Goal: Transaction & Acquisition: Purchase product/service

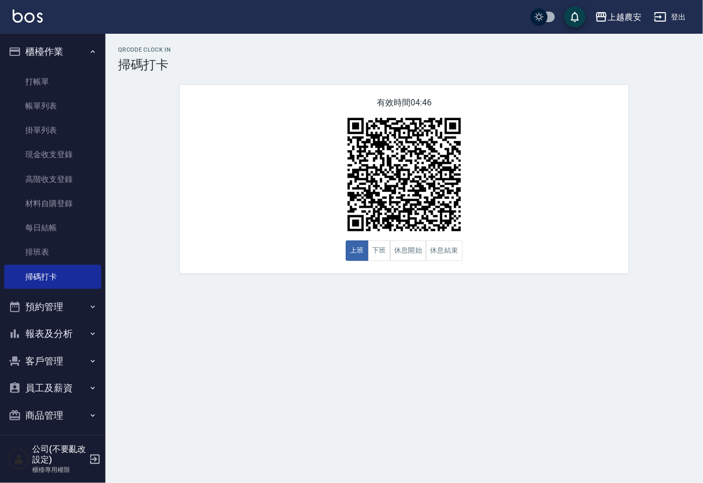
scroll to position [6, 0]
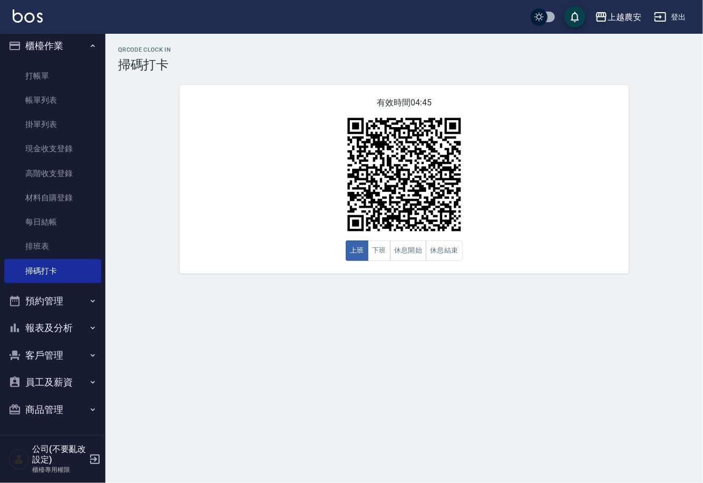
click at [31, 331] on button "報表及分析" at bounding box center [52, 327] width 97 height 27
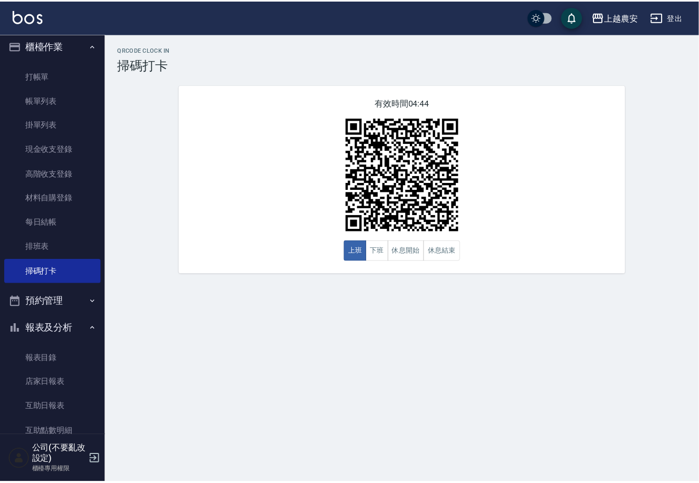
scroll to position [160, 0]
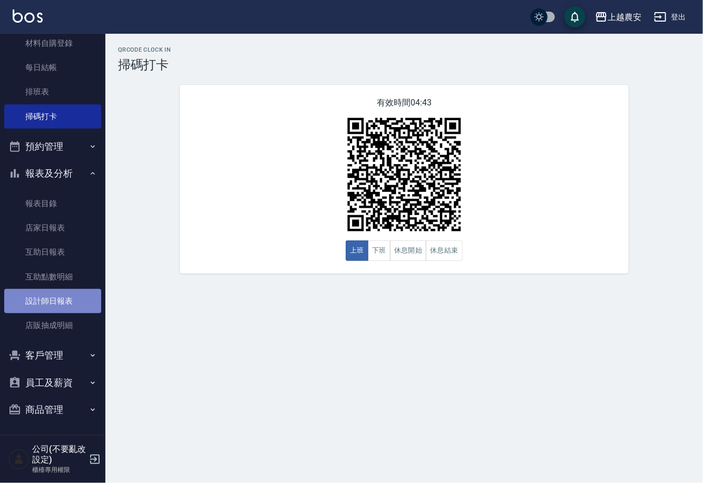
click at [85, 300] on link "設計師日報表" at bounding box center [52, 301] width 97 height 24
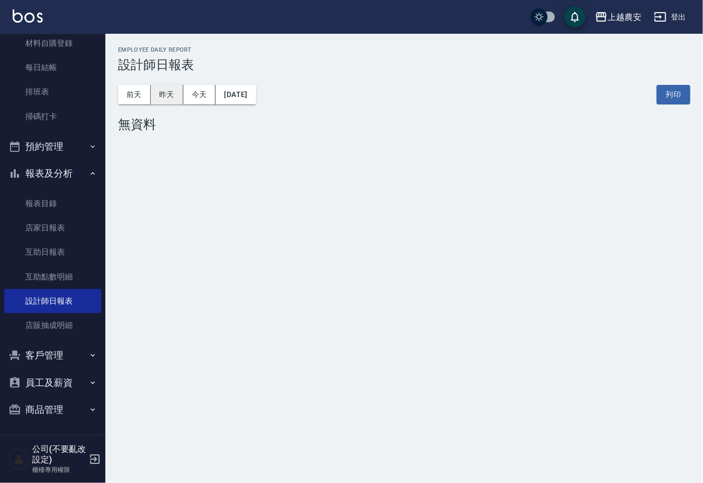
click at [177, 89] on button "昨天" at bounding box center [167, 95] width 33 height 20
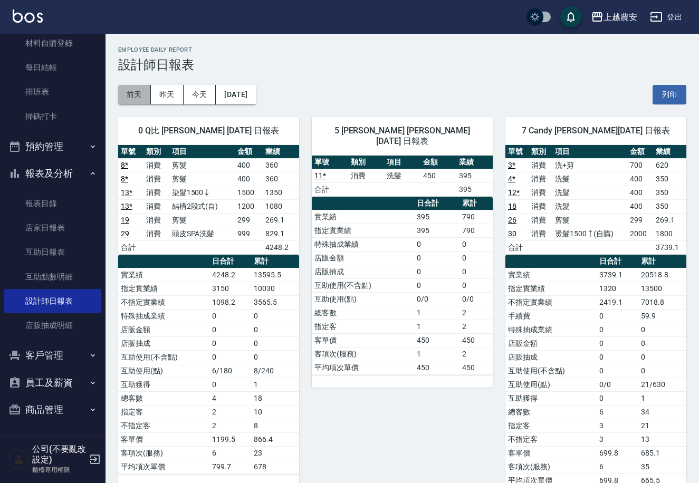
click at [130, 98] on button "前天" at bounding box center [134, 95] width 33 height 20
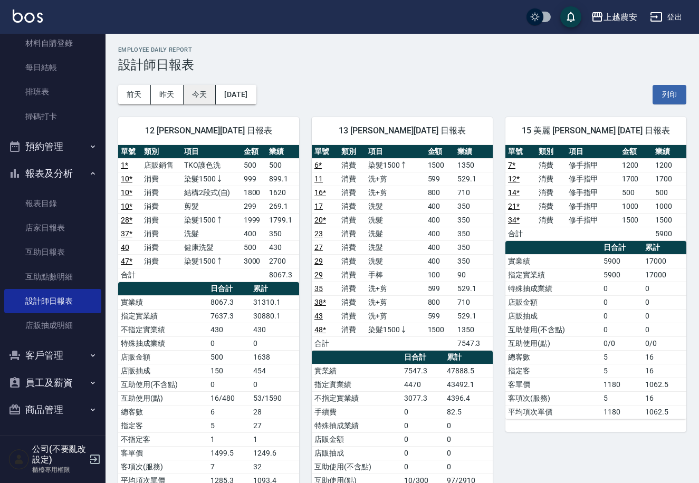
click at [203, 93] on button "今天" at bounding box center [200, 95] width 33 height 20
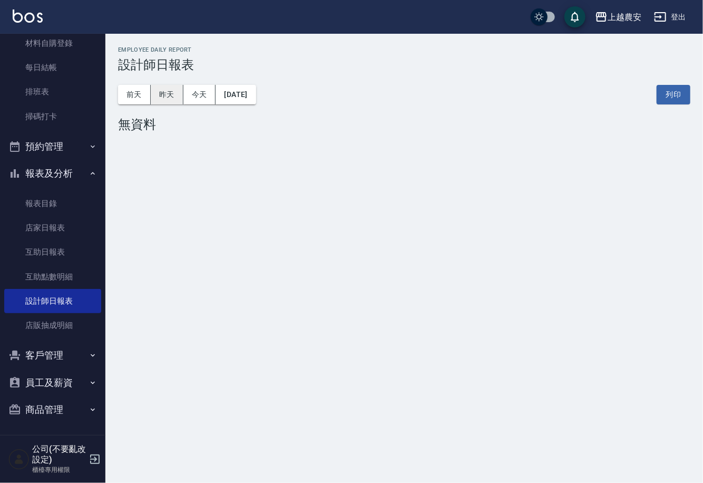
click at [179, 93] on button "昨天" at bounding box center [167, 95] width 33 height 20
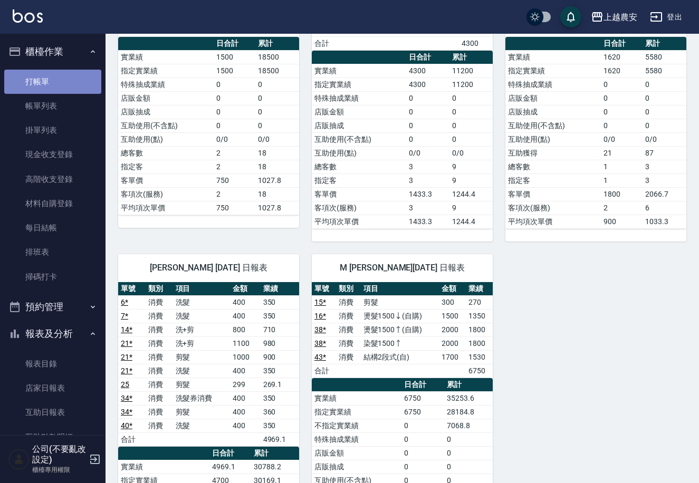
click at [61, 81] on link "打帳單" at bounding box center [52, 82] width 97 height 24
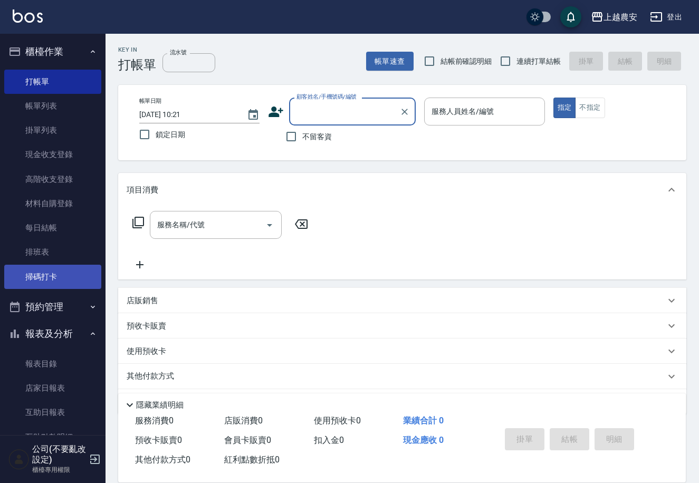
click at [45, 272] on link "掃碼打卡" at bounding box center [52, 277] width 97 height 24
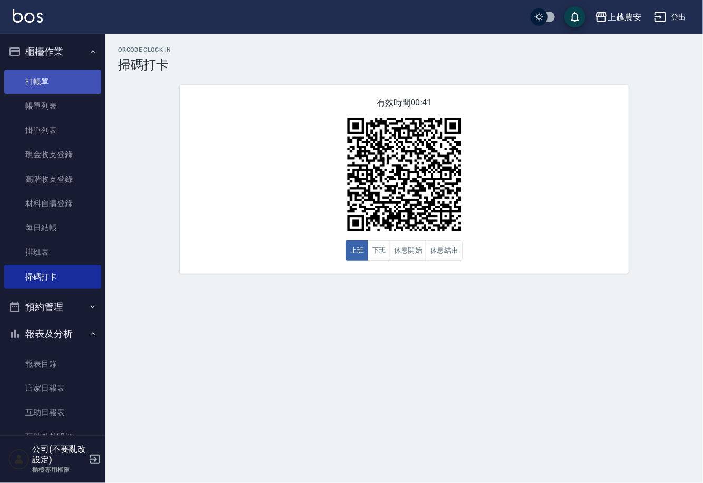
click at [67, 88] on link "打帳單" at bounding box center [52, 82] width 97 height 24
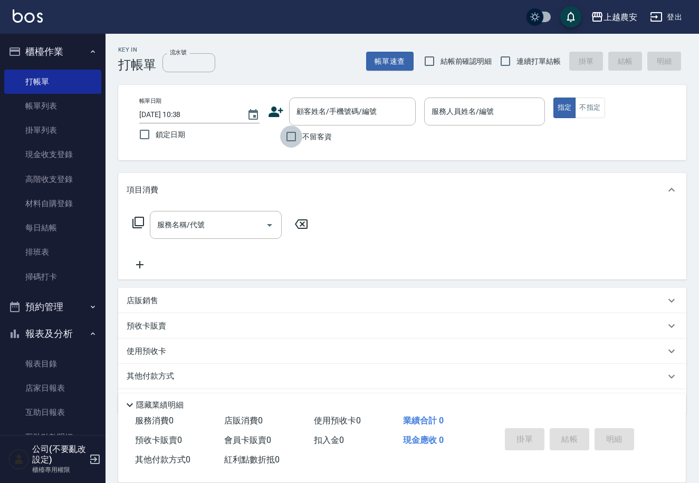
click at [298, 138] on input "不留客資" at bounding box center [291, 137] width 22 height 22
checkbox input "true"
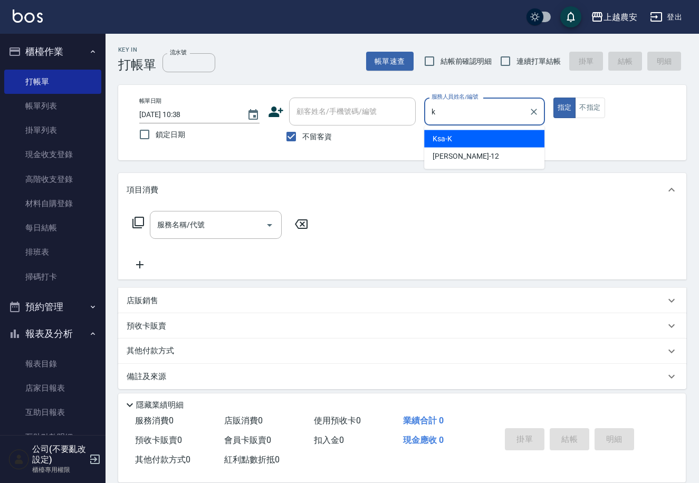
type input "Ksa-K"
type button "true"
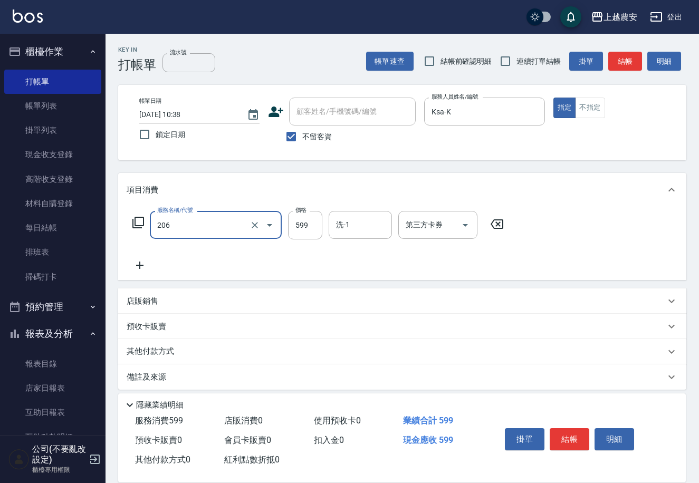
type input "洗+剪(206)"
type input "300"
click at [258, 225] on icon "Clear" at bounding box center [254, 225] width 11 height 11
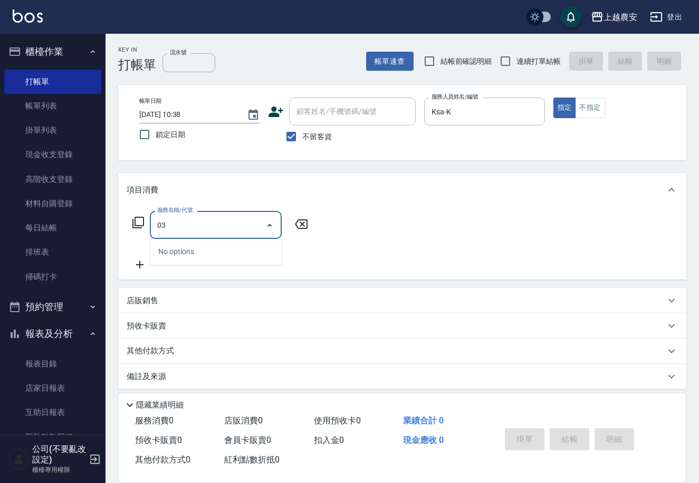
type input "0"
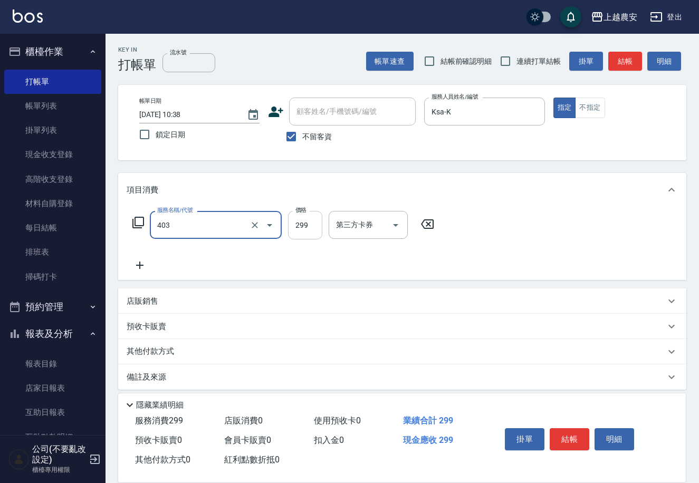
type input "剪髮(403)"
click at [306, 223] on input "299" at bounding box center [305, 225] width 34 height 28
type input "300"
click at [565, 445] on button "結帳" at bounding box center [569, 439] width 40 height 22
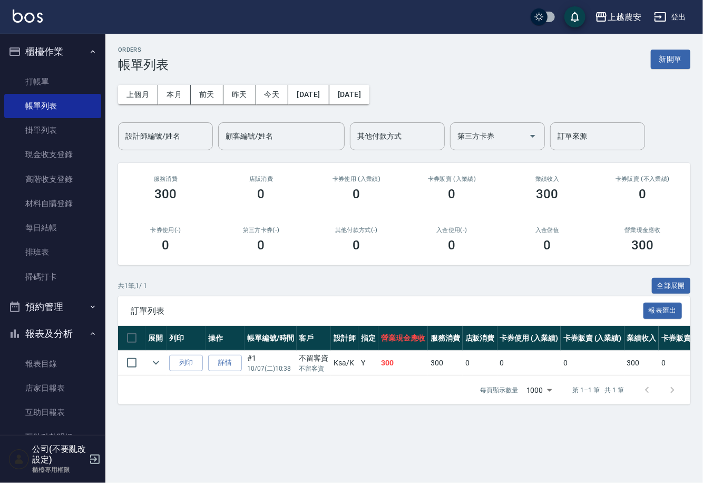
scroll to position [160, 0]
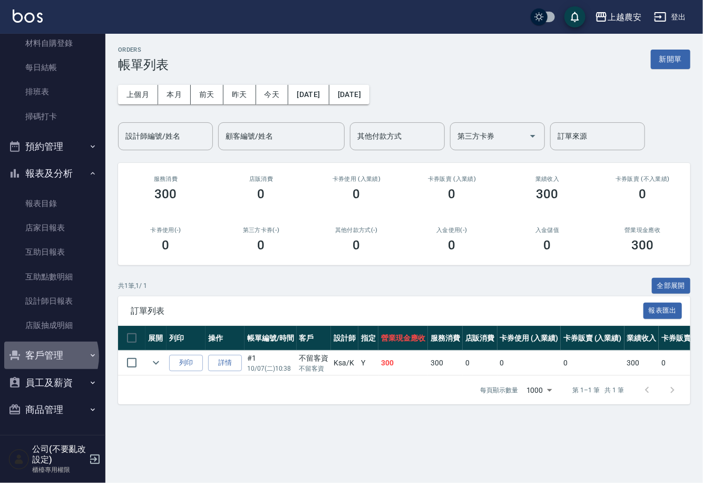
click at [44, 356] on button "客戶管理" at bounding box center [52, 355] width 97 height 27
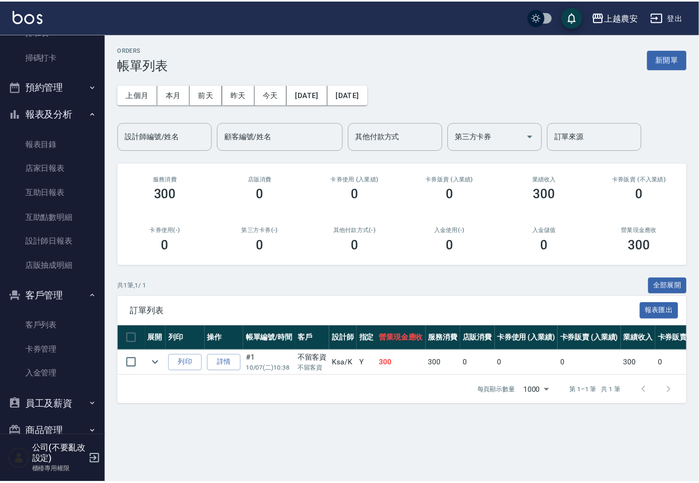
scroll to position [242, 0]
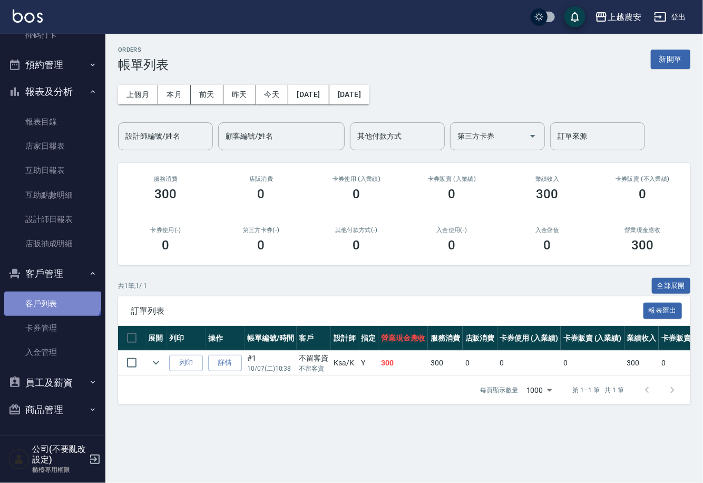
click at [51, 294] on link "客戶列表" at bounding box center [52, 304] width 97 height 24
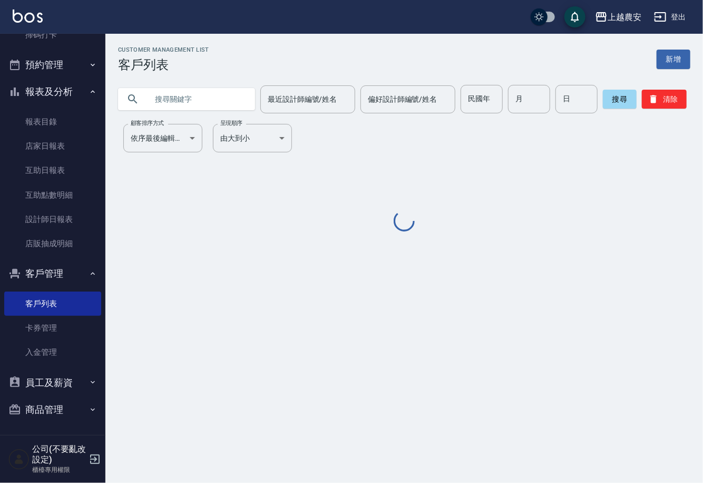
click at [227, 108] on input "text" at bounding box center [197, 99] width 99 height 28
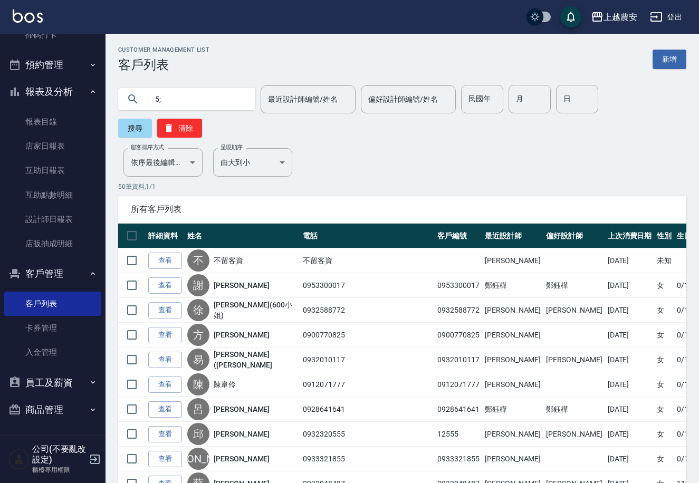
type input "5"
type input "張薈"
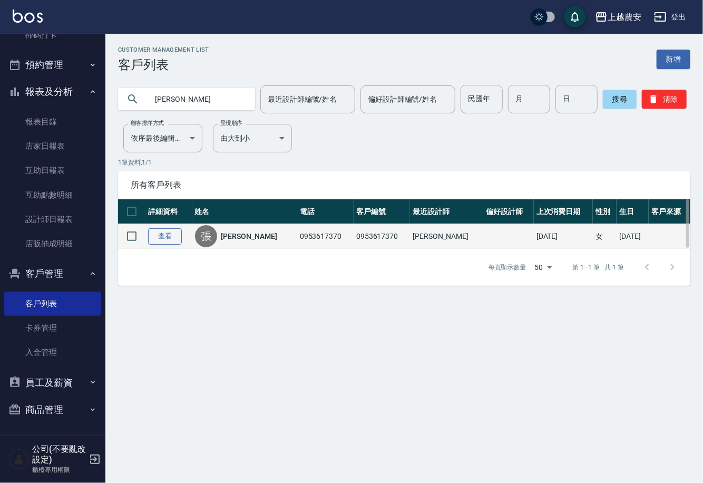
click at [170, 241] on link "查看" at bounding box center [165, 236] width 34 height 16
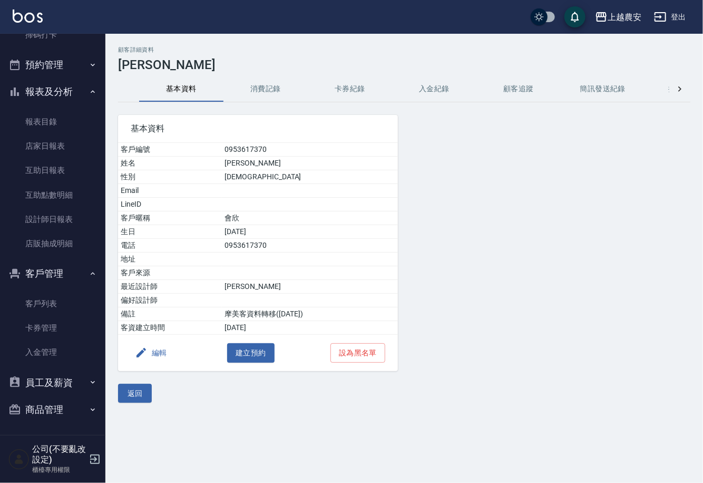
click at [277, 93] on button "消費記錄" at bounding box center [266, 88] width 84 height 25
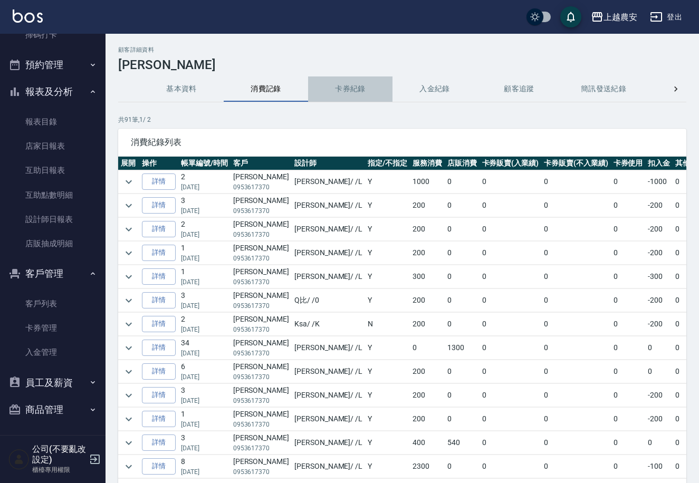
click at [346, 85] on button "卡券紀錄" at bounding box center [350, 88] width 84 height 25
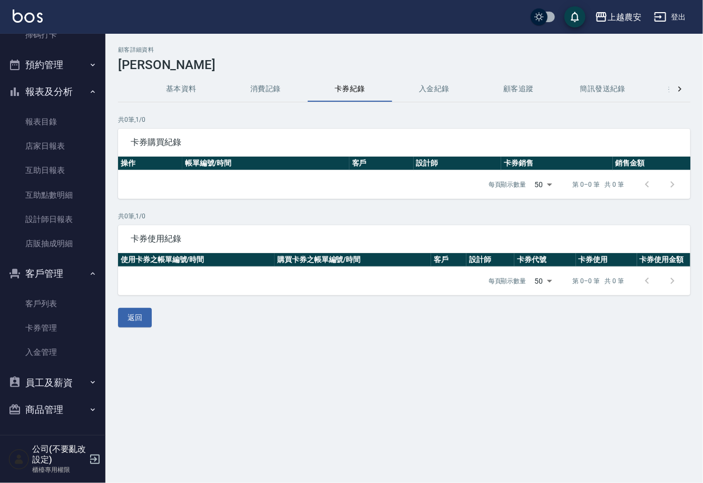
click at [418, 86] on button "入金紀錄" at bounding box center [434, 88] width 84 height 25
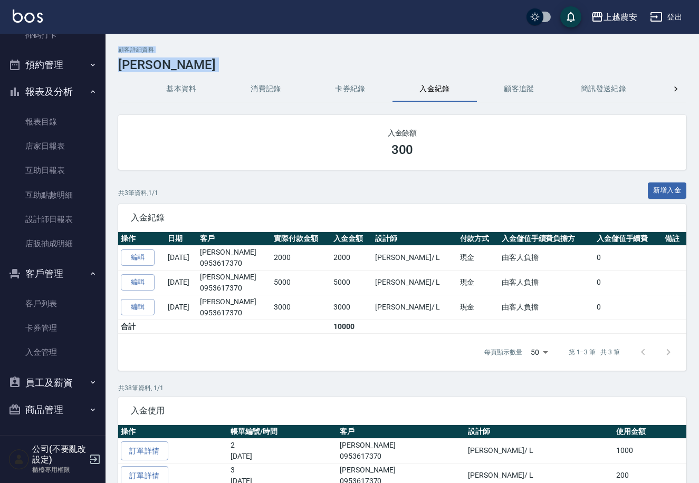
drag, startPoint x: 99, startPoint y: 15, endPoint x: 97, endPoint y: -29, distance: 43.8
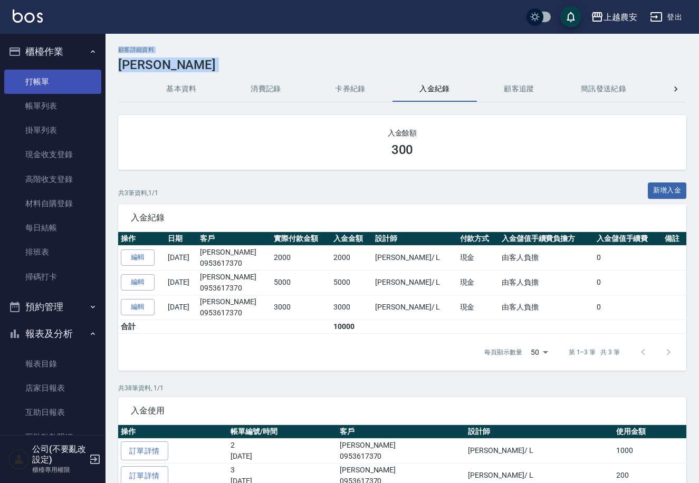
click at [44, 78] on link "打帳單" at bounding box center [52, 82] width 97 height 24
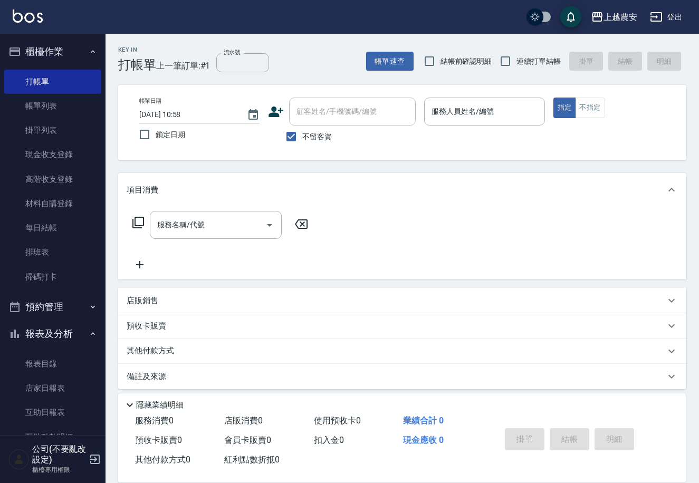
drag, startPoint x: 100, startPoint y: 239, endPoint x: 103, endPoint y: 304, distance: 65.5
click at [98, 344] on nav "櫃檯作業 打帳單 帳單列表 掛單列表 現金收支登錄 高階收支登錄 材料自購登錄 每日結帳 排班表 掃碼打卡 預約管理 預約管理 單日預約紀錄 單週預約紀錄 報…" at bounding box center [52, 234] width 105 height 401
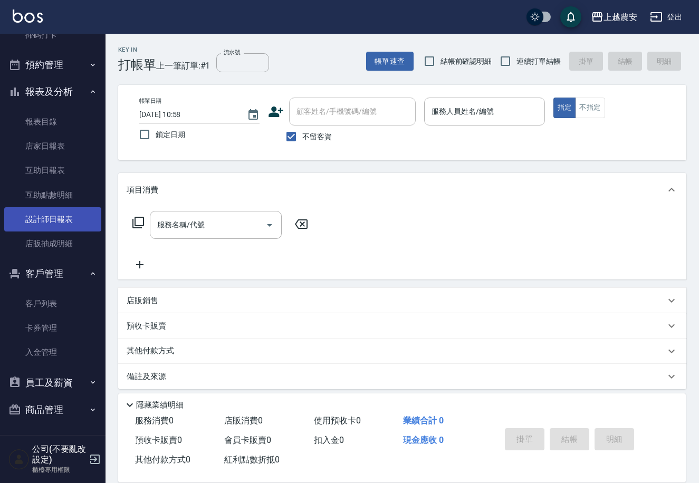
click at [35, 216] on link "設計師日報表" at bounding box center [52, 219] width 97 height 24
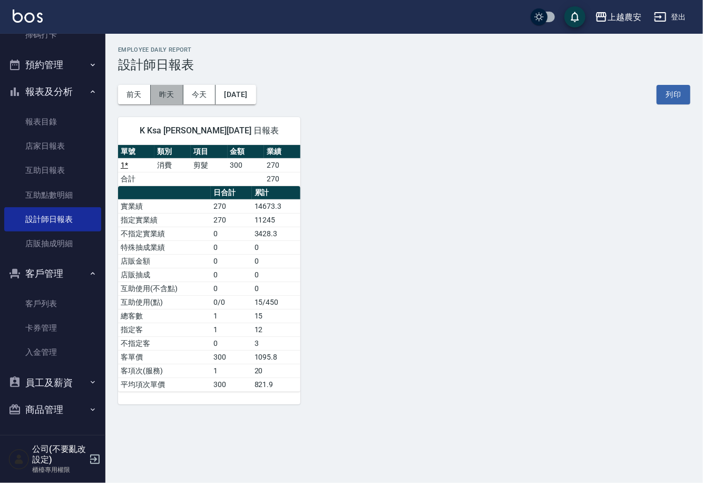
click at [173, 91] on button "昨天" at bounding box center [167, 95] width 33 height 20
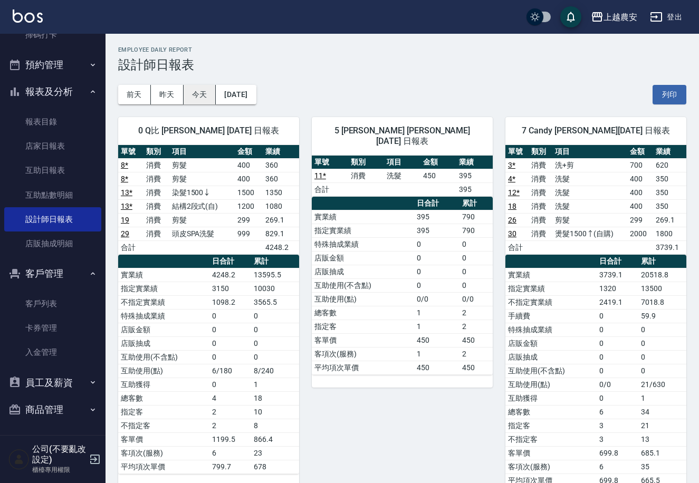
click at [205, 100] on button "今天" at bounding box center [200, 95] width 33 height 20
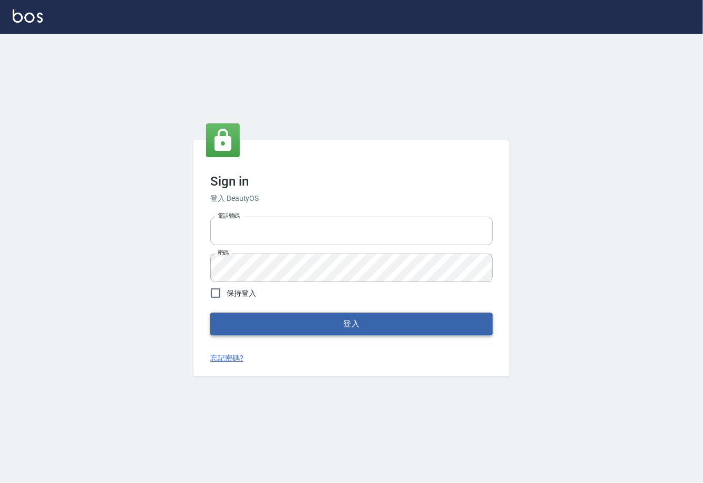
type input "0225929166"
click at [262, 324] on button "登入" at bounding box center [351, 324] width 283 height 22
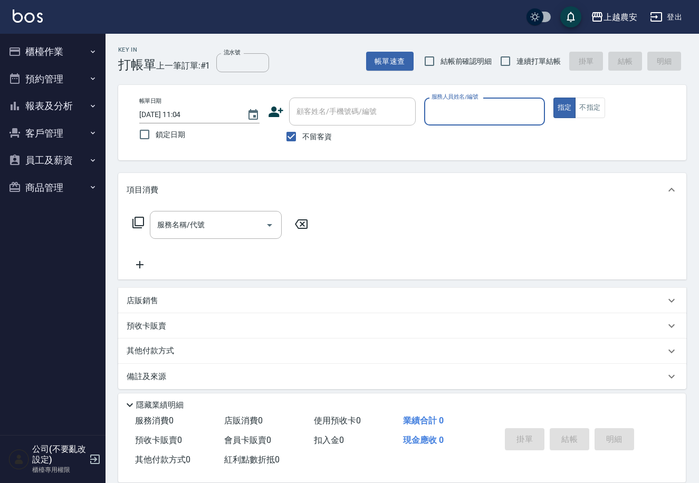
click at [91, 70] on button "預約管理" at bounding box center [52, 78] width 97 height 27
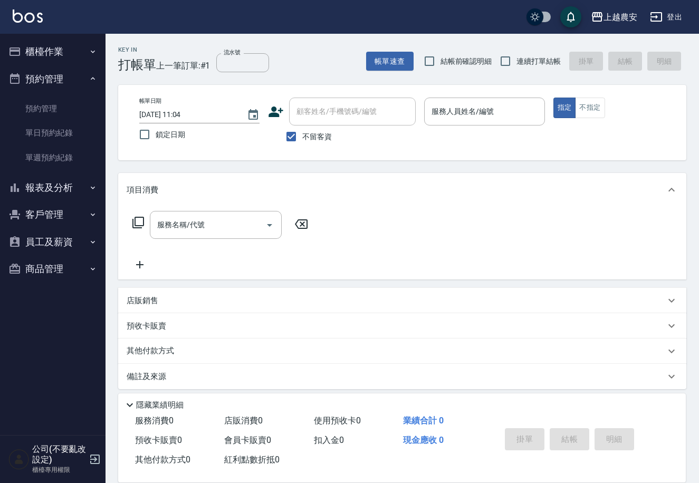
click at [75, 190] on button "報表及分析" at bounding box center [52, 187] width 97 height 27
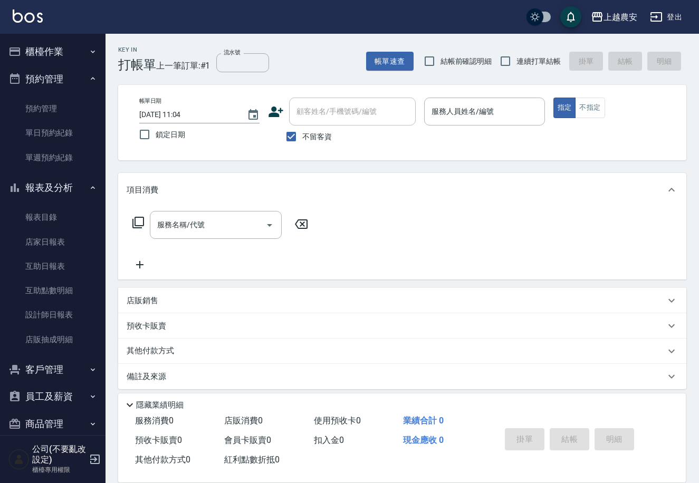
click at [80, 362] on button "客戶管理" at bounding box center [52, 369] width 97 height 27
click at [54, 50] on button "櫃檯作業" at bounding box center [52, 51] width 97 height 27
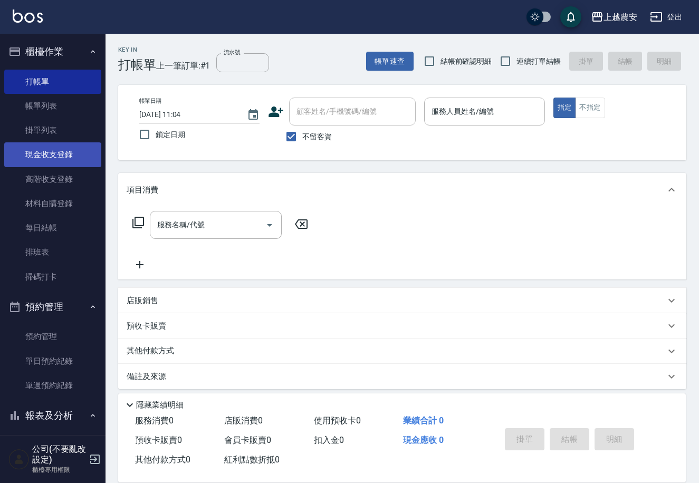
click at [79, 153] on link "現金收支登錄" at bounding box center [52, 154] width 97 height 24
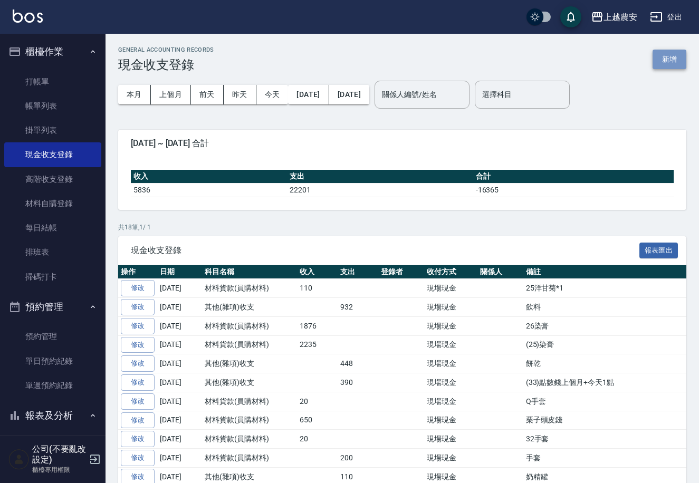
click at [678, 52] on button "新增" at bounding box center [669, 60] width 34 height 20
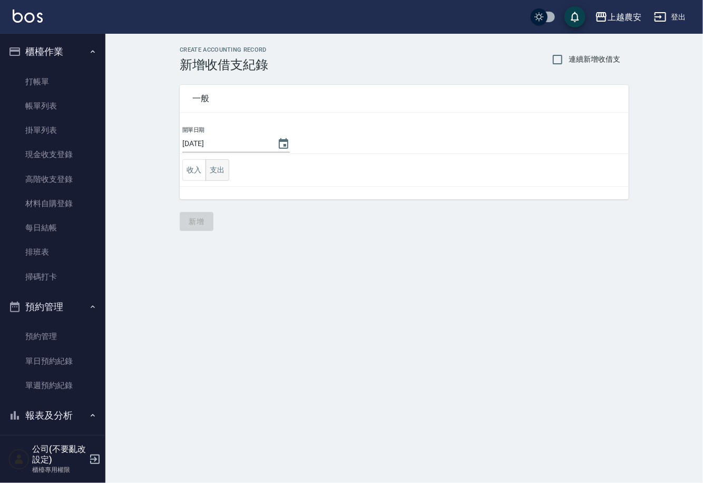
click at [224, 170] on button "支出" at bounding box center [218, 170] width 24 height 22
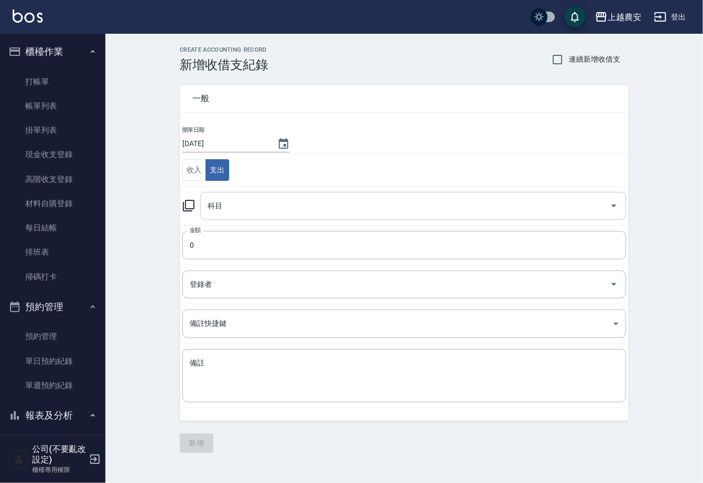
click at [235, 199] on input "科目" at bounding box center [405, 206] width 401 height 18
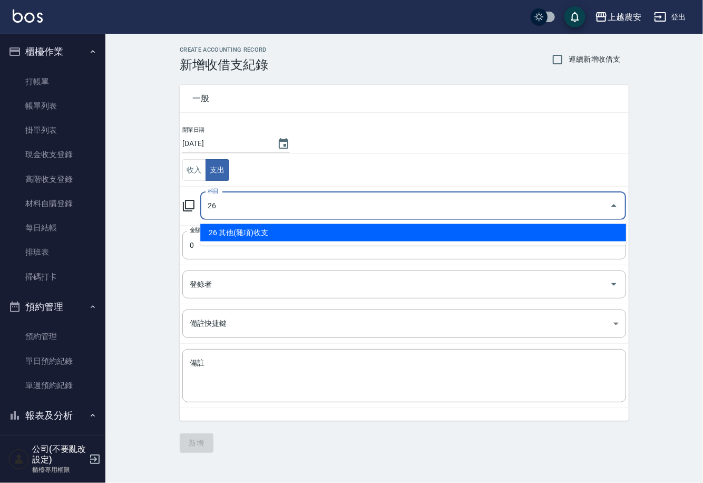
click at [257, 234] on li "26 其他(雜項)收支" at bounding box center [413, 232] width 426 height 17
type input "26 其他(雜項)收支"
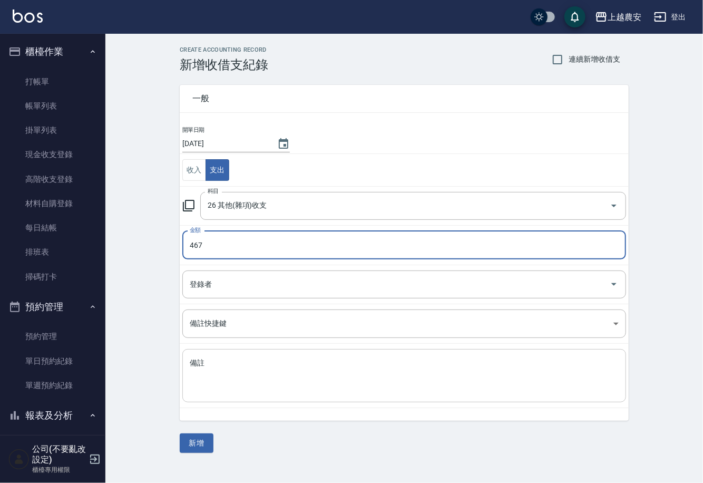
type input "467"
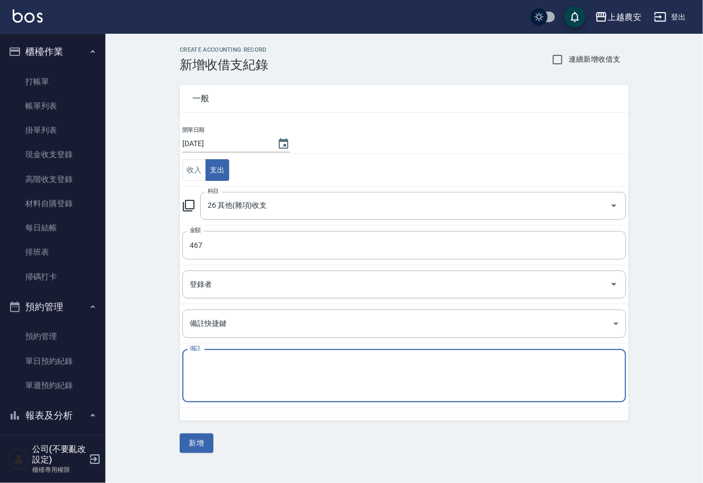
click at [243, 372] on textarea "備註" at bounding box center [404, 376] width 429 height 36
type textarea "1"
type textarea "拜拜"
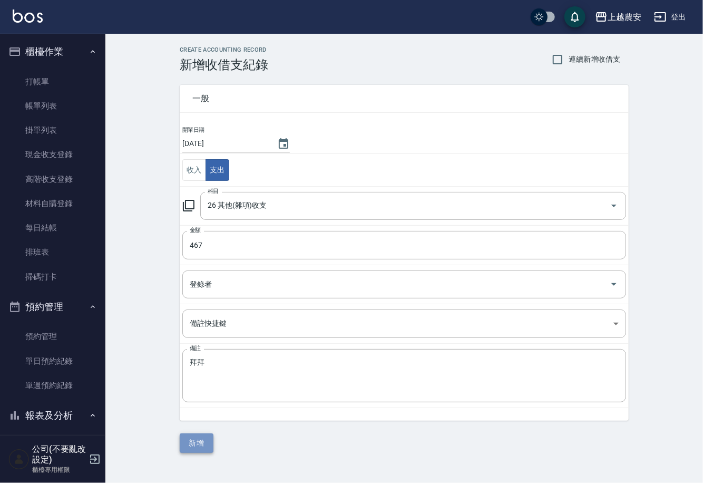
click at [207, 443] on button "新增" at bounding box center [197, 443] width 34 height 20
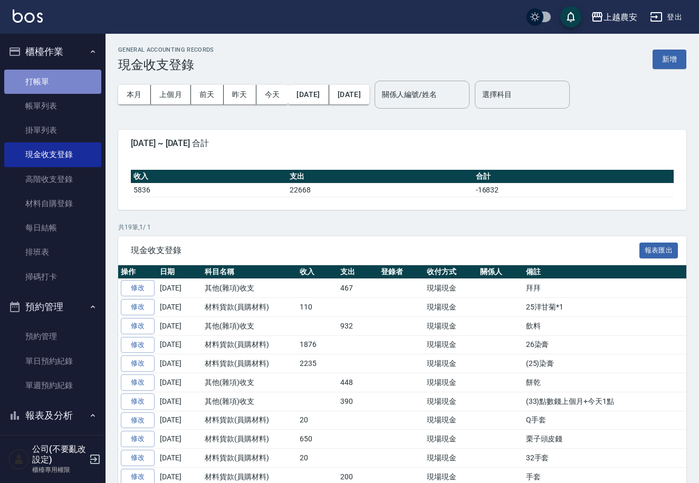
click at [83, 76] on link "打帳單" at bounding box center [52, 82] width 97 height 24
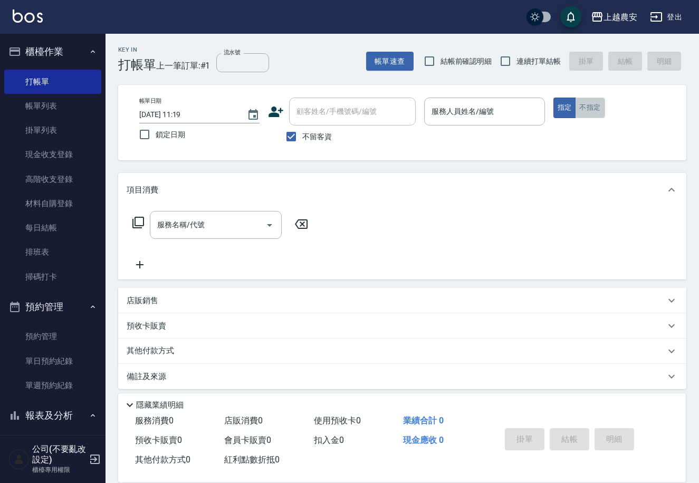
click at [595, 102] on button "不指定" at bounding box center [590, 108] width 30 height 21
type input "Candy-7"
type button "false"
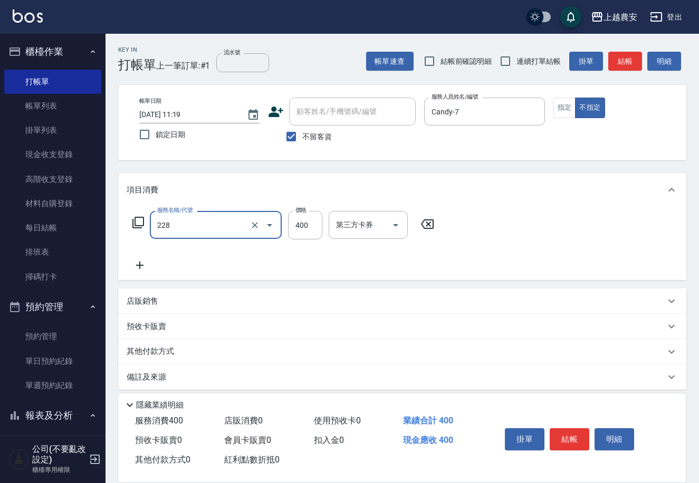
type input "洗髮(228)"
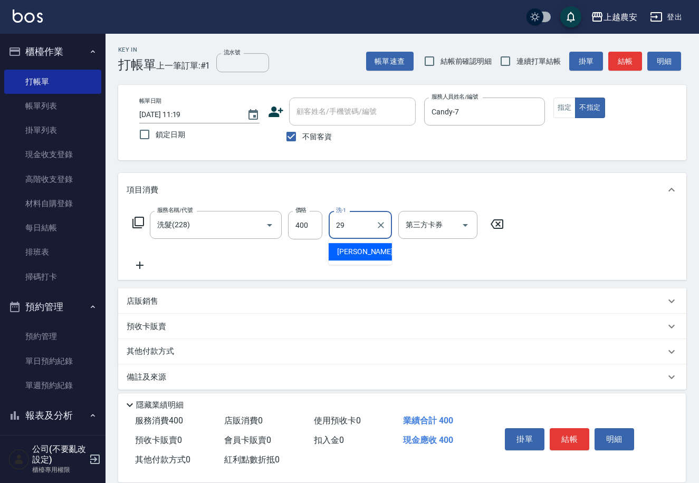
type input "楊馨茹-29"
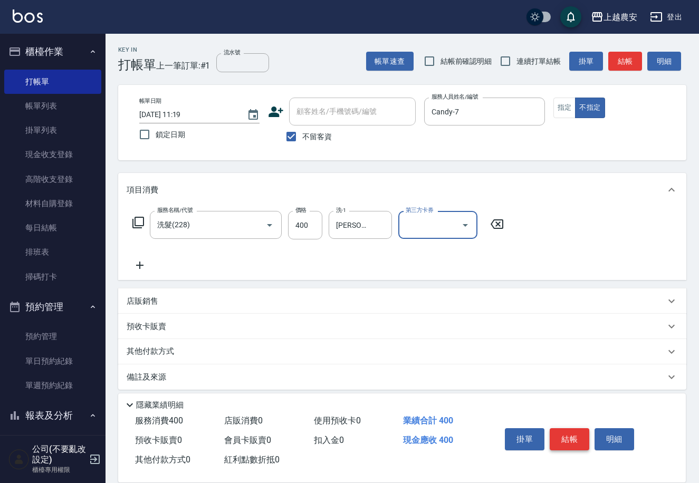
click at [567, 429] on button "結帳" at bounding box center [569, 439] width 40 height 22
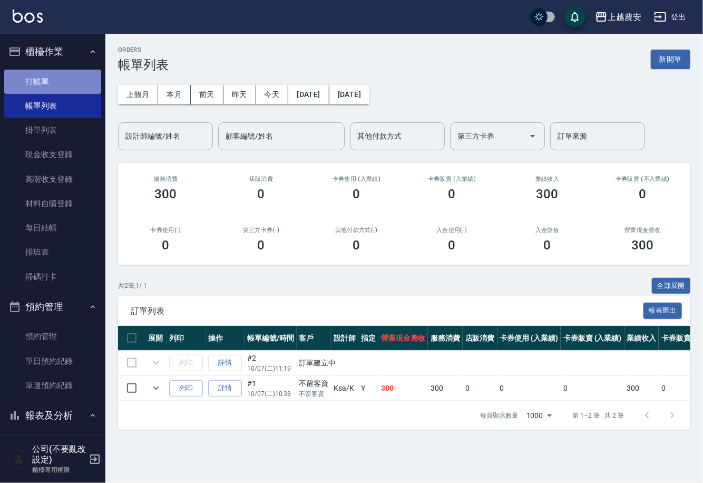
click at [85, 78] on link "打帳單" at bounding box center [52, 82] width 97 height 24
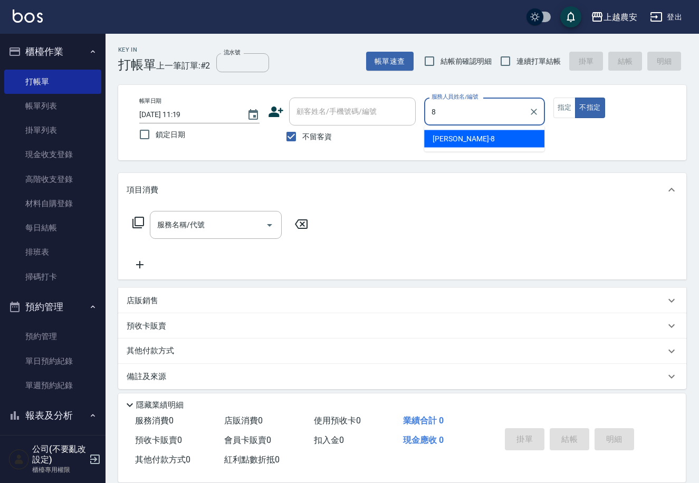
type input "黛慧-8"
type button "false"
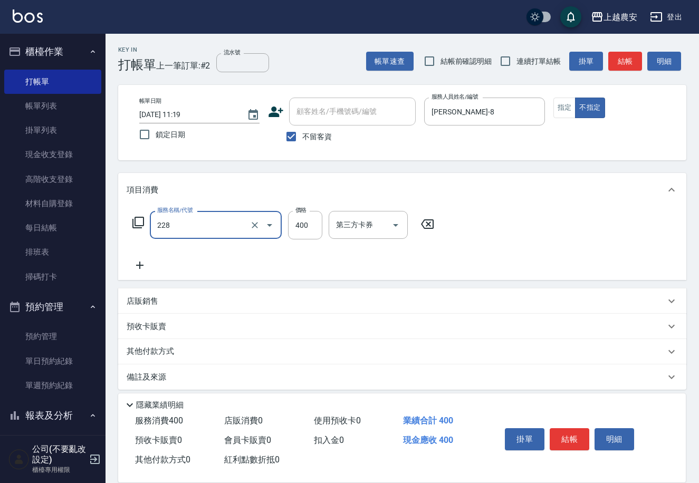
type input "洗髮(228)"
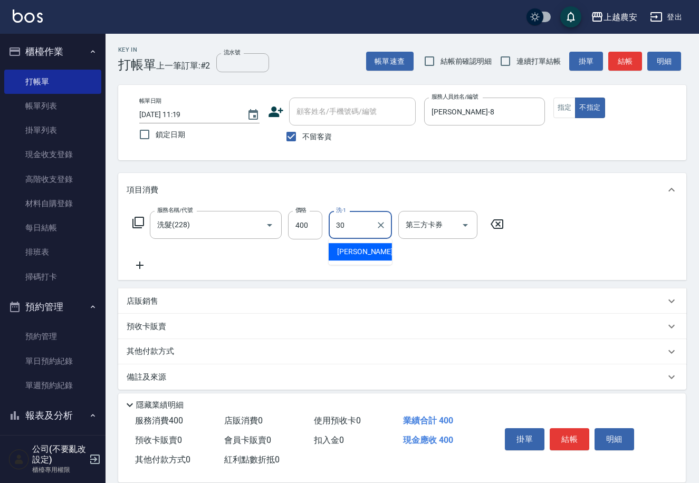
type input "珮珮-30"
click at [569, 429] on button "結帳" at bounding box center [569, 439] width 40 height 22
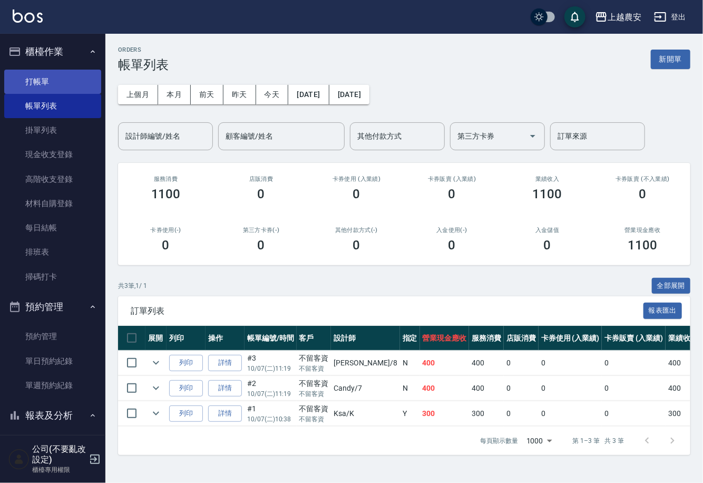
click at [62, 80] on link "打帳單" at bounding box center [52, 82] width 97 height 24
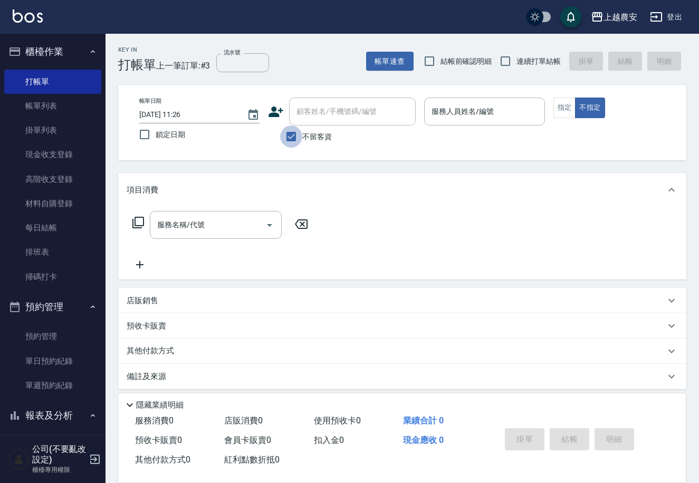
click at [295, 137] on input "不留客資" at bounding box center [291, 137] width 22 height 22
checkbox input "false"
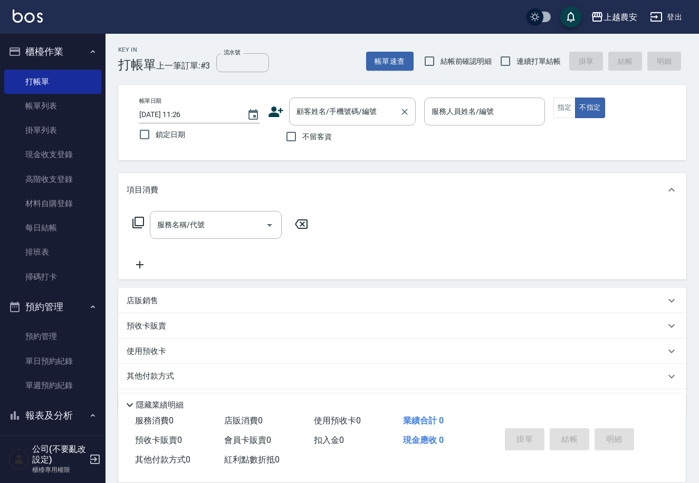
click at [308, 113] on div "顧客姓名/手機號碼/編號 顧客姓名/手機號碼/編號" at bounding box center [352, 112] width 127 height 28
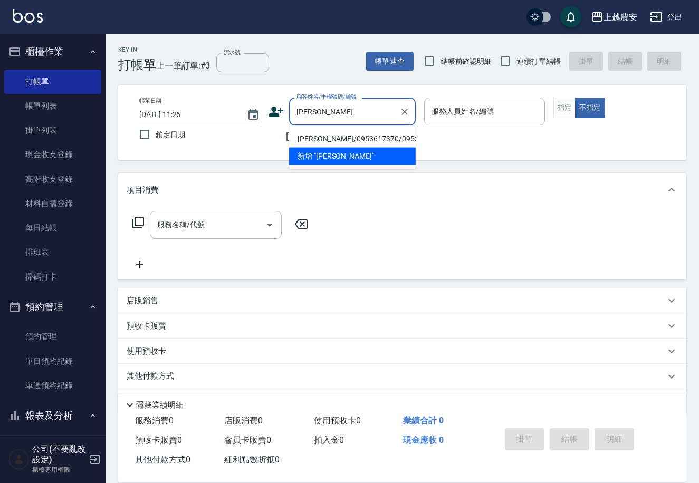
type input "張薈欣/0953617370/0953617370"
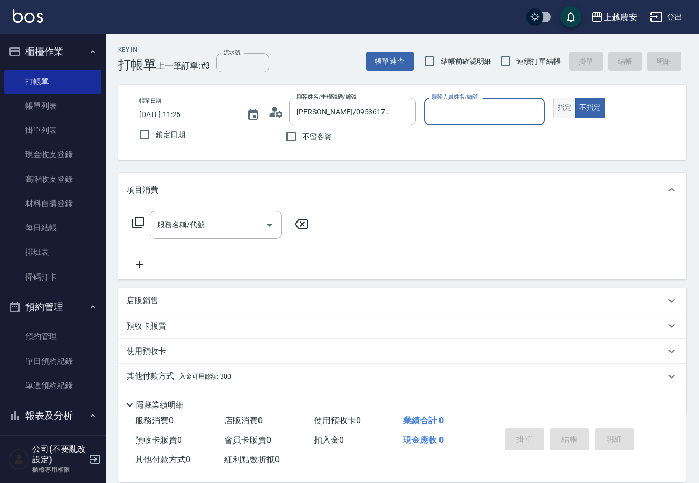
click at [561, 105] on button "指定" at bounding box center [564, 108] width 23 height 21
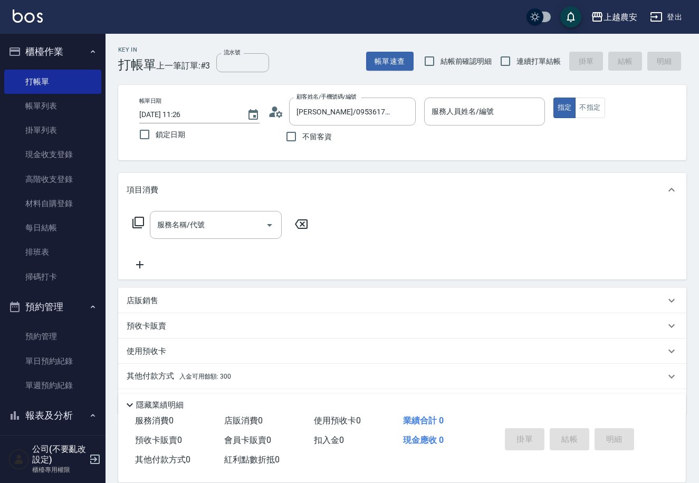
type button "true"
drag, startPoint x: 515, startPoint y: 91, endPoint x: 516, endPoint y: 118, distance: 27.4
click at [516, 118] on div "帳單日期 2025/10/07 11:26 鎖定日期 顧客姓名/手機號碼/編號 張薈欣/0953617370/0953617370 顧客姓名/手機號碼/編號 …" at bounding box center [402, 122] width 568 height 75
click at [516, 118] on input "服務人員姓名/編號" at bounding box center [484, 111] width 111 height 18
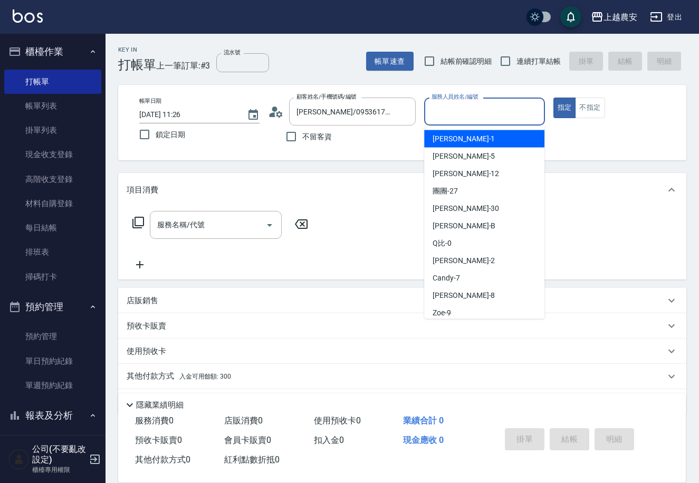
type input "ㄠ"
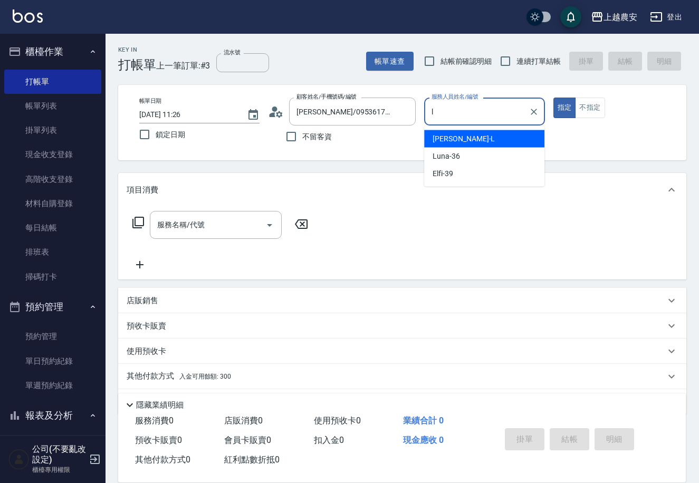
type input "Lina-L"
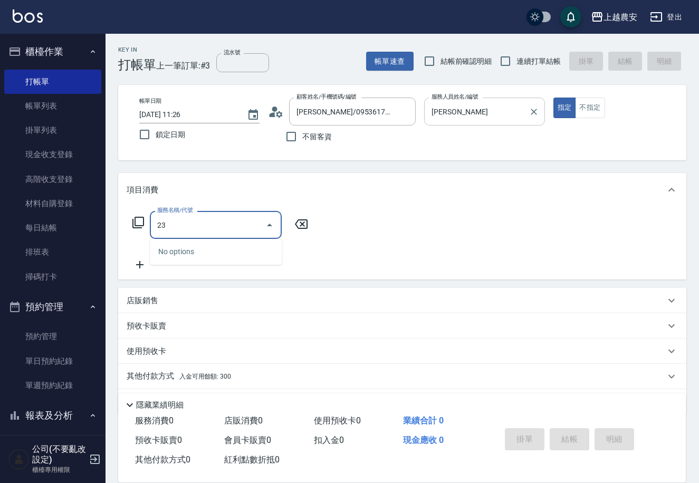
type input "2"
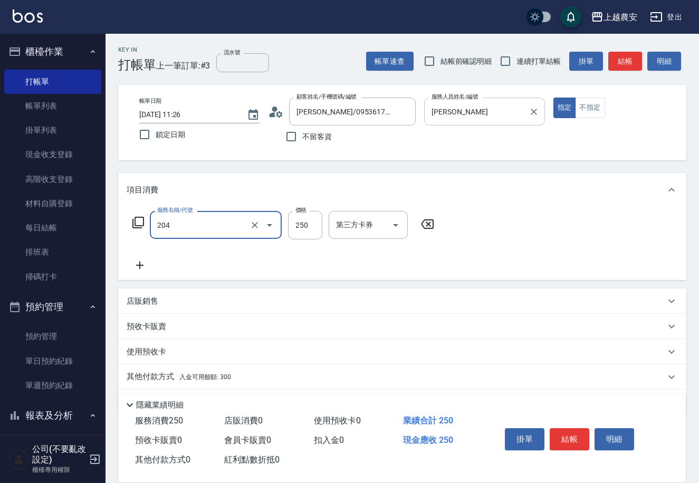
type input "梳髮(204)"
click at [308, 221] on input "250" at bounding box center [305, 225] width 34 height 28
type input "200"
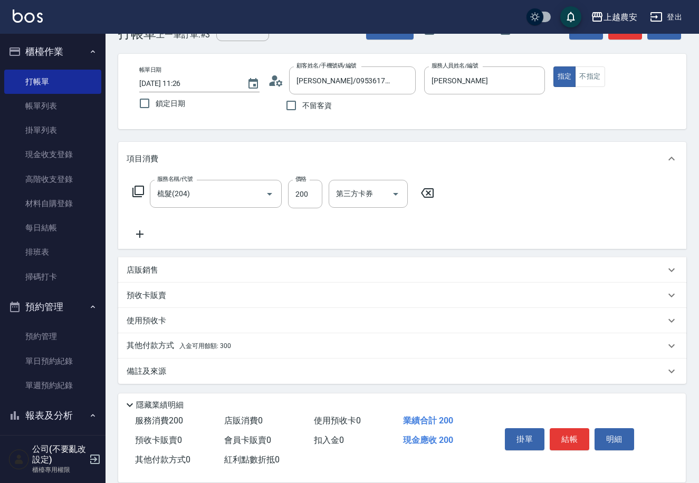
click at [214, 346] on span "入金可用餘額: 300" at bounding box center [205, 345] width 52 height 7
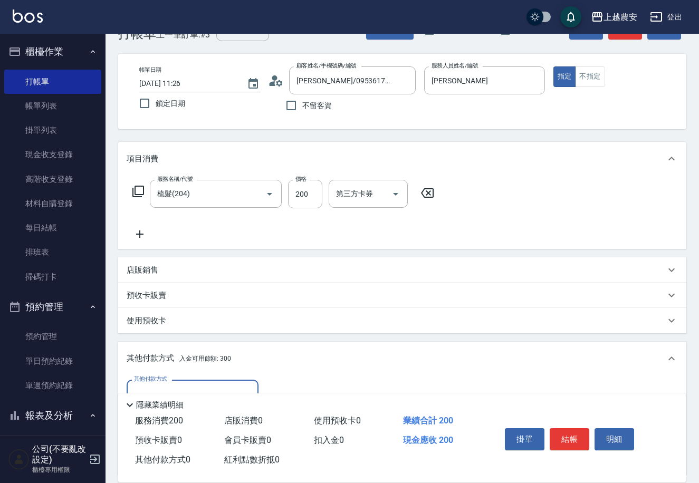
scroll to position [155, 0]
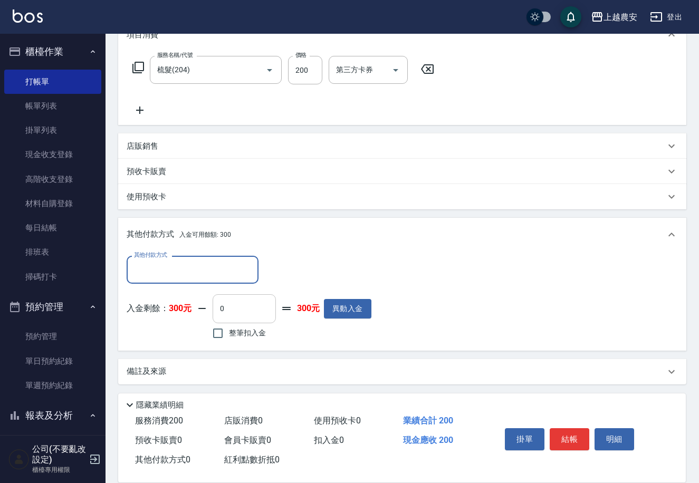
click at [252, 304] on input "0" at bounding box center [244, 308] width 63 height 28
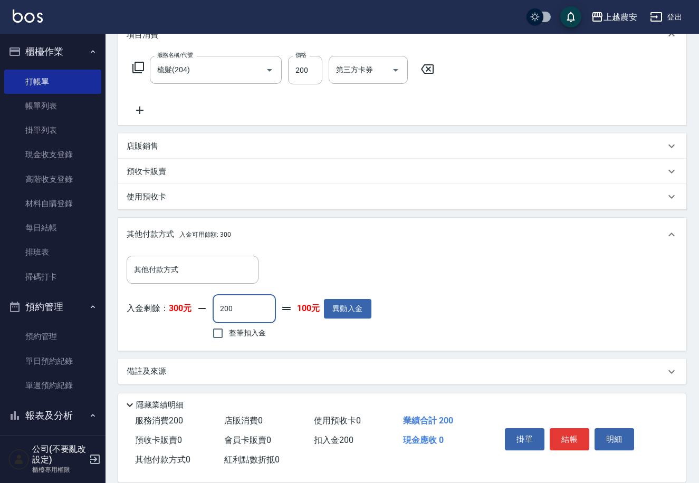
type input "200"
click at [572, 439] on button "結帳" at bounding box center [569, 439] width 40 height 22
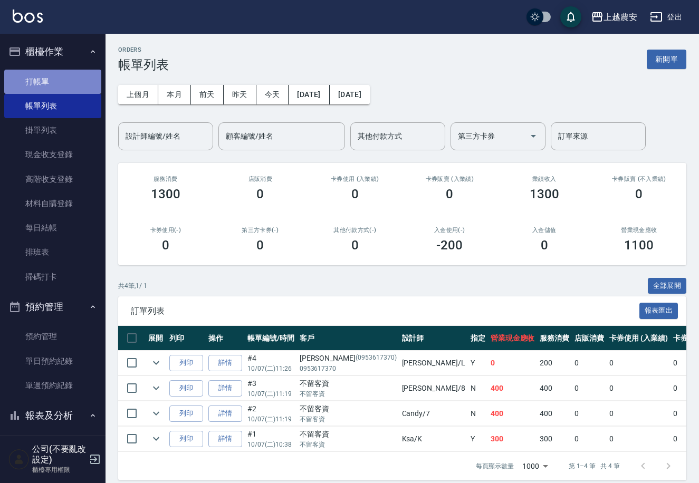
click at [89, 79] on link "打帳單" at bounding box center [52, 82] width 97 height 24
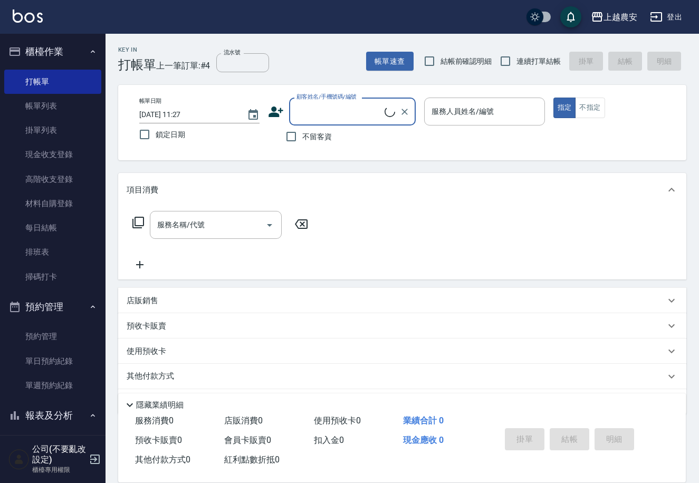
click at [345, 117] on input "顧客姓名/手機號碼/編號" at bounding box center [339, 111] width 91 height 18
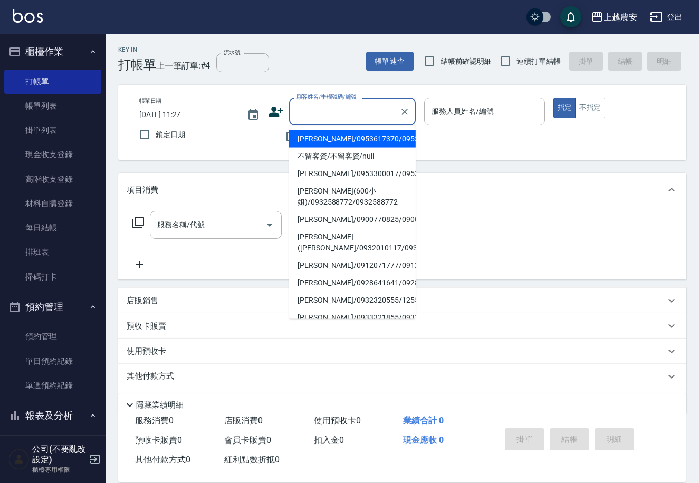
click at [345, 134] on li "張薈欣/0953617370/0953617370" at bounding box center [352, 138] width 127 height 17
type input "張薈欣/0953617370/0953617370"
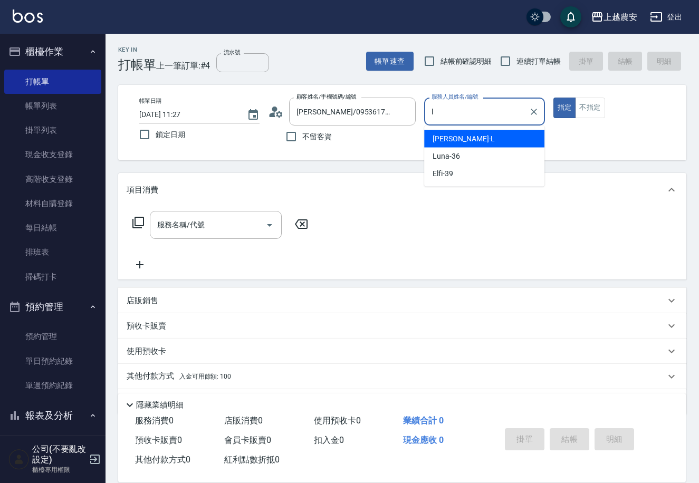
type input "Lina-L"
type button "true"
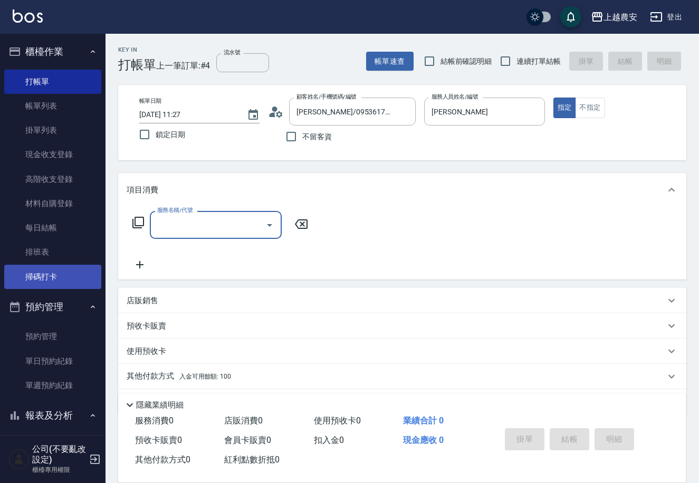
click at [63, 267] on link "掃碼打卡" at bounding box center [52, 277] width 97 height 24
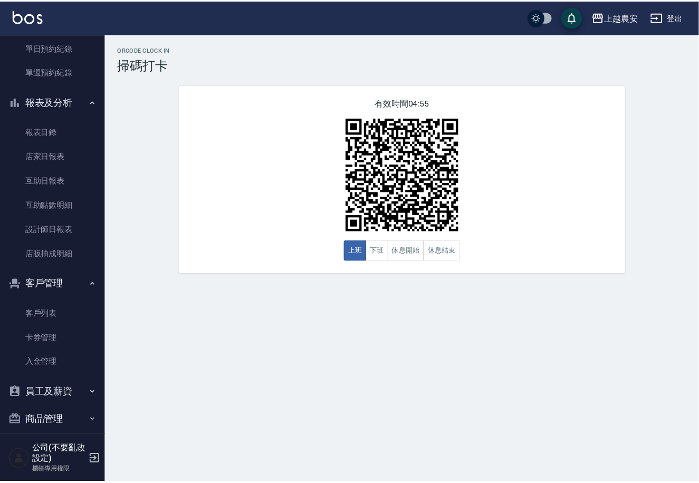
scroll to position [323, 0]
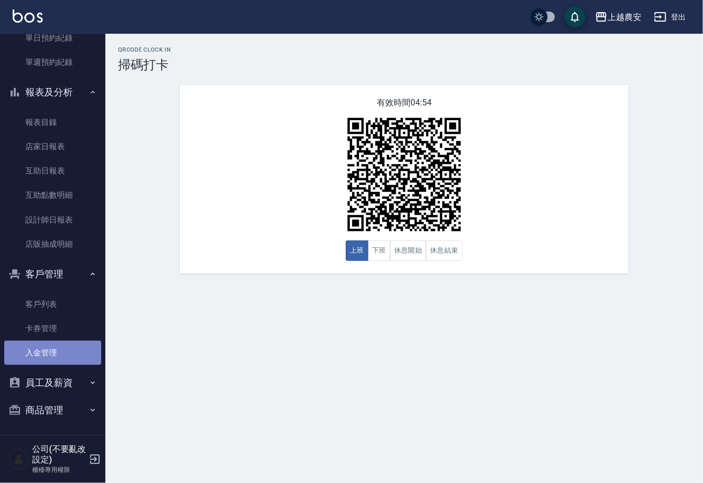
click at [66, 348] on link "入金管理" at bounding box center [52, 353] width 97 height 24
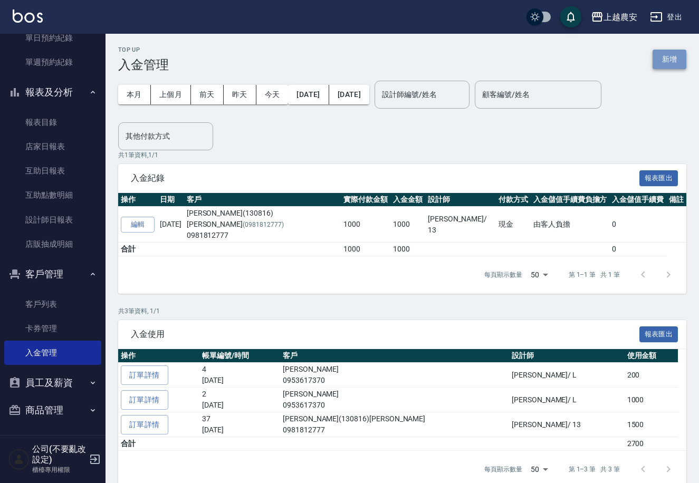
click at [661, 59] on button "新增" at bounding box center [669, 60] width 34 height 20
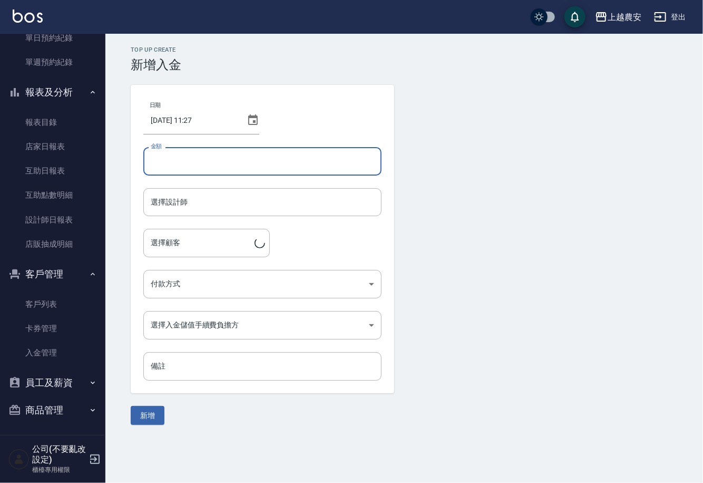
click at [257, 165] on input "金額" at bounding box center [262, 161] width 238 height 28
type input "3000"
click at [131, 406] on button "新增" at bounding box center [148, 416] width 34 height 20
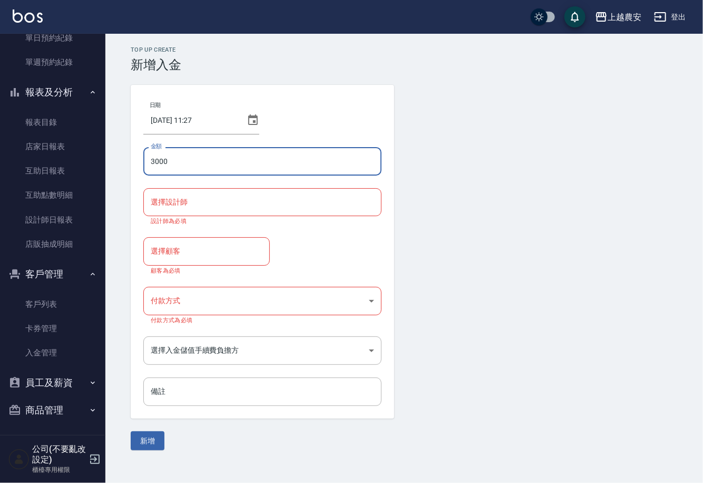
drag, startPoint x: 225, startPoint y: 181, endPoint x: 231, endPoint y: 188, distance: 9.3
click at [227, 184] on div "日期 2025/10/07 11:27 金額 3000 金額 選擇設計師 選擇設計師 設計師為必填 選擇顧客 選擇顧客 顧客為必填 付款方式 ​ 付款方式 付…" at bounding box center [263, 252] width 264 height 334
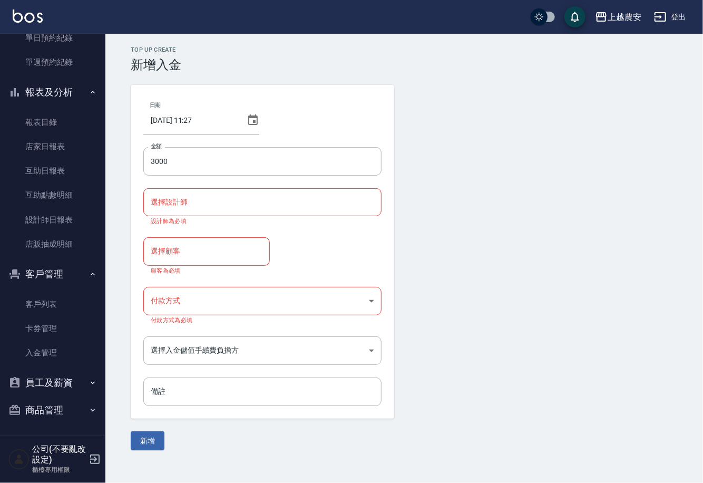
click at [256, 201] on input "選擇設計師" at bounding box center [262, 202] width 229 height 18
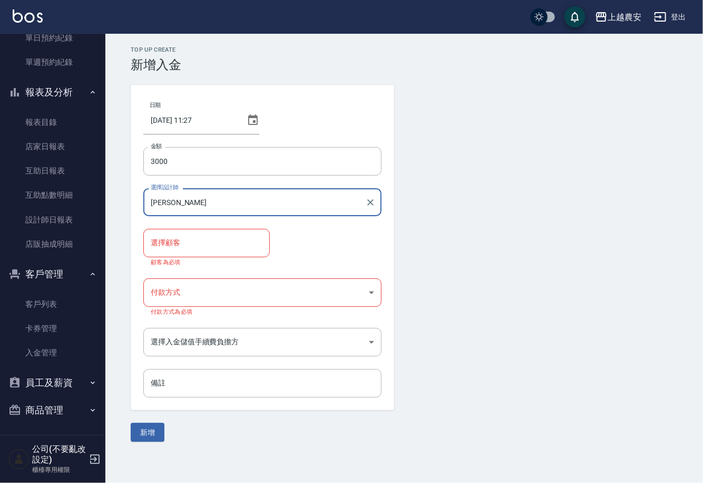
type input "Lina-L"
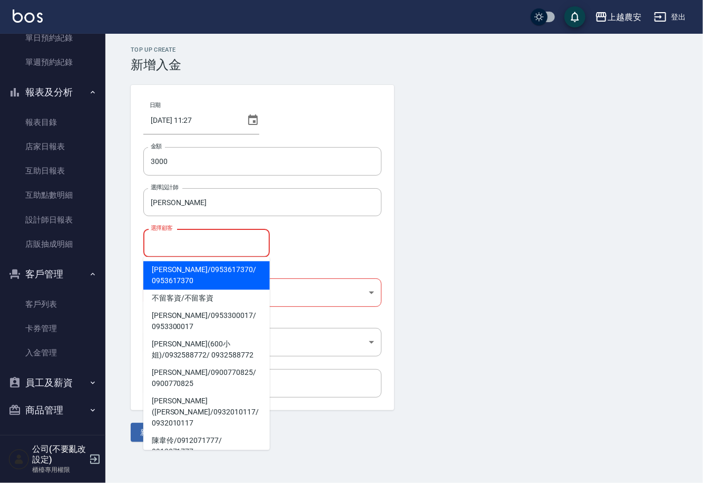
click at [225, 237] on input "選擇顧客" at bounding box center [206, 243] width 117 height 18
click at [245, 274] on span "張薈欣 / 0953617370 / 0953617370" at bounding box center [206, 276] width 127 height 28
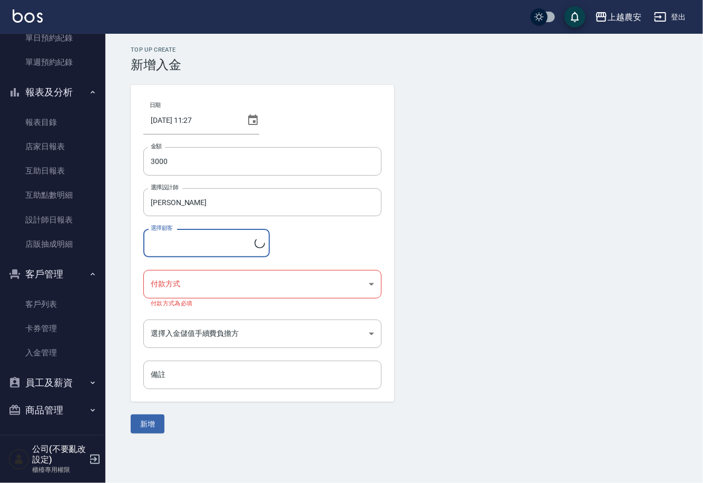
type input "張薈欣/0953617370/0953617370"
click at [252, 291] on body "上越農安 登出 櫃檯作業 打帳單 帳單列表 掛單列表 現金收支登錄 高階收支登錄 材料自購登錄 每日結帳 排班表 掃碼打卡 預約管理 預約管理 單日預約紀錄 …" at bounding box center [351, 241] width 703 height 483
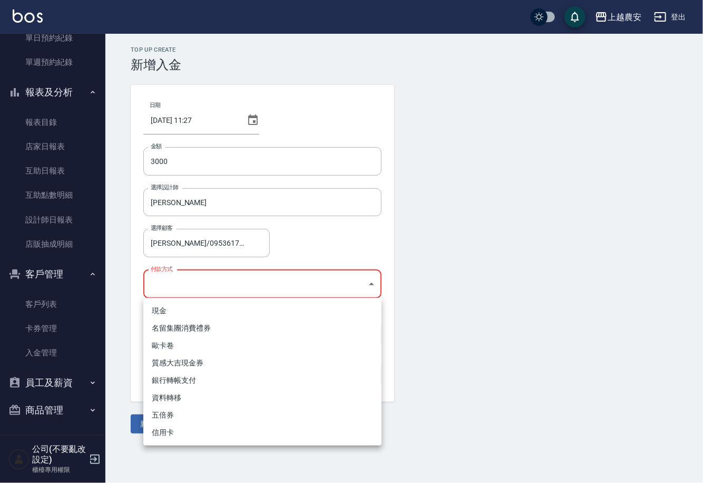
click at [259, 305] on li "現金" at bounding box center [262, 310] width 238 height 17
type input "現金"
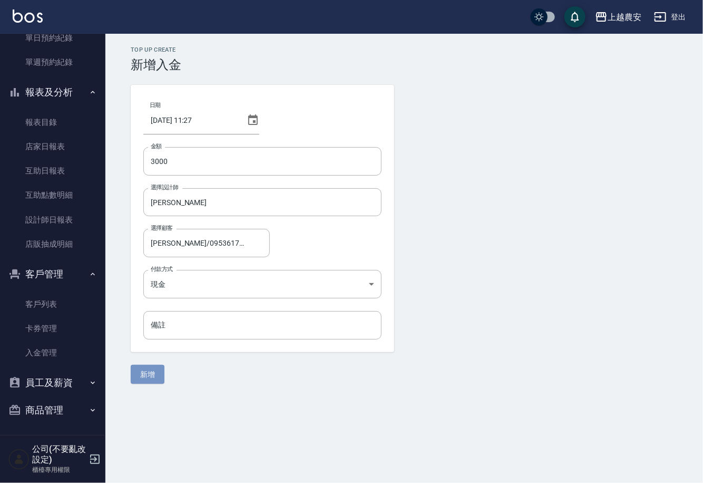
click at [151, 372] on button "新增" at bounding box center [148, 375] width 34 height 20
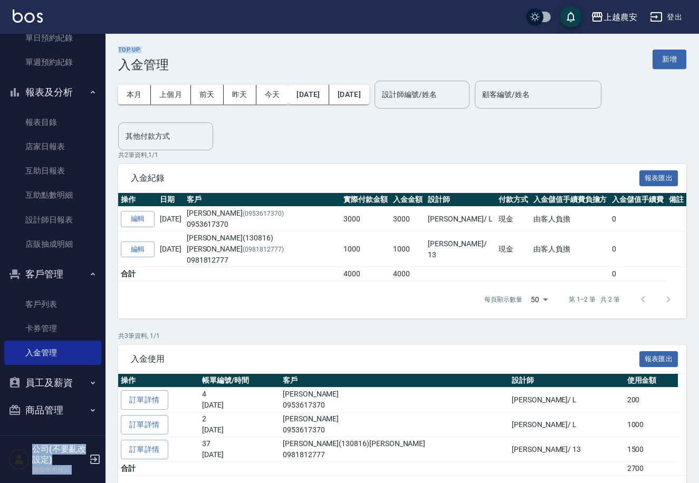
drag, startPoint x: 100, startPoint y: 218, endPoint x: 117, endPoint y: 68, distance: 150.7
click at [117, 66] on div "上越農安 登出 櫃檯作業 打帳單 帳單列表 掛單列表 現金收支登錄 高階收支登錄 材料自購登錄 每日結帳 排班表 掃碼打卡 預約管理 預約管理 單日預約紀錄 …" at bounding box center [349, 262] width 699 height 525
click at [113, 141] on div "Top Up 入金管理 新增 本月 上個月 前天 昨天 今天 2025/10/01 2025/10/07 設計師編號/姓名 設計師編號/姓名 顧客編號/姓名 …" at bounding box center [401, 279] width 593 height 466
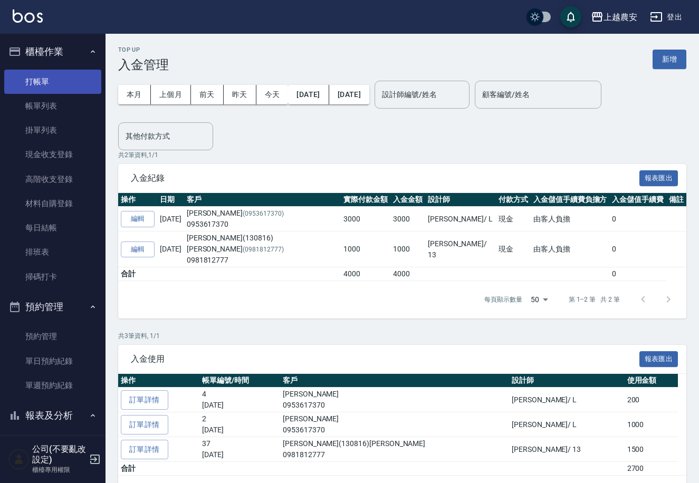
click at [51, 92] on link "打帳單" at bounding box center [52, 82] width 97 height 24
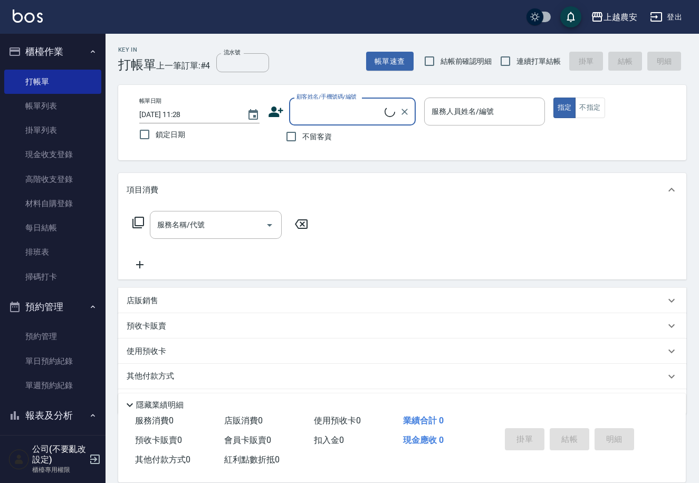
click at [342, 102] on input "顧客姓名/手機號碼/編號" at bounding box center [339, 111] width 91 height 18
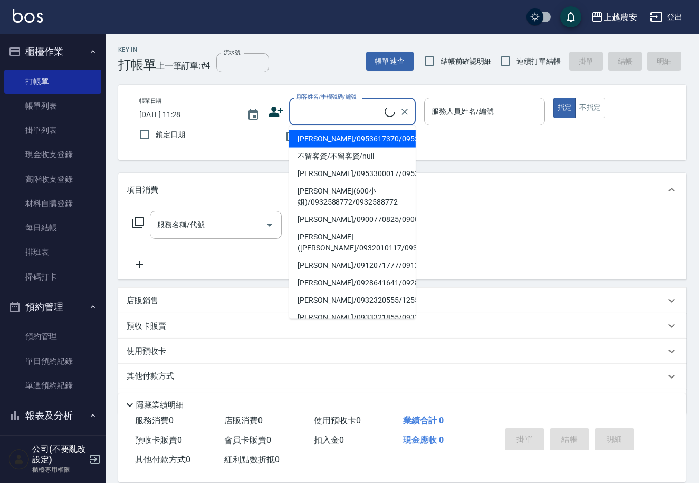
click at [334, 136] on li "張薈欣/0953617370/0953617370" at bounding box center [352, 138] width 127 height 17
type input "張薈欣/0953617370/0953617370"
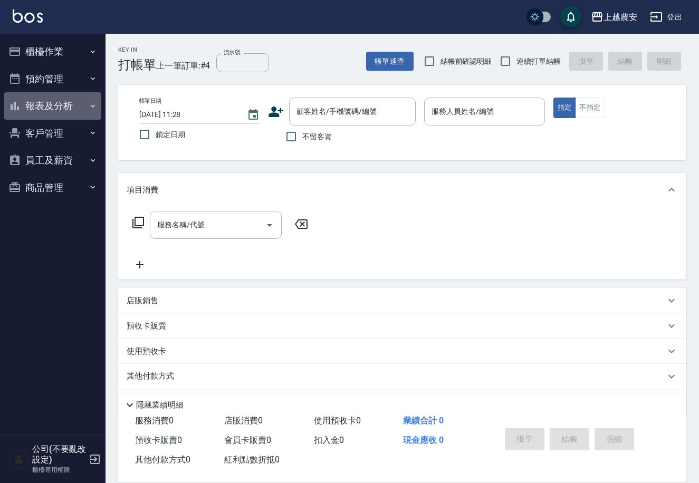
click at [36, 109] on button "報表及分析" at bounding box center [52, 105] width 97 height 27
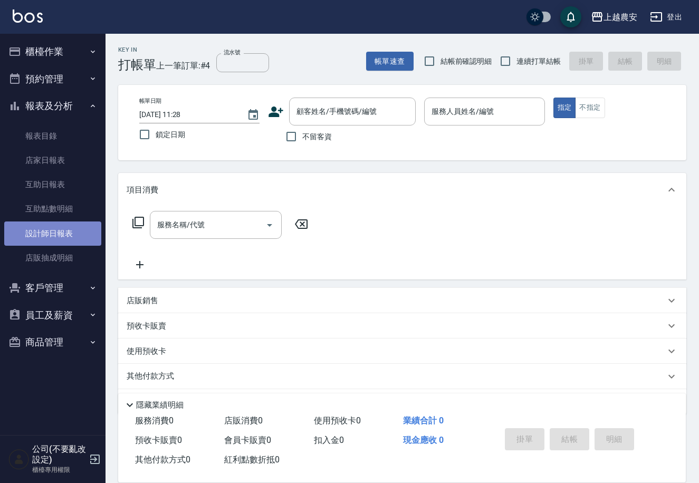
click at [56, 226] on link "設計師日報表" at bounding box center [52, 233] width 97 height 24
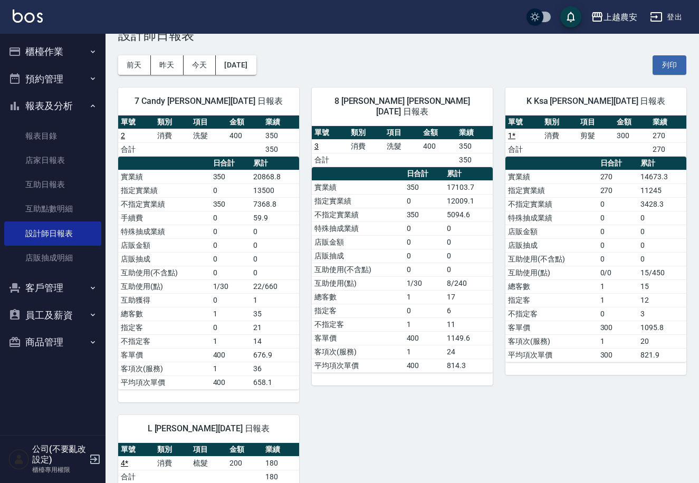
scroll to position [23, 0]
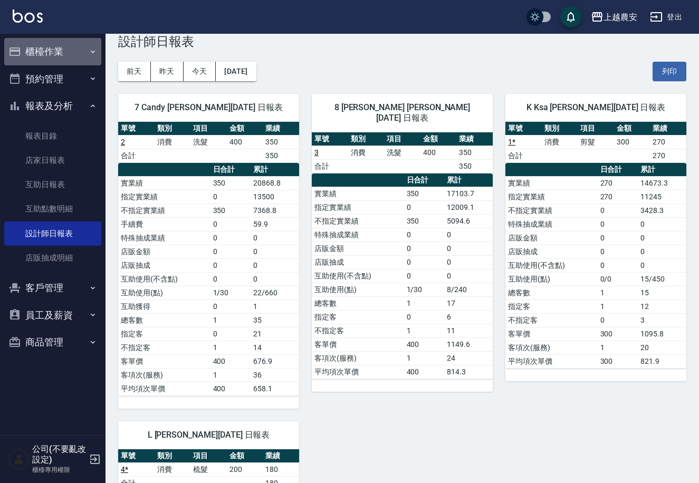
click at [24, 49] on button "櫃檯作業" at bounding box center [52, 51] width 97 height 27
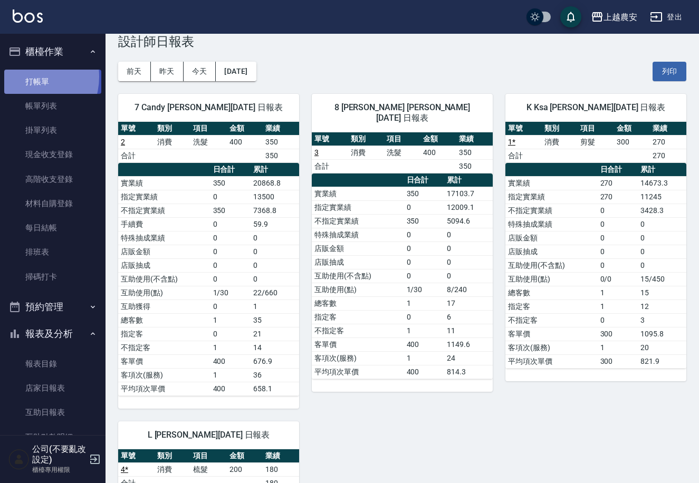
click at [28, 76] on link "打帳單" at bounding box center [52, 82] width 97 height 24
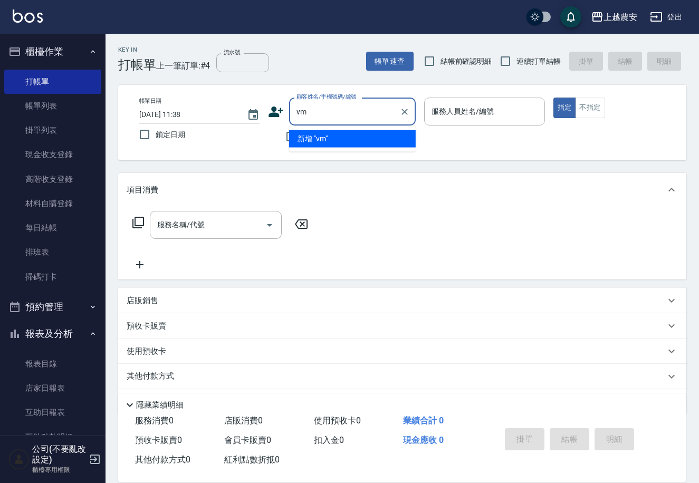
type input "v"
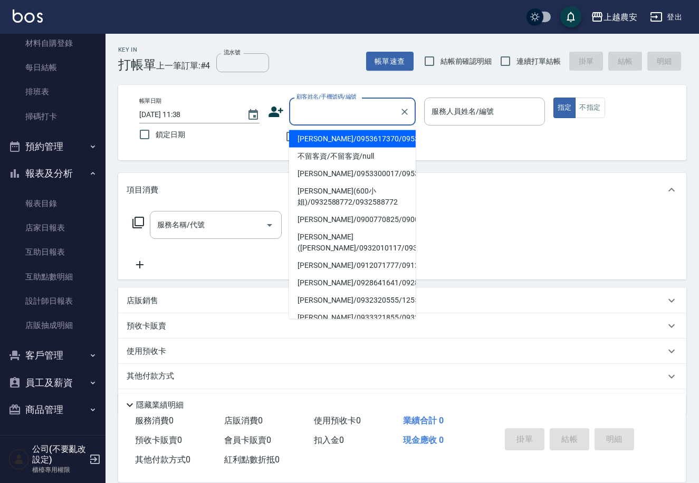
scroll to position [160, 0]
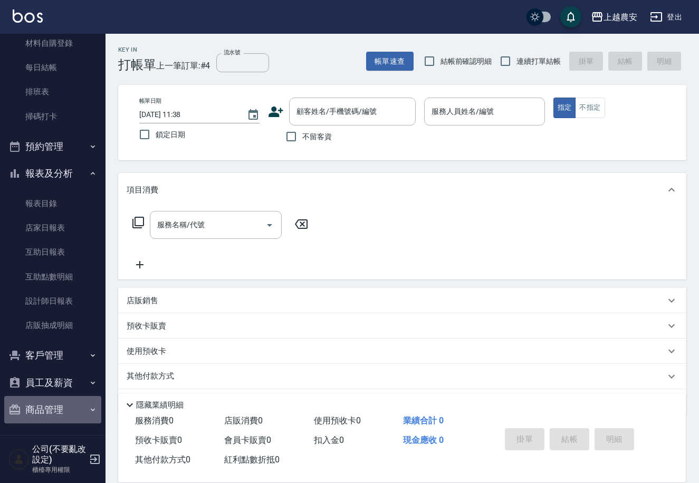
click at [75, 396] on button "商品管理" at bounding box center [52, 409] width 97 height 27
click at [81, 411] on button "商品管理" at bounding box center [52, 409] width 97 height 27
click at [54, 399] on button "商品管理" at bounding box center [52, 409] width 97 height 27
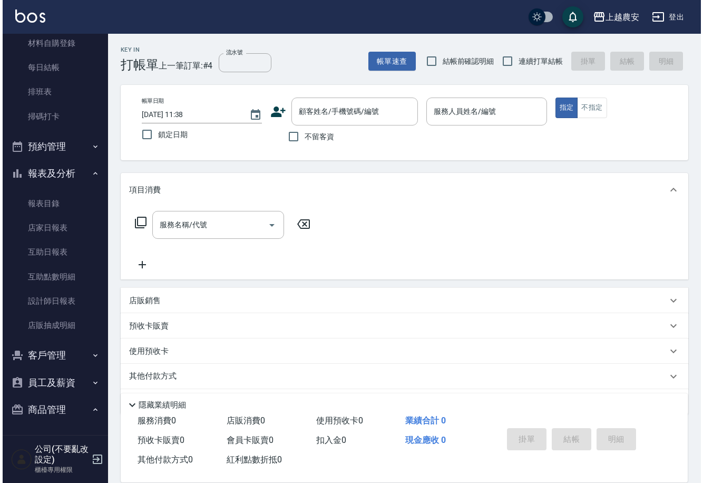
scroll to position [217, 0]
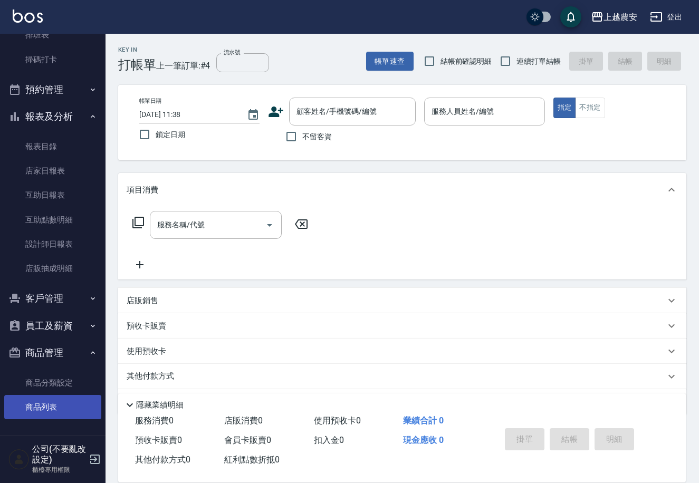
click at [73, 415] on link "商品列表" at bounding box center [52, 407] width 97 height 24
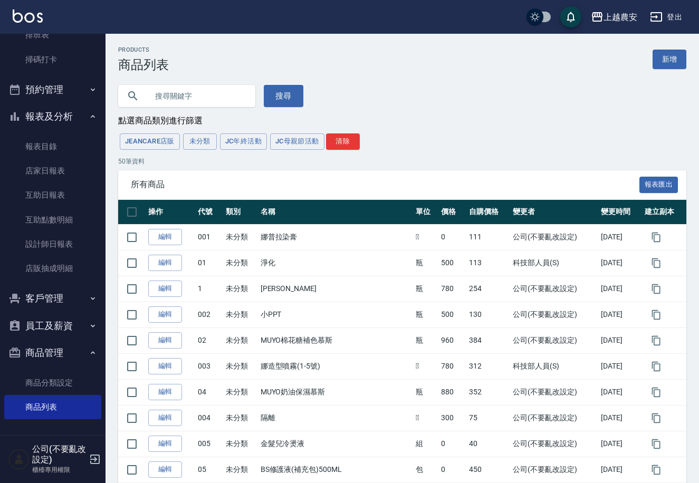
click at [207, 98] on input "text" at bounding box center [197, 96] width 99 height 28
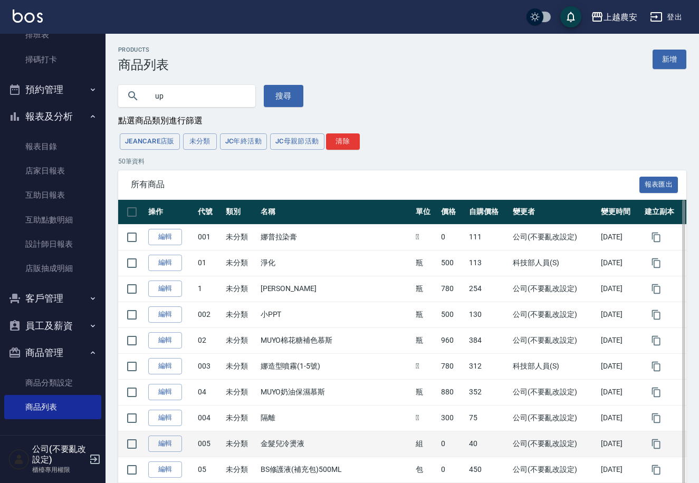
type input "u"
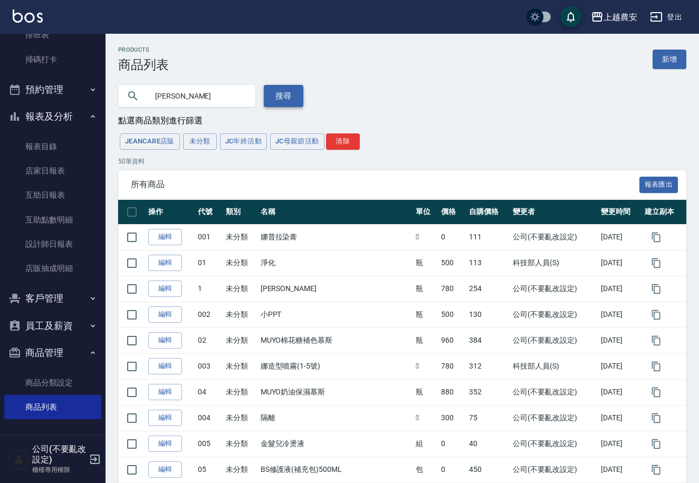
type input "銀亮"
click at [270, 102] on button "搜尋" at bounding box center [284, 96] width 40 height 22
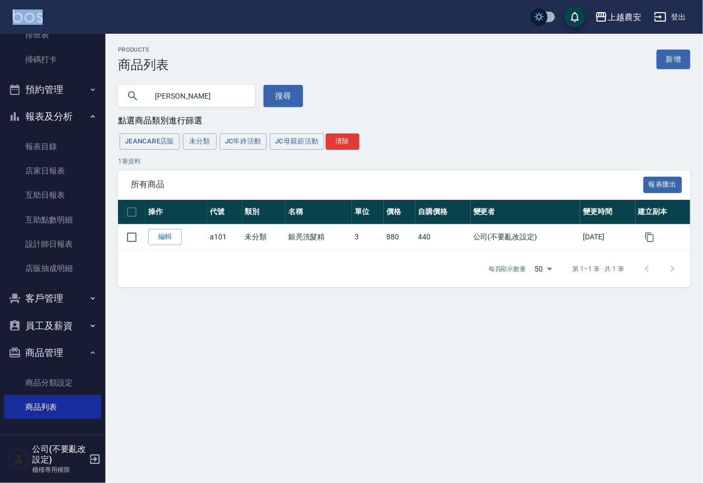
drag, startPoint x: 100, startPoint y: 193, endPoint x: 131, endPoint y: 16, distance: 179.9
click at [131, 16] on div "上越農安 登出 櫃檯作業 打帳單 帳單列表 掛單列表 現金收支登錄 高階收支登錄 材料自購登錄 每日結帳 排班表 掃碼打卡 預約管理 預約管理 單日預約紀錄 …" at bounding box center [351, 241] width 703 height 483
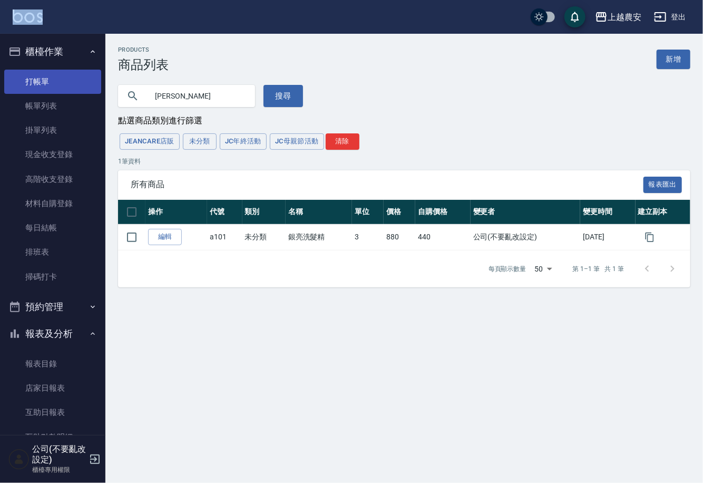
click at [80, 88] on link "打帳單" at bounding box center [52, 82] width 97 height 24
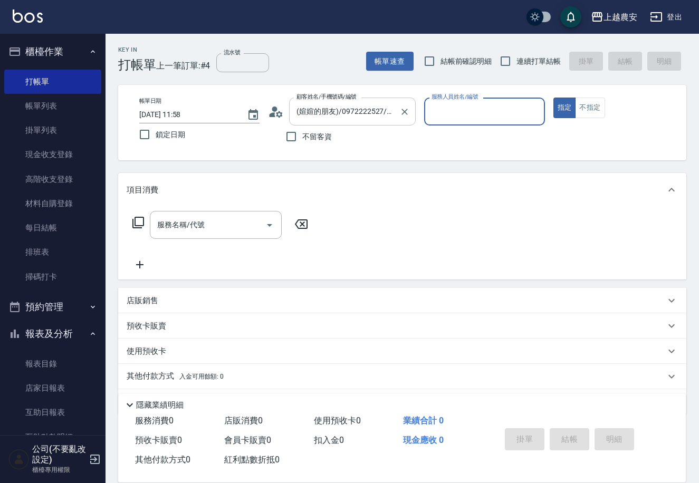
click at [392, 113] on input "(媗媗的朋友)/0972222527/0972222527" at bounding box center [344, 111] width 101 height 18
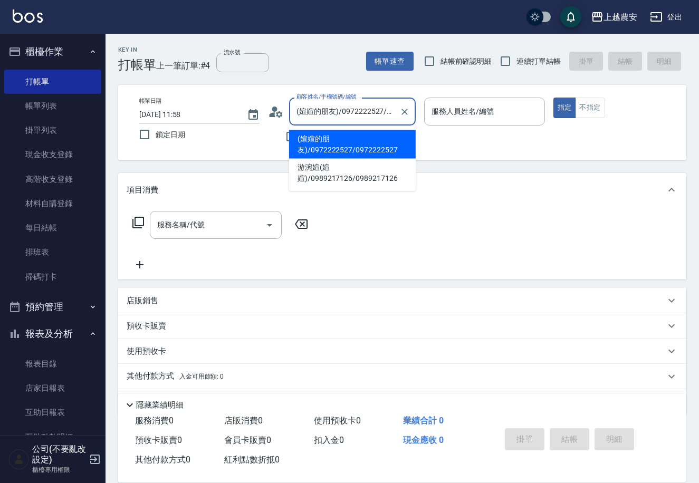
drag, startPoint x: 392, startPoint y: 113, endPoint x: 302, endPoint y: 113, distance: 90.2
click at [302, 113] on input "(媗媗的朋友)/0972222527/0972222527" at bounding box center [344, 111] width 101 height 18
drag, startPoint x: 317, startPoint y: 108, endPoint x: 323, endPoint y: 109, distance: 5.4
click at [318, 108] on input "(媗媗的朋友)/0972222527/0972222527" at bounding box center [344, 111] width 101 height 18
click at [390, 113] on input "(媗媗的朋友)/0972222527/0972222527" at bounding box center [344, 111] width 101 height 18
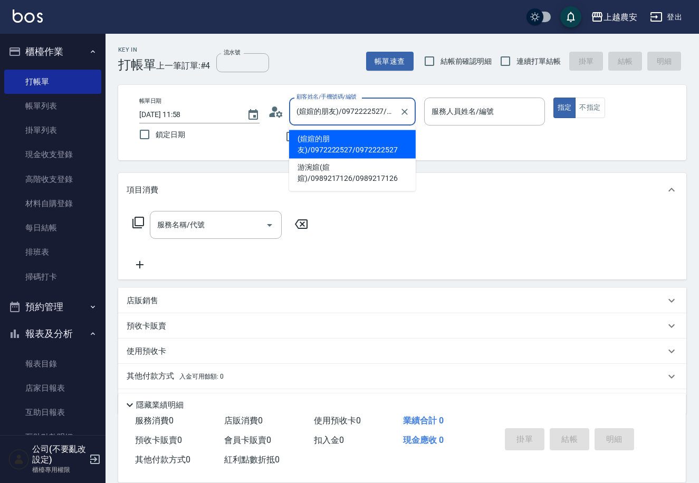
click at [390, 113] on input "(媗媗的朋友)/0972222527/0972222527" at bounding box center [344, 111] width 101 height 18
drag, startPoint x: 390, startPoint y: 113, endPoint x: 371, endPoint y: 108, distance: 20.2
click at [371, 108] on input "(媗媗的朋友)/0972222527/0972222527" at bounding box center [344, 111] width 101 height 18
click at [387, 109] on input "(媗媗的朋友)/0972222527/0972222527" at bounding box center [344, 111] width 101 height 18
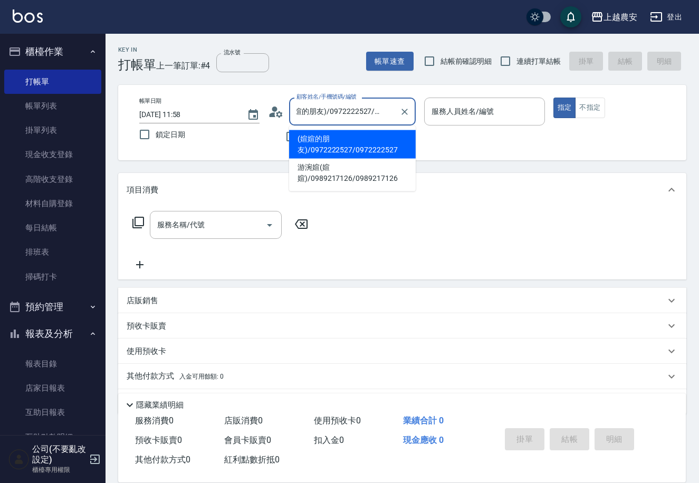
scroll to position [0, 25]
drag, startPoint x: 392, startPoint y: 112, endPoint x: 318, endPoint y: 115, distance: 74.4
click at [318, 115] on input "(媗媗的朋友)/0972222527/0972222527" at bounding box center [344, 111] width 101 height 18
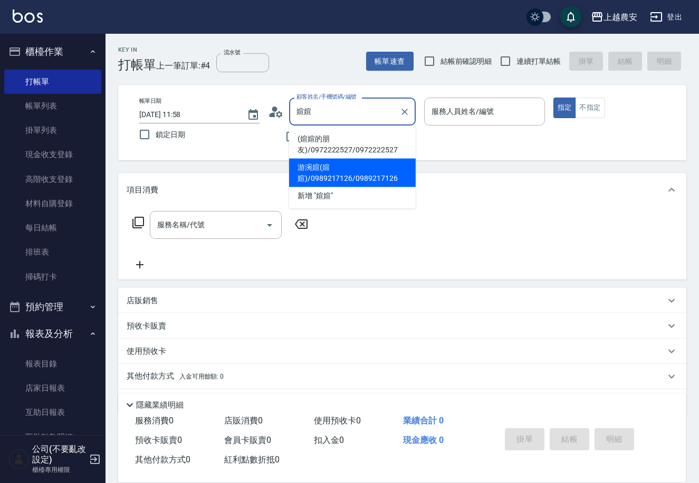
click at [363, 169] on li "游涴媗(媗媗)/0989217126/0989217126" at bounding box center [352, 173] width 127 height 28
type input "游涴媗(媗媗)/0989217126/0989217126"
type input "Ksa-K"
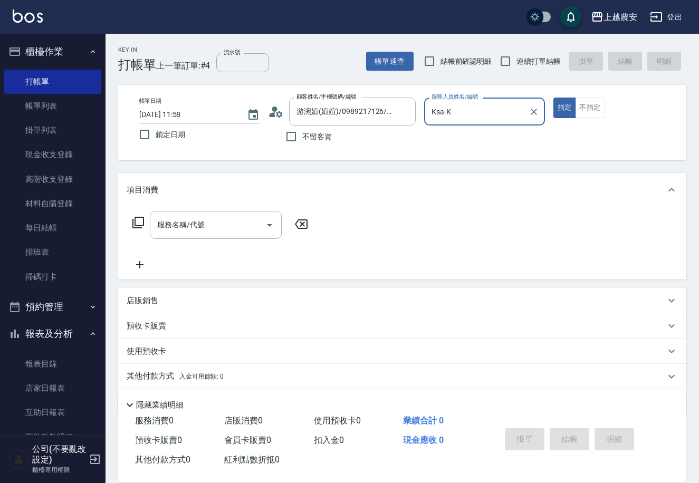
click at [553, 98] on button "指定" at bounding box center [564, 108] width 23 height 21
type button "true"
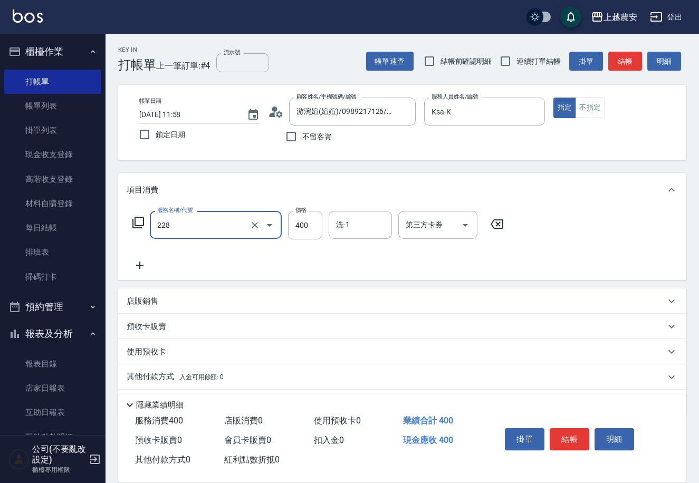
type input "洗髮(228)"
type input "500"
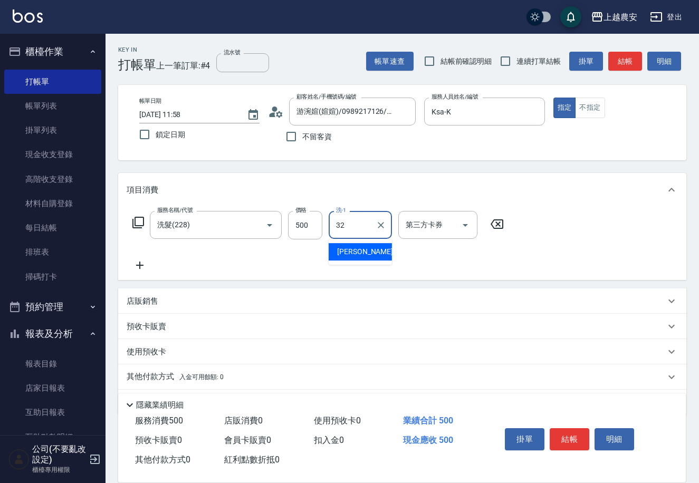
type input "林品妤-32"
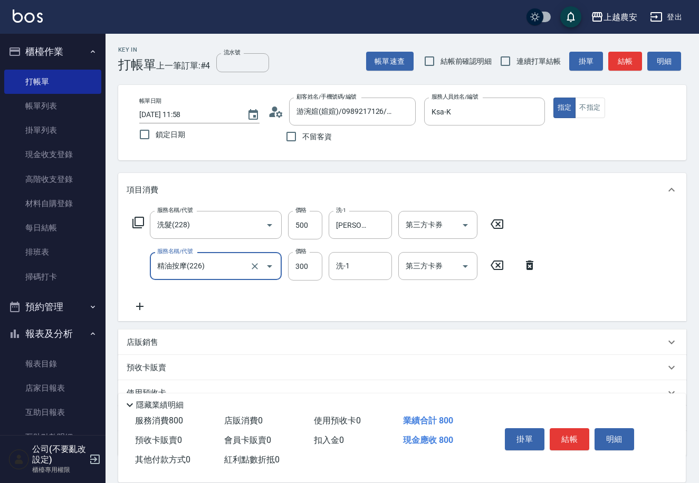
type input "精油按摩(226)"
type input "500"
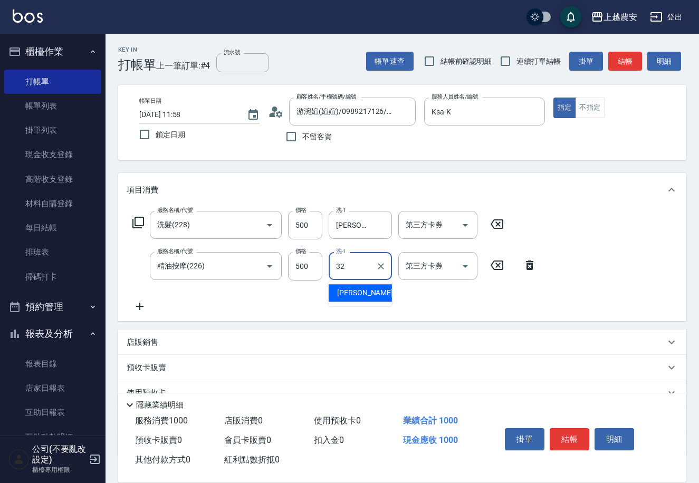
type input "3"
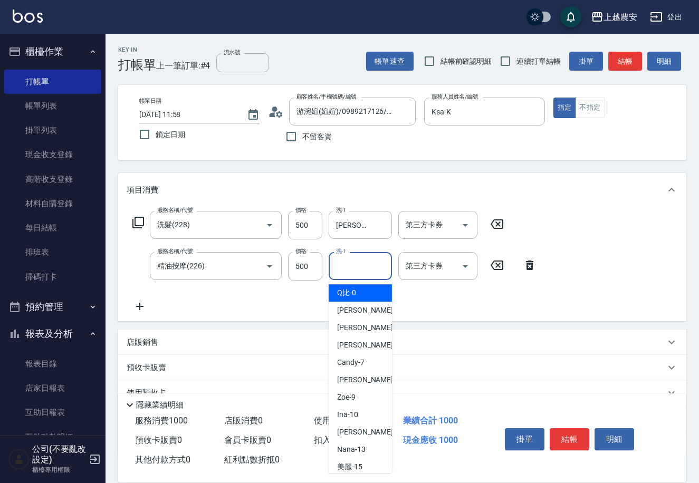
type input "Q比-0"
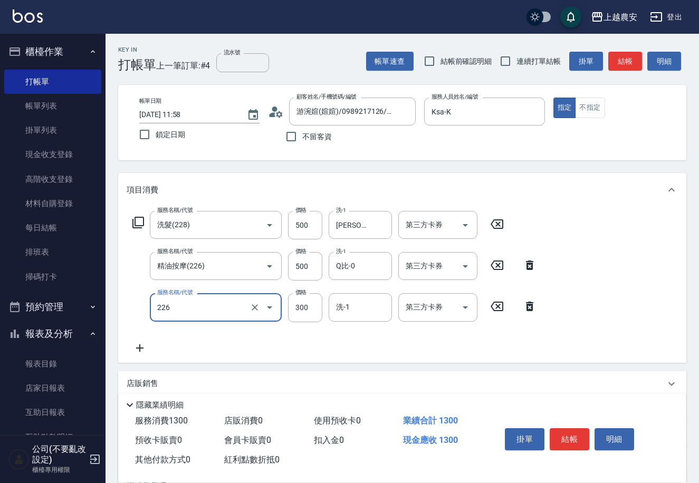
type input "精油按摩(226)"
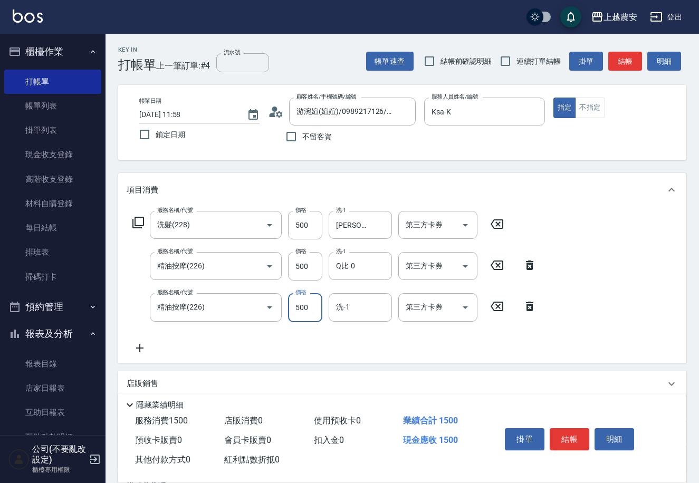
type input "500"
type input "林品妤-32"
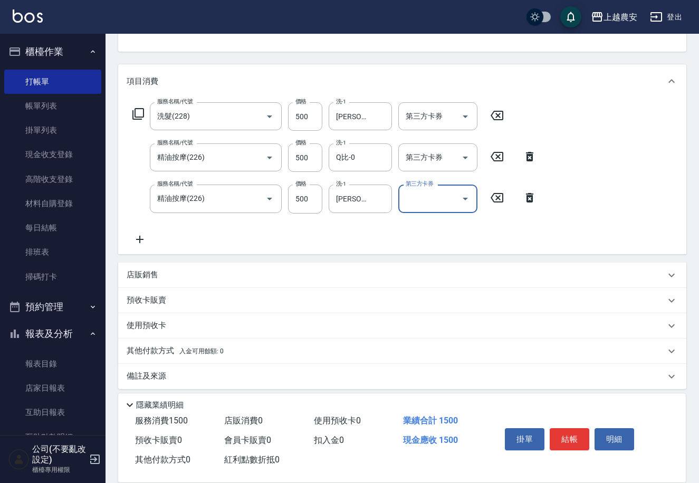
scroll to position [113, 0]
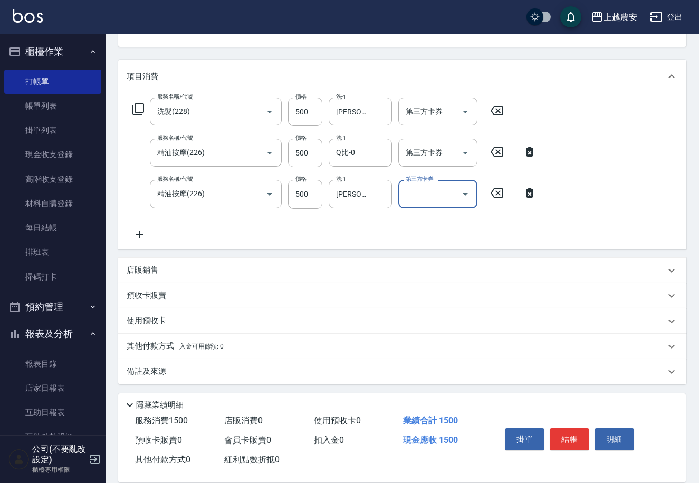
click at [178, 269] on div "店販銷售" at bounding box center [396, 270] width 538 height 11
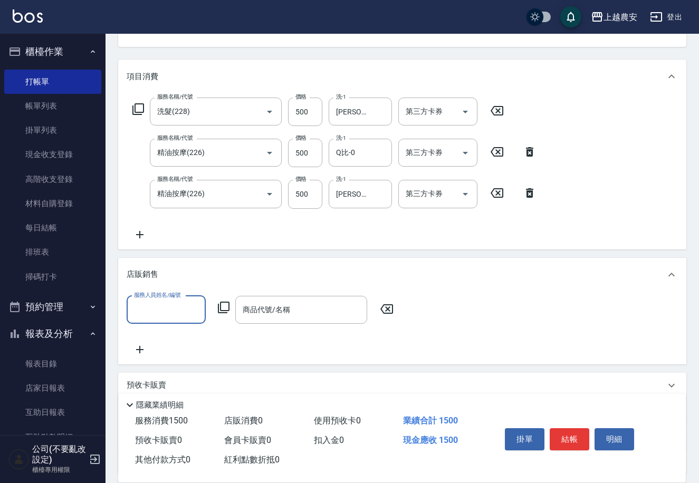
scroll to position [1, 0]
type input "Ksa-K"
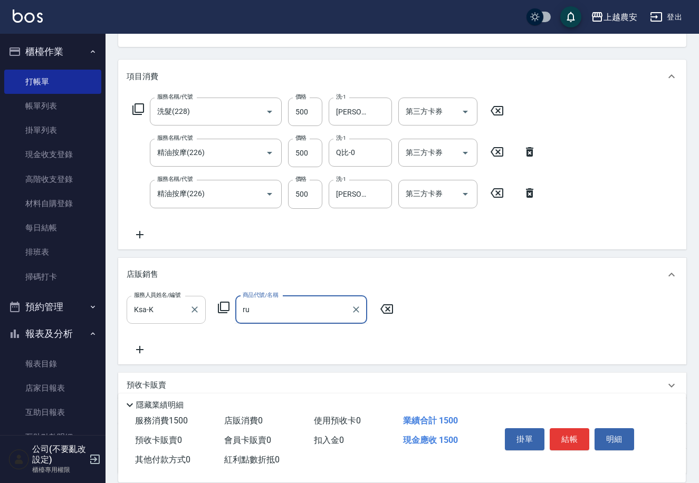
type input "r"
type input "輛"
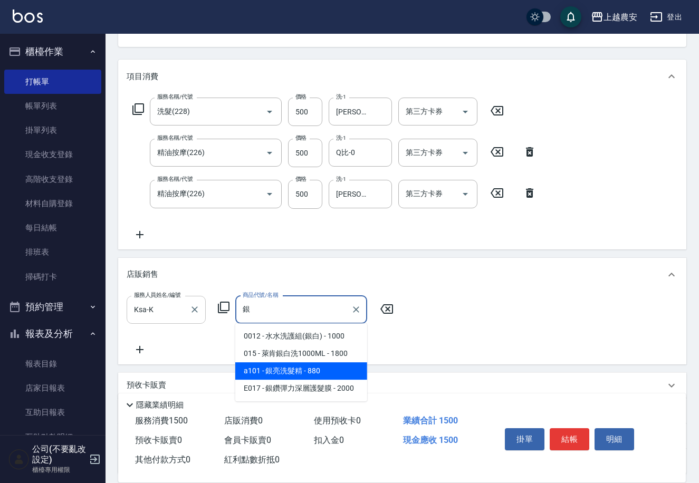
type input "銀亮洗髮精"
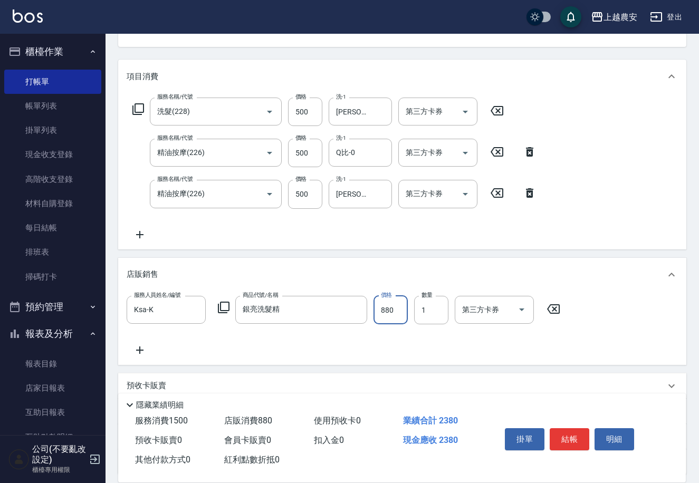
click at [651, 289] on div "店販銷售" at bounding box center [402, 275] width 568 height 34
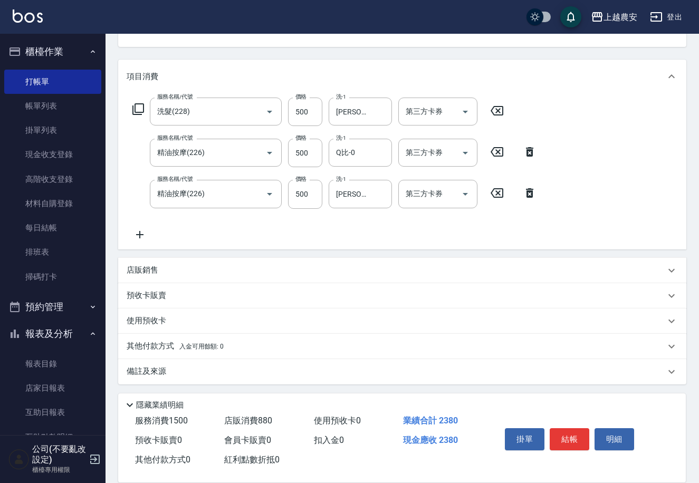
click at [269, 265] on div "店販銷售" at bounding box center [396, 270] width 538 height 11
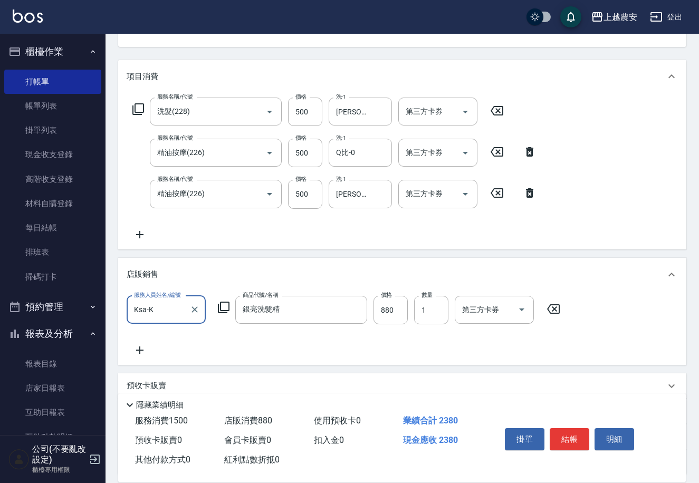
scroll to position [0, 0]
click at [559, 441] on button "結帳" at bounding box center [569, 439] width 40 height 22
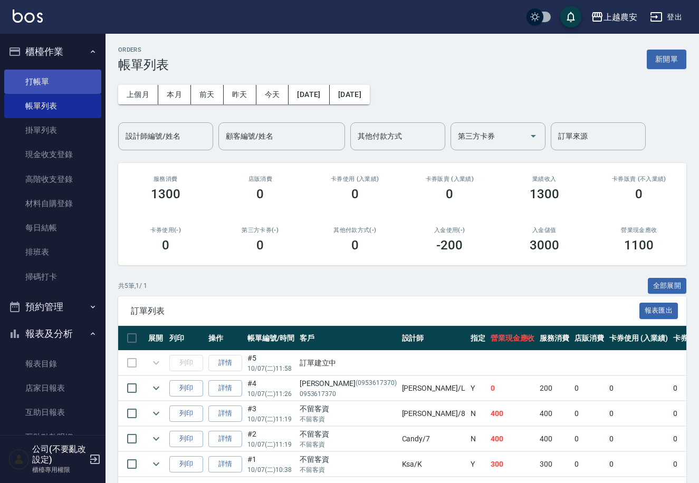
click at [69, 81] on link "打帳單" at bounding box center [52, 82] width 97 height 24
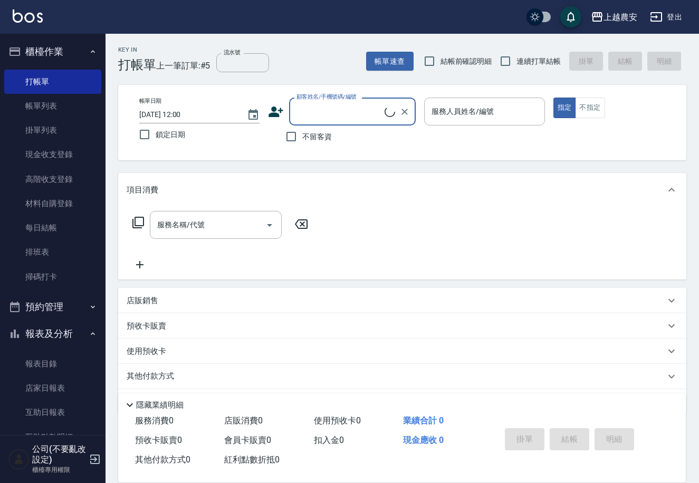
click at [368, 114] on input "顧客姓名/手機號碼/編號" at bounding box center [339, 111] width 91 height 18
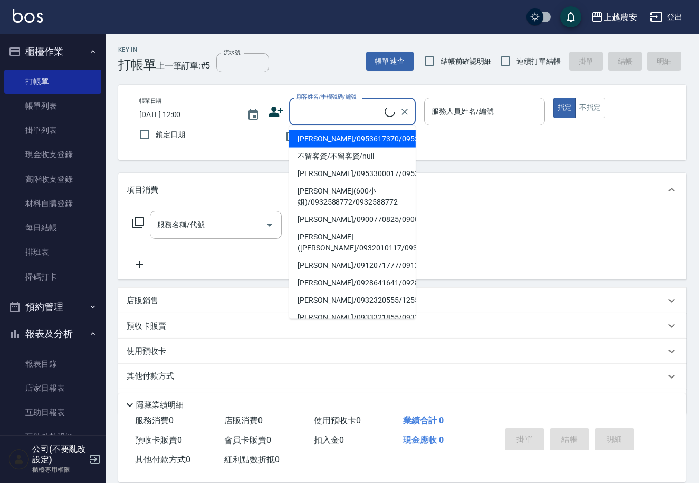
click at [348, 143] on li "張薈欣/0953617370/0953617370" at bounding box center [352, 138] width 127 height 17
type input "張薈欣/0953617370/0953617370"
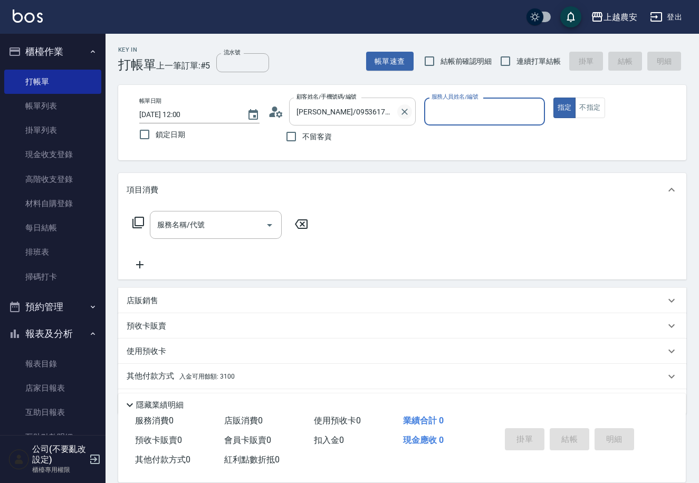
click at [407, 108] on icon "Clear" at bounding box center [404, 112] width 11 height 11
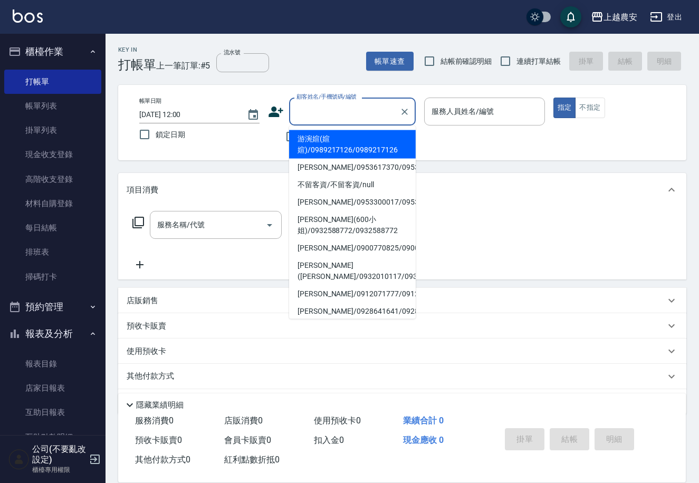
click at [340, 112] on input "顧客姓名/手機號碼/編號" at bounding box center [344, 111] width 101 height 18
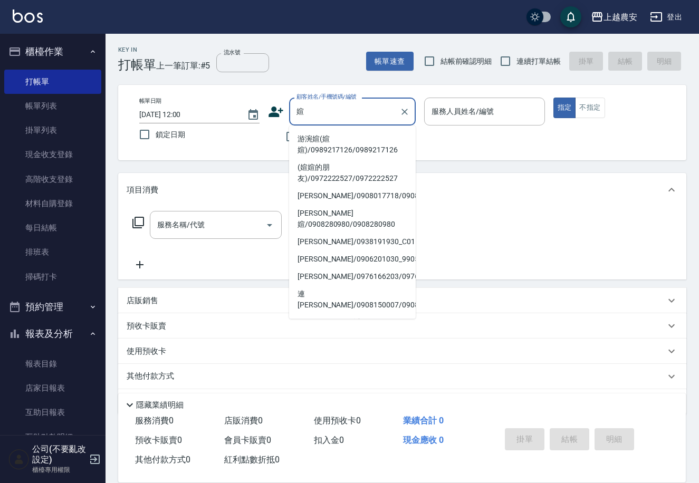
type input "游涴媗(媗媗)/0989217126/0989217126"
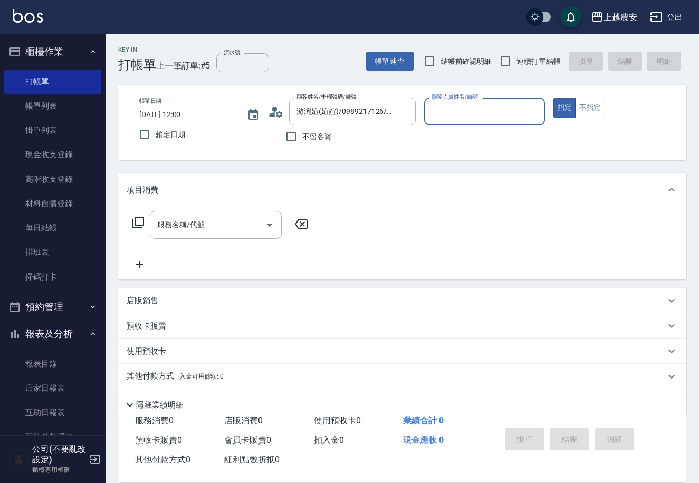
type input "Ksa-K"
click at [553, 98] on button "指定" at bounding box center [564, 108] width 23 height 21
type button "true"
click at [532, 124] on div at bounding box center [533, 112] width 14 height 28
click at [532, 116] on icon "Clear" at bounding box center [533, 112] width 11 height 11
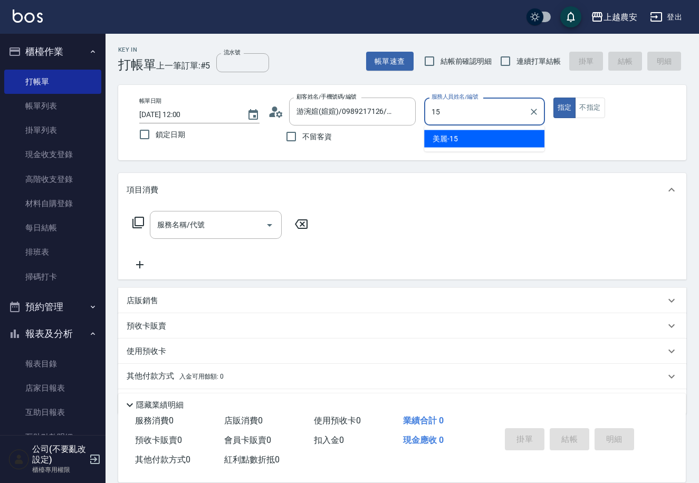
type input "美麗-15"
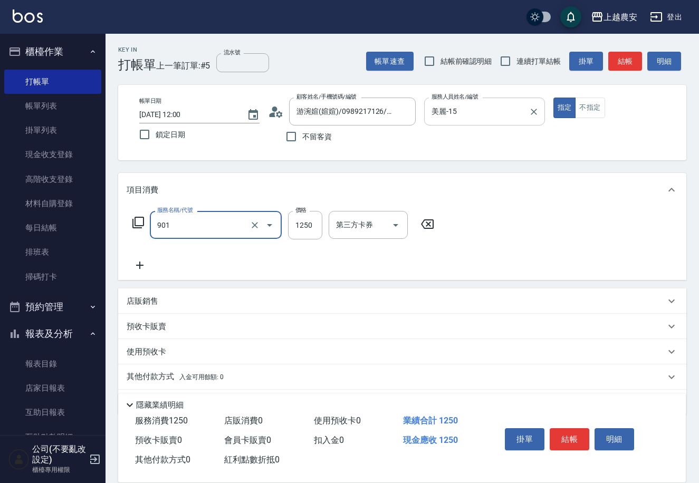
type input "修手指甲(901)"
type input "300"
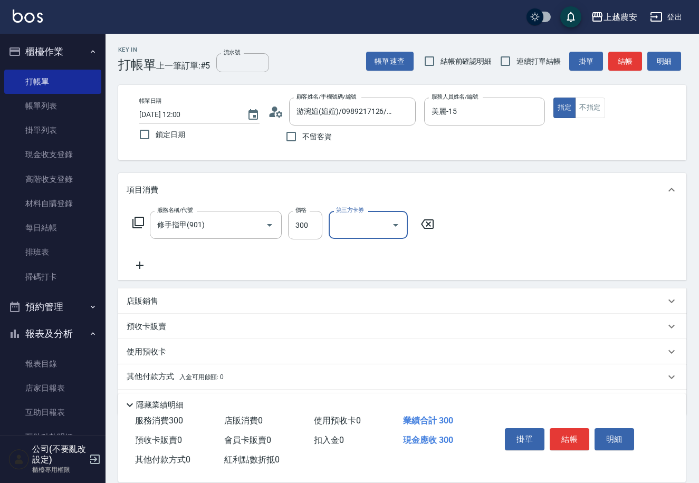
click at [570, 441] on button "結帳" at bounding box center [569, 439] width 40 height 22
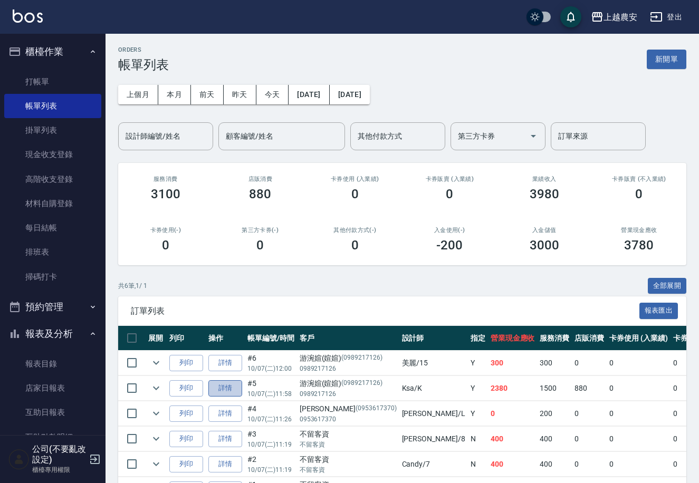
click at [219, 388] on link "詳情" at bounding box center [225, 388] width 34 height 16
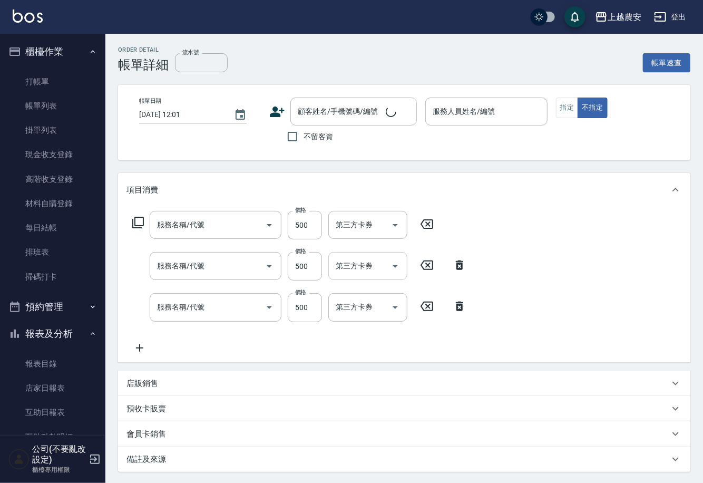
type input "2025/10/07 11:58"
type input "Ksa-K"
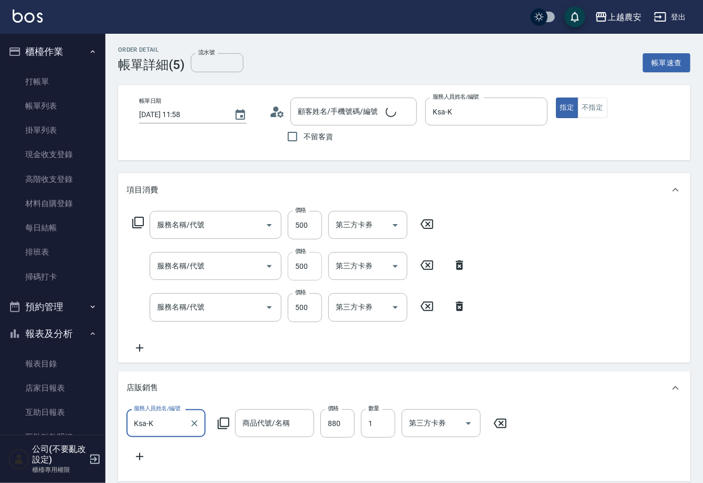
type input "游涴媗(媗媗)/0989217126/0989217126"
type input "精油按摩(226)"
type input "洗髮(228)"
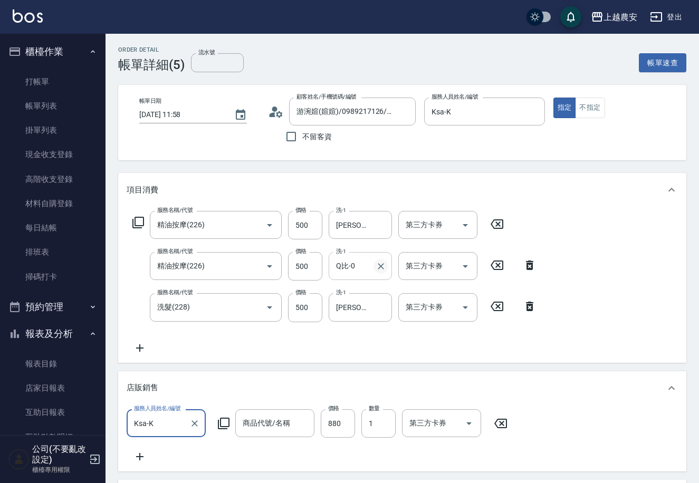
type input "銀亮洗髮精"
click at [384, 264] on icon "Clear" at bounding box center [380, 266] width 11 height 11
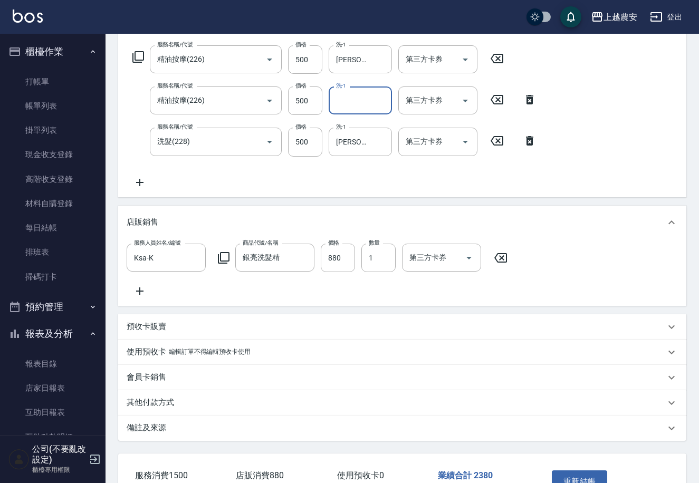
scroll to position [244, 0]
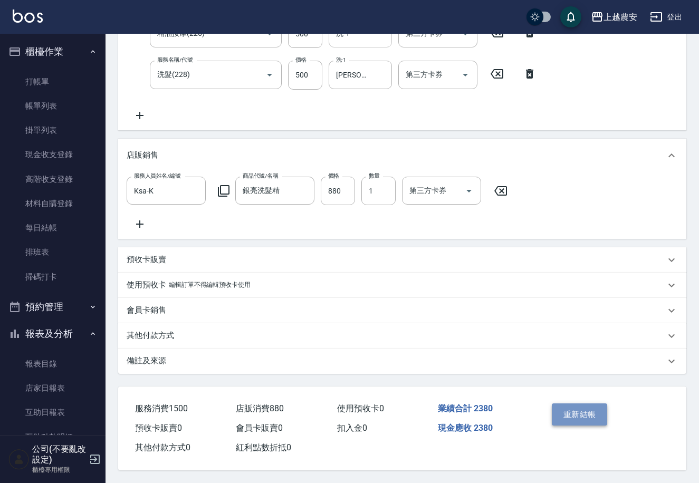
click at [564, 404] on button "重新結帳" at bounding box center [580, 414] width 56 height 22
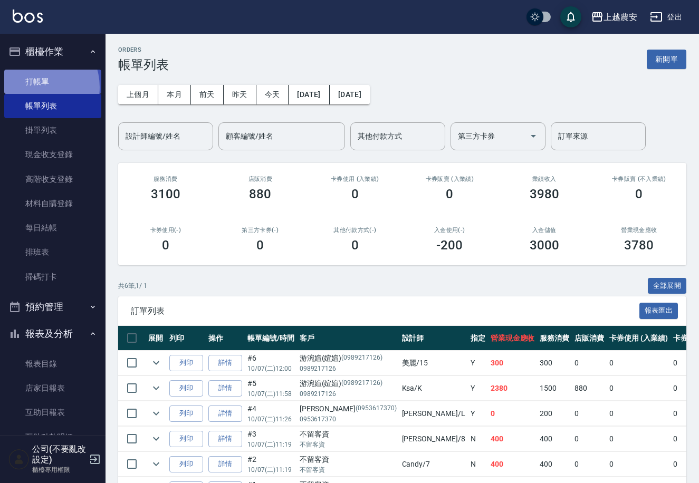
click at [33, 87] on link "打帳單" at bounding box center [52, 82] width 97 height 24
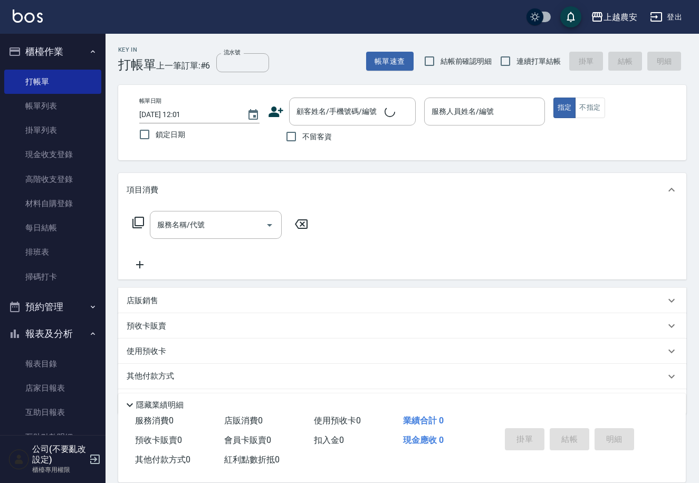
click at [279, 130] on div "不留客資" at bounding box center [342, 137] width 148 height 22
click at [288, 131] on input "不留客資" at bounding box center [291, 137] width 22 height 22
checkbox input "true"
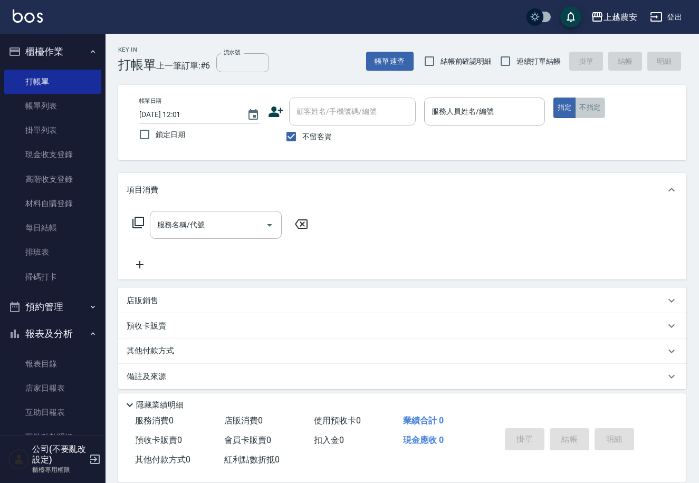
click at [587, 103] on button "不指定" at bounding box center [590, 108] width 30 height 21
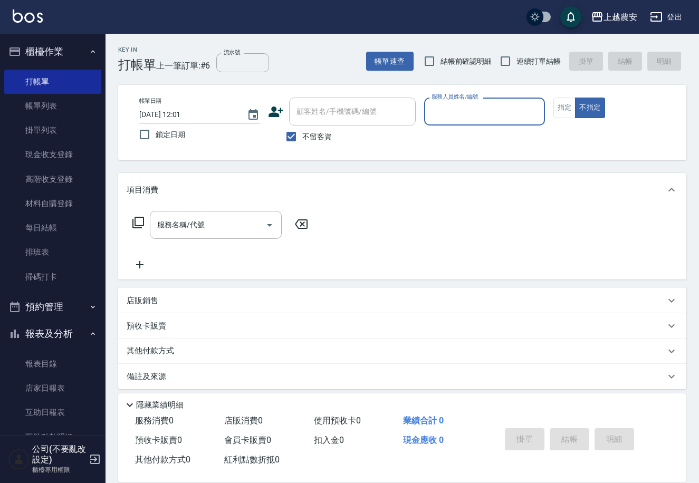
click at [476, 115] on input "服務人員姓名/編號" at bounding box center [484, 111] width 111 height 18
type input "黛慧-8"
type button "false"
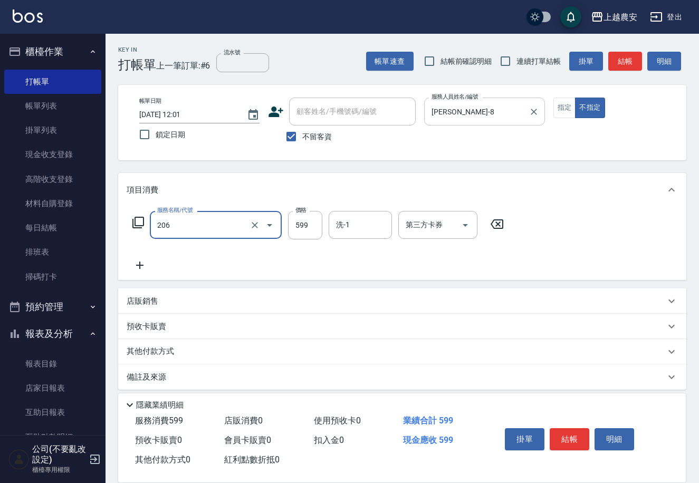
type input "洗+剪(206)"
click at [557, 441] on button "結帳" at bounding box center [569, 439] width 40 height 22
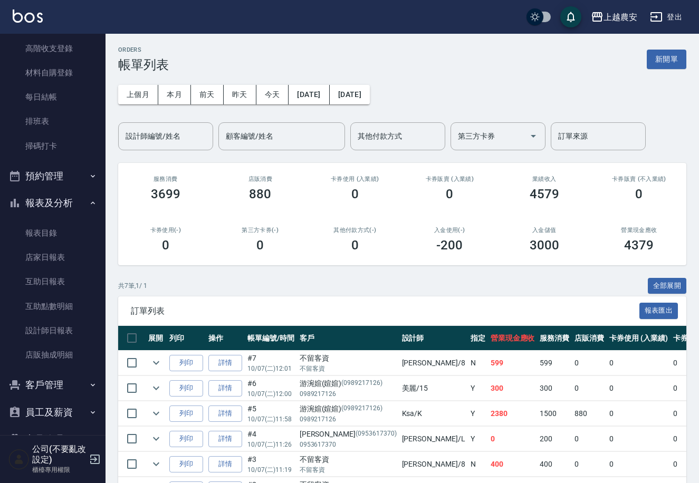
scroll to position [185, 0]
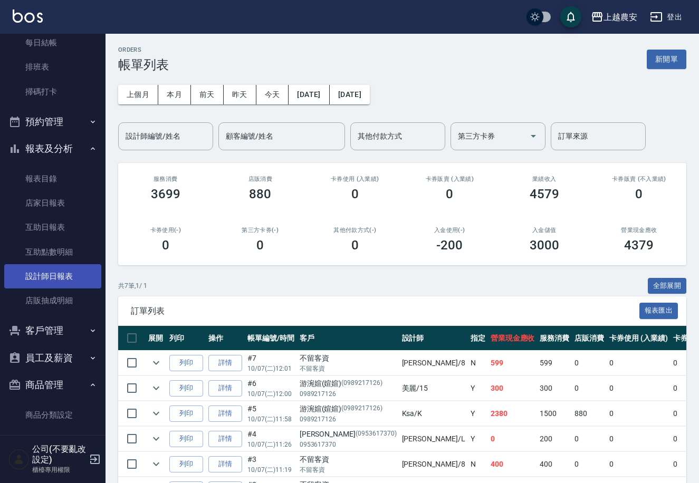
click at [69, 279] on link "設計師日報表" at bounding box center [52, 276] width 97 height 24
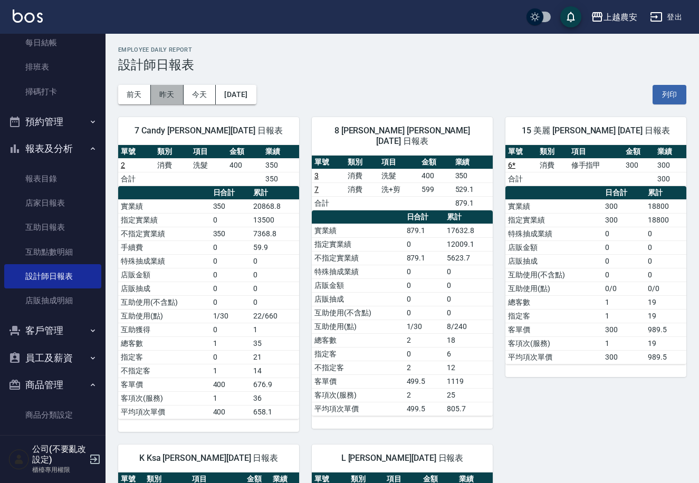
click at [165, 91] on button "昨天" at bounding box center [167, 95] width 33 height 20
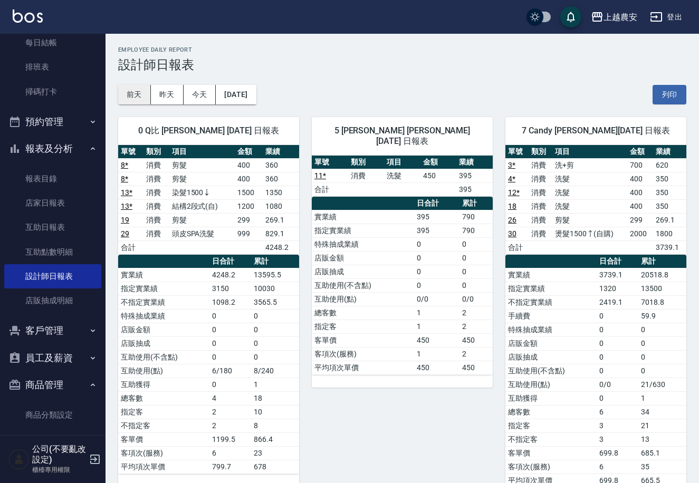
click at [122, 98] on button "前天" at bounding box center [134, 95] width 33 height 20
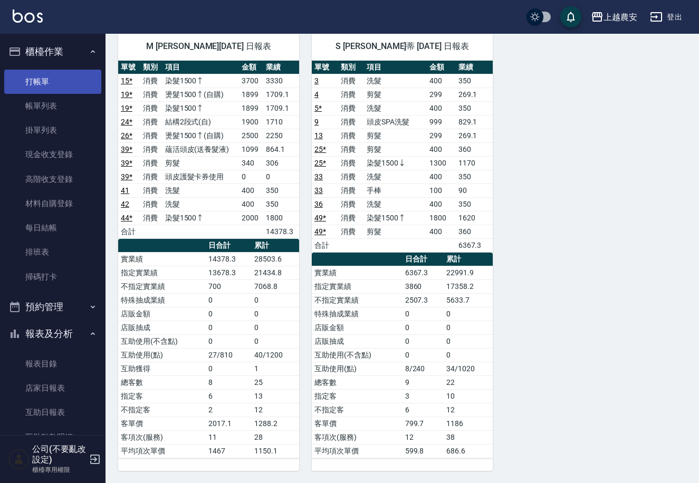
click at [51, 76] on link "打帳單" at bounding box center [52, 82] width 97 height 24
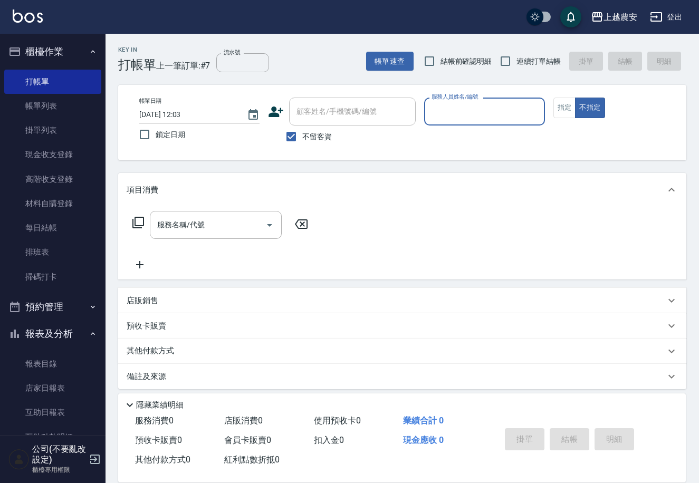
click at [295, 137] on input "不留客資" at bounding box center [291, 137] width 22 height 22
checkbox input "false"
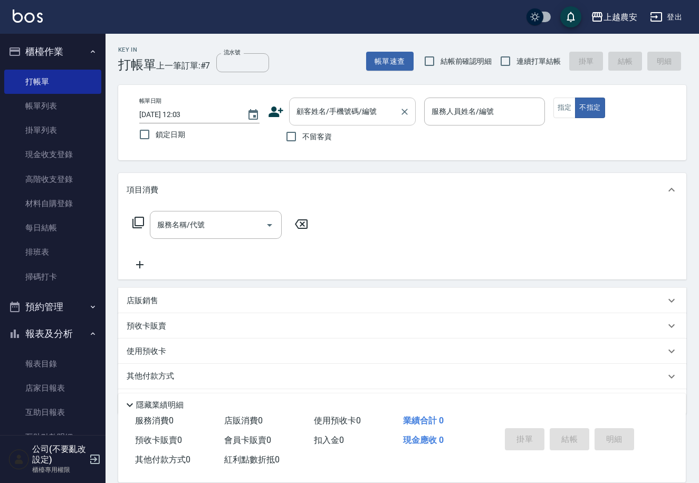
click at [318, 113] on div "顧客姓名/手機號碼/編號 顧客姓名/手機號碼/編號" at bounding box center [352, 112] width 127 height 28
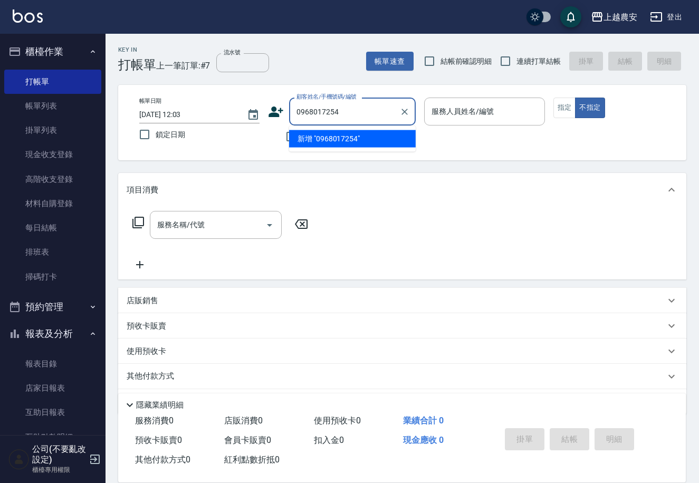
drag, startPoint x: 340, startPoint y: 112, endPoint x: 284, endPoint y: 113, distance: 55.9
click at [284, 113] on div "顧客姓名/手機號碼/編號 0968017254 顧客姓名/手機號碼/編號" at bounding box center [342, 112] width 148 height 28
click at [342, 134] on li "新增 "0968017254"" at bounding box center [352, 138] width 127 height 17
type input "0968017254"
drag, startPoint x: 347, startPoint y: 106, endPoint x: 287, endPoint y: 117, distance: 61.0
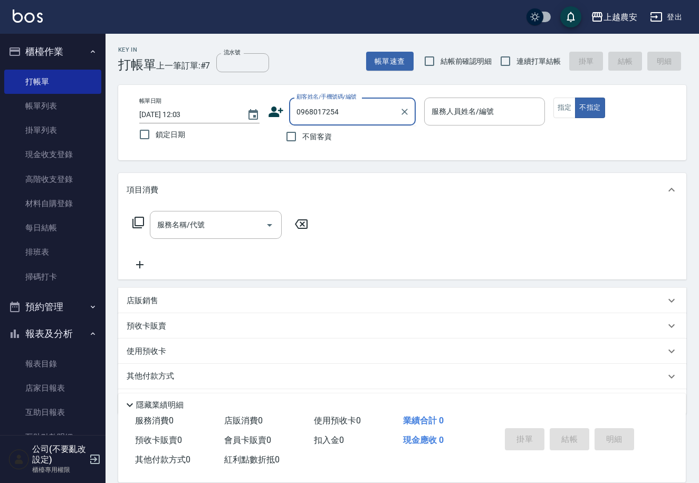
click at [287, 117] on div "顧客姓名/手機號碼/編號 0968017254 顧客姓名/手機號碼/編號" at bounding box center [342, 112] width 148 height 28
click at [277, 109] on icon at bounding box center [276, 112] width 16 height 16
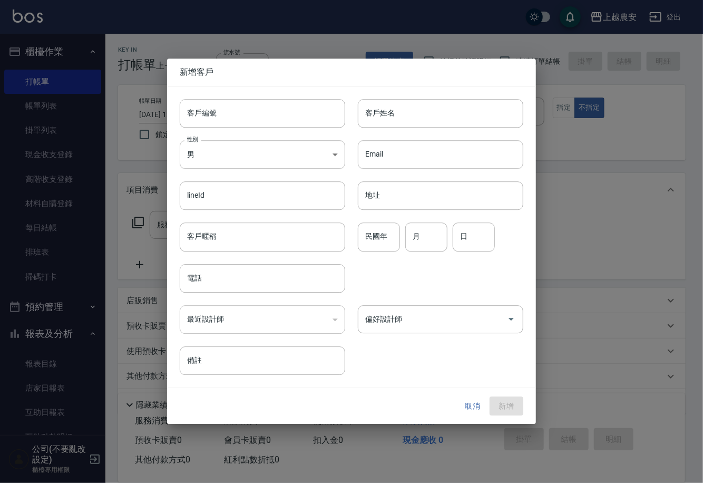
type input "0968017254"
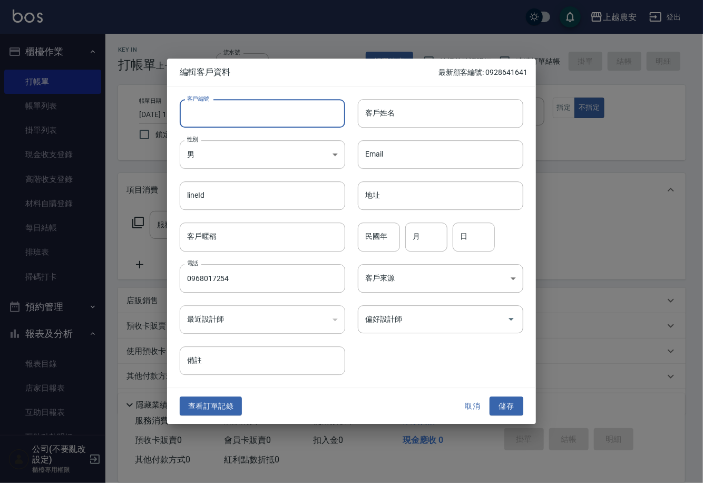
click at [234, 108] on input "客戶編號" at bounding box center [263, 113] width 166 height 28
click at [389, 110] on input "客戶姓名" at bounding box center [441, 113] width 166 height 28
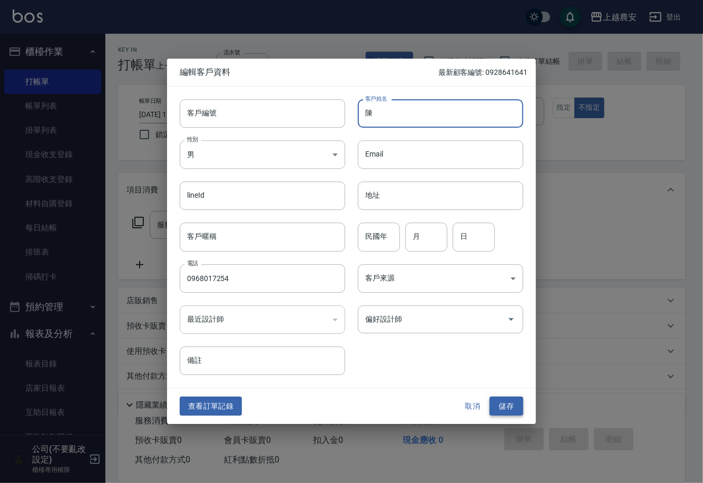
type input "陳"
click at [515, 408] on button "儲存" at bounding box center [507, 407] width 34 height 20
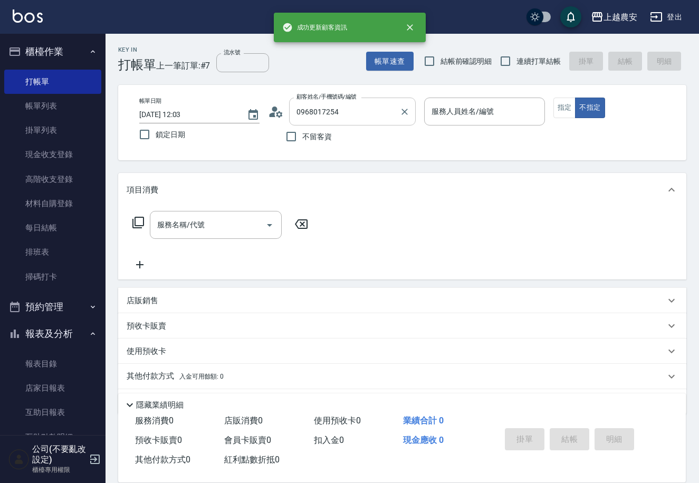
click at [345, 110] on input "0968017254" at bounding box center [344, 111] width 101 height 18
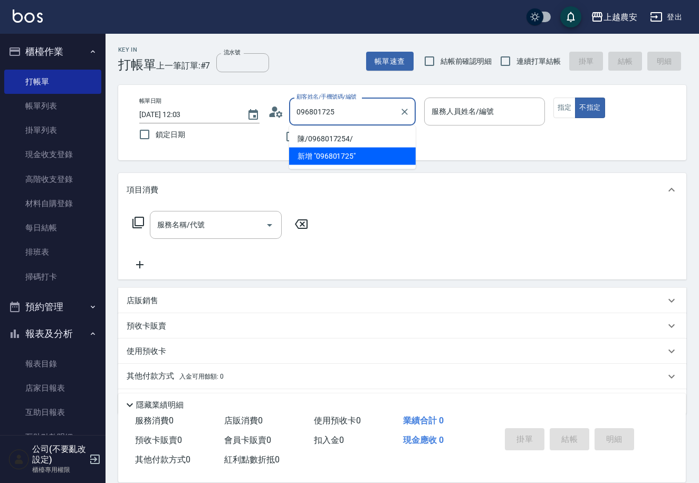
click at [324, 132] on li "陳/0968017254/" at bounding box center [352, 138] width 127 height 17
type input "陳/0968017254/"
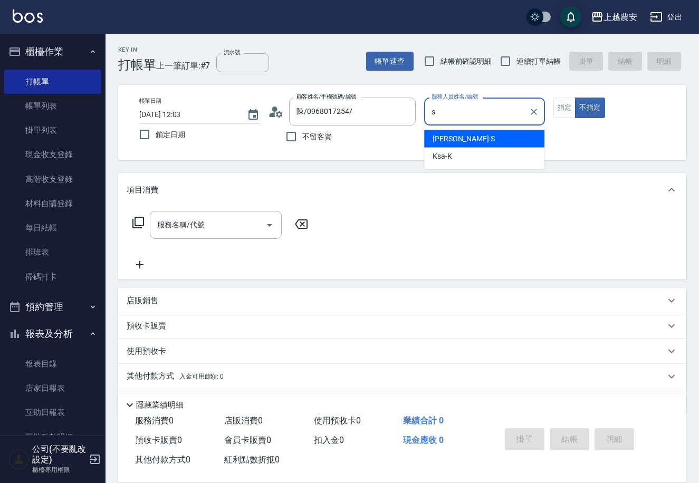
type input "Sandy-S"
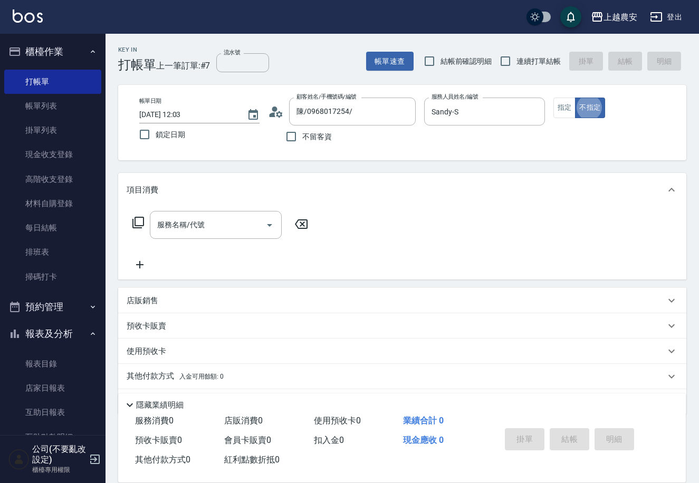
type button "false"
type input "228"
type input "2"
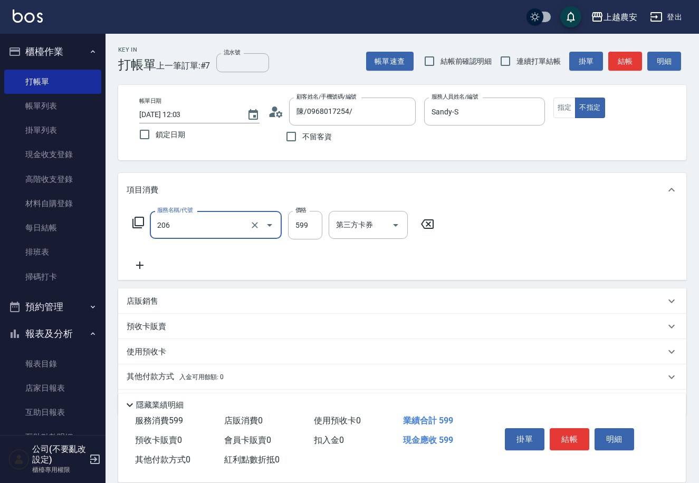
type input "洗+剪(206)"
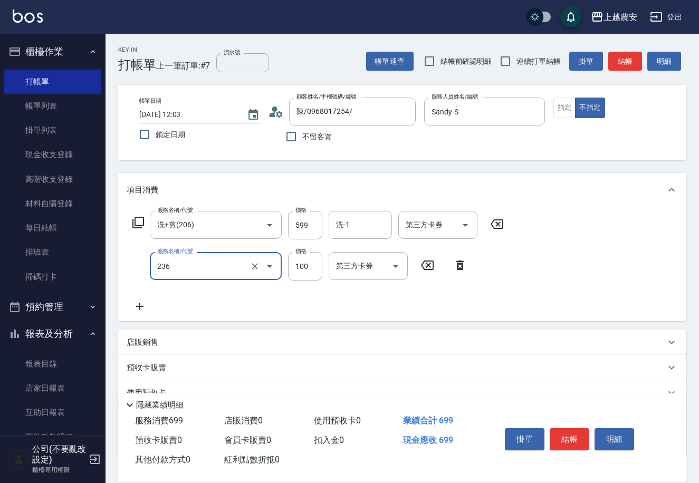
type input "手棒(236)"
click at [560, 438] on button "結帳" at bounding box center [569, 439] width 40 height 22
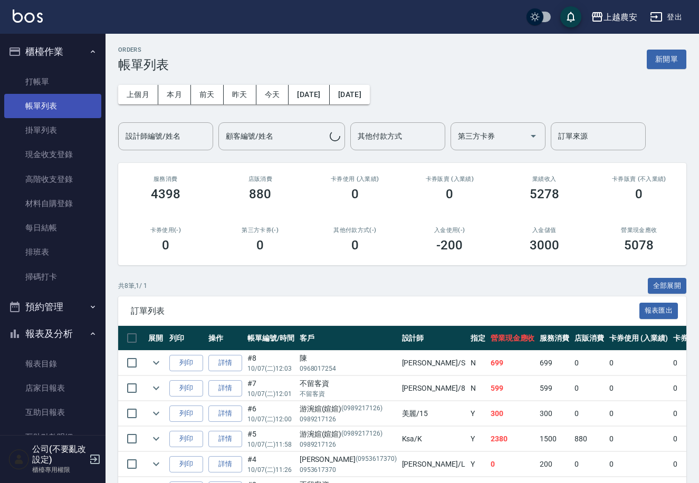
click at [76, 98] on link "帳單列表" at bounding box center [52, 106] width 97 height 24
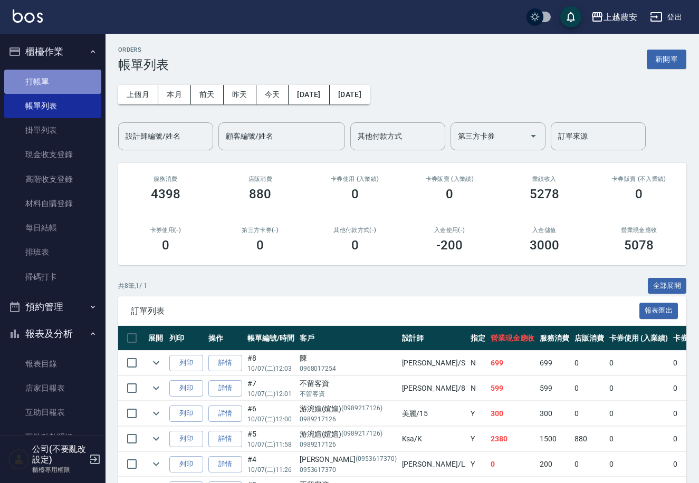
drag, startPoint x: 79, startPoint y: 70, endPoint x: 74, endPoint y: 75, distance: 7.5
click at [79, 70] on link "打帳單" at bounding box center [52, 82] width 97 height 24
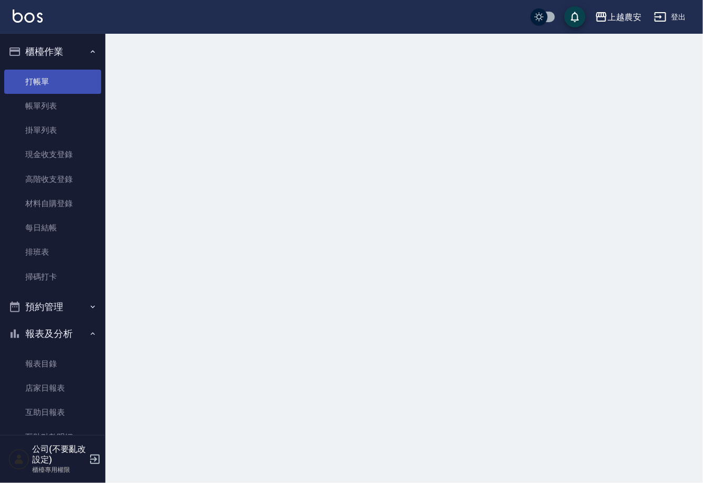
drag, startPoint x: 74, startPoint y: 75, endPoint x: 62, endPoint y: 76, distance: 12.2
click at [73, 75] on link "打帳單" at bounding box center [52, 82] width 97 height 24
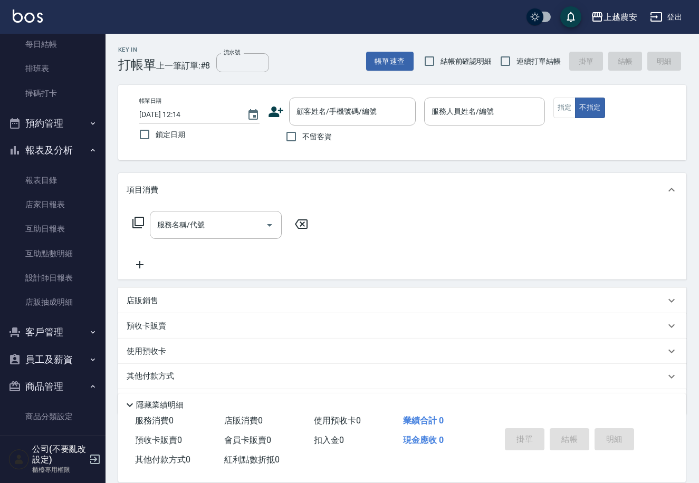
scroll to position [200, 0]
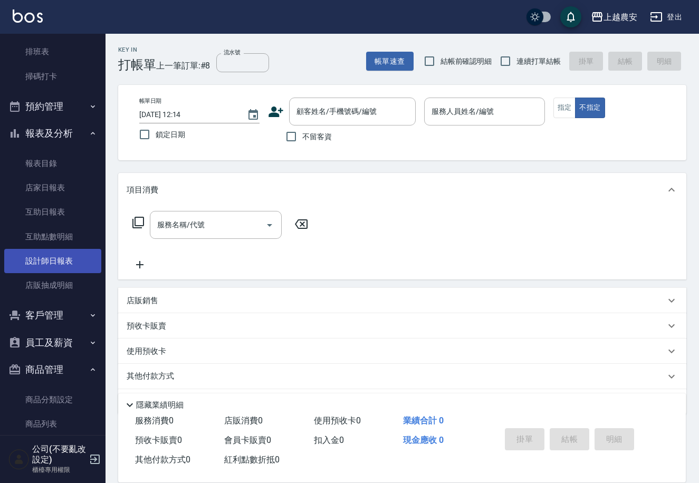
click at [68, 251] on link "設計師日報表" at bounding box center [52, 261] width 97 height 24
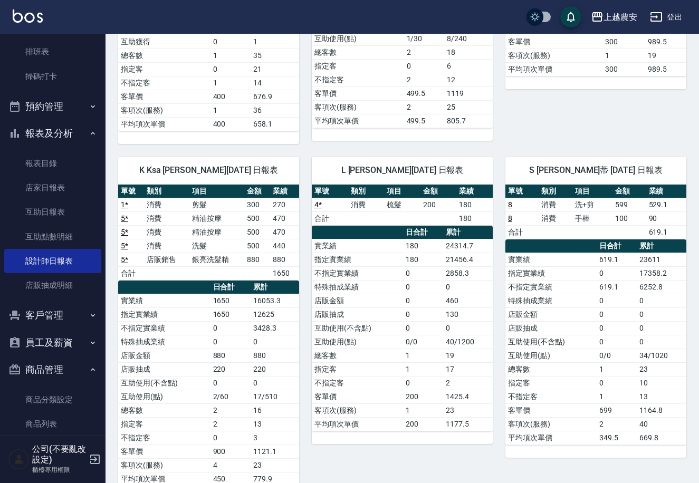
scroll to position [310, 0]
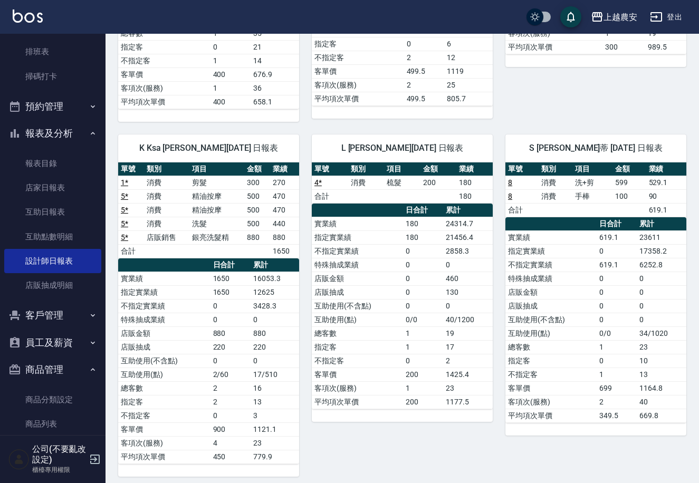
drag, startPoint x: 690, startPoint y: 370, endPoint x: 693, endPoint y: 395, distance: 25.6
click at [693, 395] on div "上越農安 2025-10-07 設計師日報表 列印時間： 2025-10-07-12:15 Employee Daily Report 設計師日報表 前天 昨…" at bounding box center [401, 107] width 593 height 766
click at [694, 395] on div "上越農安 2025-10-07 設計師日報表 列印時間： 2025-10-07-12:15 Employee Daily Report 設計師日報表 前天 昨…" at bounding box center [401, 107] width 593 height 766
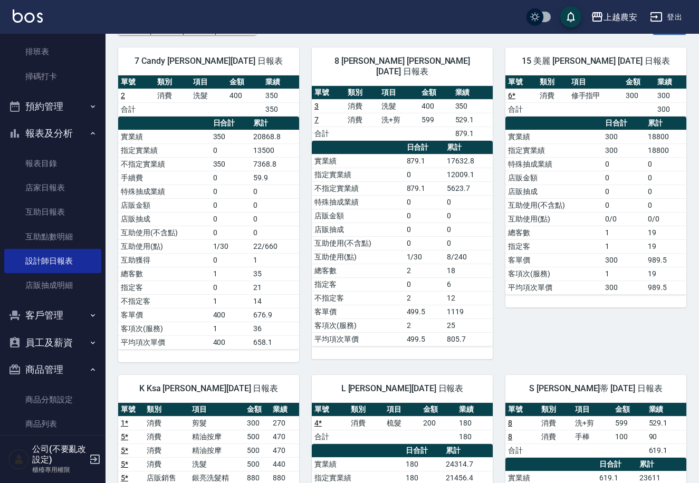
scroll to position [54, 0]
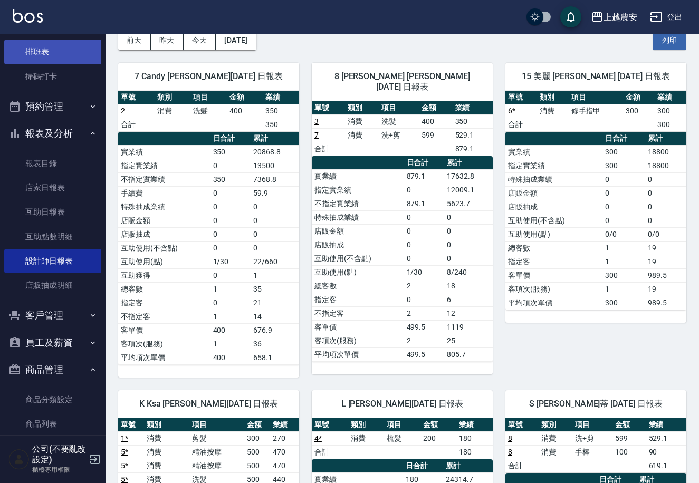
click at [76, 59] on link "排班表" at bounding box center [52, 52] width 97 height 24
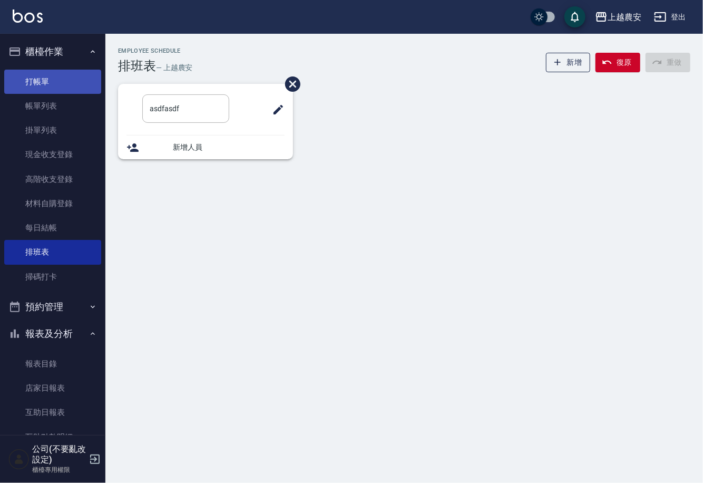
click at [75, 78] on link "打帳單" at bounding box center [52, 82] width 97 height 24
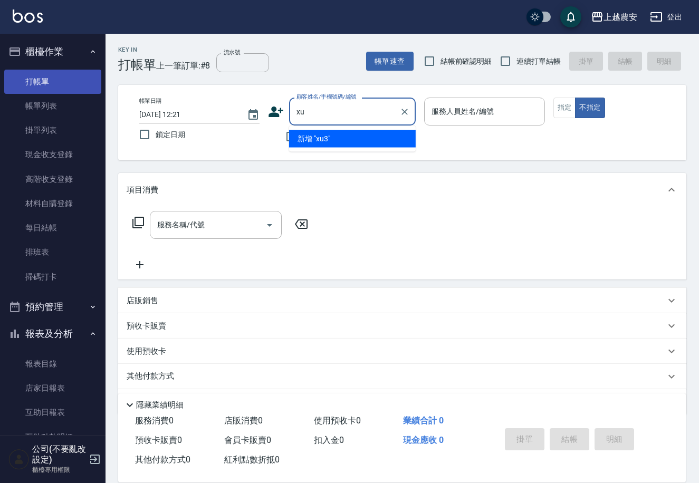
type input "x"
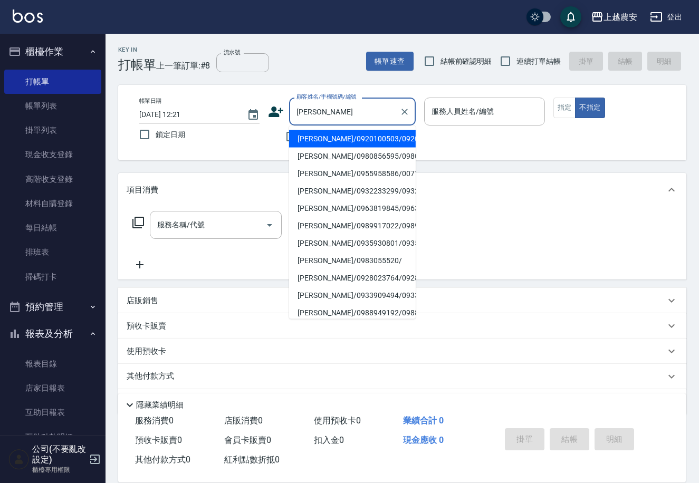
click at [310, 134] on li "李佩珊/0920100503/0920100503" at bounding box center [352, 138] width 127 height 17
type input "李佩珊/0920100503/0920100503"
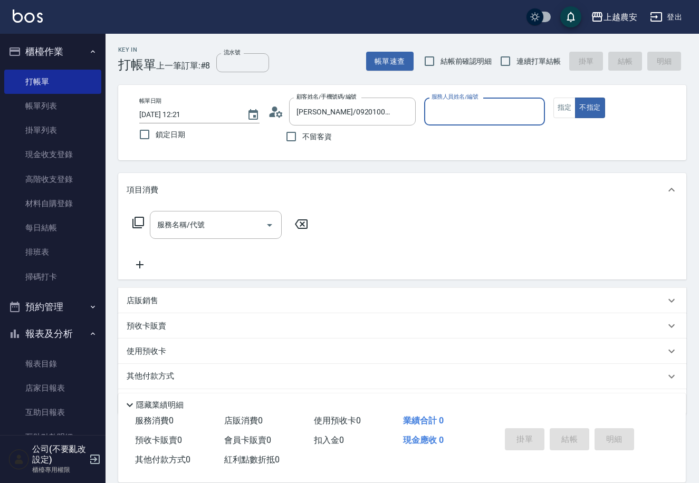
type input "Lina-L"
click at [559, 107] on button "指定" at bounding box center [564, 108] width 23 height 21
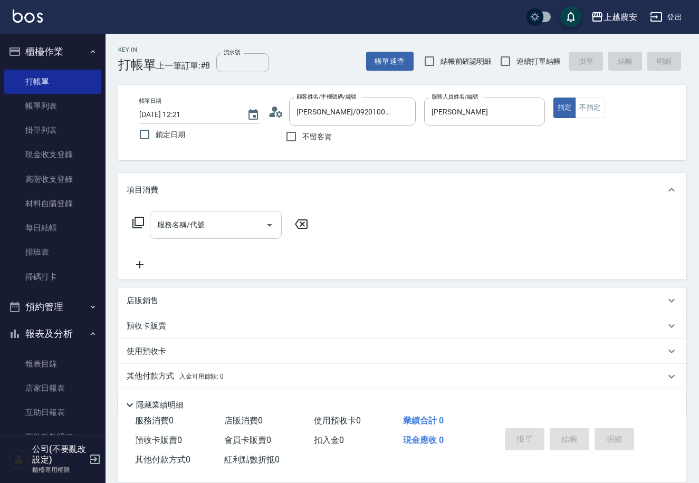
click at [169, 233] on input "服務名稱/代號" at bounding box center [208, 225] width 107 height 18
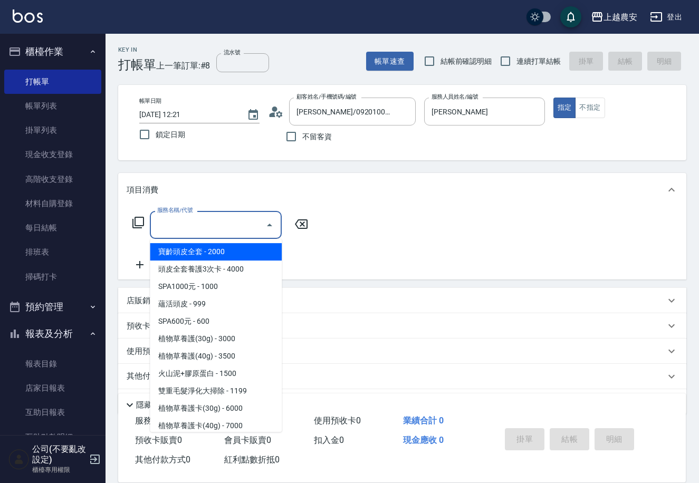
click at [140, 225] on icon at bounding box center [138, 222] width 13 height 13
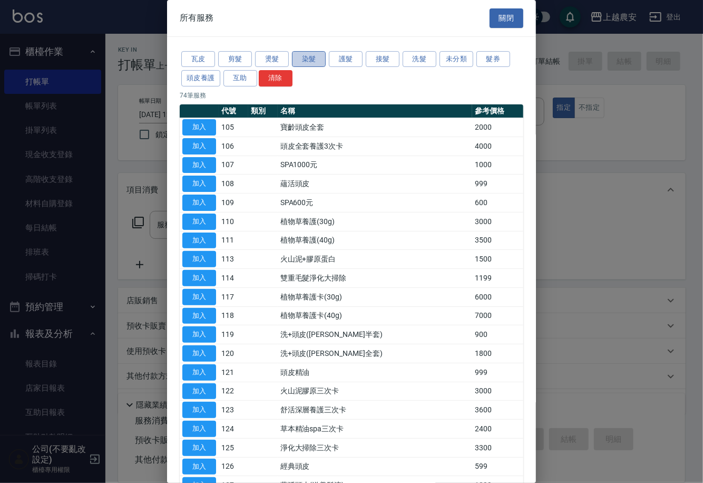
click at [315, 51] on button "染髮" at bounding box center [309, 59] width 34 height 16
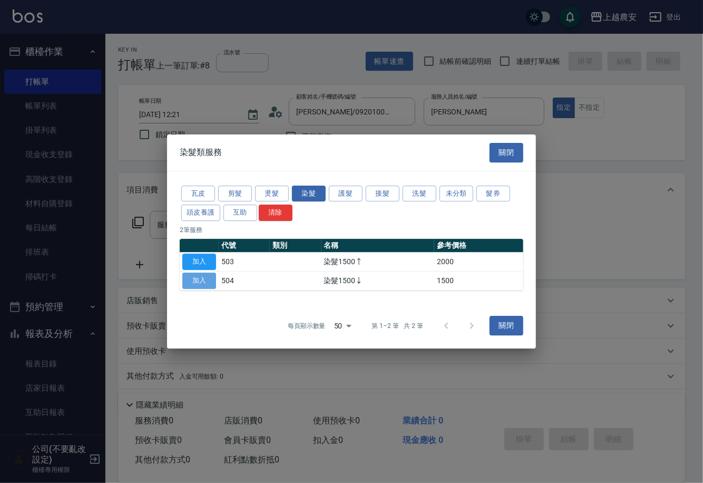
click at [196, 283] on button "加入" at bounding box center [199, 281] width 34 height 16
type input "染髮1500↓(504)"
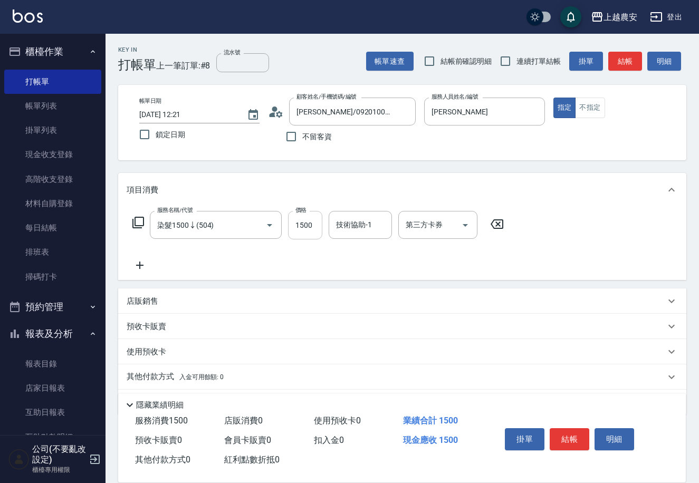
click at [314, 221] on input "1500" at bounding box center [305, 225] width 34 height 28
type input "1000"
click at [563, 428] on button "結帳" at bounding box center [569, 439] width 40 height 22
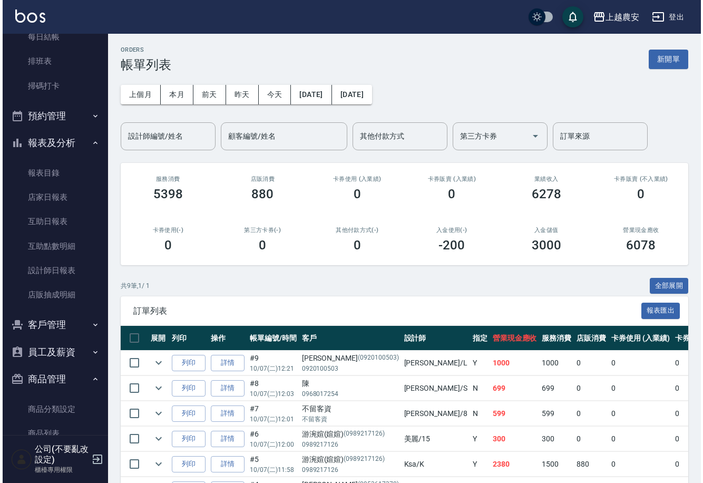
scroll to position [217, 0]
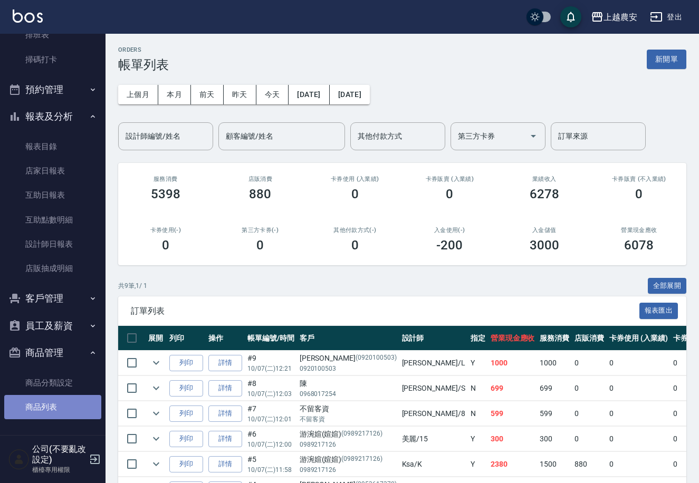
click at [59, 403] on link "商品列表" at bounding box center [52, 407] width 97 height 24
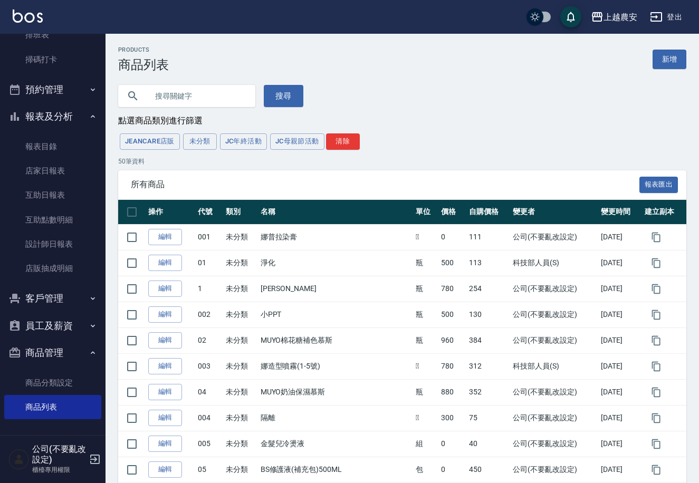
click at [150, 94] on input "text" at bounding box center [197, 96] width 99 height 28
type input "光纖"
click at [277, 96] on button "搜尋" at bounding box center [284, 96] width 40 height 22
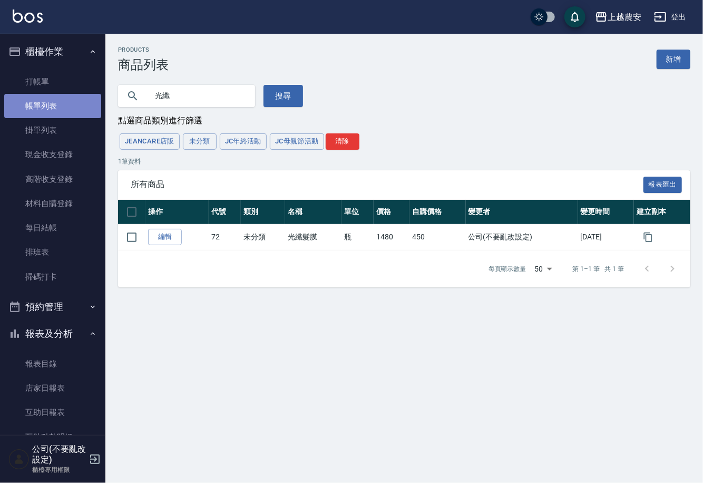
click at [69, 98] on link "帳單列表" at bounding box center [52, 106] width 97 height 24
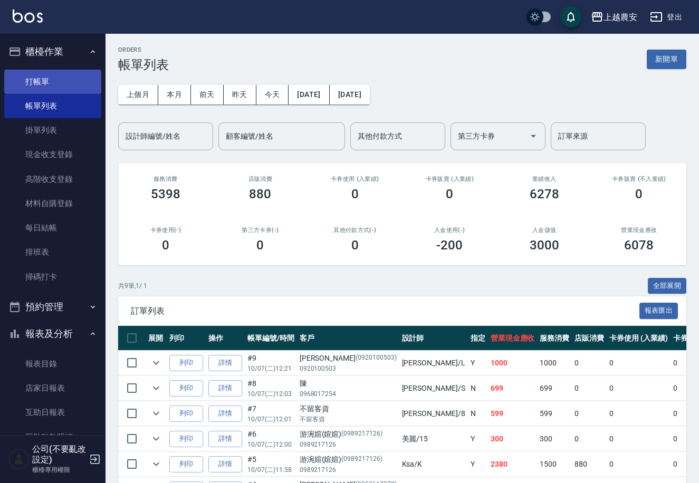
click at [54, 80] on link "打帳單" at bounding box center [52, 82] width 97 height 24
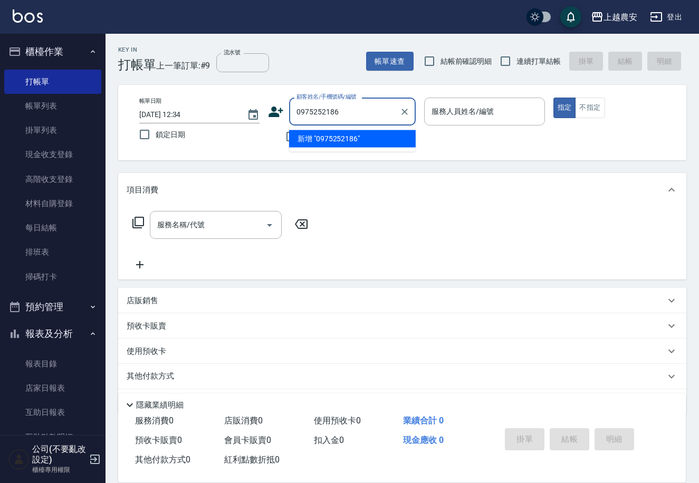
drag, startPoint x: 337, startPoint y: 106, endPoint x: 329, endPoint y: 112, distance: 10.7
click at [264, 111] on div "帳單日期 2025/10/07 12:34 鎖定日期 顧客姓名/手機號碼/編號 0975252186 顧客姓名/手機號碼/編號 不留客資 服務人員姓名/編號 …" at bounding box center [402, 123] width 543 height 50
type input "0975252186"
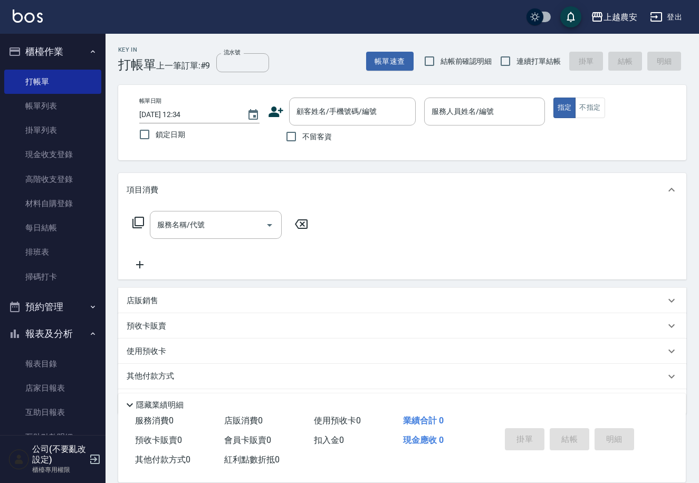
click at [279, 116] on icon at bounding box center [276, 112] width 15 height 11
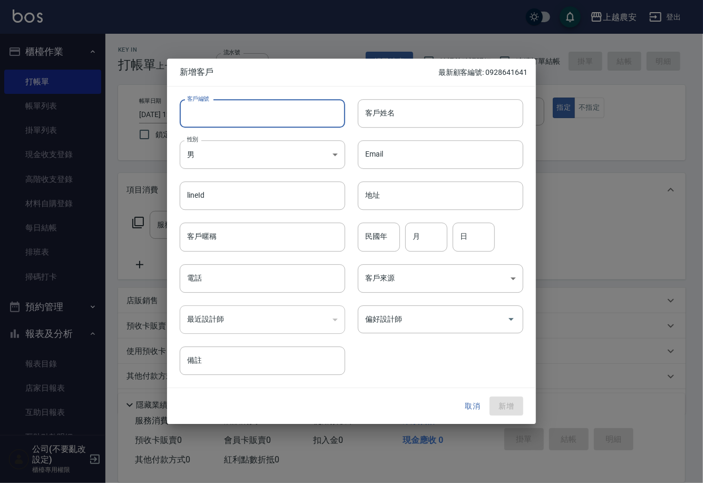
click at [303, 114] on input "客戶編號" at bounding box center [263, 113] width 166 height 28
paste input "0975252186"
type input "0975252186"
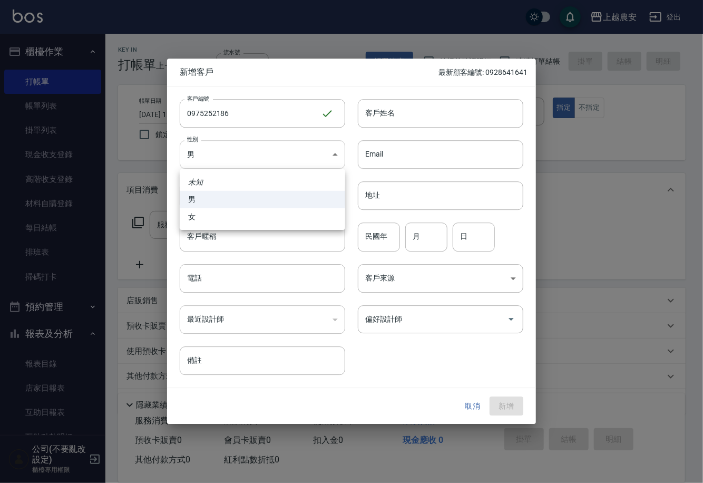
click at [235, 160] on body "上越農安 登出 櫃檯作業 打帳單 帳單列表 掛單列表 現金收支登錄 高階收支登錄 材料自購登錄 每日結帳 排班表 掃碼打卡 預約管理 預約管理 單日預約紀錄 …" at bounding box center [351, 257] width 703 height 514
click at [317, 220] on li "女" at bounding box center [263, 216] width 166 height 17
type input "FEMALE"
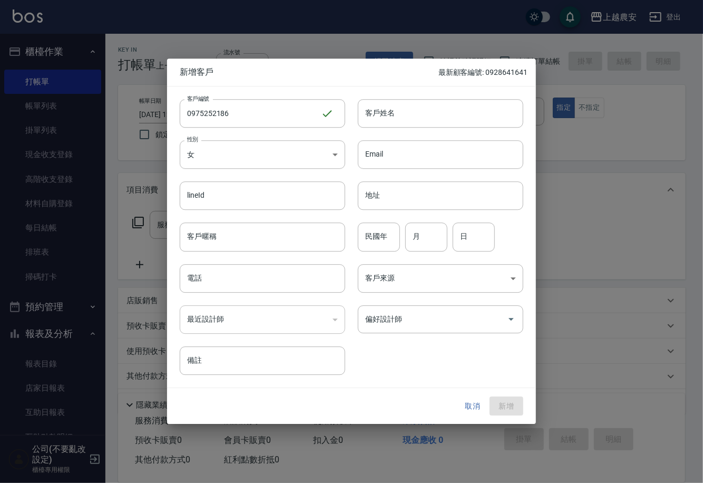
drag, startPoint x: 312, startPoint y: 272, endPoint x: 333, endPoint y: 263, distance: 22.7
click at [312, 272] on input "電話" at bounding box center [263, 278] width 166 height 28
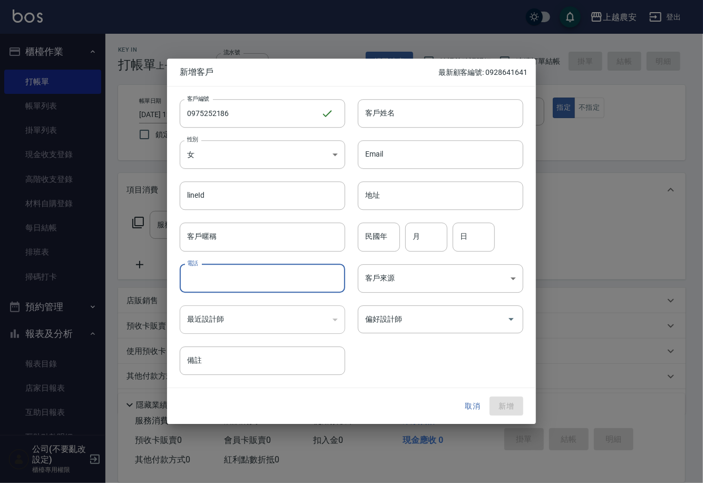
paste input "0975252186"
type input "0975252186"
click at [516, 113] on input "客戶姓名" at bounding box center [441, 113] width 166 height 28
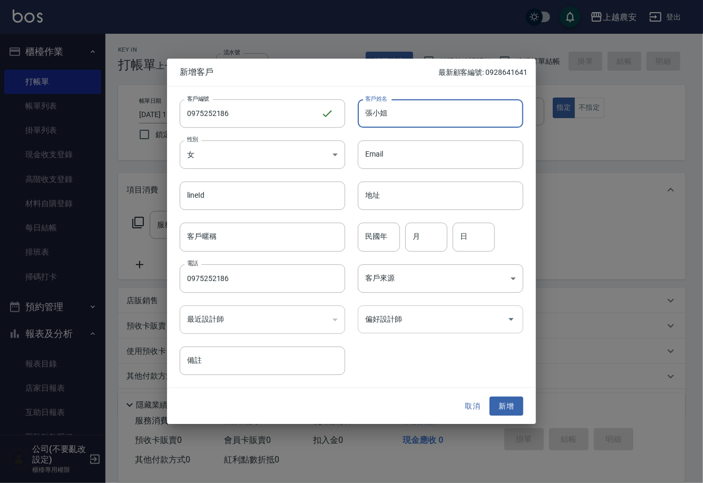
type input "張小姐"
drag, startPoint x: 493, startPoint y: 322, endPoint x: 505, endPoint y: 322, distance: 11.6
click at [495, 322] on input "偏好設計師" at bounding box center [433, 319] width 140 height 18
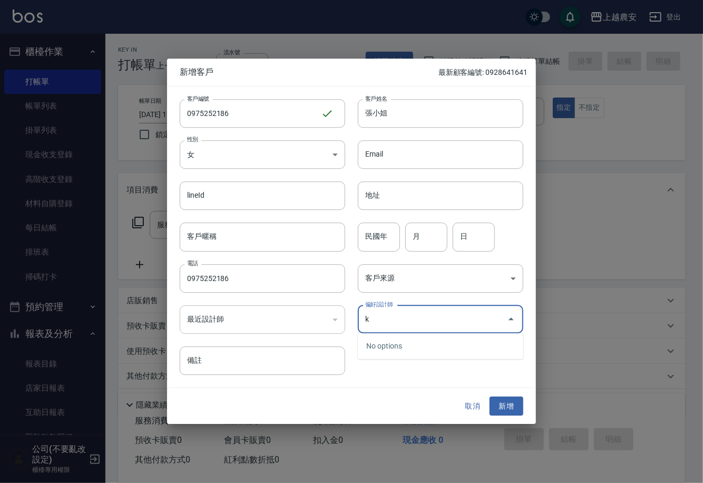
type input "k"
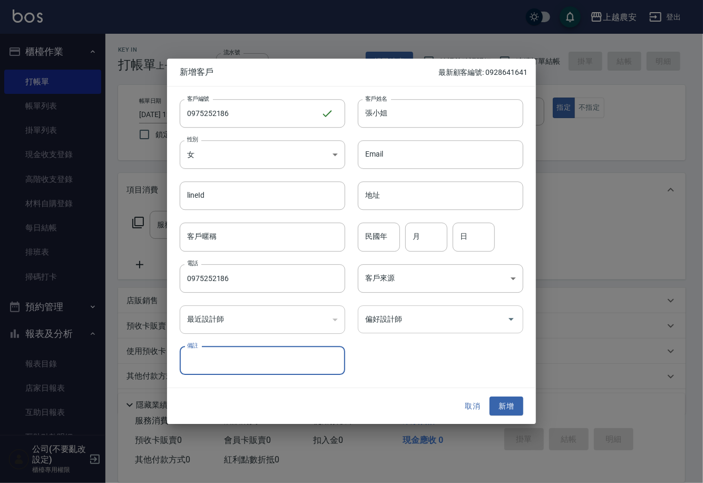
click at [434, 320] on input "偏好設計師" at bounding box center [433, 319] width 140 height 18
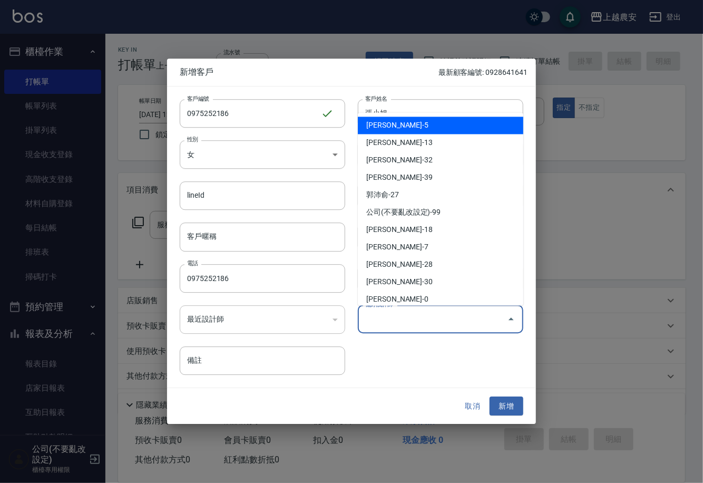
type input "k"
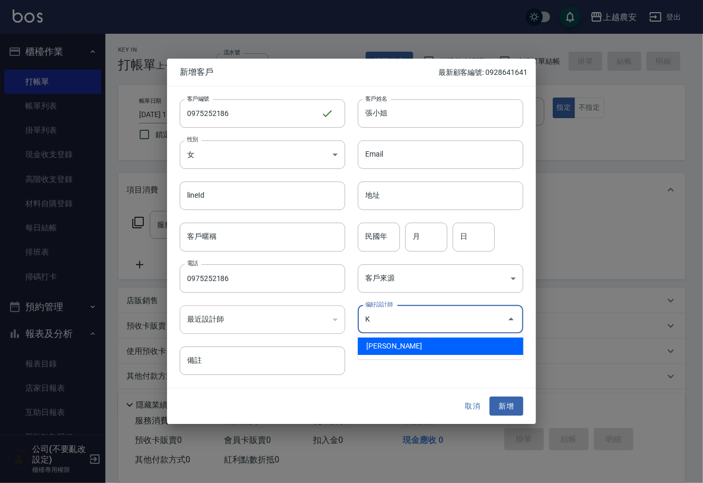
type input "林慧珊"
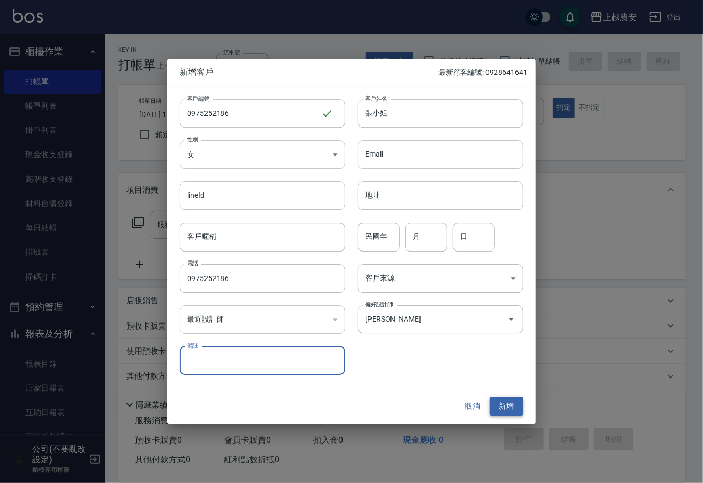
click at [518, 405] on button "新增" at bounding box center [507, 407] width 34 height 20
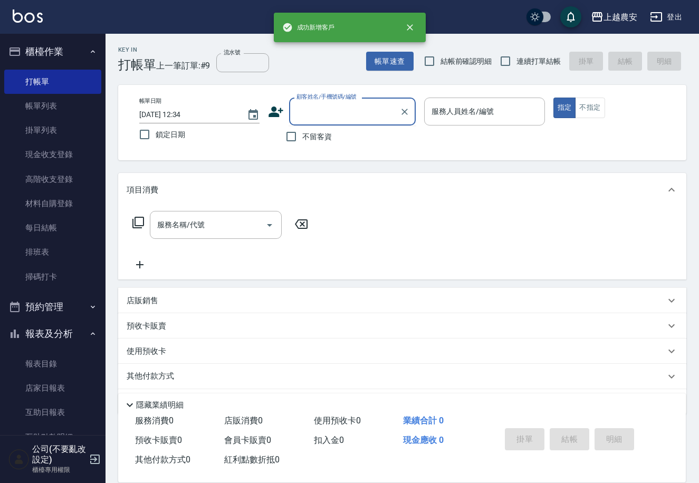
click at [327, 109] on div "顧客姓名/手機號碼/編號 顧客姓名/手機號碼/編號" at bounding box center [352, 112] width 127 height 28
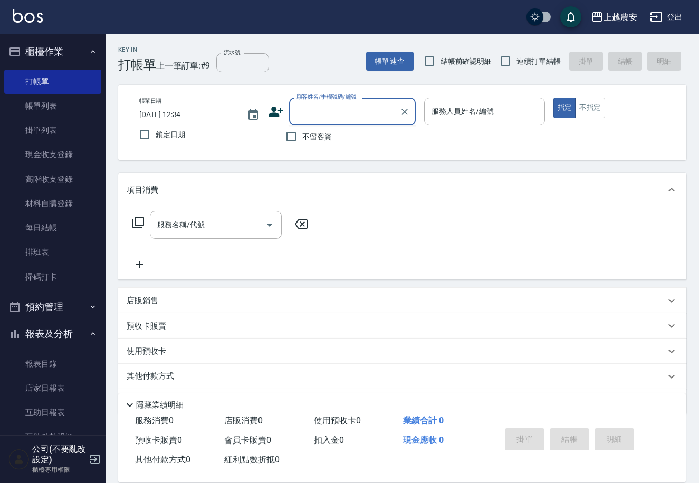
paste input "0975252186"
type input "0975252186"
click at [409, 109] on icon "Clear" at bounding box center [404, 112] width 11 height 11
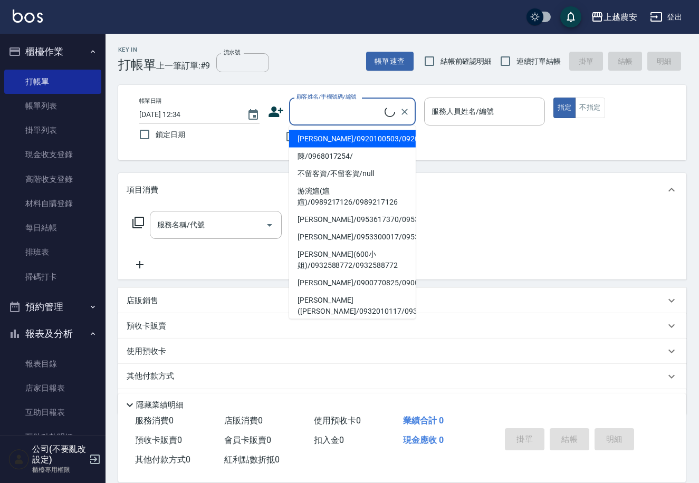
paste input "0975252186"
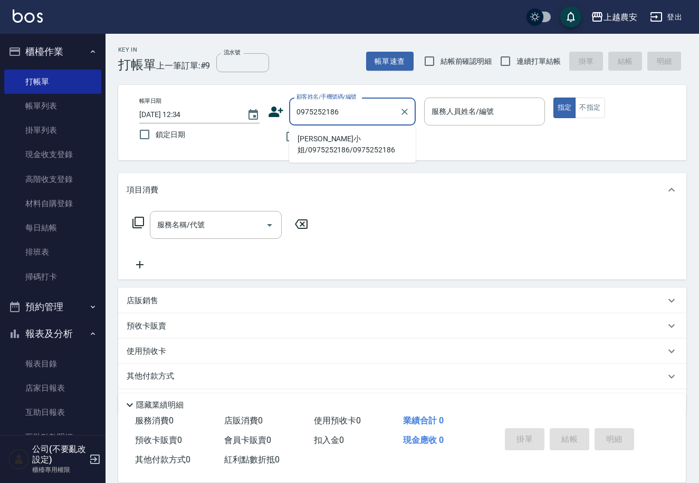
type input "張小姐/0975252186/0975252186"
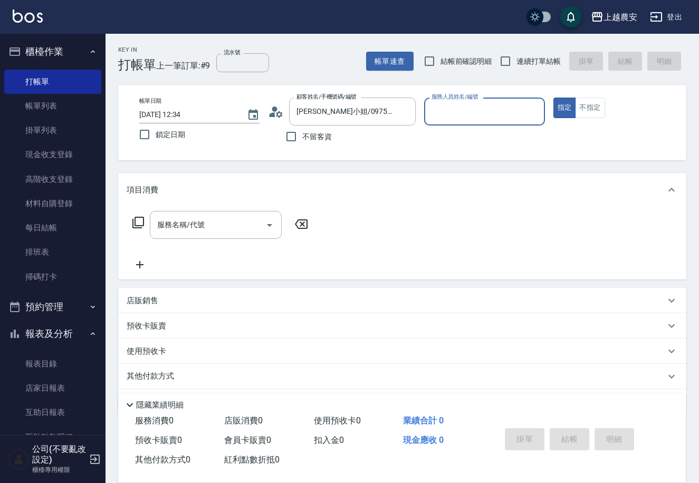
type input "Ksa-K"
click at [594, 106] on button "不指定" at bounding box center [590, 108] width 30 height 21
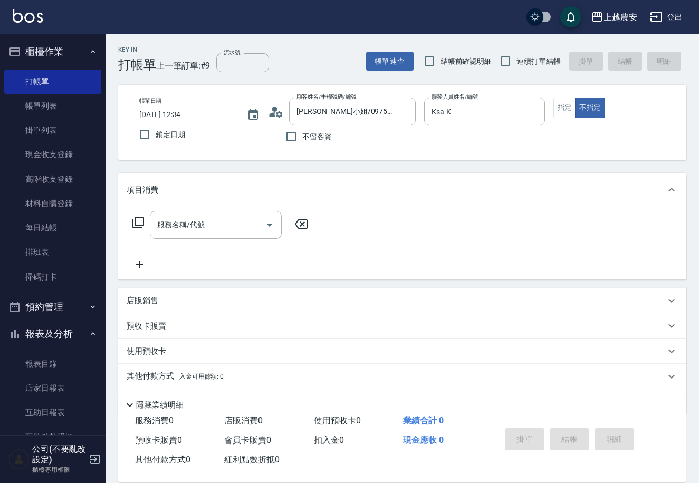
type button "false"
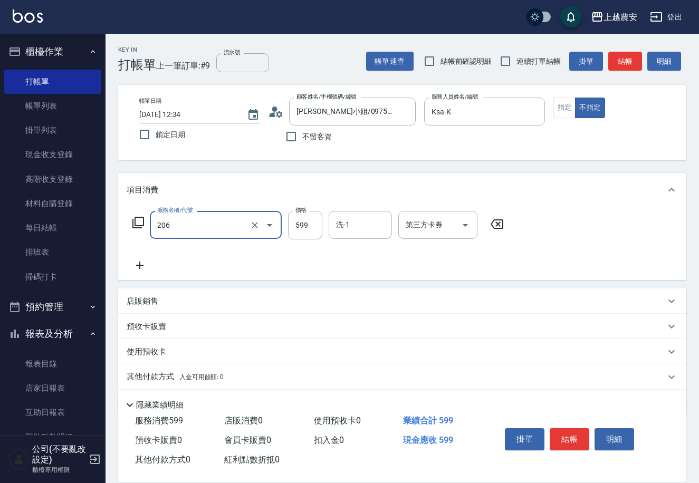
type input "洗+剪(206)"
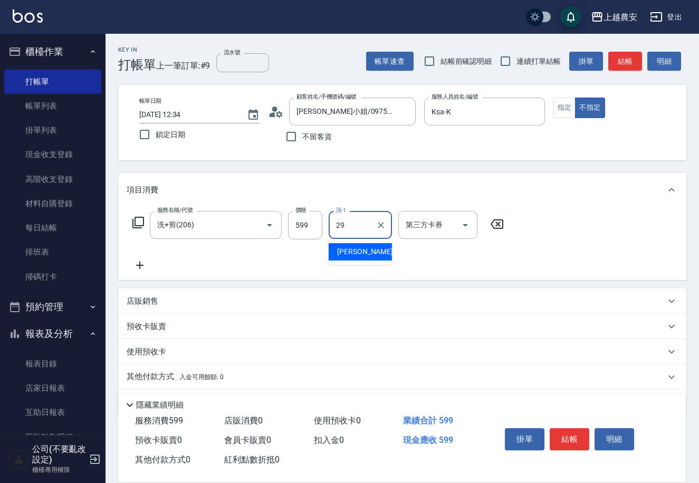
type input "楊馨茹-29"
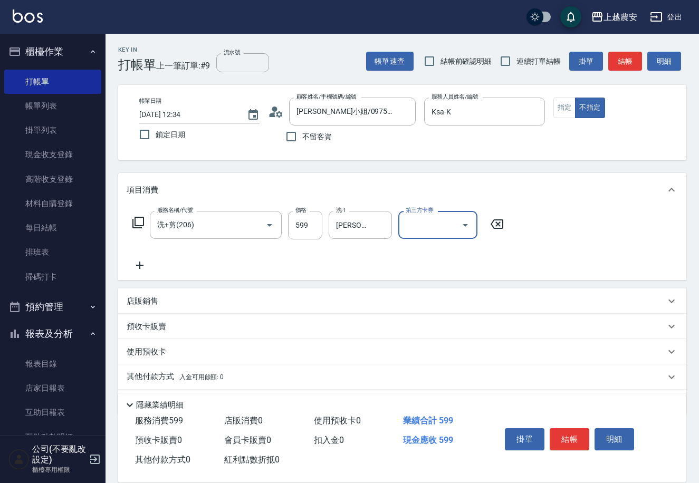
click at [570, 430] on button "結帳" at bounding box center [569, 439] width 40 height 22
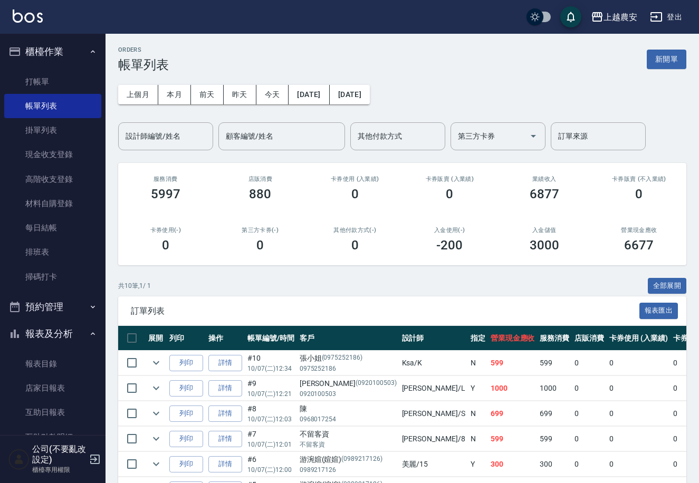
click at [26, 67] on ul "打帳單 帳單列表 掛單列表 現金收支登錄 高階收支登錄 材料自購登錄 每日結帳 排班表 掃碼打卡" at bounding box center [52, 179] width 97 height 228
click at [59, 81] on link "打帳單" at bounding box center [52, 82] width 97 height 24
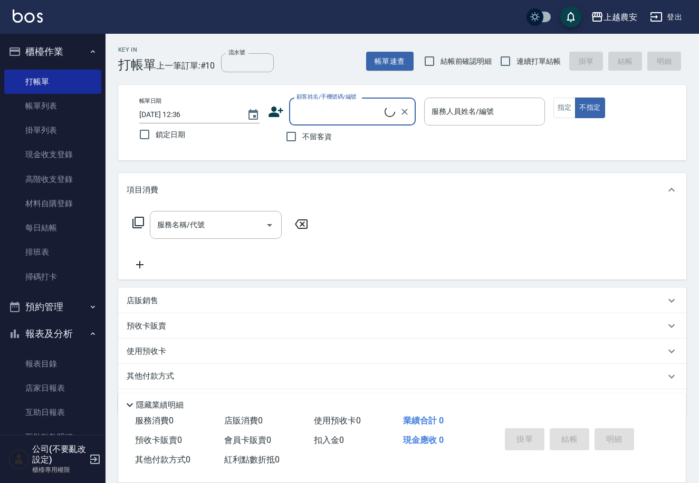
click at [550, 102] on div "帳單日期 2025/10/07 12:36 鎖定日期 顧客姓名/手機號碼/編號 顧客姓名/手機號碼/編號 不留客資 服務人員姓名/編號 服務人員姓名/編號 指…" at bounding box center [402, 123] width 543 height 50
click at [555, 100] on button "指定" at bounding box center [564, 108] width 23 height 21
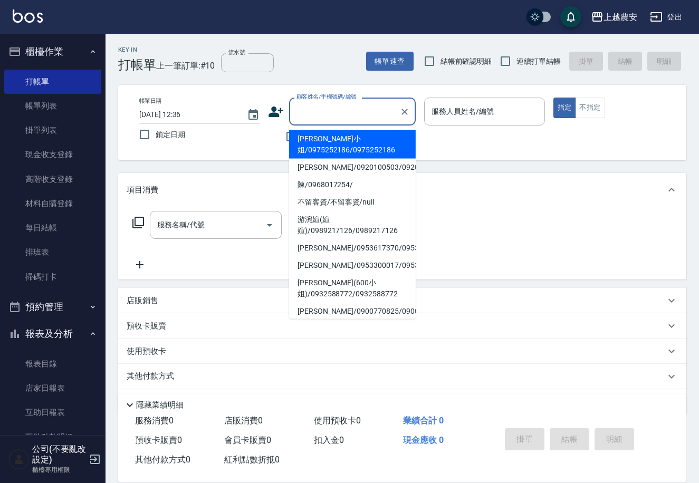
click at [367, 115] on input "顧客姓名/手機號碼/編號" at bounding box center [344, 111] width 101 height 18
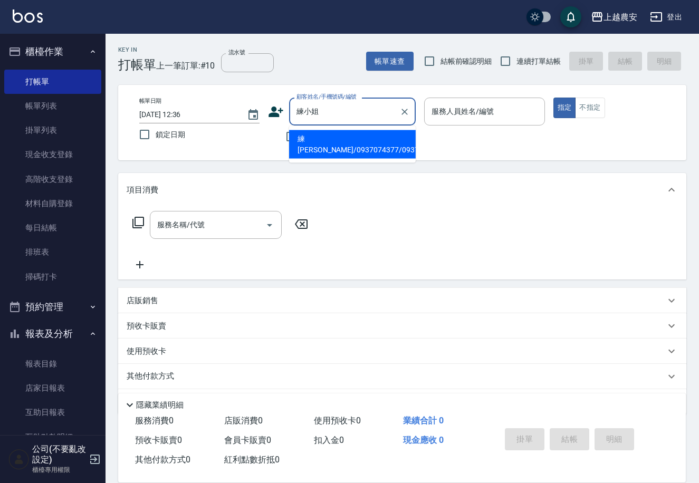
drag, startPoint x: 374, startPoint y: 109, endPoint x: 393, endPoint y: 109, distance: 19.5
click at [382, 109] on input "練小姐" at bounding box center [344, 111] width 101 height 18
type input "練惠雪/0937074377/0937074377"
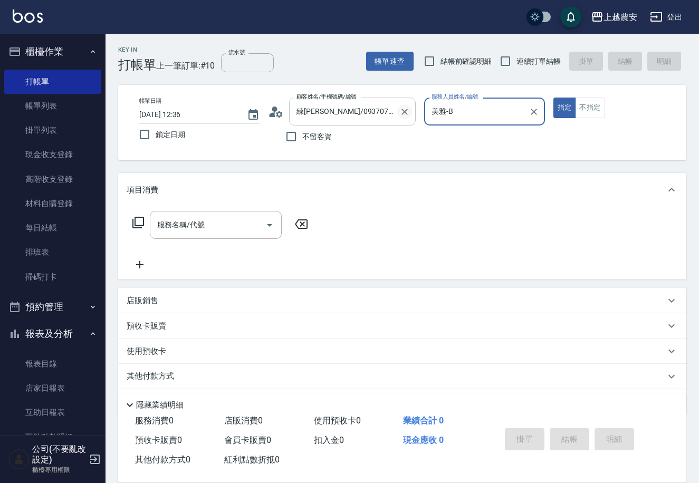
type input "美雅-B"
click at [553, 98] on button "指定" at bounding box center [564, 108] width 23 height 21
type button "true"
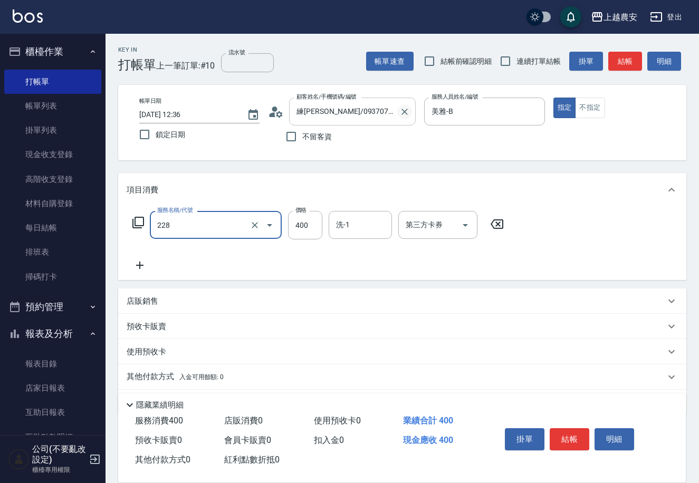
type input "洗髮(228)"
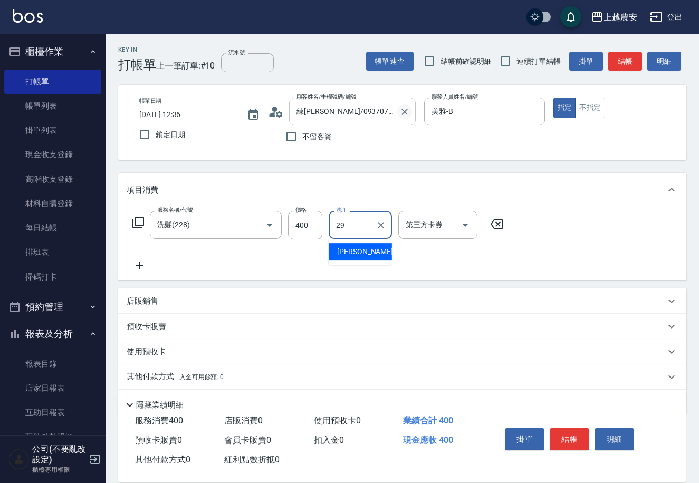
type input "楊馨茹-29"
click at [563, 435] on button "結帳" at bounding box center [569, 439] width 40 height 22
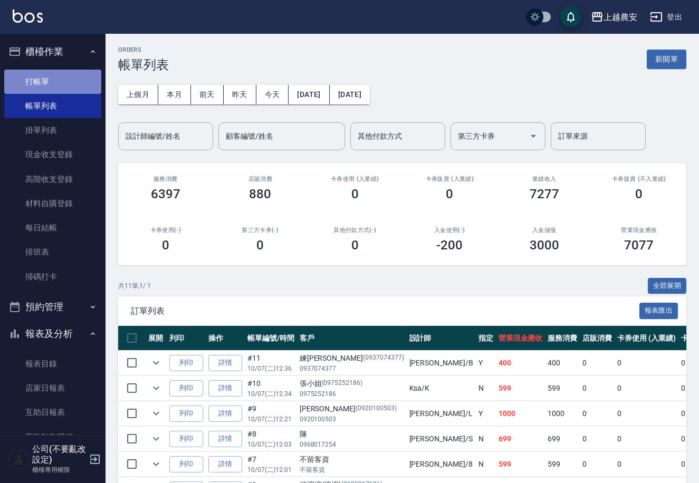
click at [64, 80] on link "打帳單" at bounding box center [52, 82] width 97 height 24
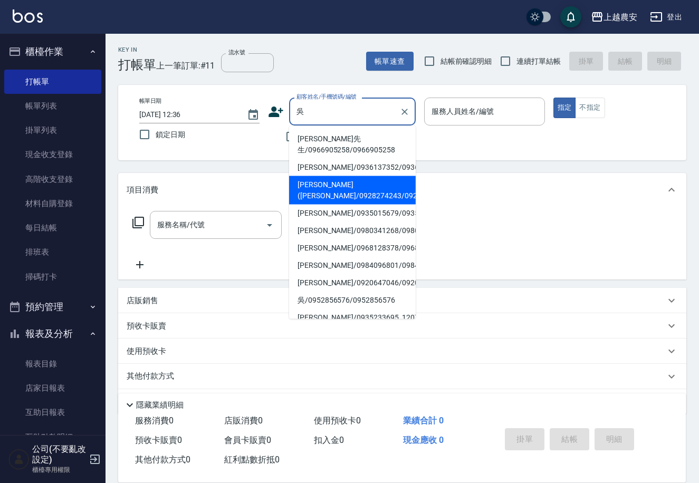
type input "林秀斌(吳太/0928274243/0928274243"
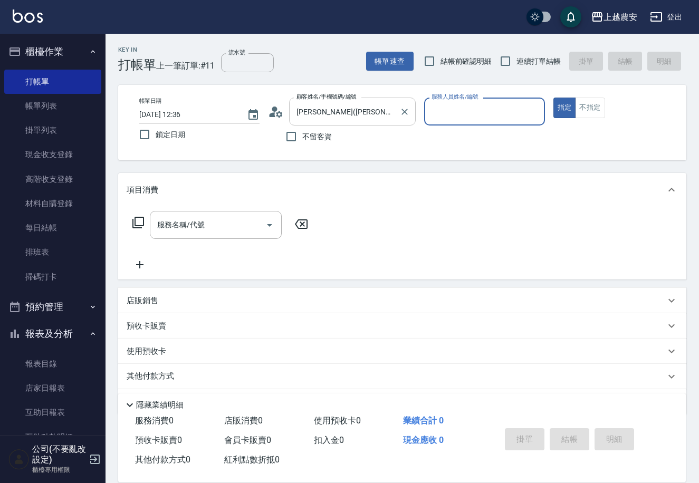
type input "美雅-B"
click at [553, 98] on button "指定" at bounding box center [564, 108] width 23 height 21
type button "true"
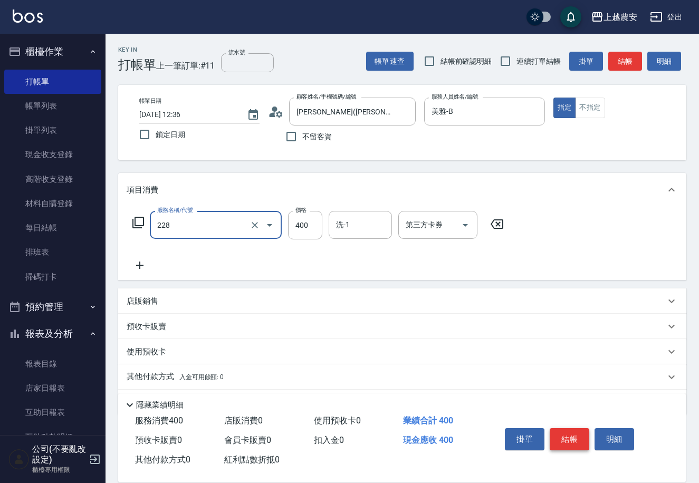
type input "洗髮(228)"
click at [570, 432] on button "結帳" at bounding box center [569, 439] width 40 height 22
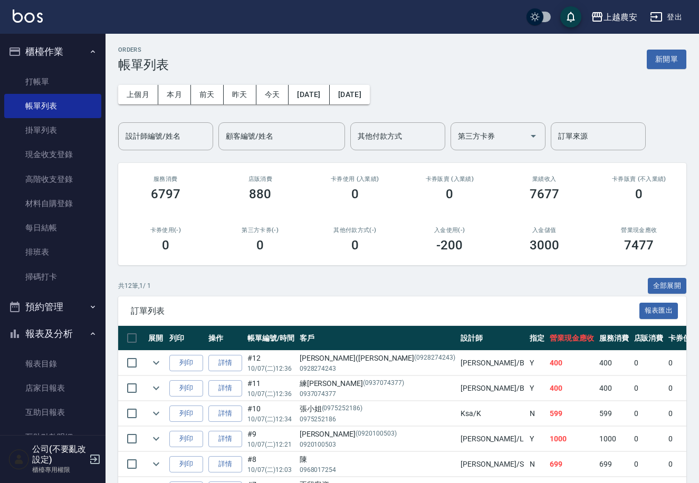
drag, startPoint x: 91, startPoint y: 76, endPoint x: 142, endPoint y: 75, distance: 51.2
click at [91, 76] on link "打帳單" at bounding box center [52, 82] width 97 height 24
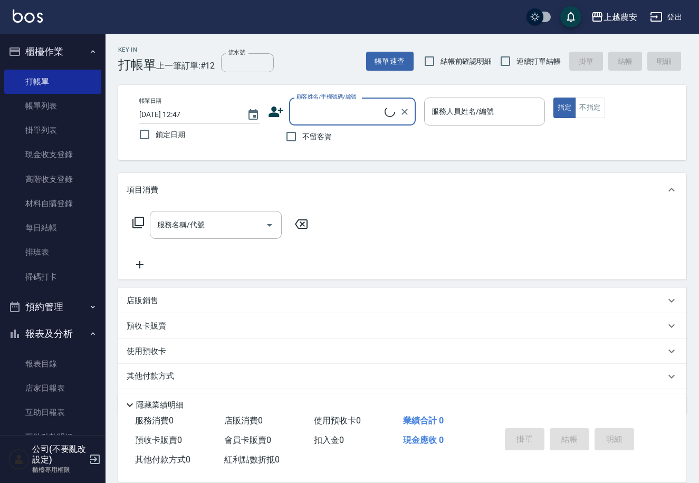
click at [298, 114] on input "顧客姓名/手機號碼/編號" at bounding box center [339, 111] width 91 height 18
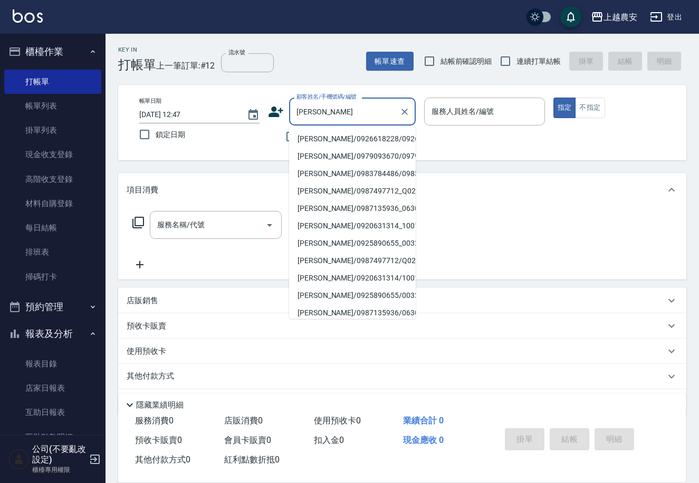
type input "張安琪/0926618228/0926618228"
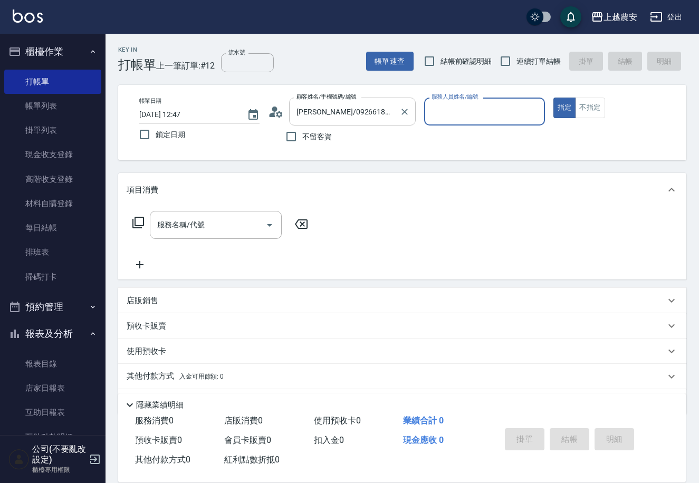
click at [553, 98] on button "指定" at bounding box center [564, 108] width 23 height 21
type button "true"
click at [454, 112] on div "服務人員姓名/編號 服務人員姓名/編號" at bounding box center [484, 112] width 120 height 28
type input "Nana-13"
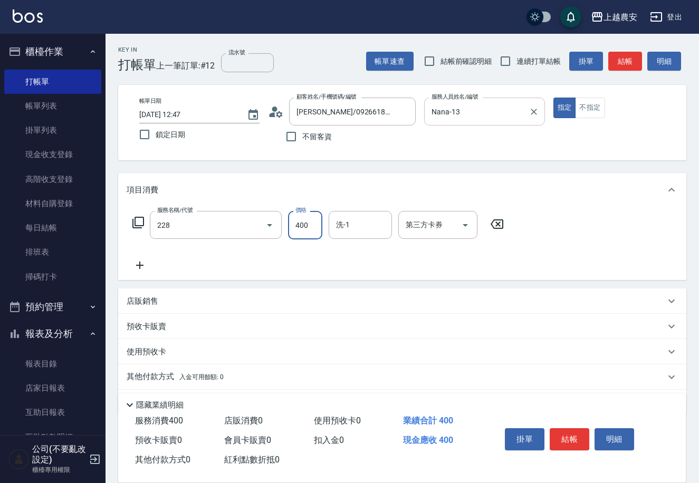
type input "洗髮(228)"
type input "大巫-35"
click at [308, 219] on input "400" at bounding box center [305, 225] width 34 height 28
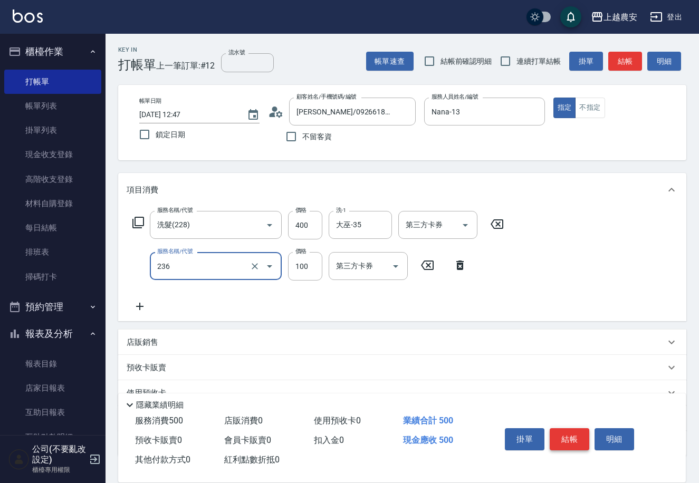
type input "手棒(236)"
click at [575, 438] on button "結帳" at bounding box center [569, 439] width 40 height 22
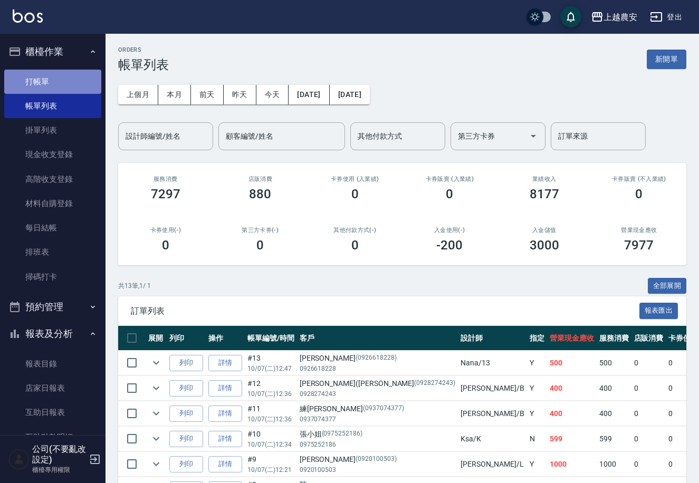
click at [73, 80] on link "打帳單" at bounding box center [52, 82] width 97 height 24
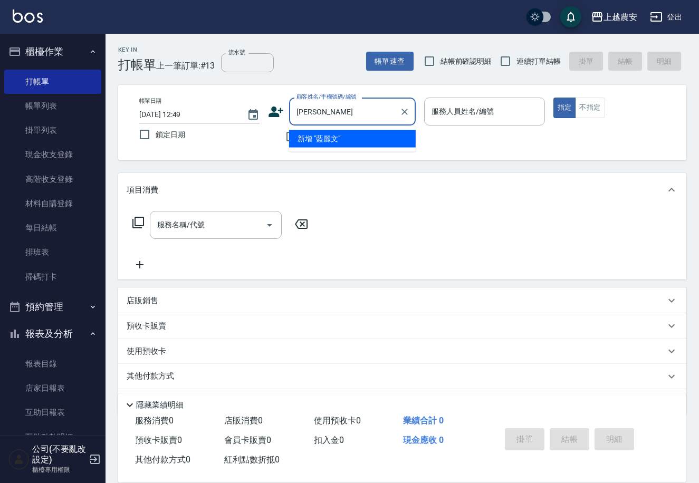
type input "藍"
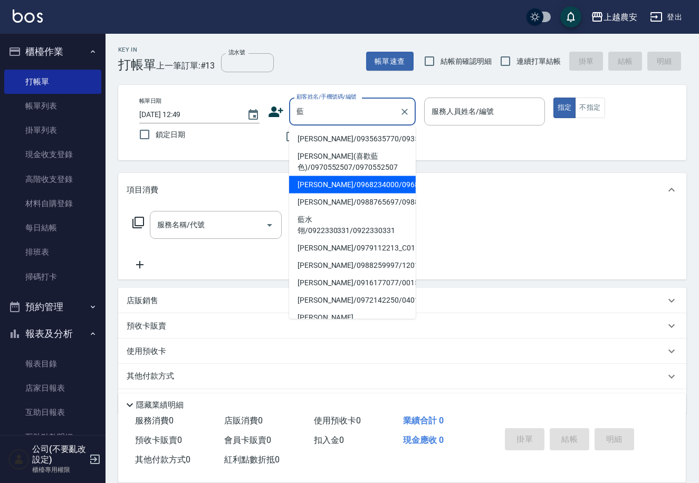
drag, startPoint x: 410, startPoint y: 179, endPoint x: 426, endPoint y: 227, distance: 51.0
click at [419, 230] on body "上越農安 登出 櫃檯作業 打帳單 帳單列表 掛單列表 現金收支登錄 高階收支登錄 材料自購登錄 每日結帳 排班表 掃碼打卡 預約管理 預約管理 單日預約紀錄 …" at bounding box center [349, 257] width 699 height 514
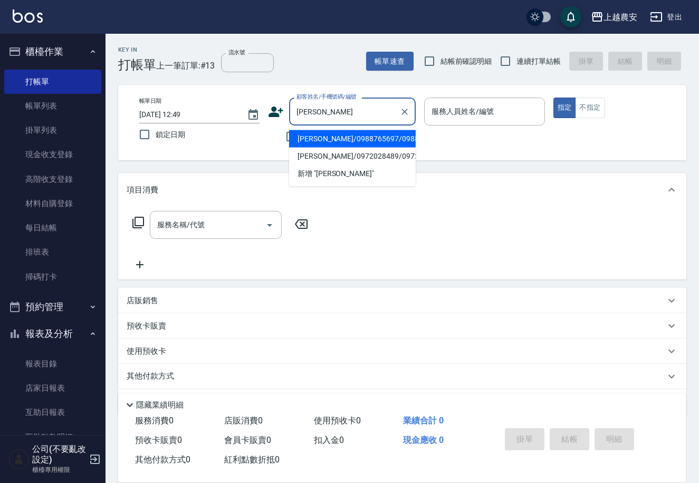
type input "藍珮文/0988765697/0988765697"
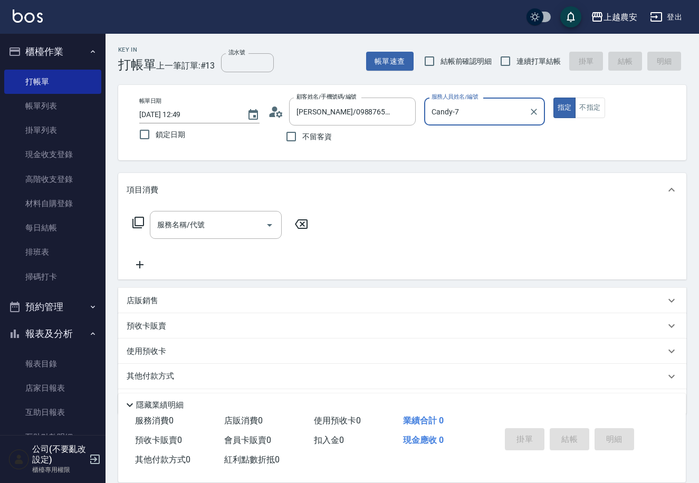
type input "Candy-7"
click at [553, 98] on button "指定" at bounding box center [564, 108] width 23 height 21
type button "true"
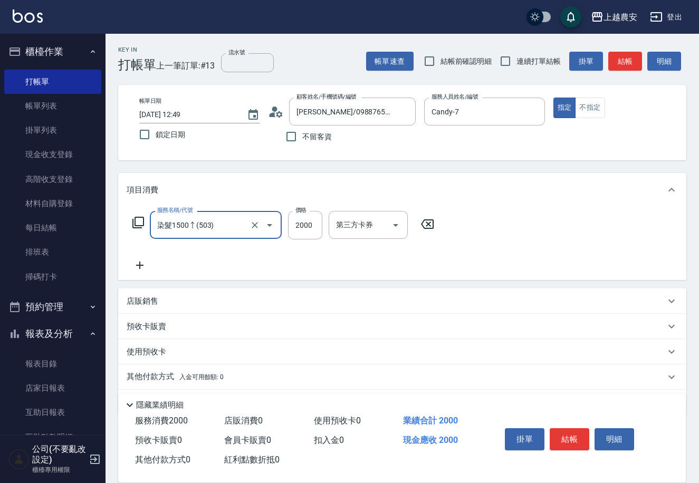
type input "染髮1500↑(503)"
type input "2500"
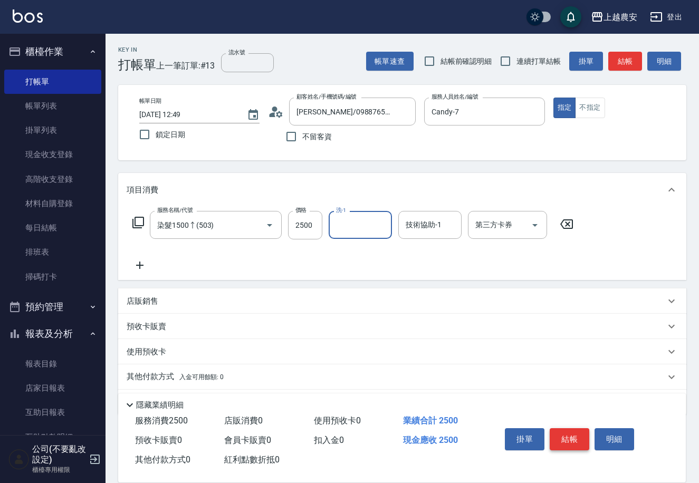
click at [563, 432] on button "結帳" at bounding box center [569, 439] width 40 height 22
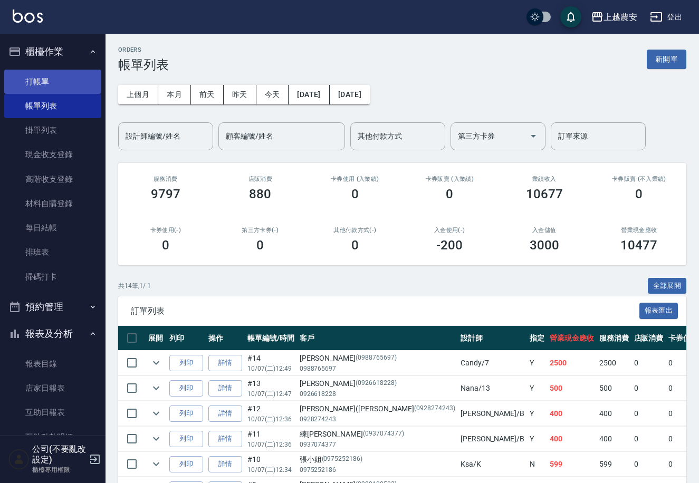
drag, startPoint x: 50, startPoint y: 63, endPoint x: 57, endPoint y: 73, distance: 12.6
click at [55, 70] on li "櫃檯作業 打帳單 帳單列表 掛單列表 現金收支登錄 高階收支登錄 材料自購登錄 每日結帳 排班表 掃碼打卡" at bounding box center [52, 165] width 97 height 255
click at [57, 74] on link "打帳單" at bounding box center [52, 82] width 97 height 24
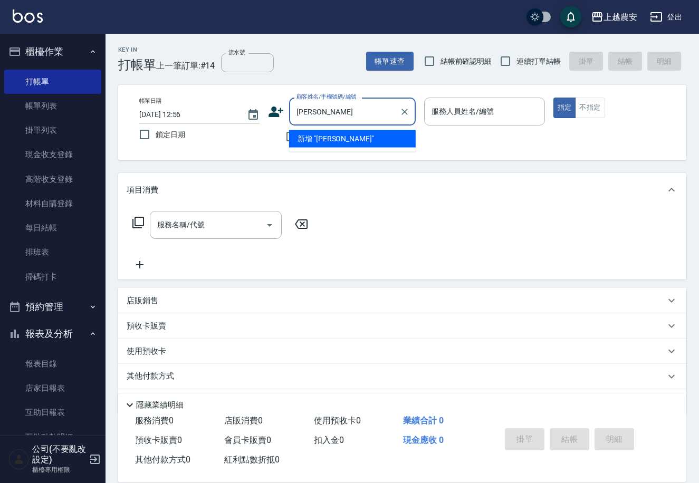
click at [317, 107] on input "楊咩" at bounding box center [344, 111] width 101 height 18
type input "楊"
type input "楊咩"
type input "楊淑萍(楊妹妹/0958066606/0958066606"
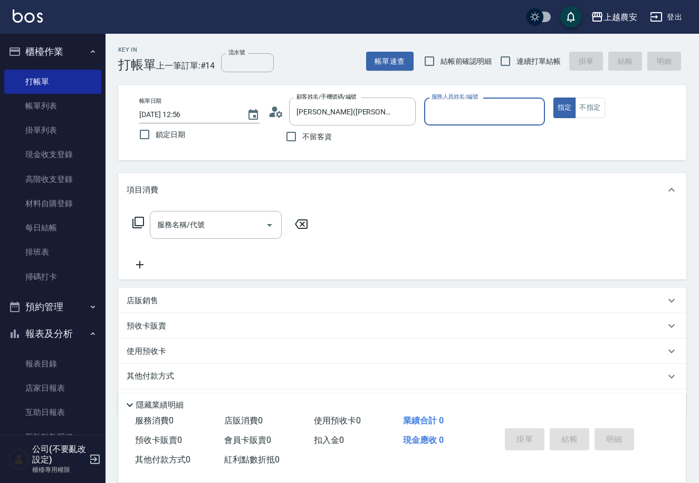
type input "Yoko-12"
click at [553, 98] on button "指定" at bounding box center [564, 108] width 23 height 21
type button "true"
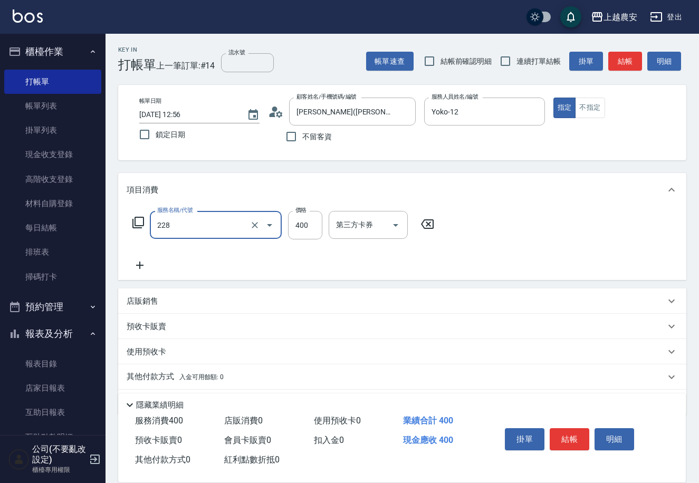
type input "洗髮(228)"
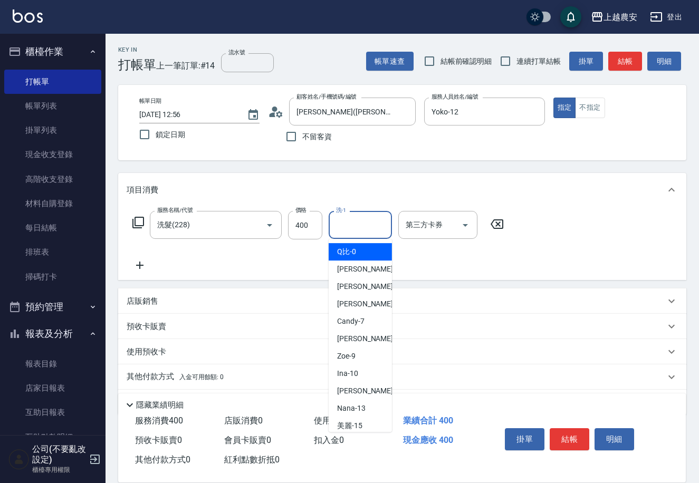
click at [344, 228] on div "洗-1 洗-1" at bounding box center [360, 225] width 63 height 28
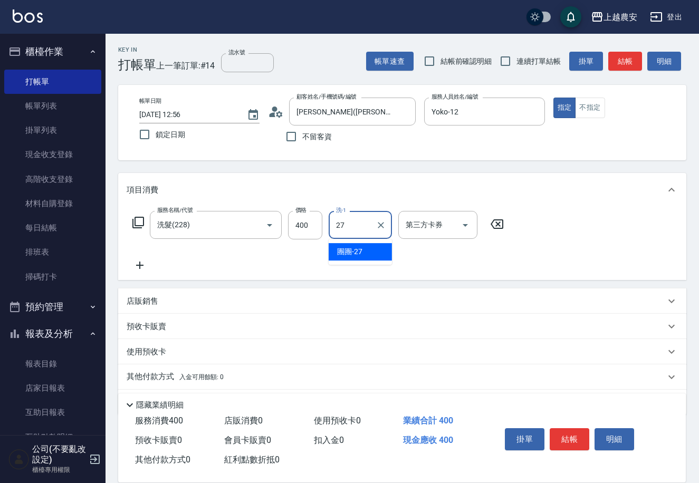
type input "團團-27"
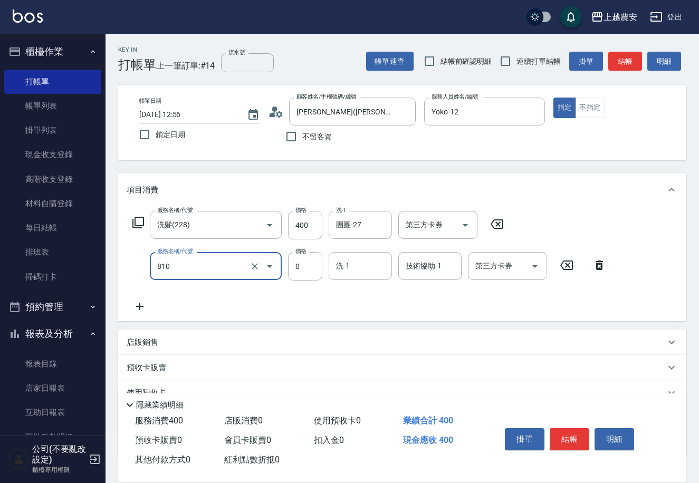
type input "頭皮護髮卡券使用(810)"
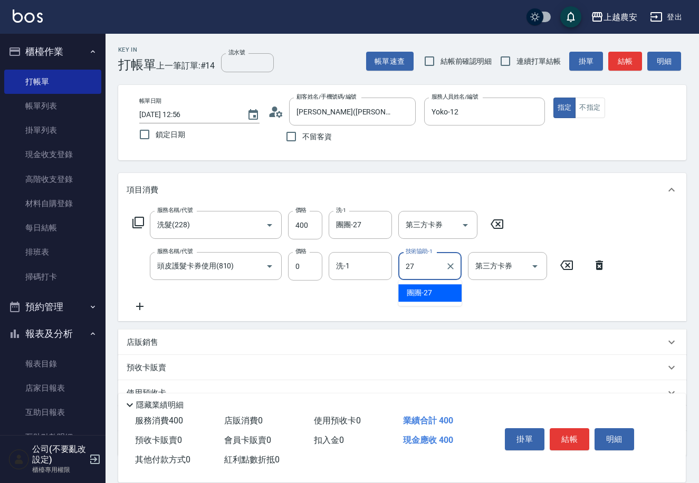
type input "團團-27"
click at [560, 435] on button "結帳" at bounding box center [569, 439] width 40 height 22
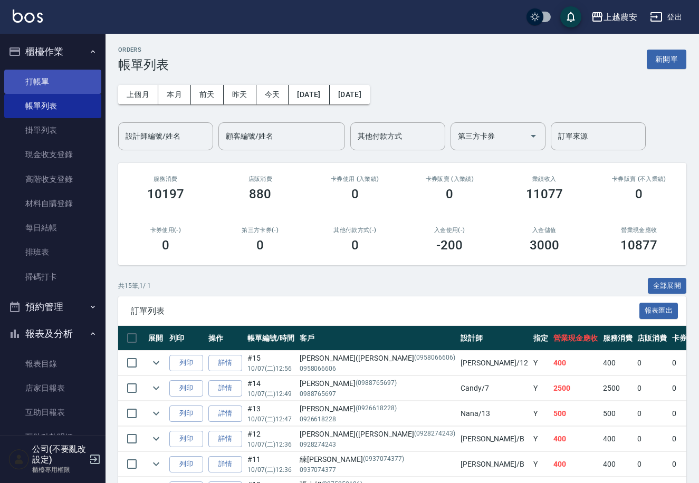
click at [79, 85] on link "打帳單" at bounding box center [52, 82] width 97 height 24
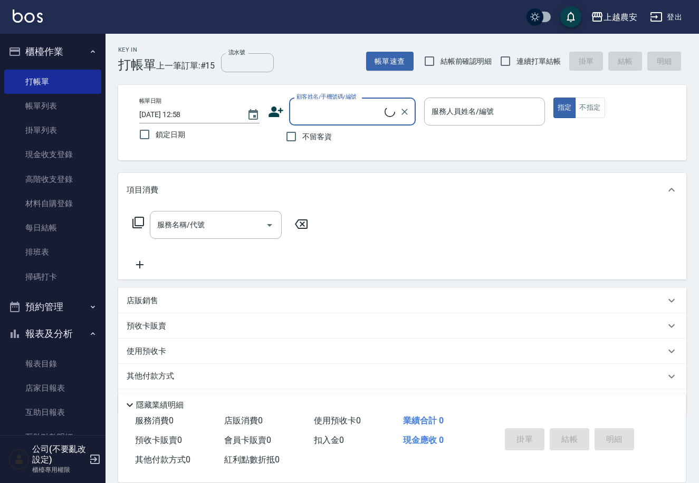
click at [327, 112] on input "顧客姓名/手機號碼/編號" at bounding box center [339, 111] width 91 height 18
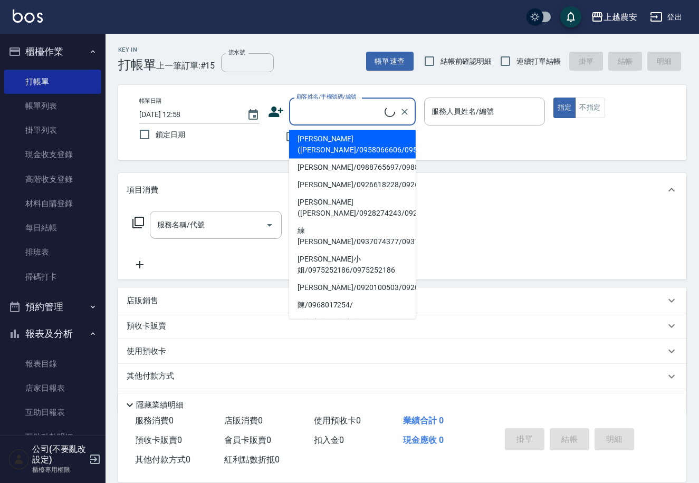
click at [336, 145] on li "楊淑萍(楊妹妹/0958066606/0958066606" at bounding box center [352, 144] width 127 height 28
type input "楊淑萍(楊妹妹/0958066606/0958066606"
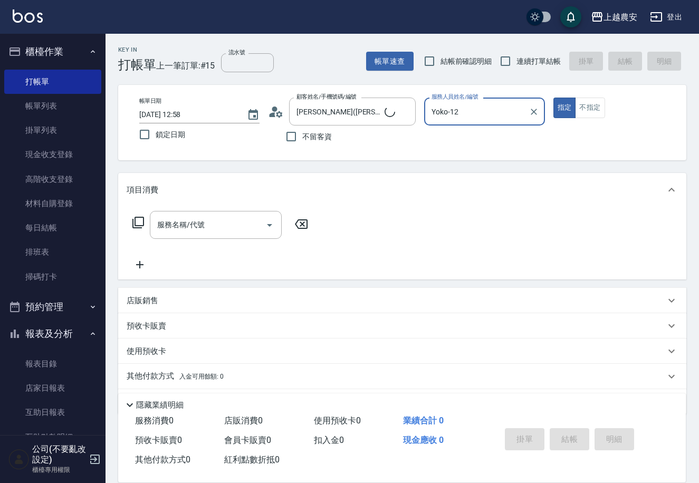
type input "Yoko-12"
click at [536, 107] on icon "Clear" at bounding box center [533, 112] width 11 height 11
type input "美麗-15"
type button "true"
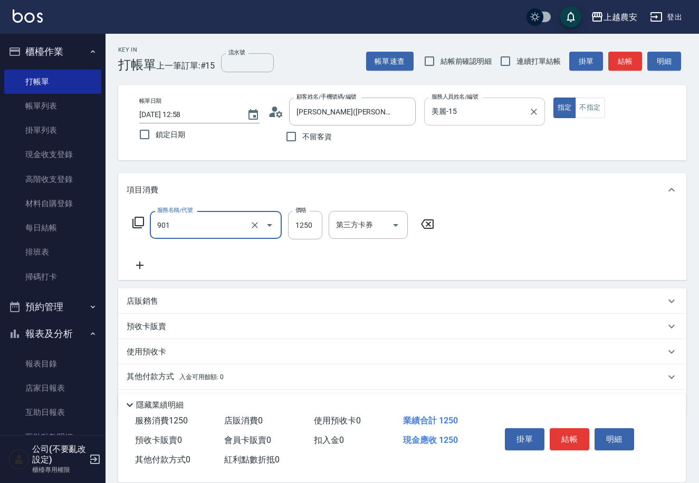
type input "修手指甲(901)"
type input "1000"
click at [574, 437] on button "結帳" at bounding box center [569, 439] width 40 height 22
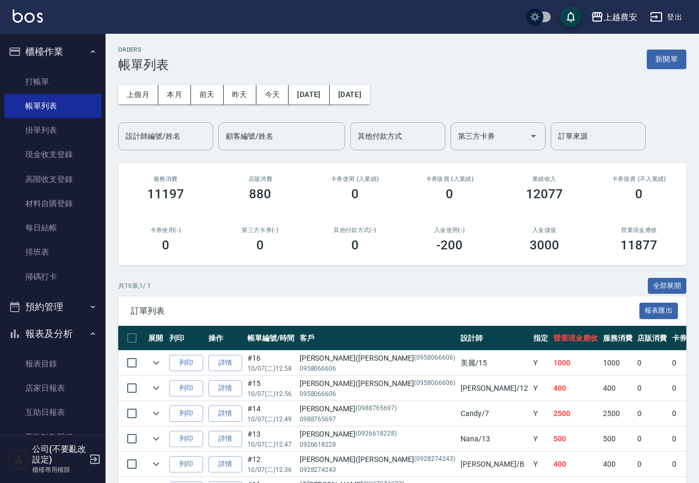
scroll to position [217, 0]
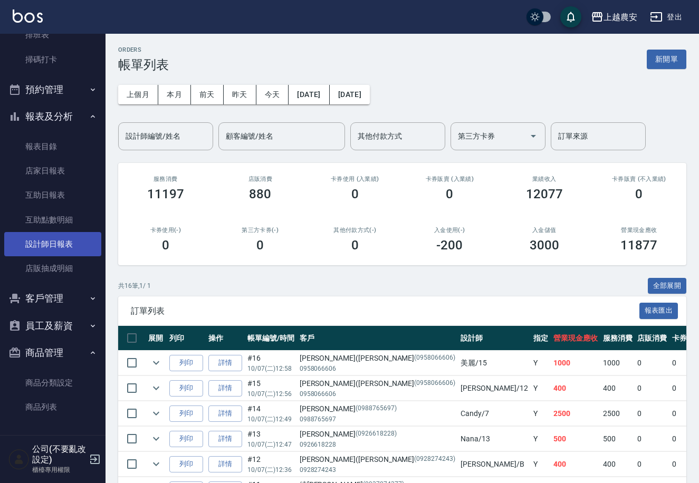
click at [33, 240] on link "設計師日報表" at bounding box center [52, 244] width 97 height 24
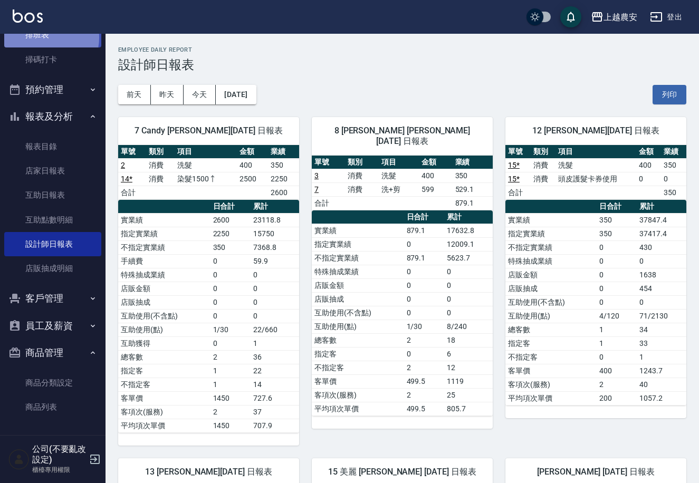
click at [46, 37] on link "排班表" at bounding box center [52, 35] width 97 height 24
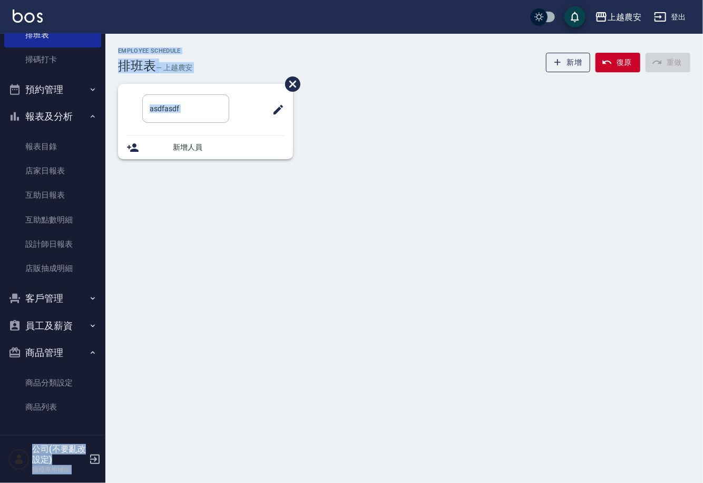
click at [106, 185] on div "上越農安 登出 櫃檯作業 打帳單 帳單列表 掛單列表 現金收支登錄 高階收支登錄 材料自購登錄 每日結帳 排班表 掃碼打卡 預約管理 預約管理 單日預約紀錄 …" at bounding box center [351, 241] width 703 height 483
drag, startPoint x: 106, startPoint y: 185, endPoint x: 111, endPoint y: 75, distance: 110.3
click at [111, 76] on div "Employee Schedule 排班表 — 上越農安 新增 復原 重做 asdfasdf ​ 新增人員" at bounding box center [351, 241] width 703 height 483
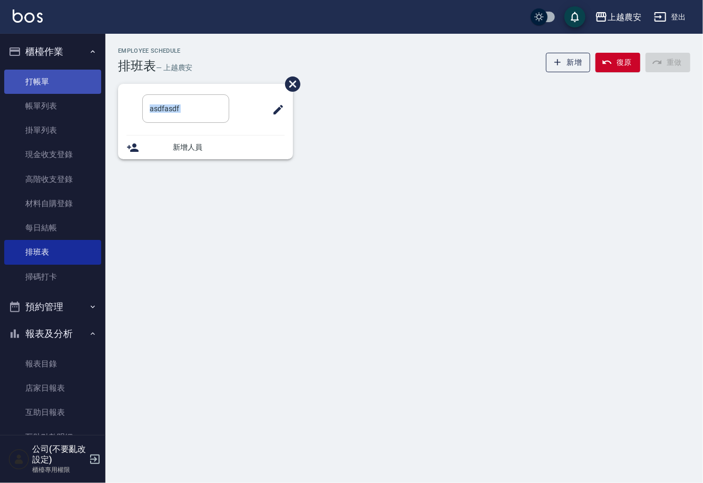
click at [64, 91] on link "打帳單" at bounding box center [52, 82] width 97 height 24
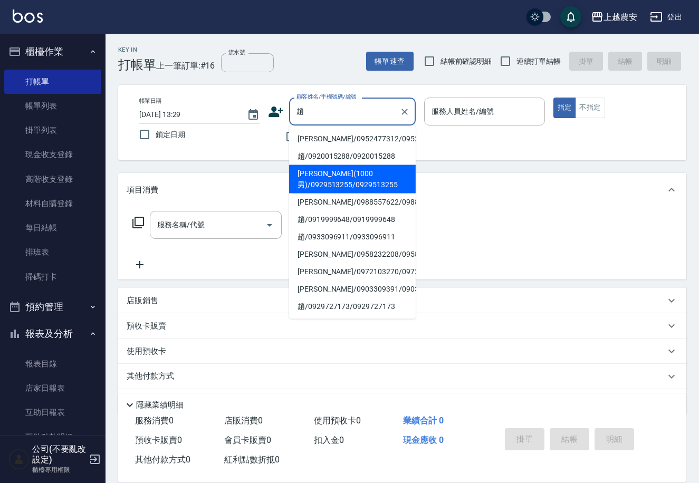
click at [379, 188] on li "趙培宇(1000男)/0929513255/0929513255" at bounding box center [352, 179] width 127 height 28
type input "趙培宇(1000男)/0929513255/0929513255"
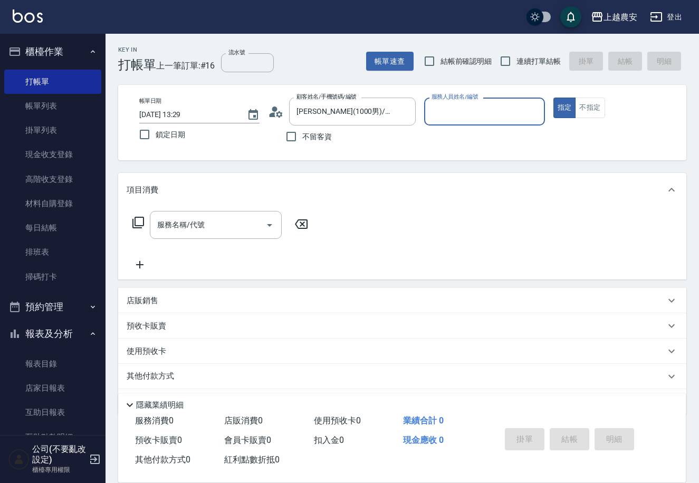
type input "黛慧-8"
click at [553, 98] on button "指定" at bounding box center [564, 108] width 23 height 21
type button "true"
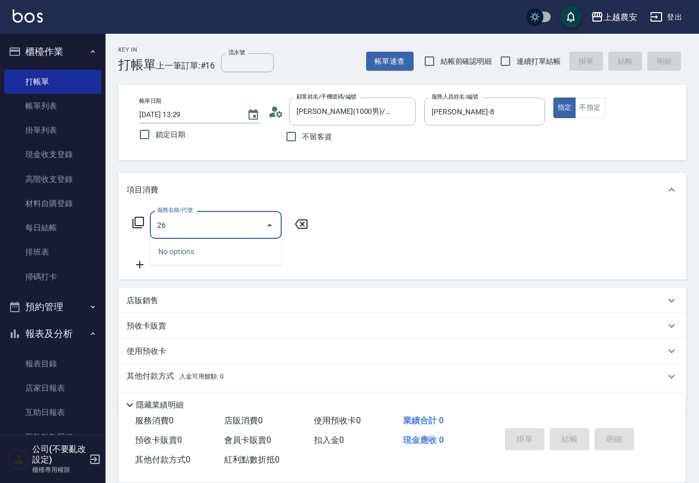
type input "2"
type input "9"
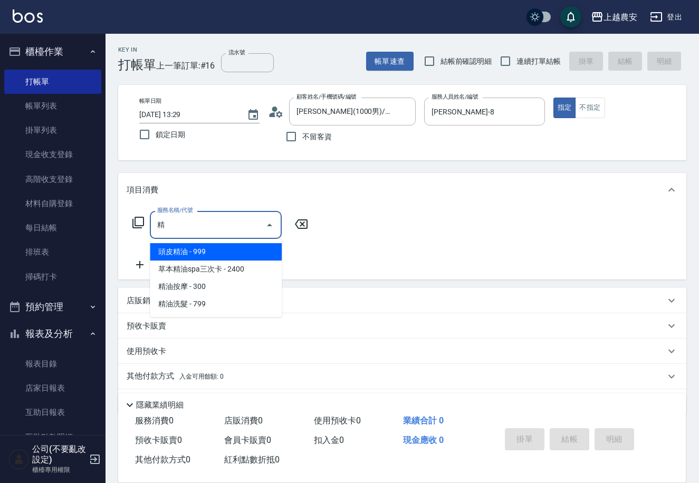
type input "頭皮精油(121)"
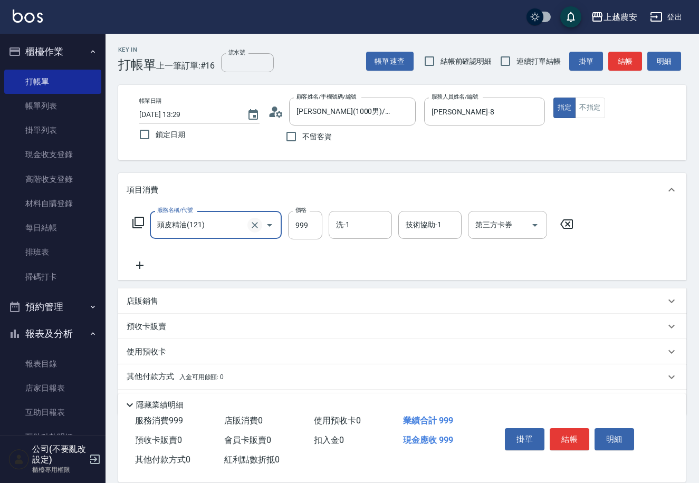
click at [254, 223] on icon "Clear" at bounding box center [254, 225] width 11 height 11
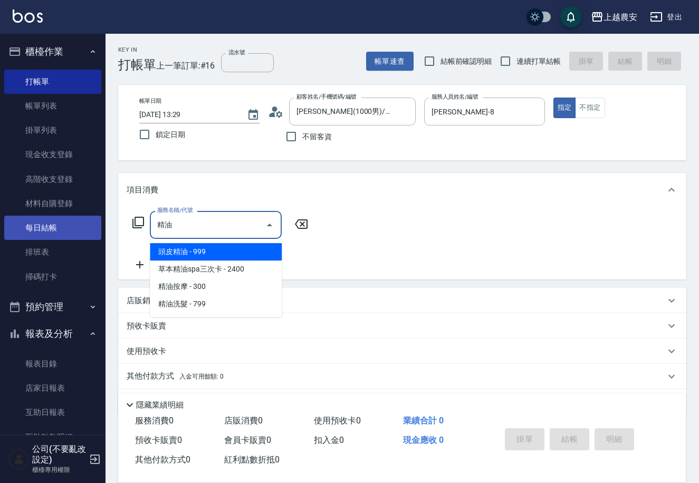
type input "精油油"
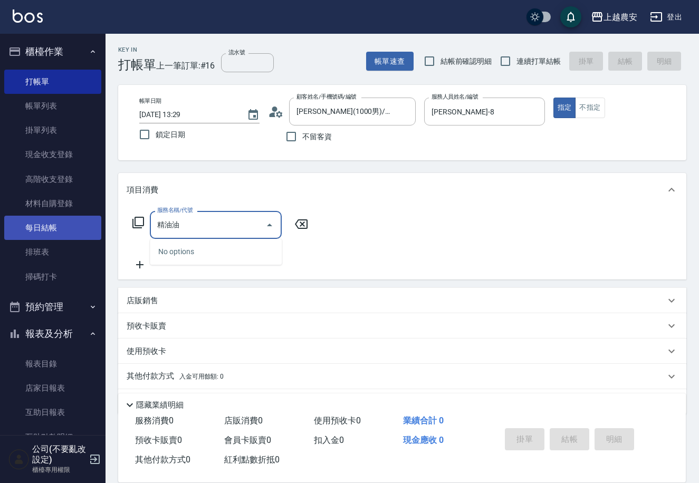
click at [96, 230] on div "上越農安 登出 櫃檯作業 打帳單 帳單列表 掛單列表 現金收支登錄 高階收支登錄 材料自購登錄 每日結帳 排班表 掃碼打卡 預約管理 預約管理 單日預約紀錄 …" at bounding box center [349, 257] width 699 height 514
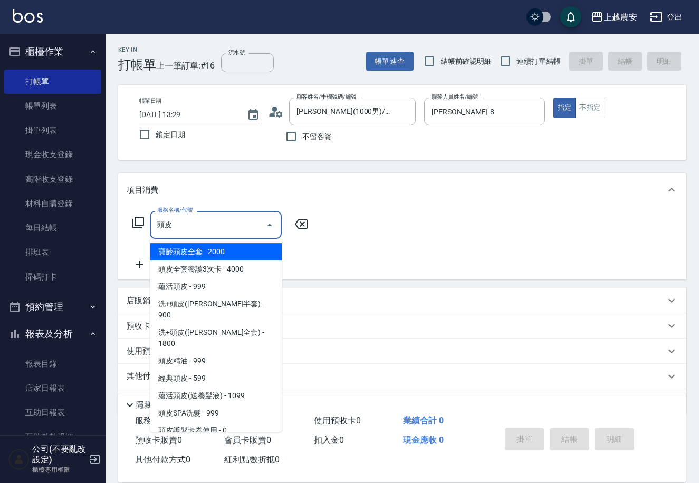
click at [249, 404] on span "頭皮SPA洗髮 - 999" at bounding box center [216, 412] width 132 height 17
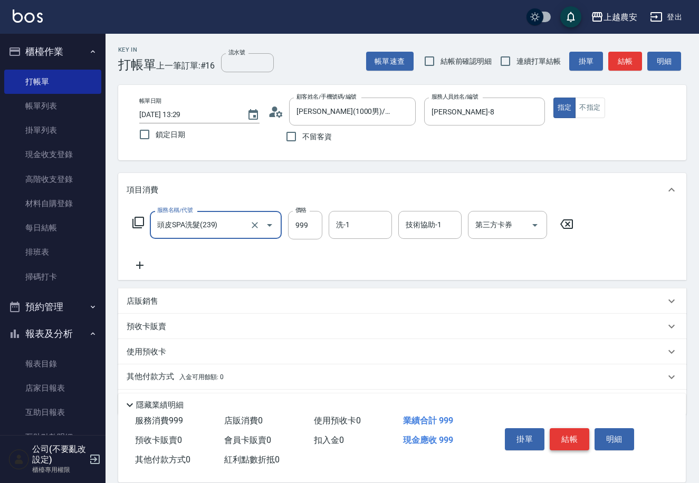
type input "頭皮SPA洗髮(239)"
click at [561, 442] on button "結帳" at bounding box center [569, 439] width 40 height 22
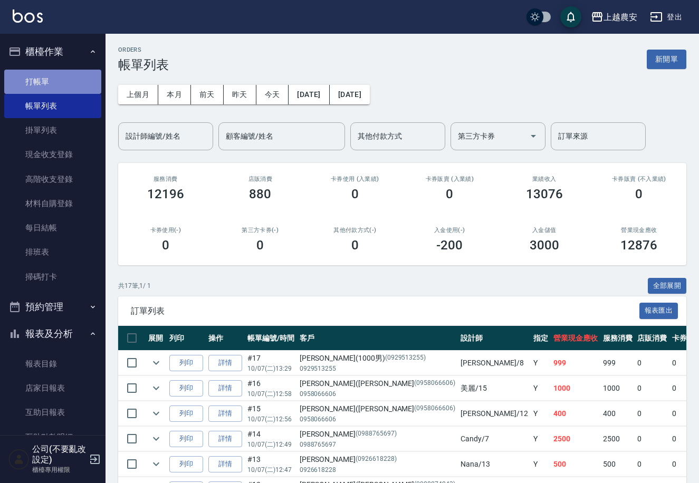
click at [54, 79] on link "打帳單" at bounding box center [52, 82] width 97 height 24
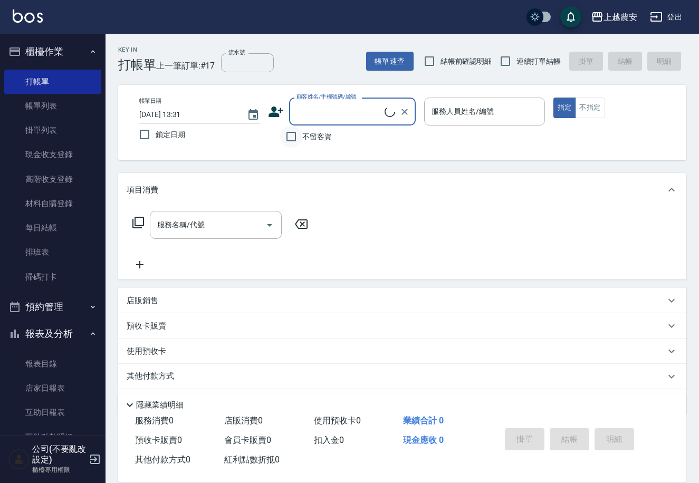
click at [294, 133] on input "不留客資" at bounding box center [291, 137] width 22 height 22
checkbox input "true"
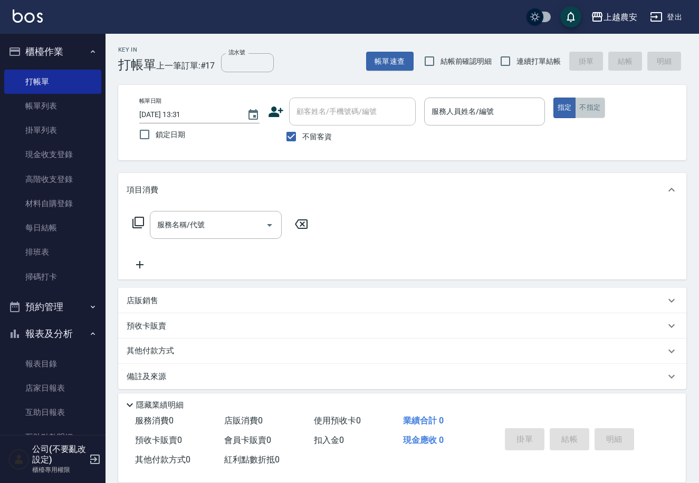
click at [586, 108] on button "不指定" at bounding box center [590, 108] width 30 height 21
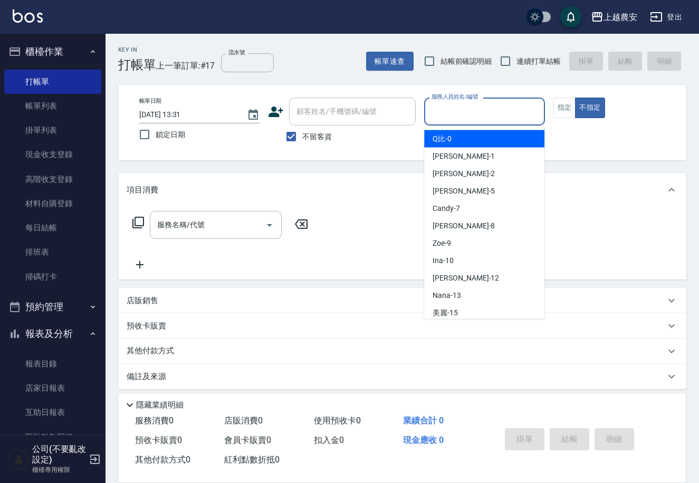
click at [479, 107] on input "服務人員姓名/編號" at bounding box center [484, 111] width 111 height 18
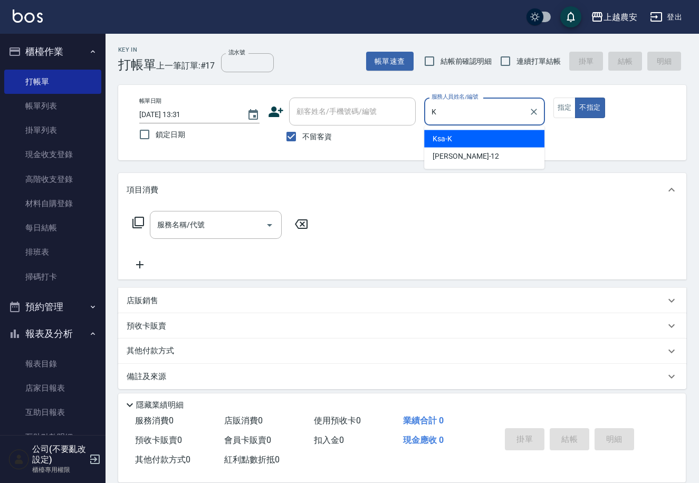
type input "Ksa-K"
type button "false"
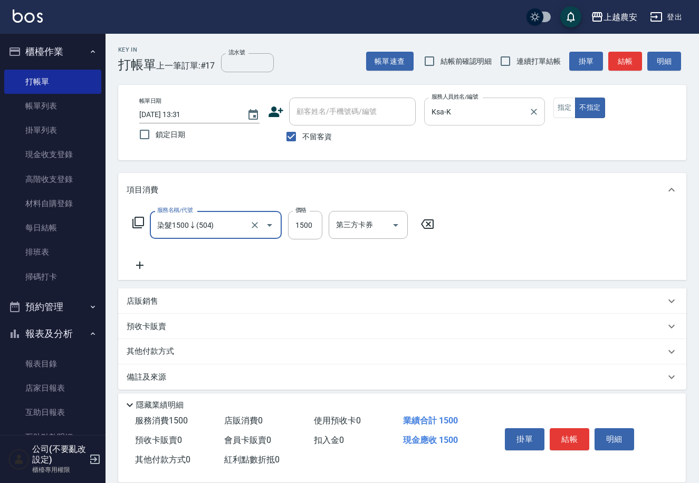
type input "染髮1500↓(504)"
type input "1400"
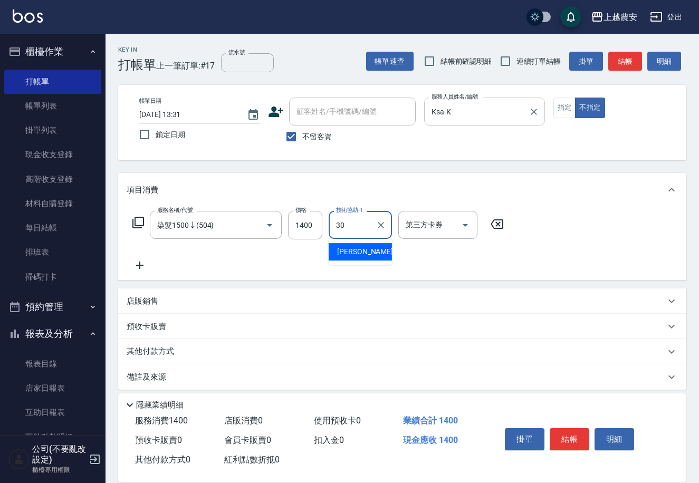
type input "珮珮-30"
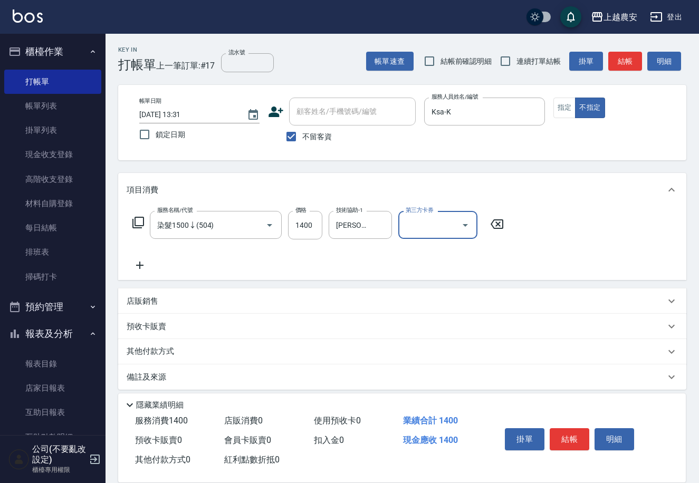
click at [571, 436] on button "結帳" at bounding box center [569, 439] width 40 height 22
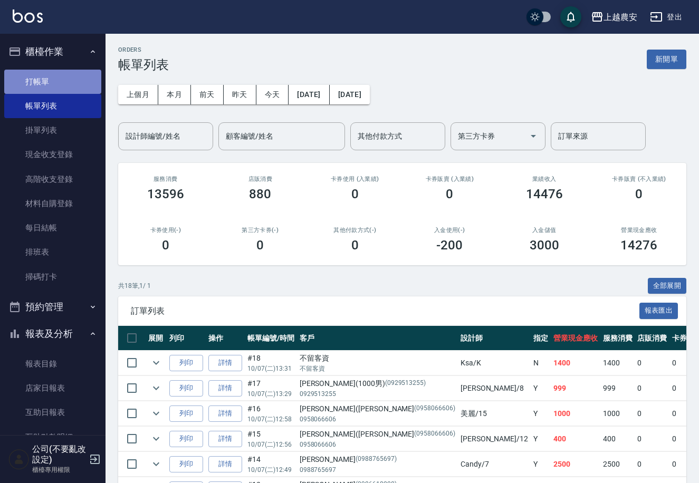
click at [81, 83] on link "打帳單" at bounding box center [52, 82] width 97 height 24
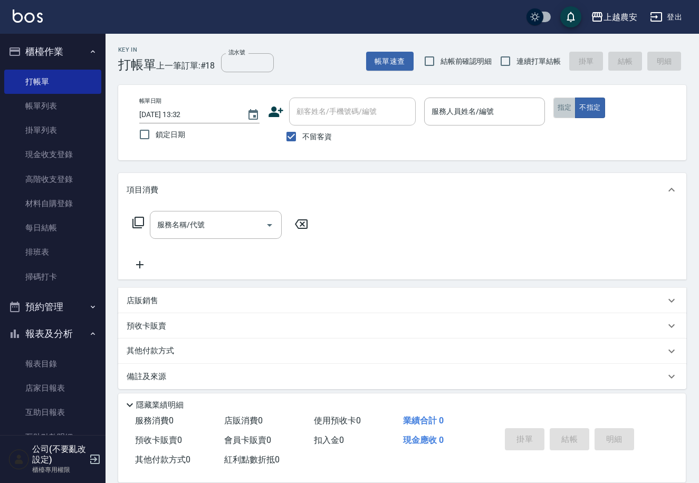
click at [556, 101] on button "指定" at bounding box center [564, 108] width 23 height 21
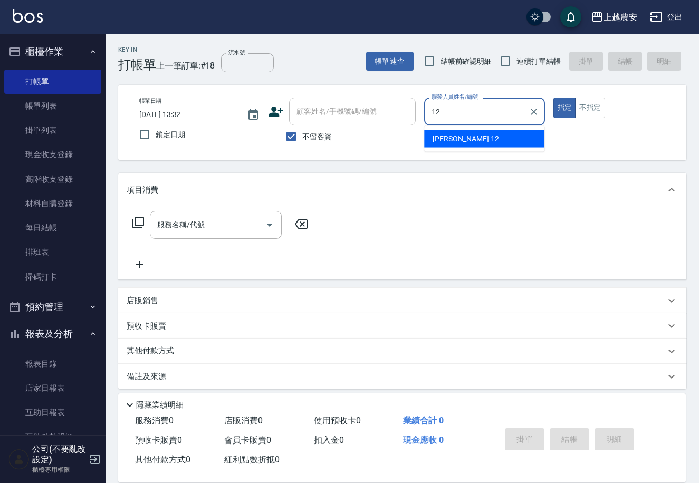
type input "Yoko-12"
type button "true"
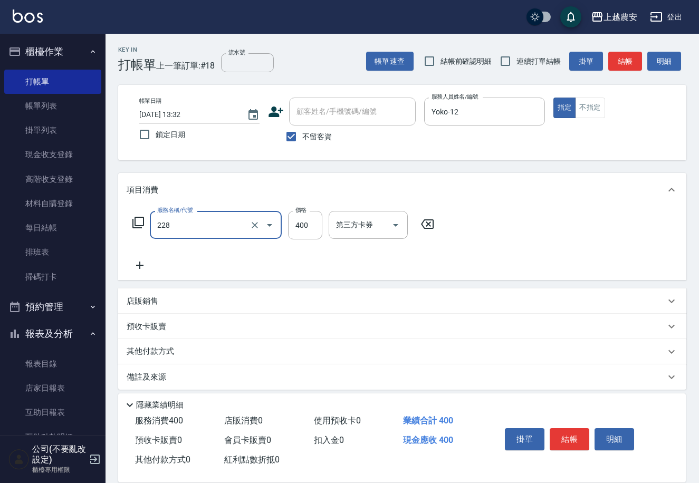
type input "洗髮(228)"
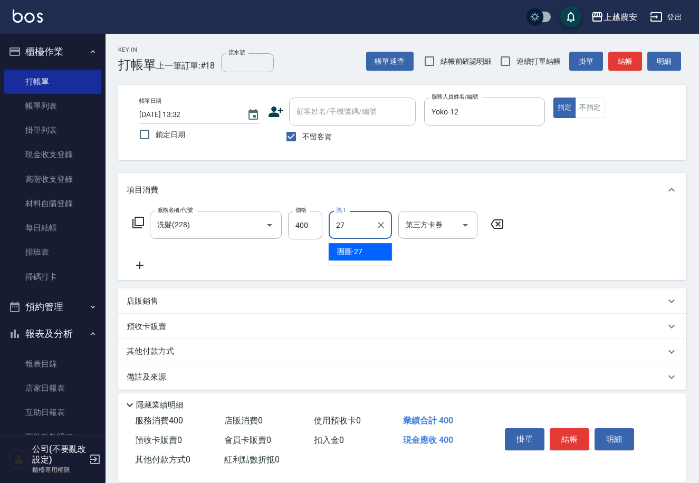
type input "團團-27"
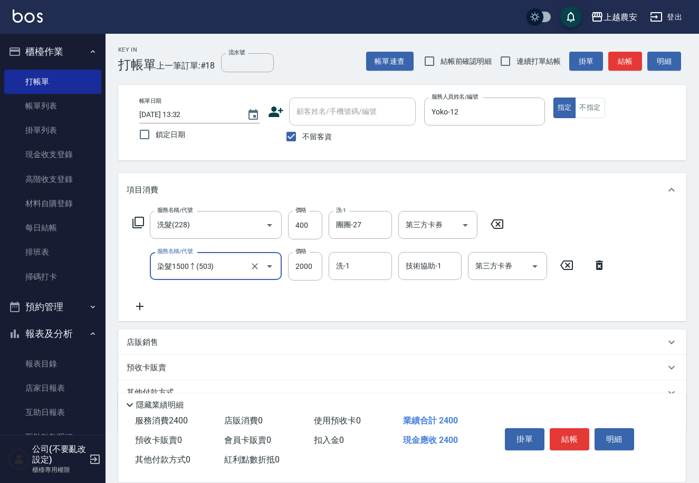
type input "染髮1500↑(503)"
type input "2500"
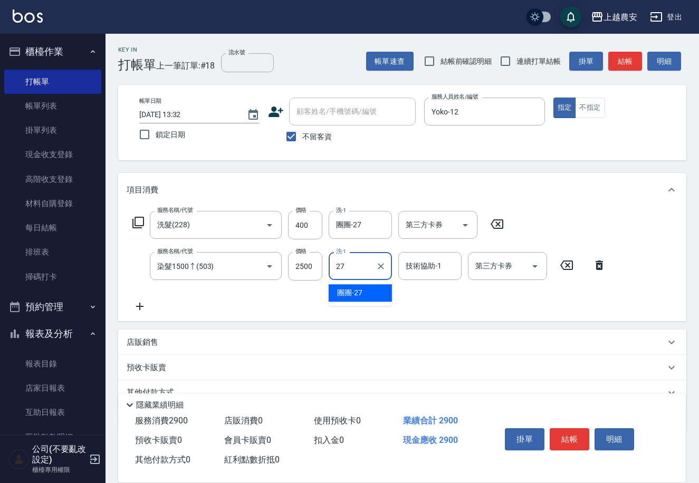
type input "團團-27"
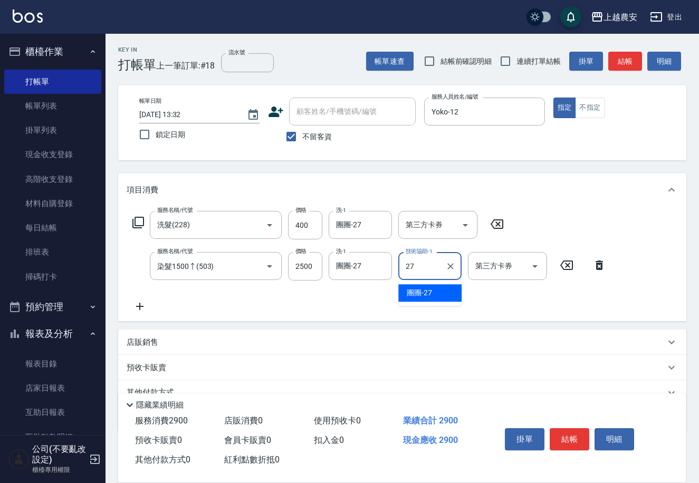
type input "團團-27"
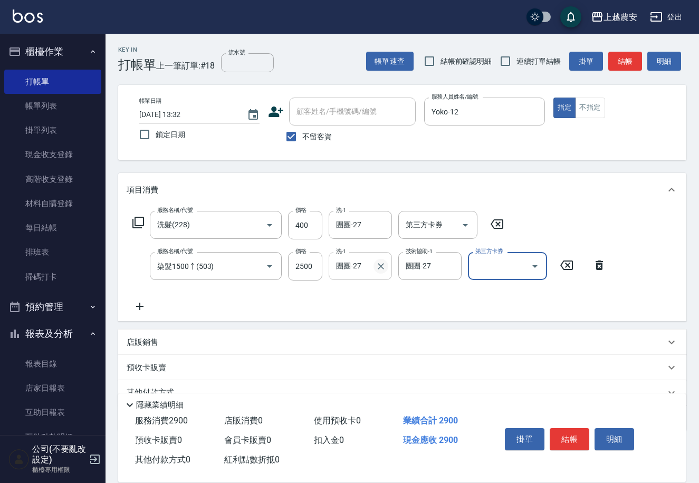
click at [381, 272] on button "Clear" at bounding box center [380, 266] width 15 height 15
click at [572, 436] on button "結帳" at bounding box center [569, 439] width 40 height 22
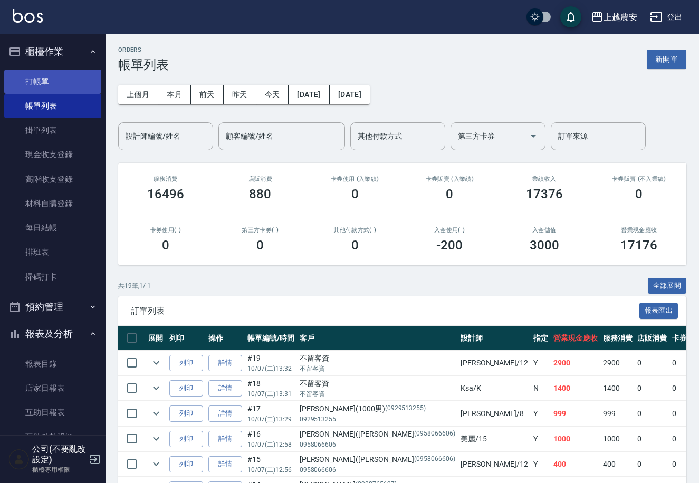
click at [48, 77] on link "打帳單" at bounding box center [52, 82] width 97 height 24
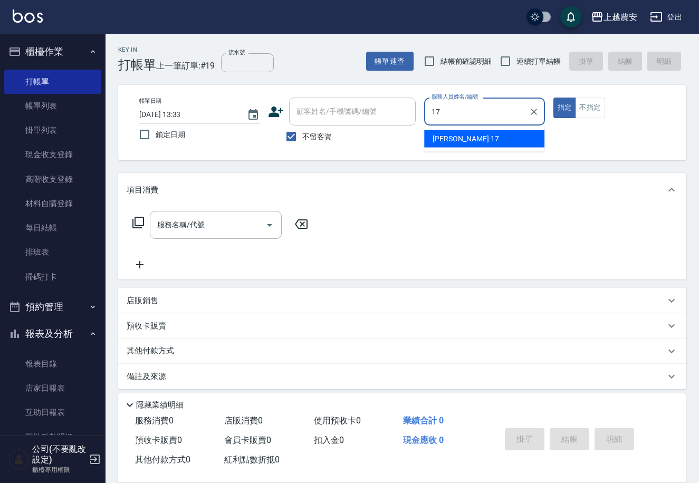
type input "洪美蓉-17"
type button "true"
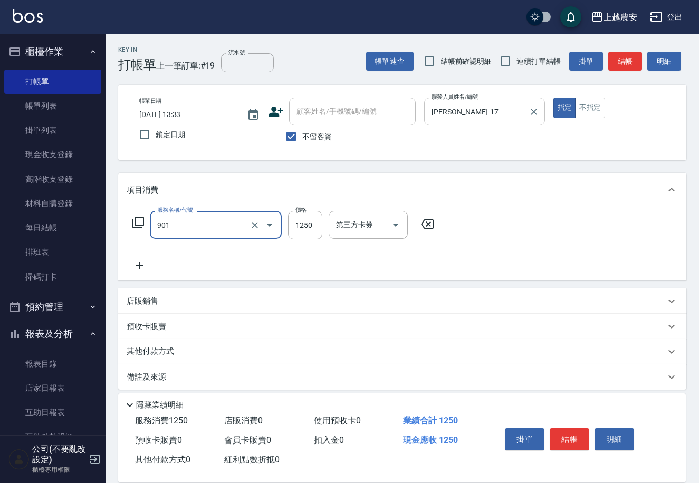
type input "修手指甲(901)"
type input "800"
click at [568, 447] on button "結帳" at bounding box center [569, 439] width 40 height 22
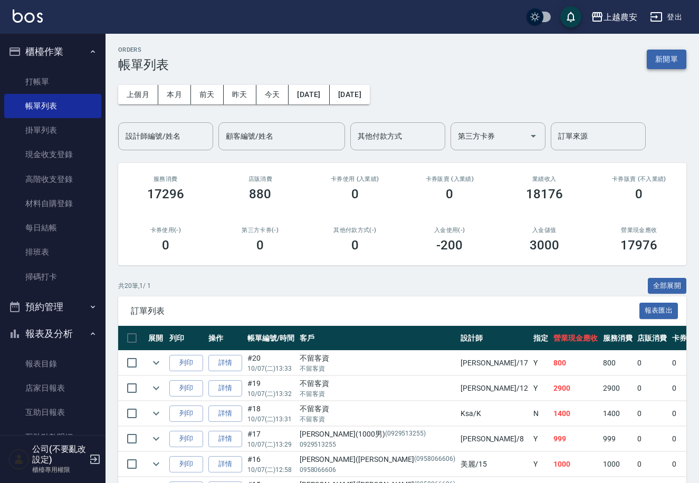
click at [663, 56] on button "新開單" at bounding box center [666, 60] width 40 height 20
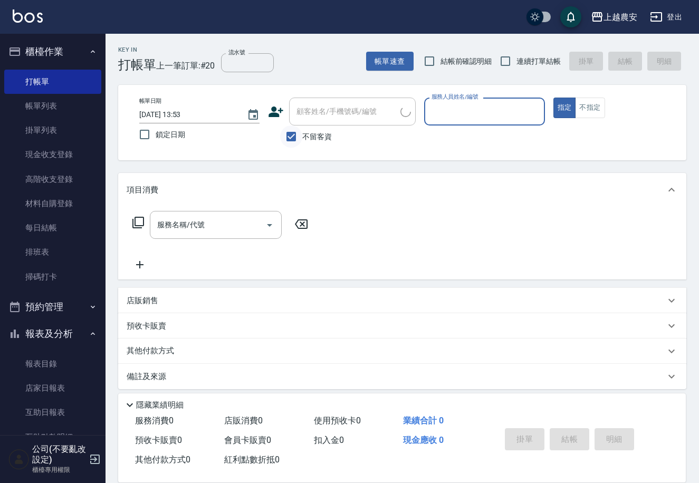
click at [302, 132] on input "不留客資" at bounding box center [291, 137] width 22 height 22
checkbox input "false"
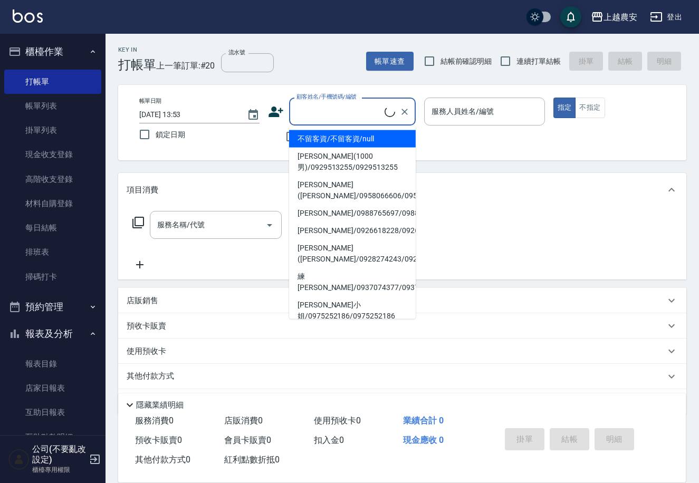
click at [317, 112] on input "顧客姓名/手機號碼/編號" at bounding box center [339, 111] width 91 height 18
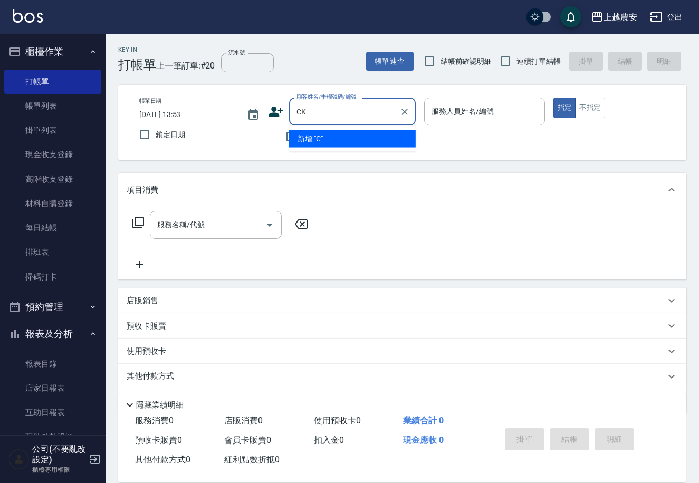
type input "C"
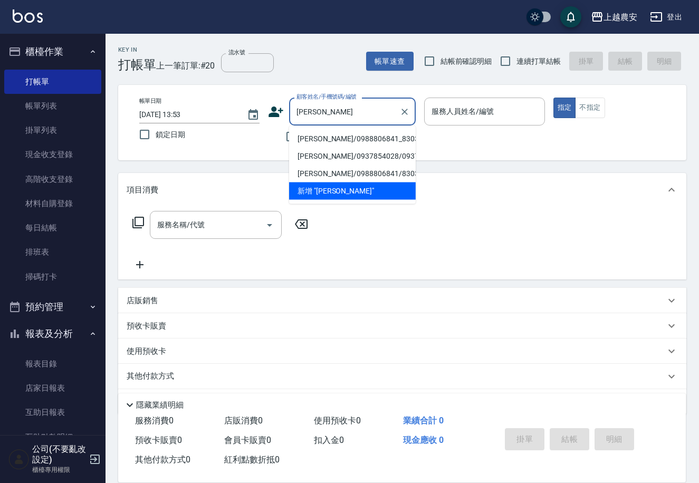
click at [359, 132] on li "何智仁/0988806841_830318_何智仁/830318" at bounding box center [352, 138] width 127 height 17
type input "何智仁/0988806841_830318_何智仁/830318"
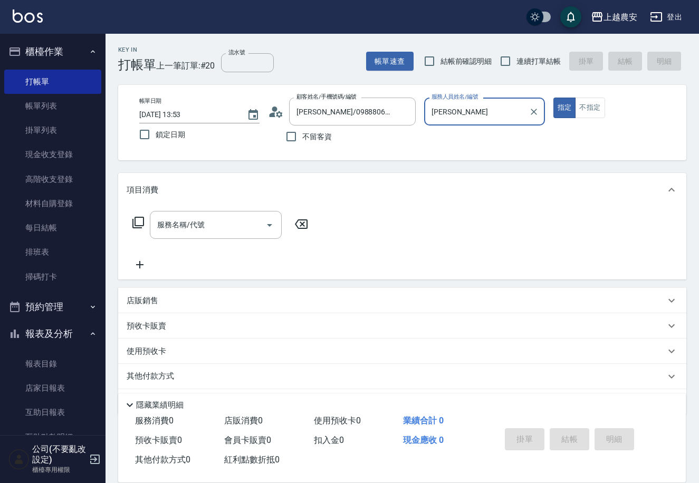
type input "Lina-L"
drag, startPoint x: 137, startPoint y: 226, endPoint x: 143, endPoint y: 224, distance: 7.2
click at [143, 224] on icon at bounding box center [138, 222] width 13 height 13
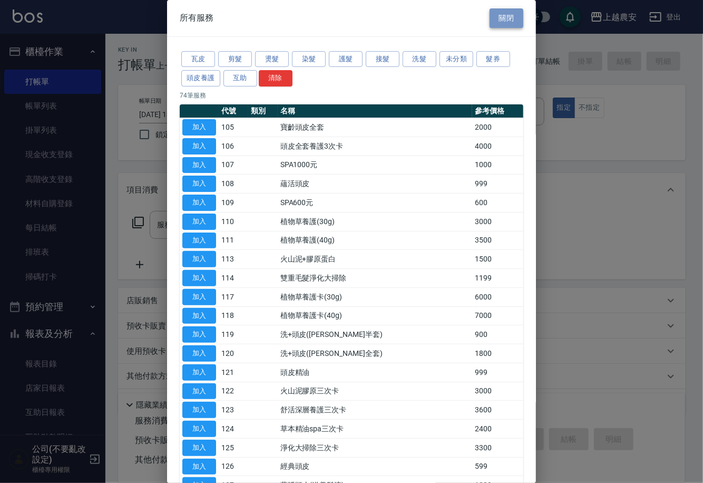
click at [490, 15] on button "關閉" at bounding box center [507, 18] width 34 height 20
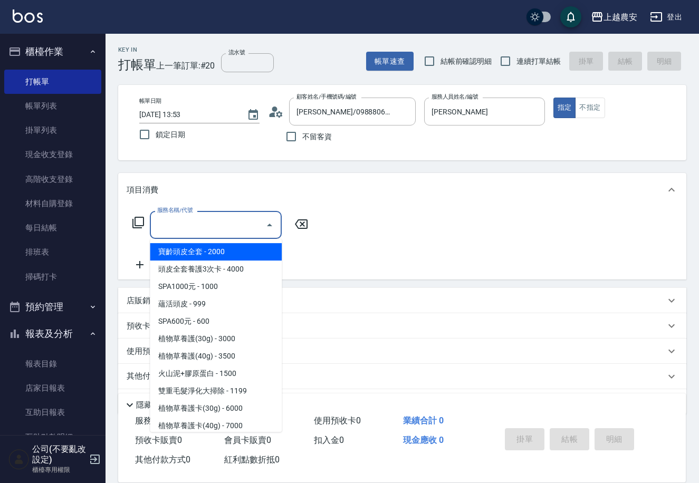
click at [219, 217] on input "服務名稱/代號" at bounding box center [208, 225] width 107 height 18
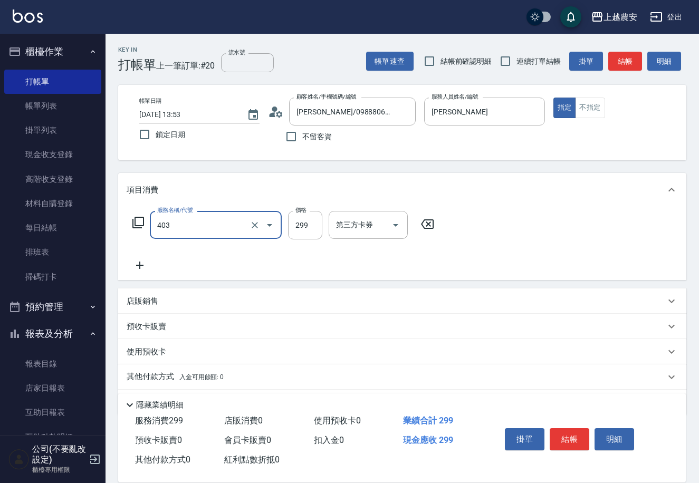
type input "剪髮(403)"
type input "300"
click at [567, 435] on button "結帳" at bounding box center [569, 439] width 40 height 22
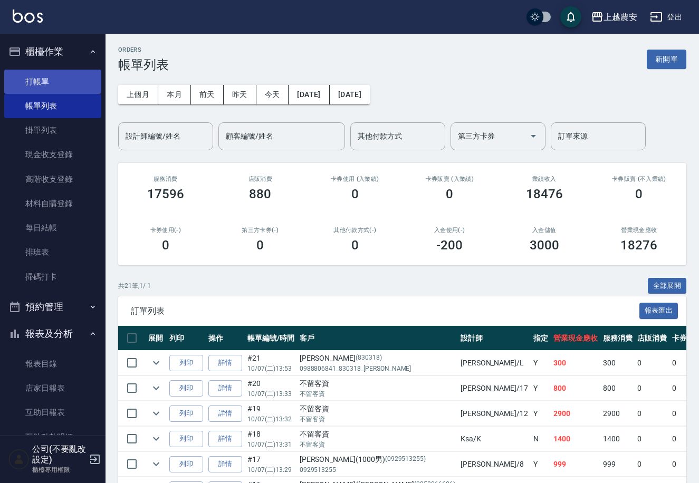
click at [50, 79] on link "打帳單" at bounding box center [52, 82] width 97 height 24
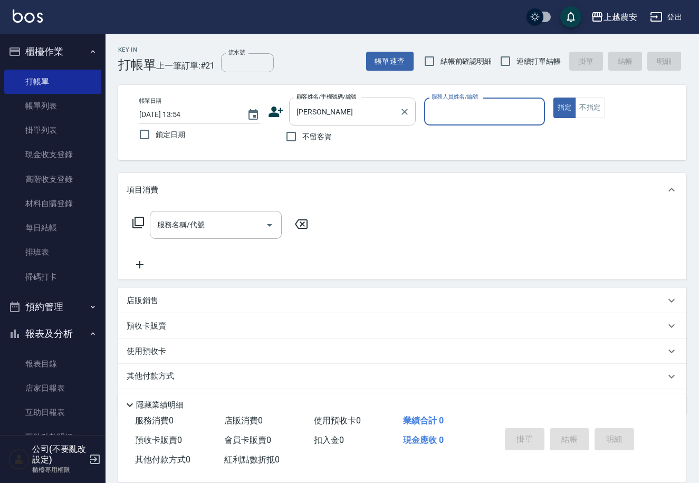
click at [351, 113] on input "莊慧芬" at bounding box center [344, 111] width 101 height 18
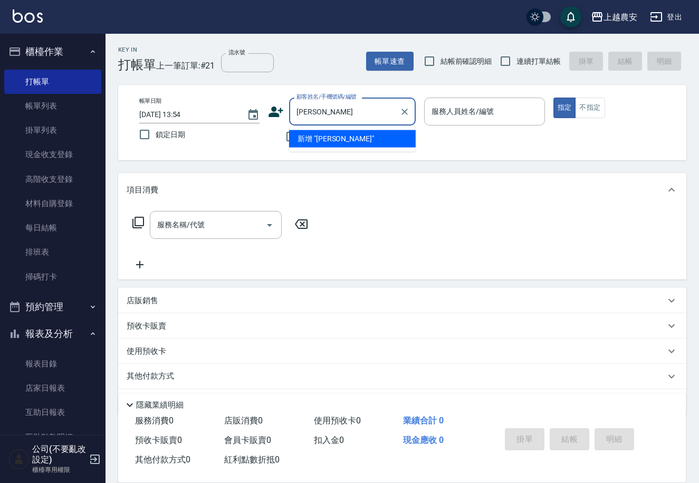
type input "莊"
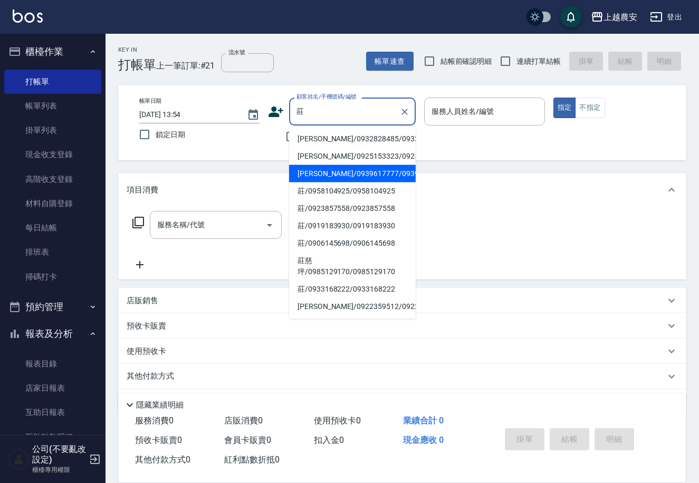
type input "莊惠芬/0939617777/0939617777"
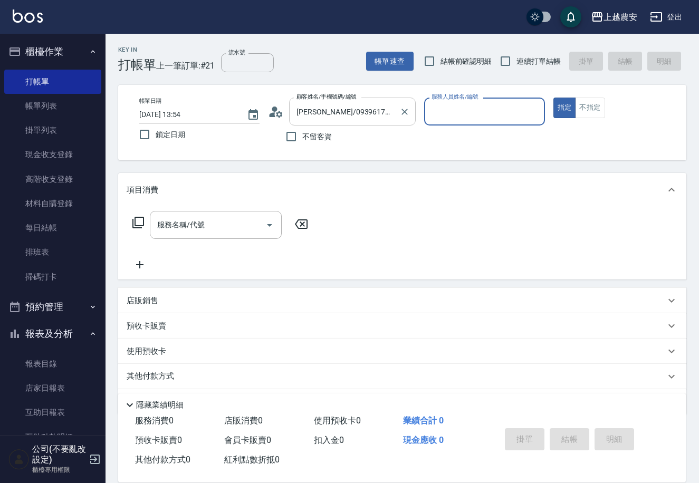
type input "美雅-B"
click at [553, 98] on button "指定" at bounding box center [564, 108] width 23 height 21
type button "true"
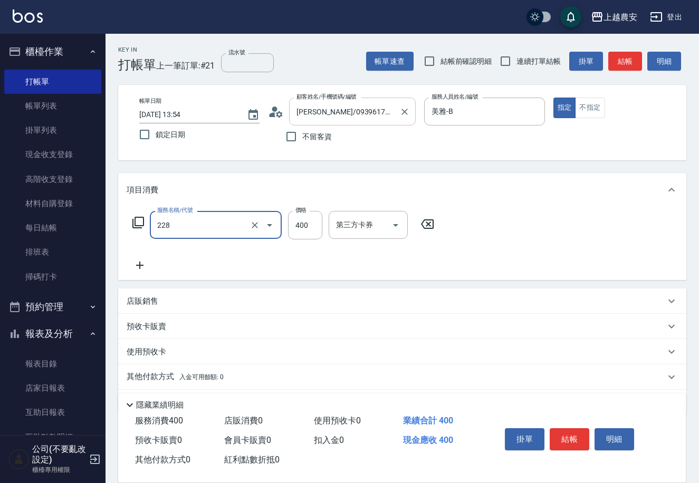
type input "洗髮(228)"
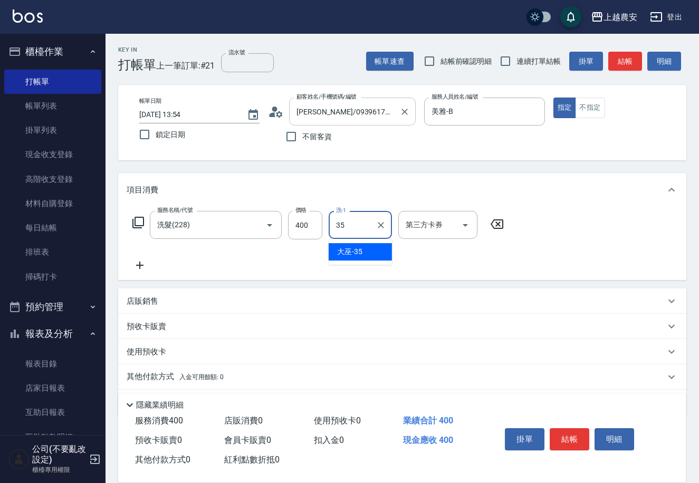
type input "大巫-35"
click at [562, 446] on button "結帳" at bounding box center [569, 439] width 40 height 22
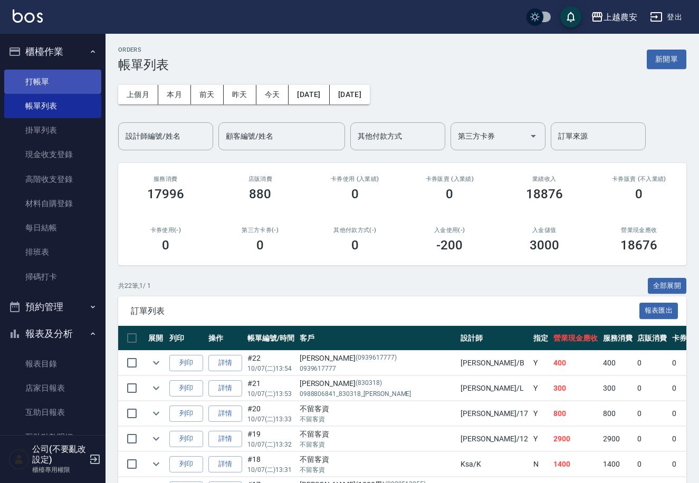
click at [84, 76] on link "打帳單" at bounding box center [52, 82] width 97 height 24
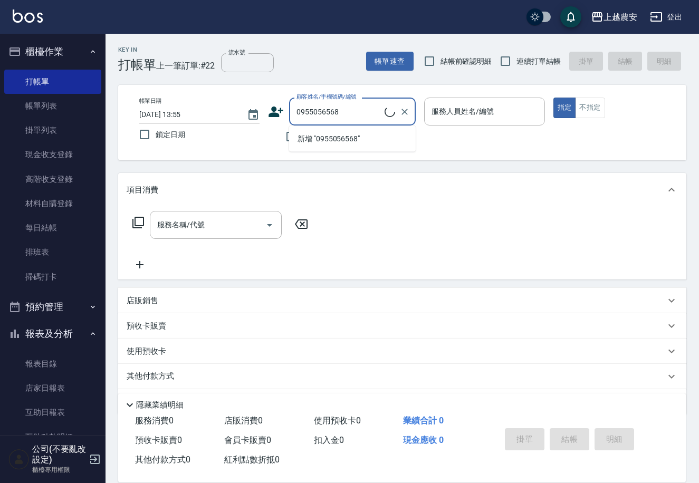
type input "黃/0955056568/0955056568"
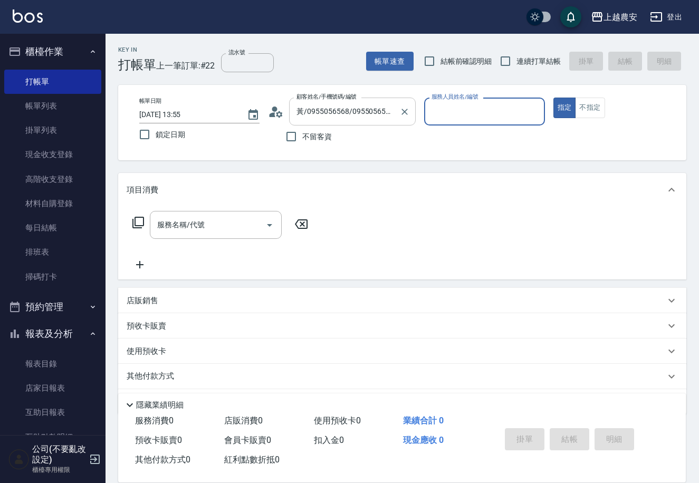
type input "Candy-7"
click at [553, 98] on button "指定" at bounding box center [564, 108] width 23 height 21
type button "true"
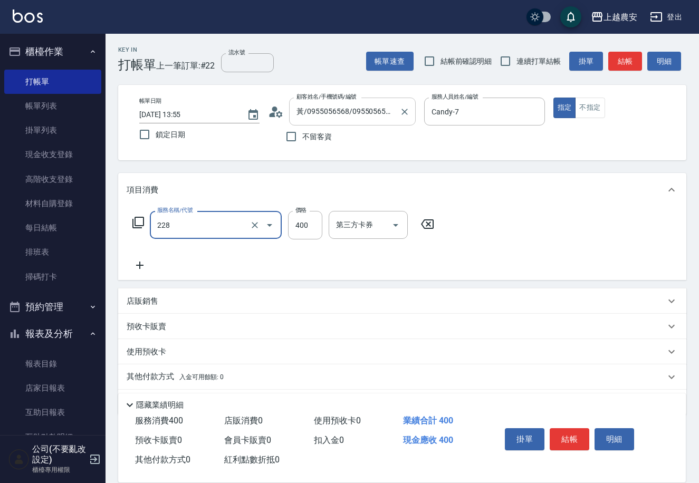
type input "洗髮(228)"
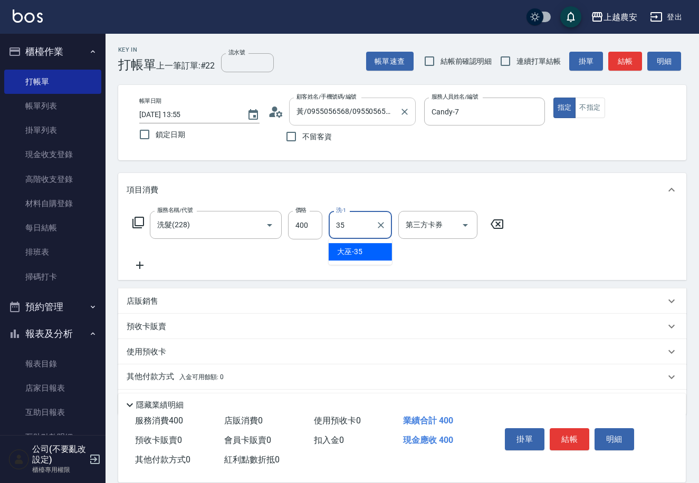
type input "大巫-35"
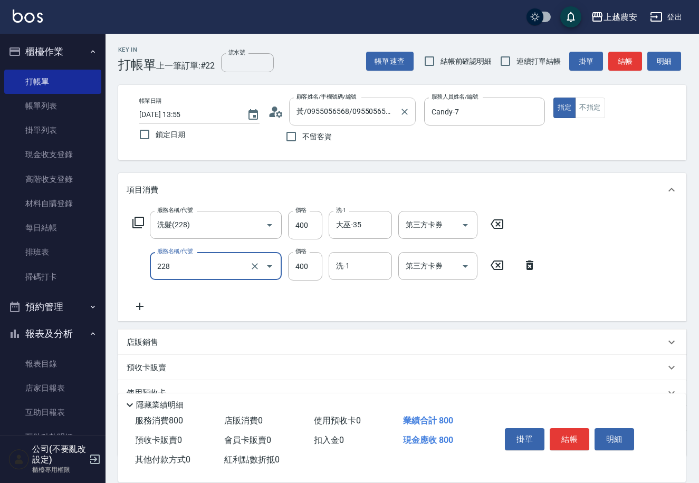
type input "洗髮(228)"
type input "35"
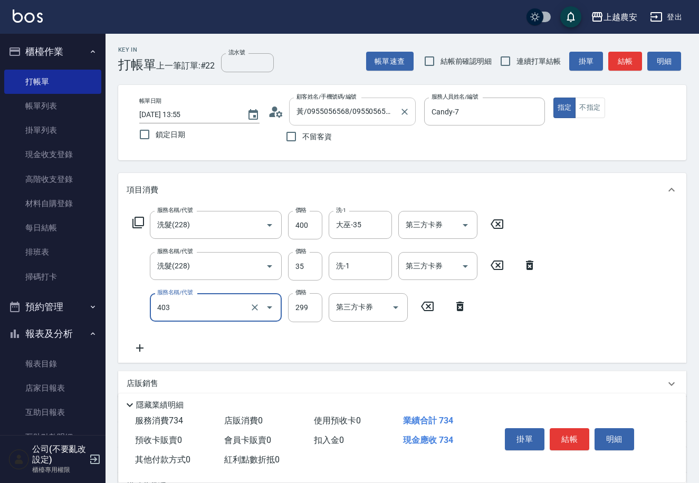
type input "剪髮(403)"
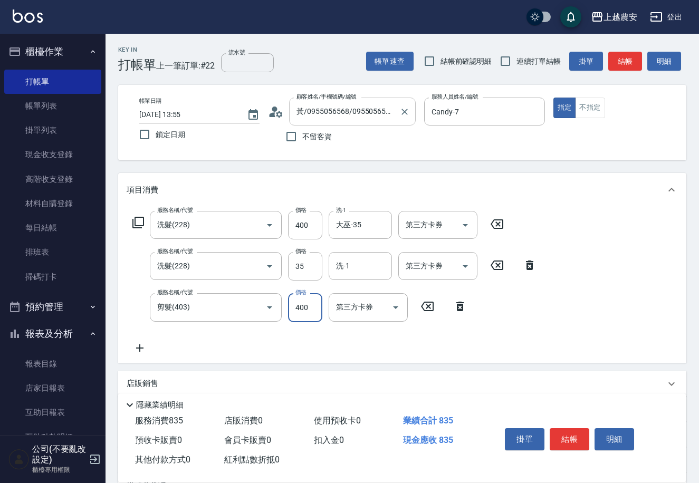
type input "400"
click at [306, 261] on input "35" at bounding box center [305, 266] width 34 height 28
type input "400"
type input "大巫-35"
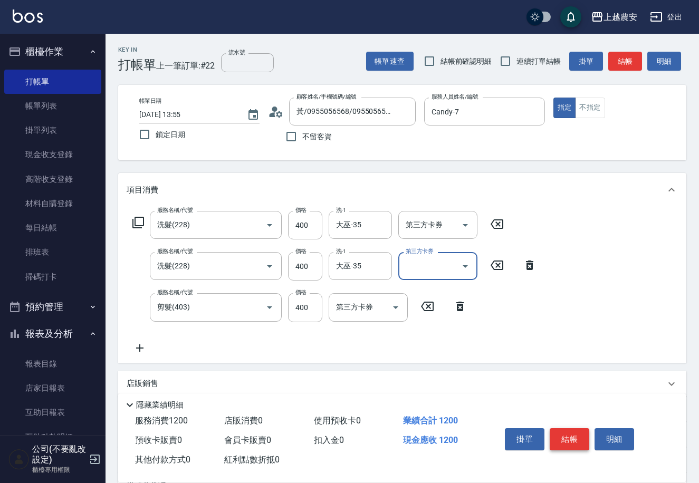
click at [561, 435] on button "結帳" at bounding box center [569, 439] width 40 height 22
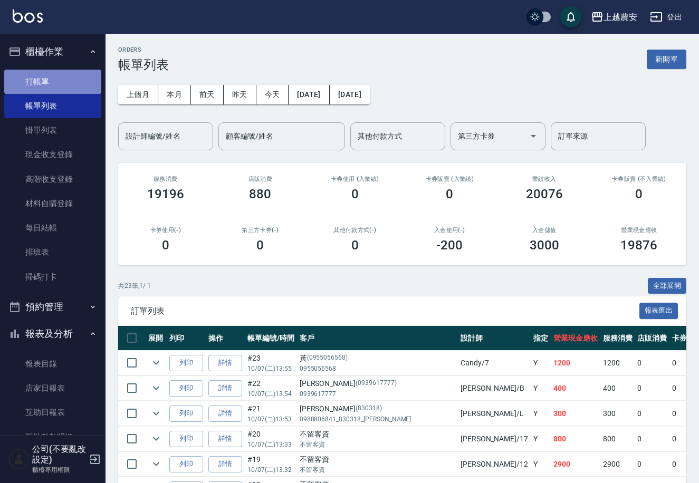
click at [77, 80] on link "打帳單" at bounding box center [52, 82] width 97 height 24
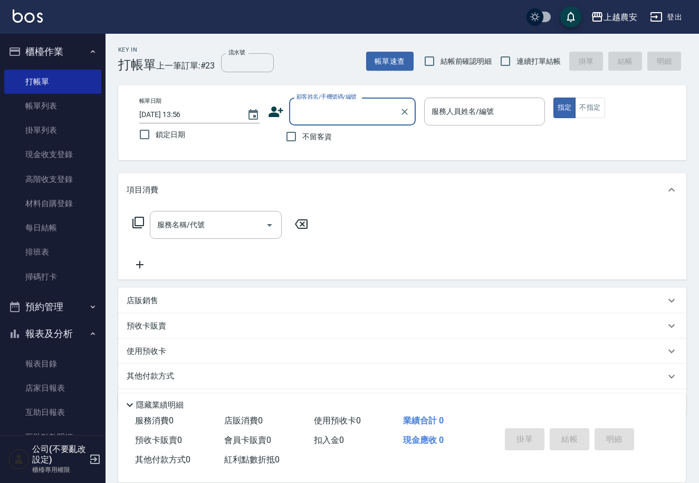
click at [359, 107] on input "顧客姓名/手機號碼/編號" at bounding box center [344, 111] width 101 height 18
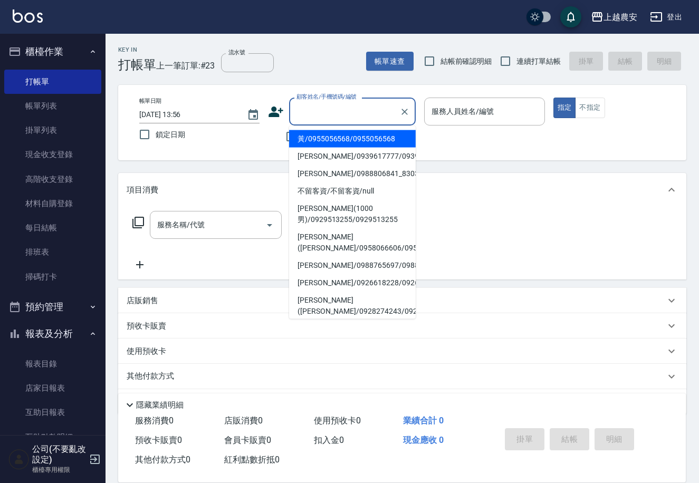
click at [356, 138] on li "黃/0955056568/0955056568" at bounding box center [352, 138] width 127 height 17
type input "黃/0955056568/0955056568"
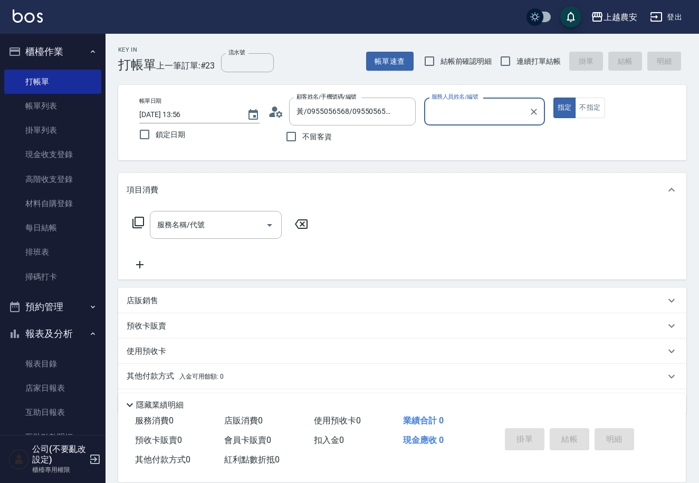
type input "Candy-7"
click at [529, 113] on icon "Clear" at bounding box center [533, 112] width 11 height 11
type input "美麗-15"
type button "true"
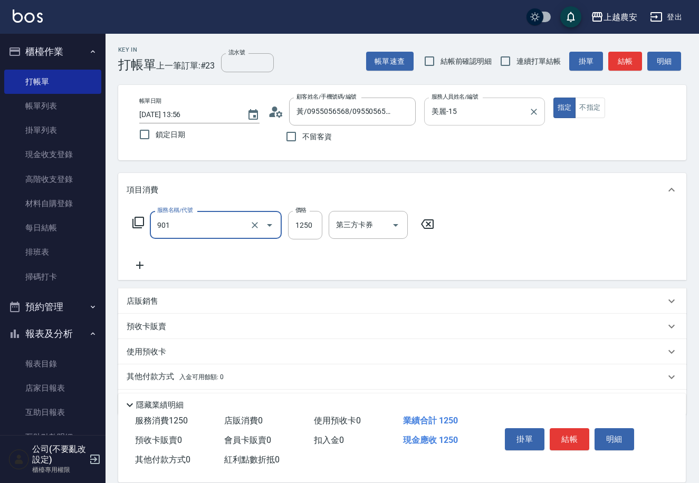
type input "修手指甲(901)"
type input "800"
click at [563, 436] on button "結帳" at bounding box center [569, 439] width 40 height 22
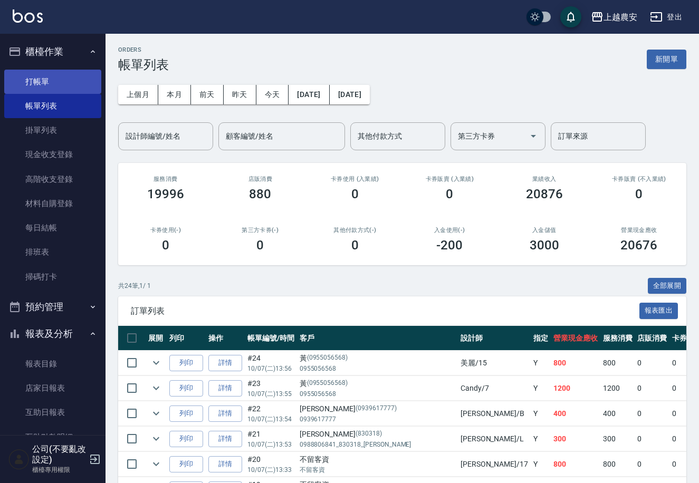
drag, startPoint x: 59, startPoint y: 64, endPoint x: 50, endPoint y: 78, distance: 16.1
click at [57, 64] on button "櫃檯作業" at bounding box center [52, 51] width 97 height 27
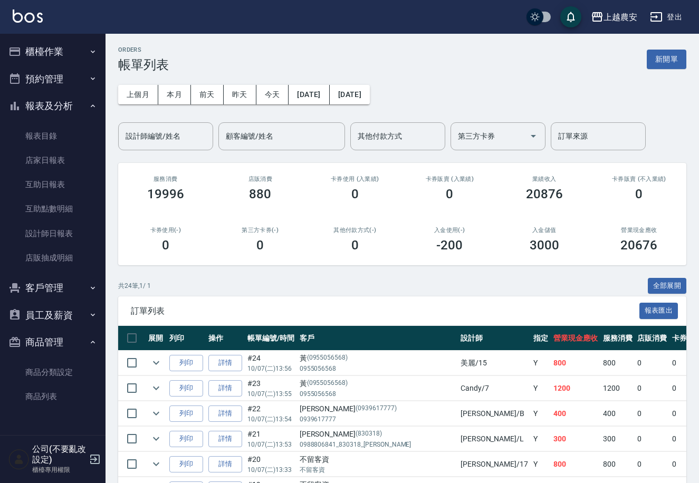
click at [50, 79] on ul "櫃檯作業 打帳單 帳單列表 掛單列表 現金收支登錄 高階收支登錄 材料自購登錄 每日結帳 排班表 掃碼打卡 預約管理 預約管理 單日預約紀錄 單週預約紀錄 報…" at bounding box center [52, 225] width 97 height 383
click at [60, 62] on button "櫃檯作業" at bounding box center [52, 51] width 97 height 27
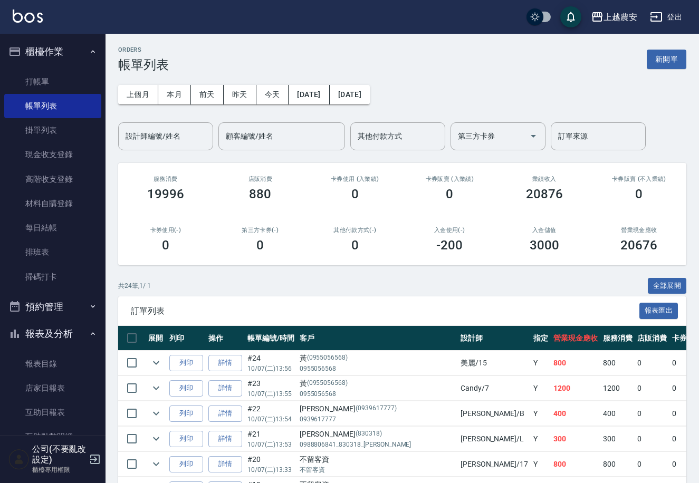
click at [70, 34] on ul "櫃檯作業 打帳單 帳單列表 掛單列表 現金收支登錄 高階收支登錄 材料自購登錄 每日結帳 排班表 掃碼打卡 預約管理 預約管理 單日預約紀錄 單週預約紀錄 報…" at bounding box center [52, 339] width 97 height 611
drag, startPoint x: 73, startPoint y: 61, endPoint x: 74, endPoint y: 66, distance: 5.4
click at [73, 64] on li "櫃檯作業 打帳單 帳單列表 掛單列表 現金收支登錄 高階收支登錄 材料自購登錄 每日結帳 排班表 掃碼打卡" at bounding box center [52, 165] width 97 height 255
click at [74, 67] on ul "打帳單 帳單列表 掛單列表 現金收支登錄 高階收支登錄 材料自購登錄 每日結帳 排班表 掃碼打卡" at bounding box center [52, 179] width 97 height 228
click at [74, 70] on link "打帳單" at bounding box center [52, 82] width 97 height 24
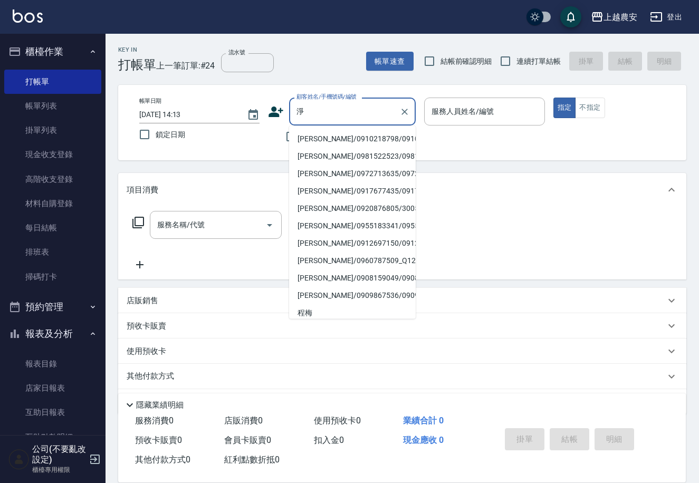
click at [341, 141] on li "林淨枝/0910218798/0910218798" at bounding box center [352, 138] width 127 height 17
type input "林淨枝/0910218798/0910218798"
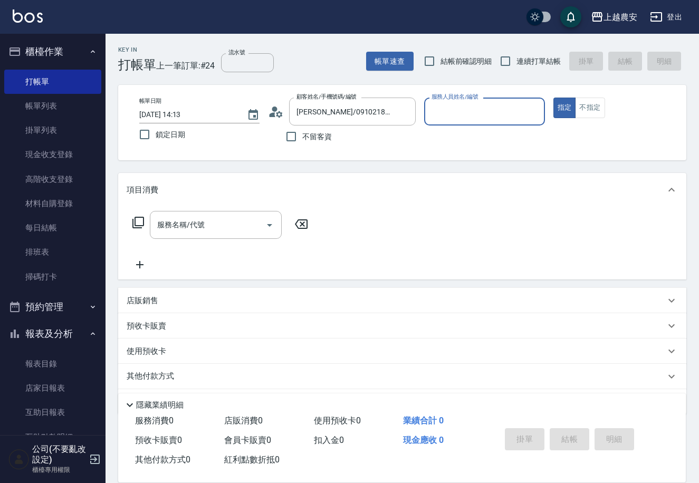
type input "美雅-B"
click at [553, 98] on button "指定" at bounding box center [564, 108] width 23 height 21
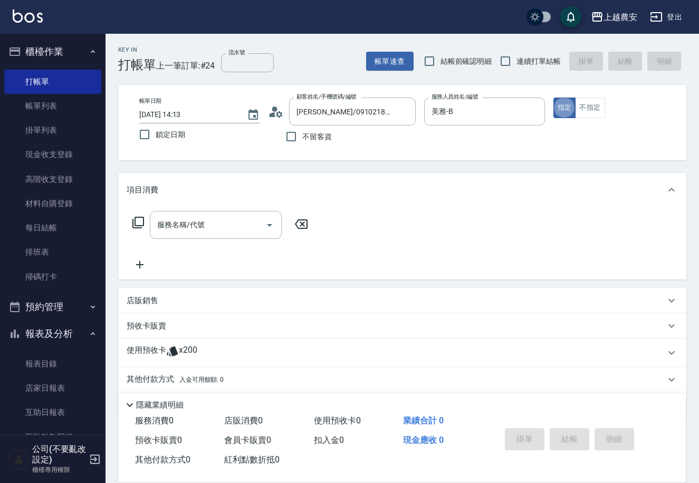
type button "true"
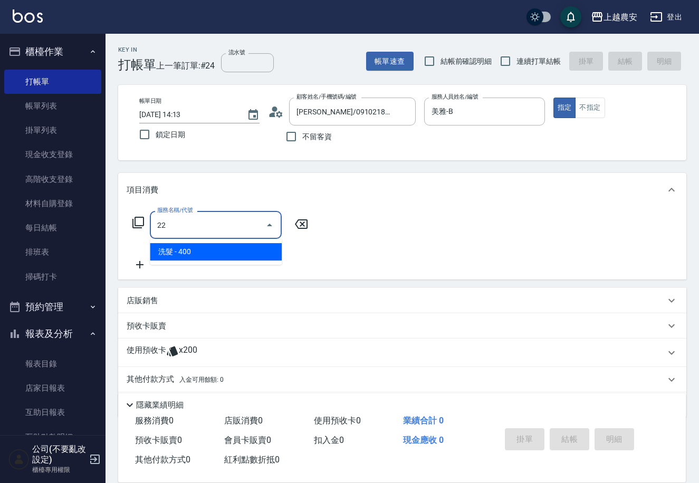
type input "2"
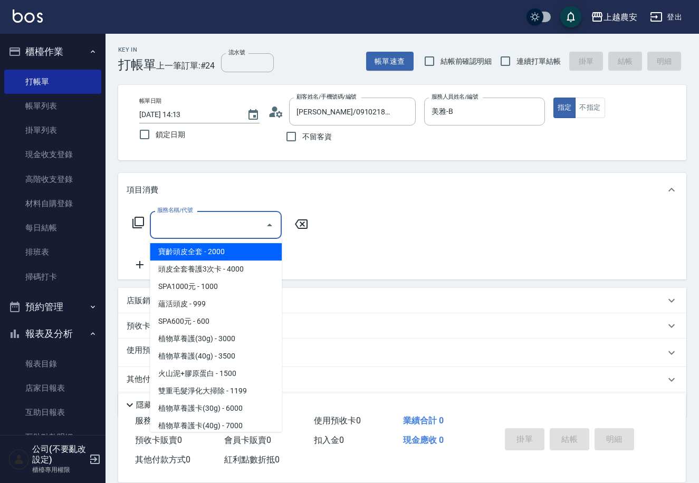
click at [137, 219] on icon at bounding box center [138, 222] width 13 height 13
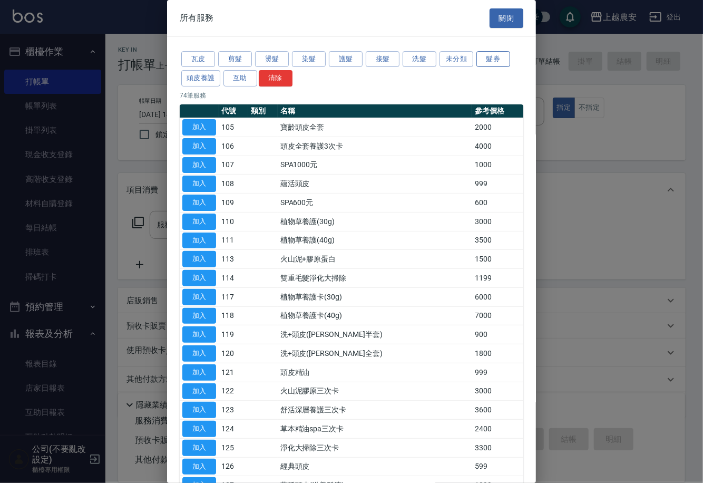
click at [498, 65] on button "髮券" at bounding box center [494, 59] width 34 height 16
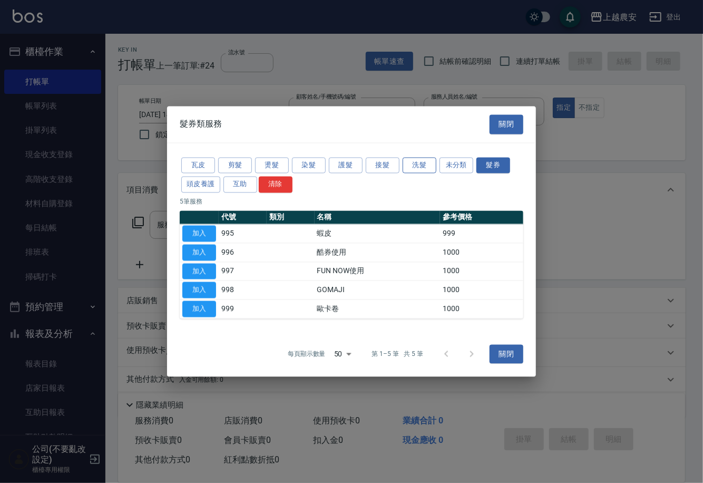
click at [427, 169] on button "洗髮" at bounding box center [420, 165] width 34 height 16
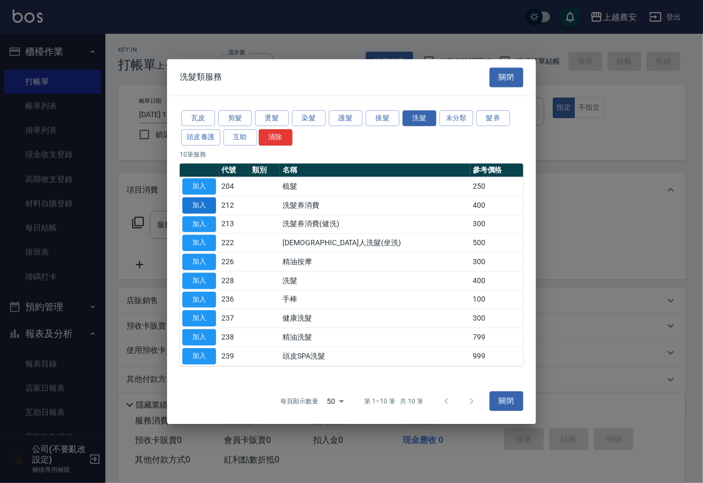
click at [214, 208] on button "加入" at bounding box center [199, 205] width 34 height 16
type input "洗髮券消費(212)"
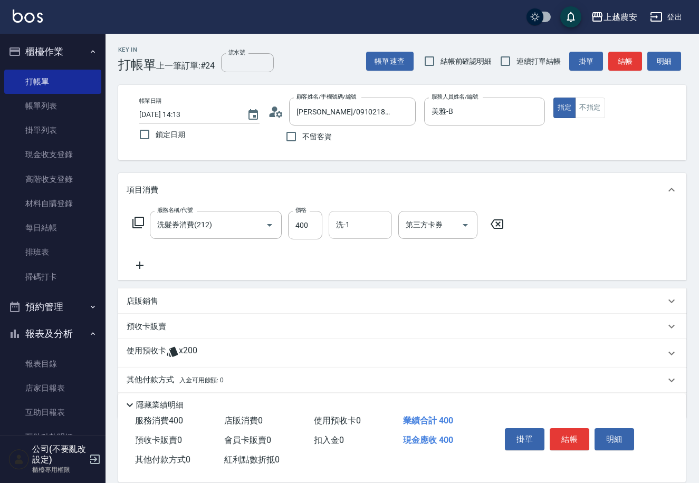
click at [355, 221] on input "洗-1" at bounding box center [360, 225] width 54 height 18
type input "26"
click at [229, 343] on div "使用預收卡 x200" at bounding box center [402, 353] width 568 height 28
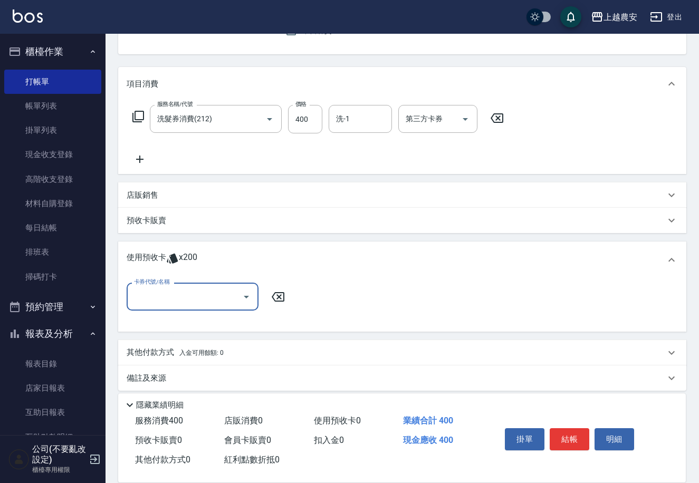
scroll to position [109, 0]
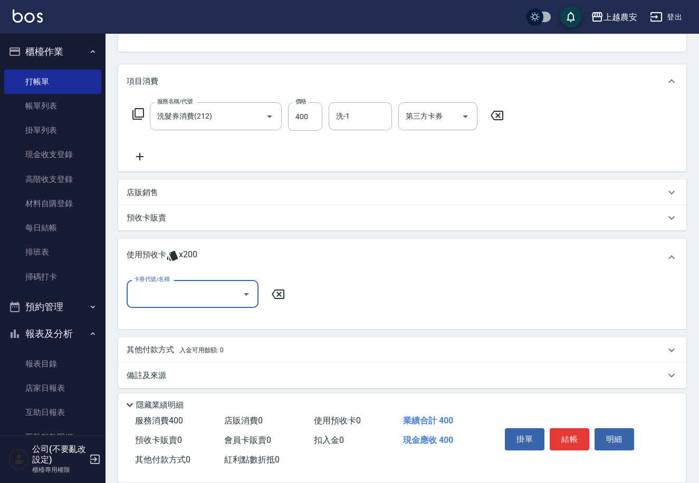
click at [234, 347] on div "其他付款方式 入金可用餘額: 0" at bounding box center [396, 350] width 538 height 12
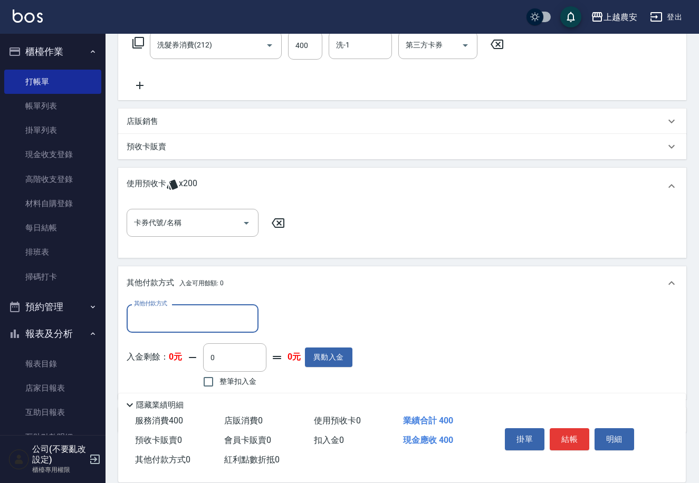
scroll to position [213, 0]
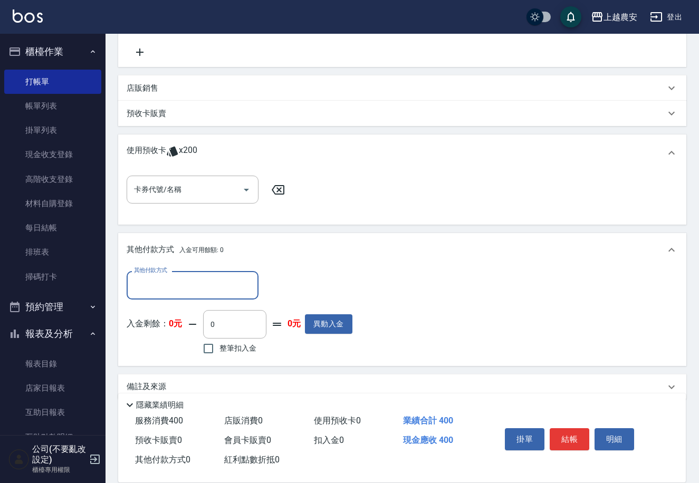
click at [196, 279] on input "其他付款方式" at bounding box center [192, 285] width 122 height 18
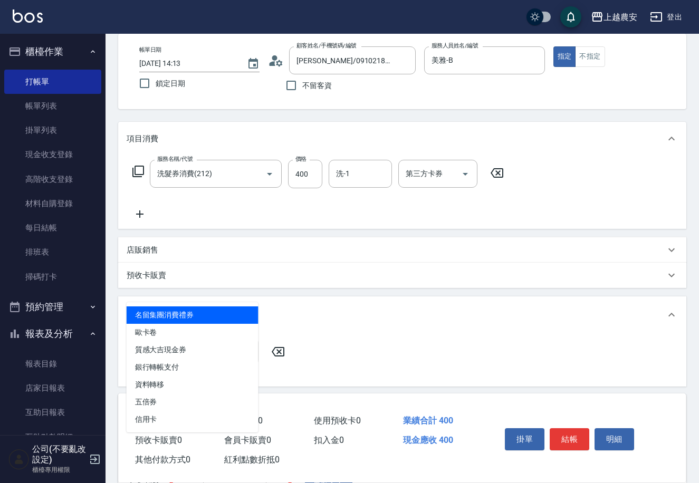
scroll to position [0, 0]
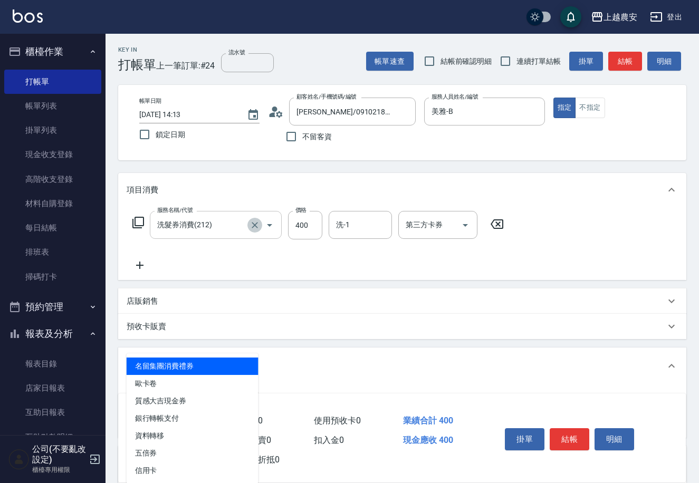
click at [249, 224] on icon "Clear" at bounding box center [254, 225] width 11 height 11
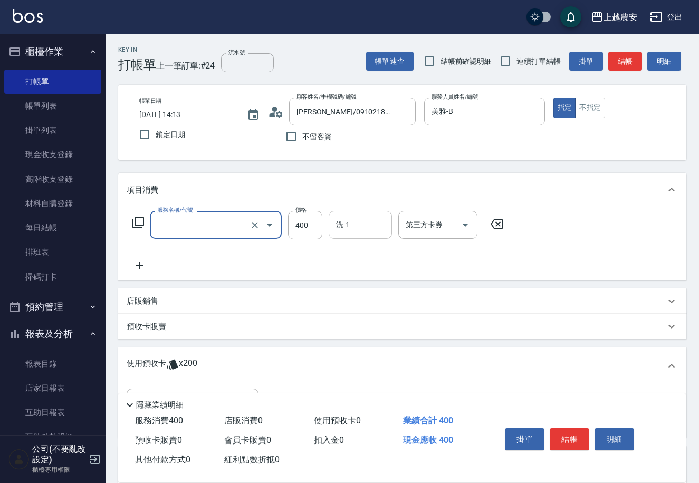
type input "洗髮券消費(212)"
click at [349, 227] on div "洗-1 洗-1" at bounding box center [360, 225] width 63 height 28
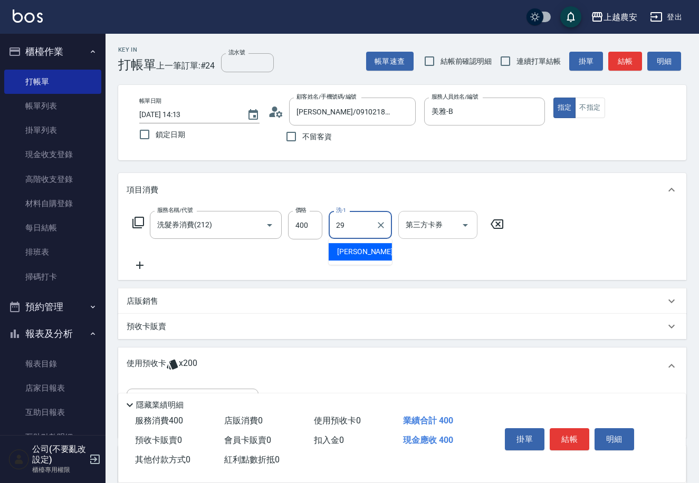
type input "楊馨茹-29"
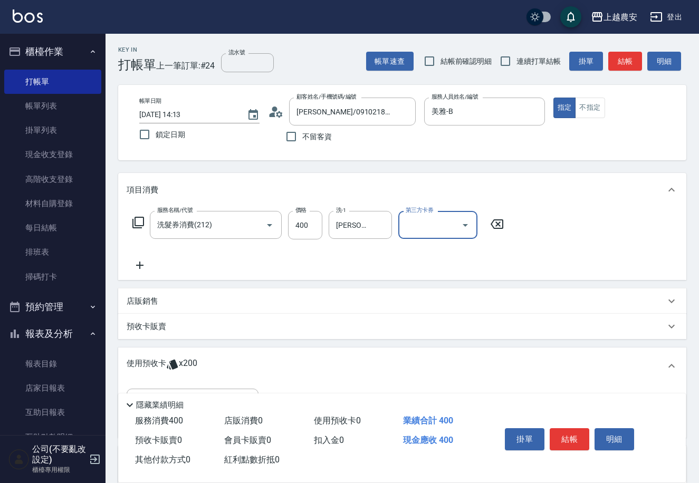
click at [435, 218] on input "第三方卡券" at bounding box center [430, 225] width 54 height 18
click at [453, 253] on span "舊有卡券" at bounding box center [437, 251] width 79 height 17
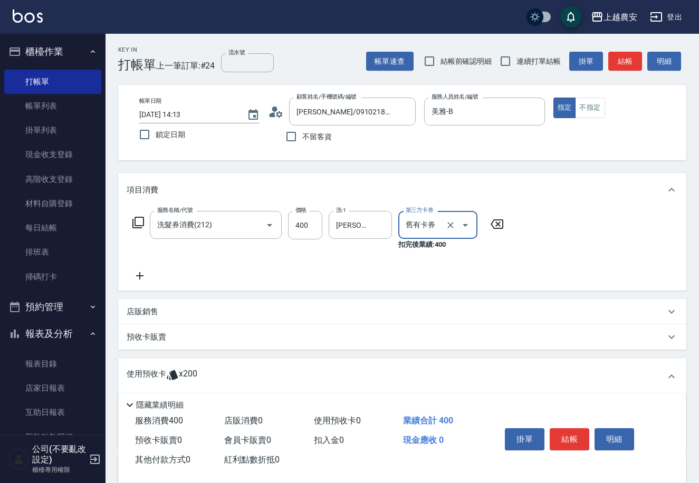
type input "舊有卡券"
click at [562, 428] on button "結帳" at bounding box center [569, 439] width 40 height 22
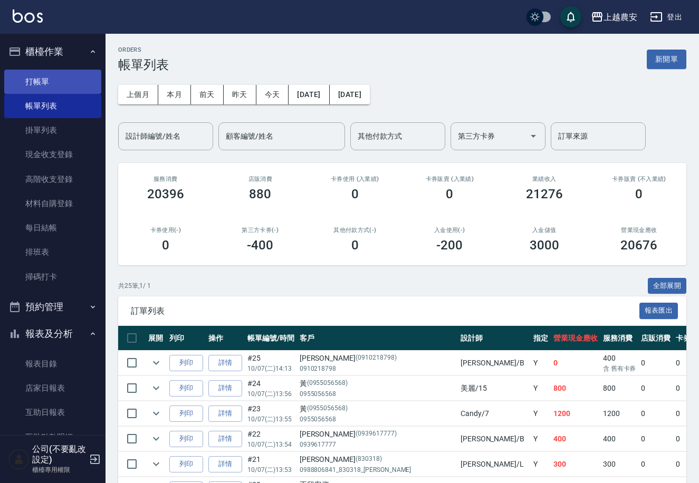
click at [33, 78] on link "打帳單" at bounding box center [52, 82] width 97 height 24
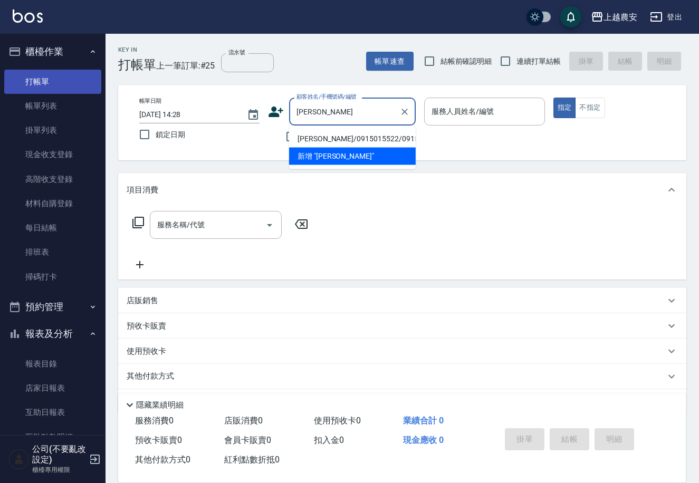
type input "楊紹汎/0915015522/0915015522"
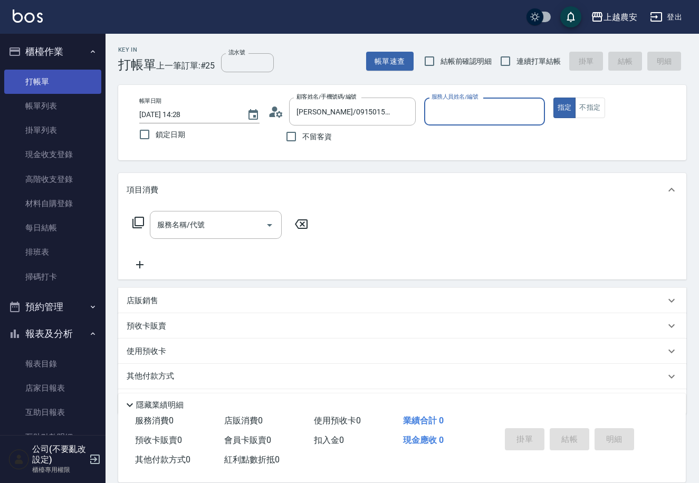
type input "美雅-B"
click at [553, 98] on button "指定" at bounding box center [564, 108] width 23 height 21
type button "true"
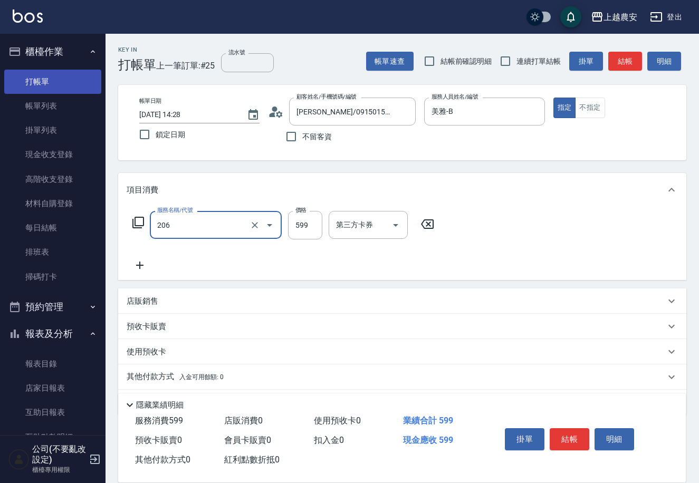
type input "洗+剪(206)"
type input "900"
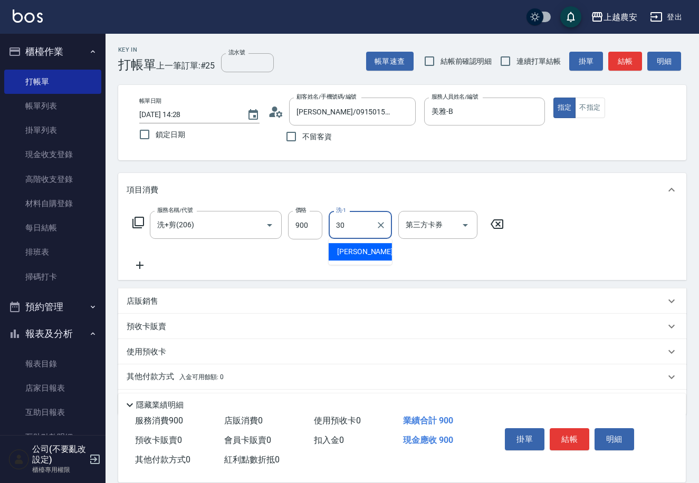
type input "珮珮-30"
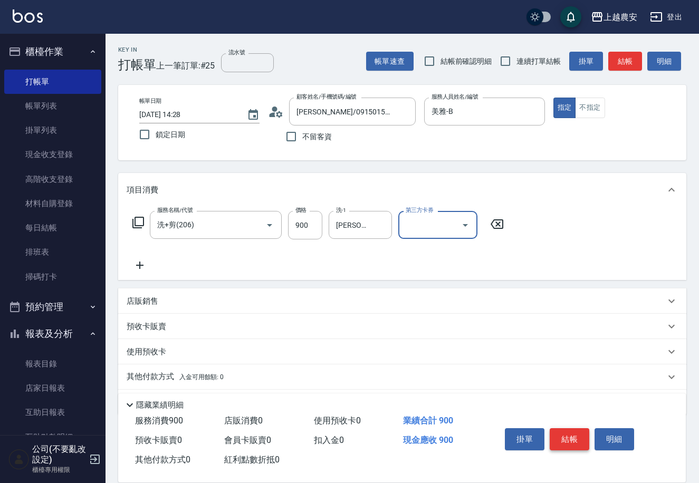
click at [583, 433] on button "結帳" at bounding box center [569, 439] width 40 height 22
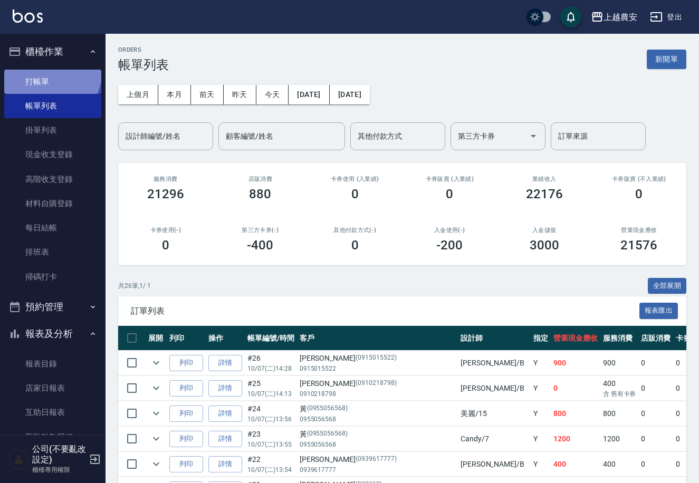
click at [43, 70] on link "打帳單" at bounding box center [52, 82] width 97 height 24
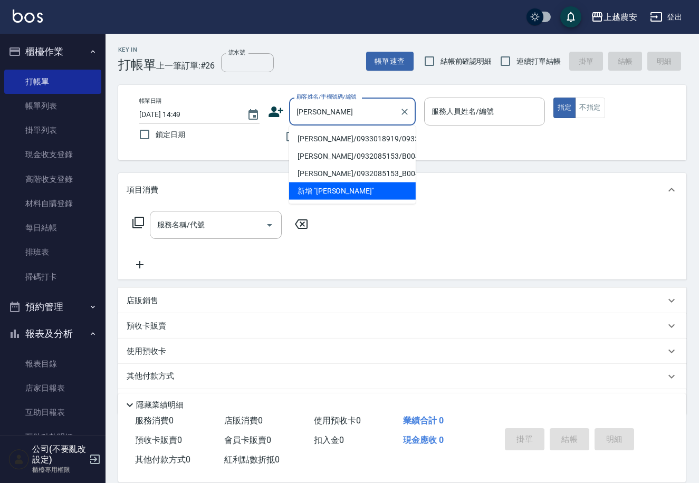
type input "林惠英/0933018919/0933018919"
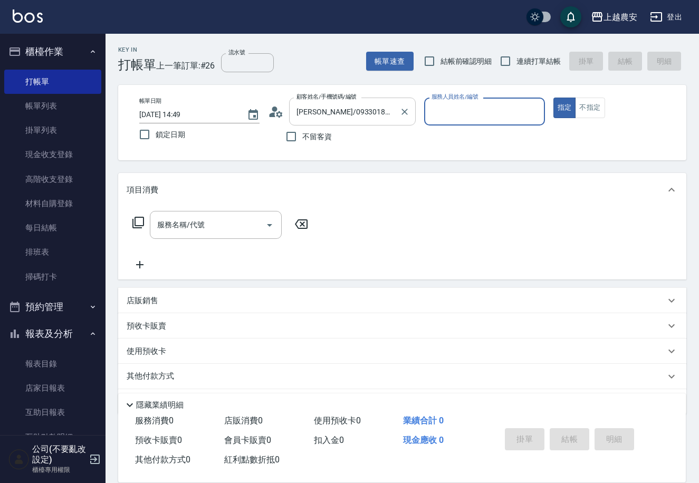
type input "Lina-L"
click at [553, 98] on button "指定" at bounding box center [564, 108] width 23 height 21
type button "true"
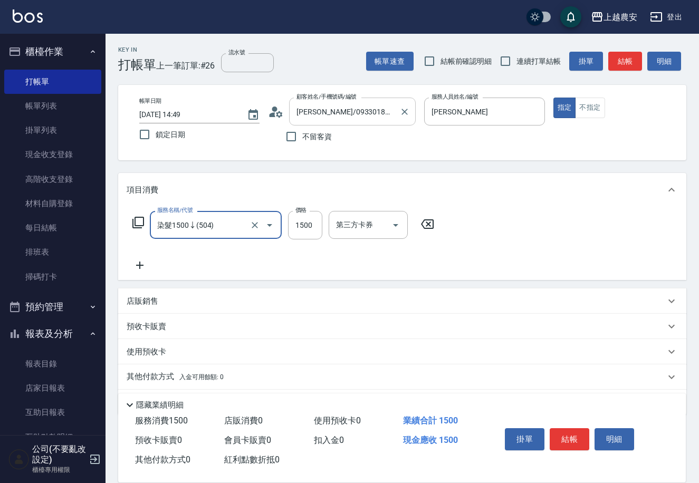
type input "染髮1500↓(504)"
type input "1200"
click at [360, 220] on div "技術協助-1 技術協助-1" at bounding box center [360, 225] width 63 height 28
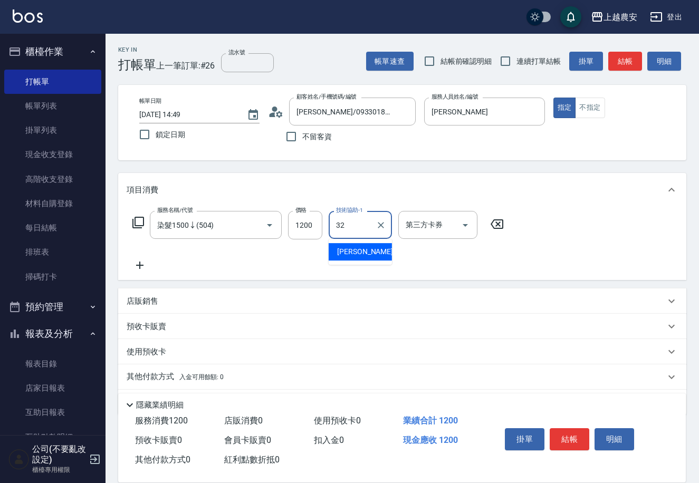
type input "林品妤-32"
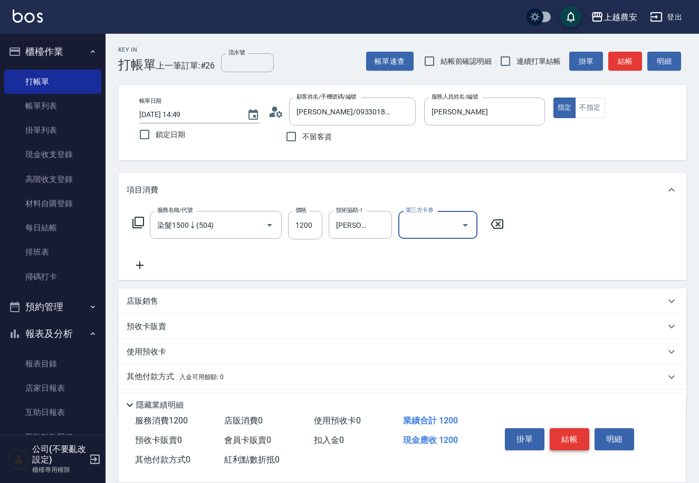
click at [573, 430] on button "結帳" at bounding box center [569, 439] width 40 height 22
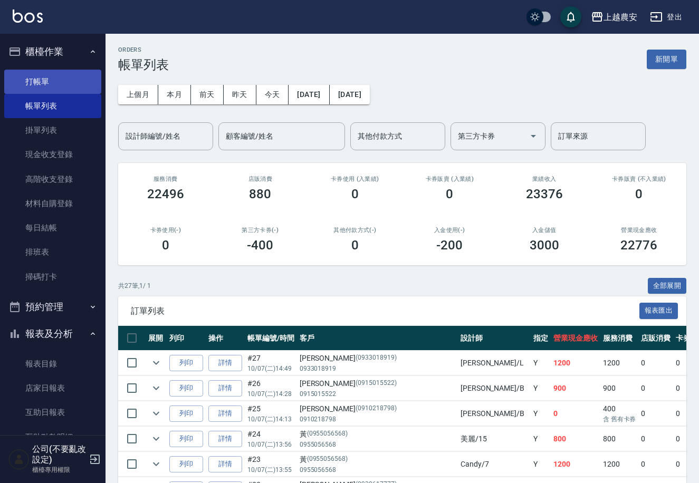
click at [66, 81] on link "打帳單" at bounding box center [52, 82] width 97 height 24
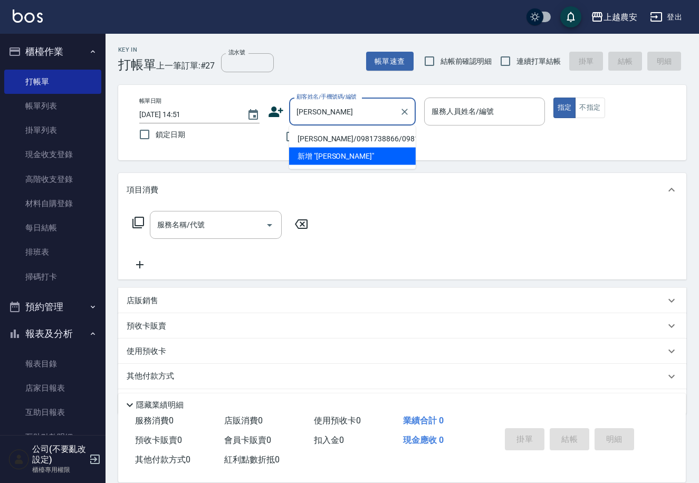
type input "李美燕/0981738866/0981738866"
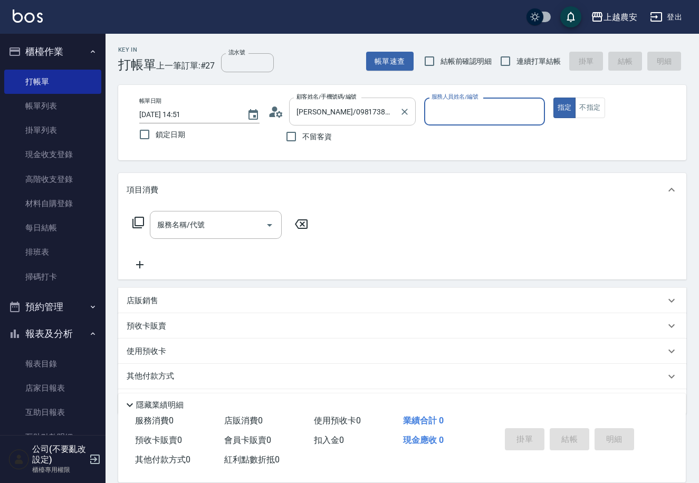
type input "美雅-B"
click at [553, 98] on button "指定" at bounding box center [564, 108] width 23 height 21
type button "true"
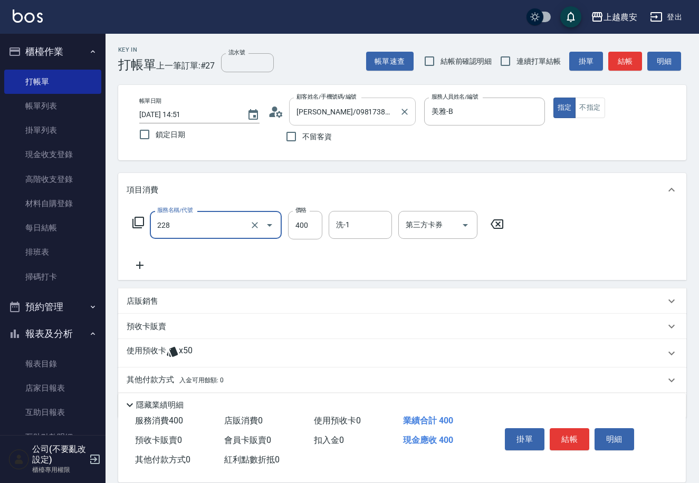
type input "洗髮(228)"
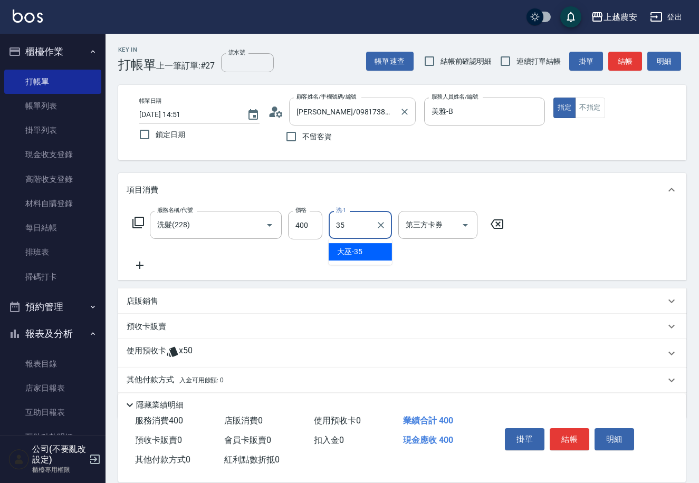
type input "大巫-35"
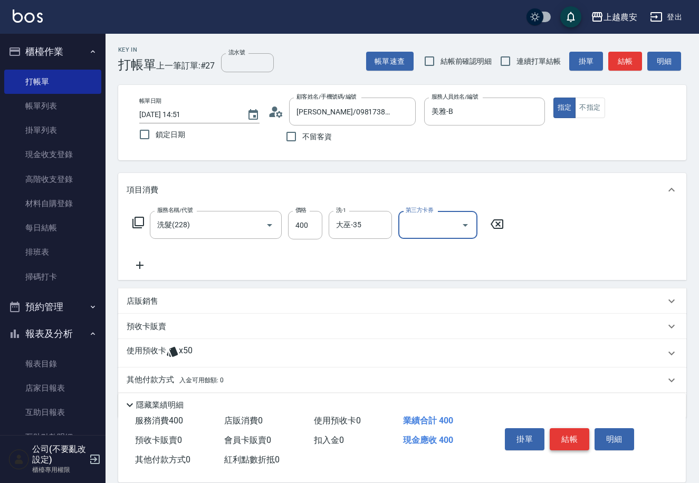
click at [574, 435] on button "結帳" at bounding box center [569, 439] width 40 height 22
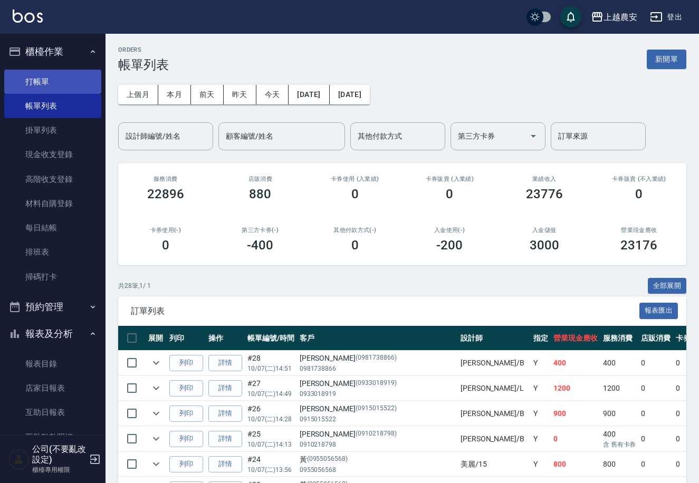
click at [88, 76] on link "打帳單" at bounding box center [52, 82] width 97 height 24
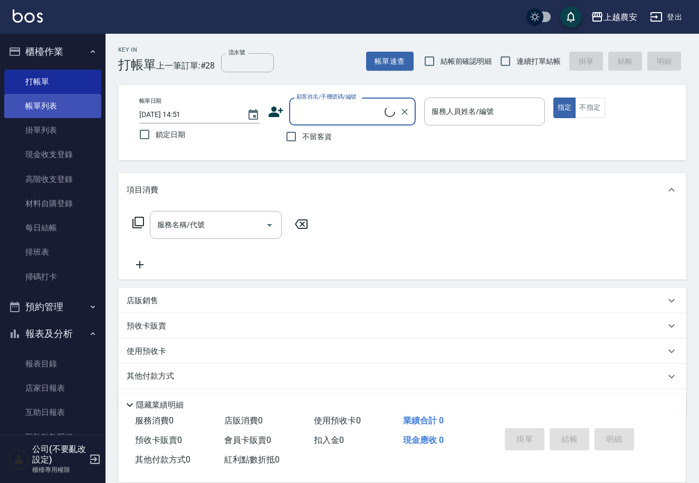
click at [38, 103] on link "帳單列表" at bounding box center [52, 106] width 97 height 24
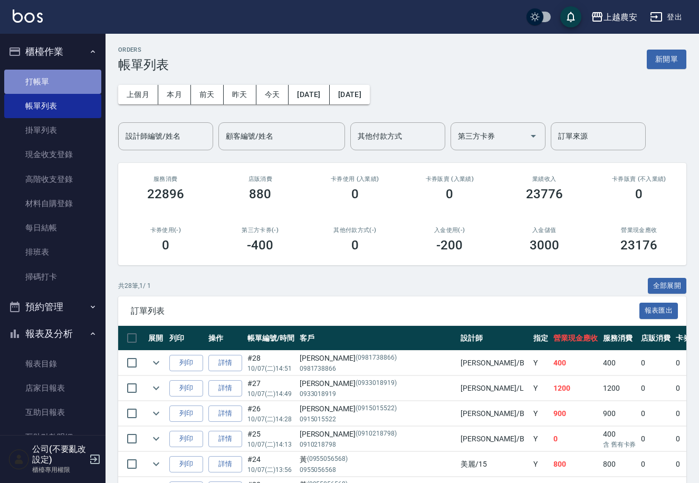
click at [67, 83] on link "打帳單" at bounding box center [52, 82] width 97 height 24
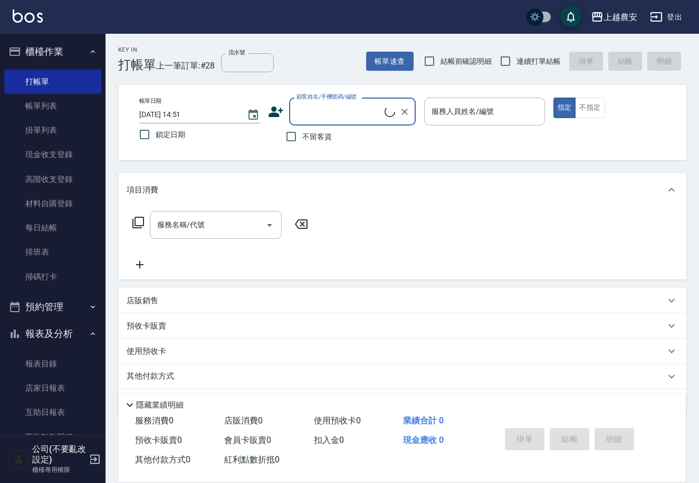
click at [370, 118] on input "顧客姓名/手機號碼/編號" at bounding box center [339, 111] width 91 height 18
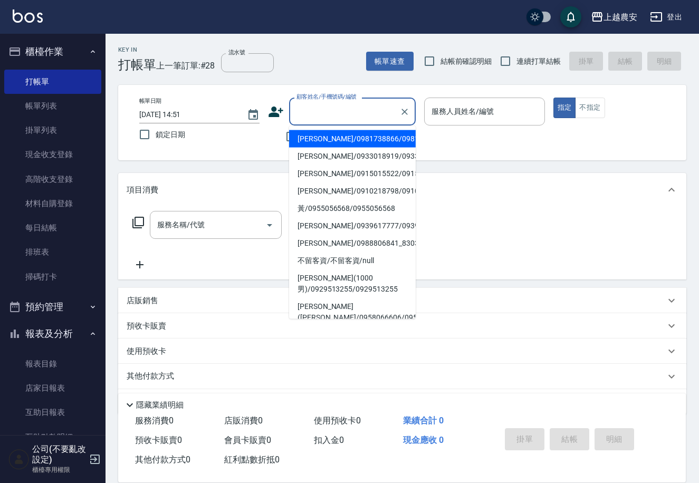
click at [365, 135] on li "李美燕/0981738866/0981738866" at bounding box center [352, 138] width 127 height 17
type input "李美燕/0981738866/0981738866"
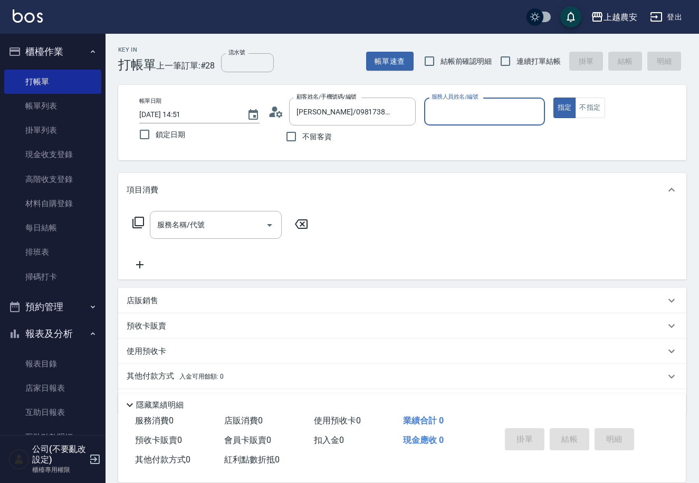
type input "美雅-B"
click at [535, 107] on icon "Clear" at bounding box center [533, 112] width 11 height 11
type input "洪美蓉-17"
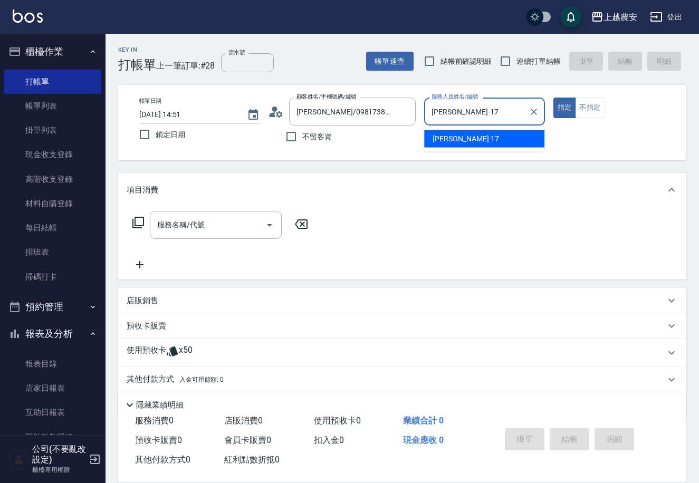
type button "true"
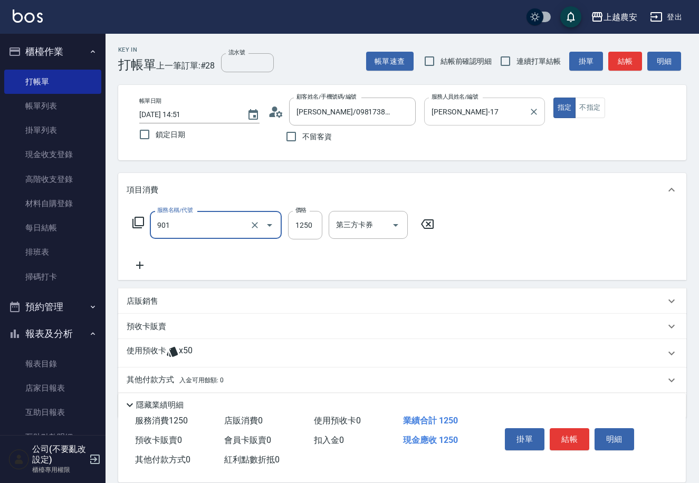
type input "修手指甲(901)"
type input "800"
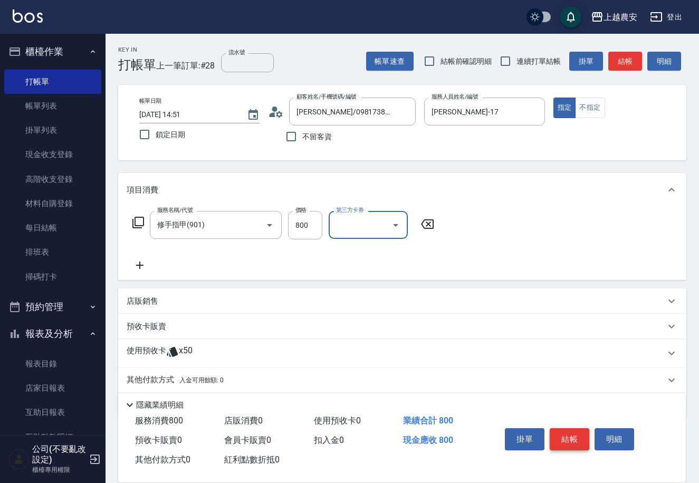
click at [575, 438] on button "結帳" at bounding box center [569, 439] width 40 height 22
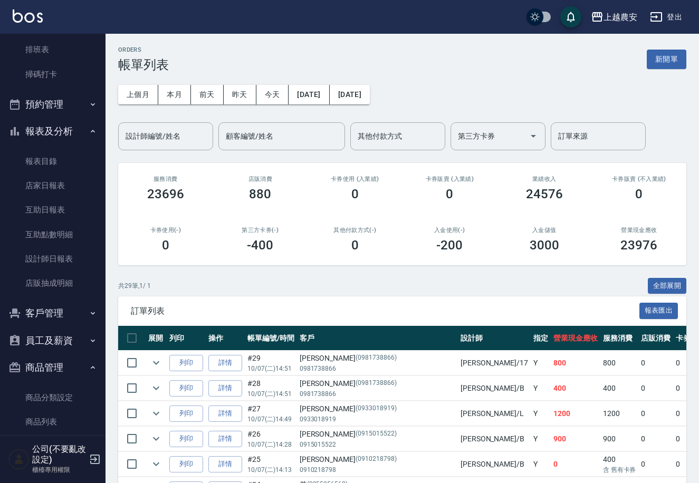
scroll to position [217, 0]
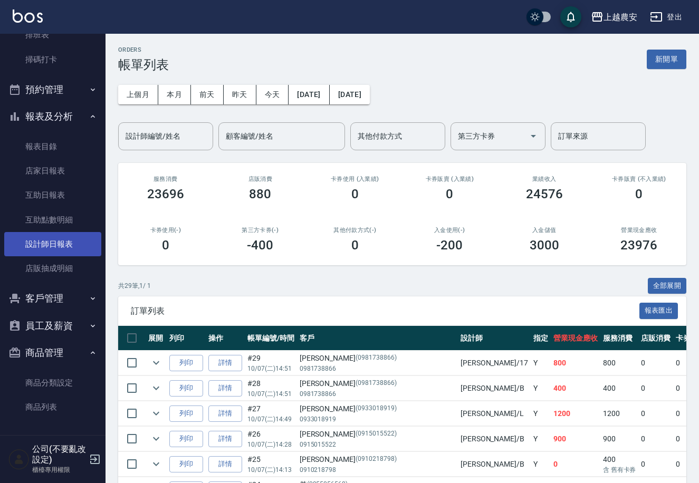
click at [64, 242] on link "設計師日報表" at bounding box center [52, 244] width 97 height 24
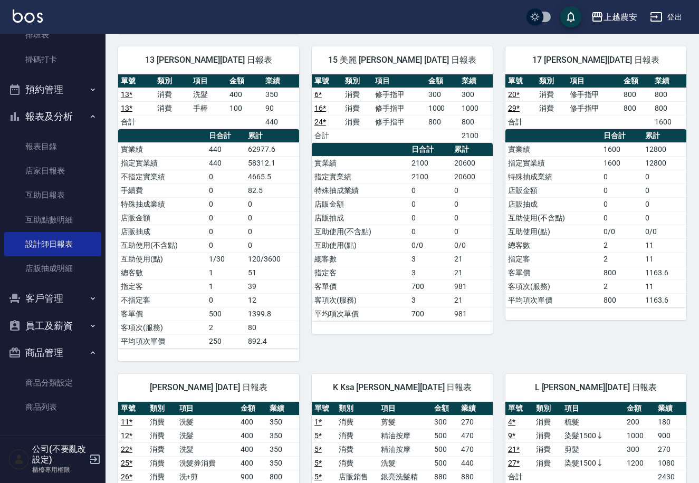
scroll to position [399, 0]
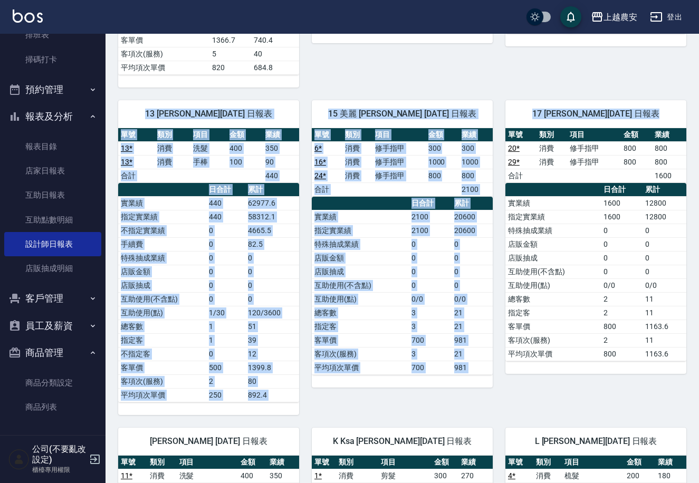
drag, startPoint x: 697, startPoint y: 158, endPoint x: 693, endPoint y: 66, distance: 91.3
click at [693, 66] on div "上越農安 2025-10-07 設計師日報表 列印時間： 2025-10-07-14:55 Employee Daily Report 設計師日報表 前天 昨…" at bounding box center [401, 379] width 593 height 1489
click at [692, 98] on div "上越農安 2025-10-07 設計師日報表 列印時間： 2025-10-07-14:55 Employee Daily Report 設計師日報表 前天 昨…" at bounding box center [401, 379] width 593 height 1489
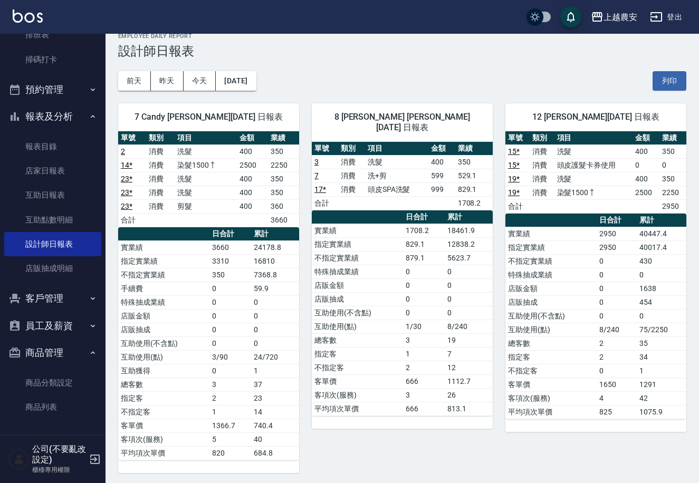
scroll to position [10, 0]
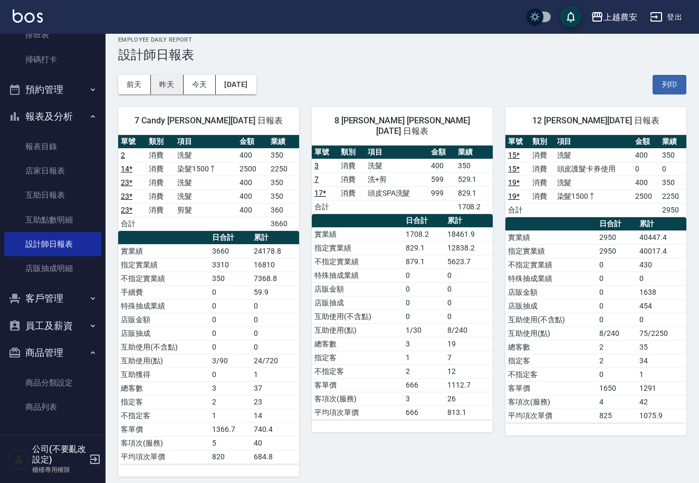
click at [179, 83] on button "昨天" at bounding box center [167, 85] width 33 height 20
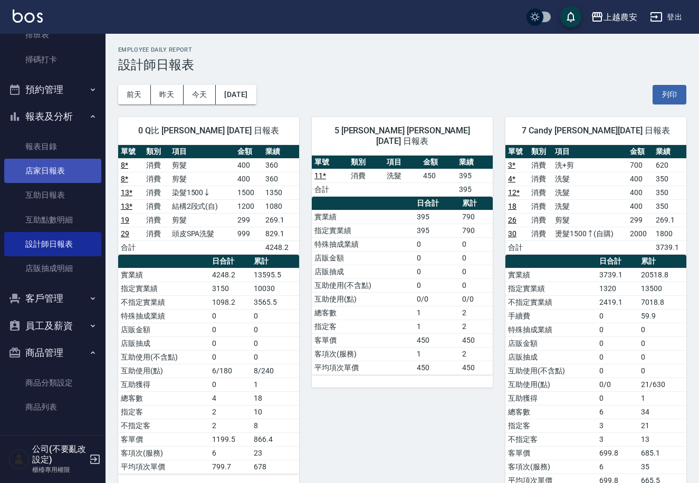
click at [50, 170] on link "店家日報表" at bounding box center [52, 171] width 97 height 24
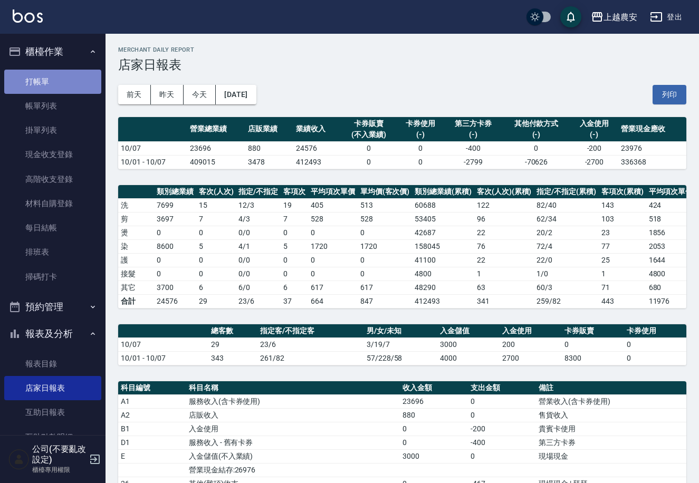
click at [66, 81] on link "打帳單" at bounding box center [52, 82] width 97 height 24
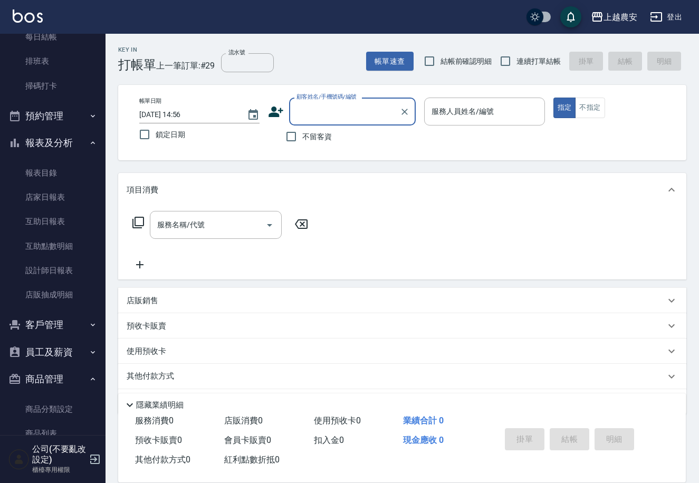
scroll to position [196, 0]
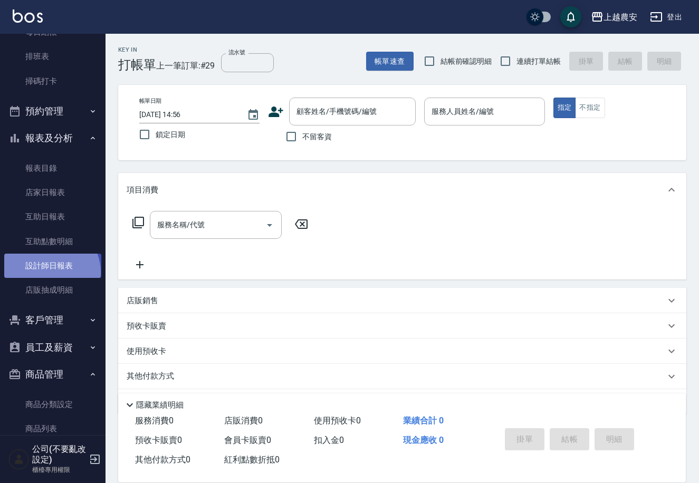
click at [50, 272] on link "設計師日報表" at bounding box center [52, 266] width 97 height 24
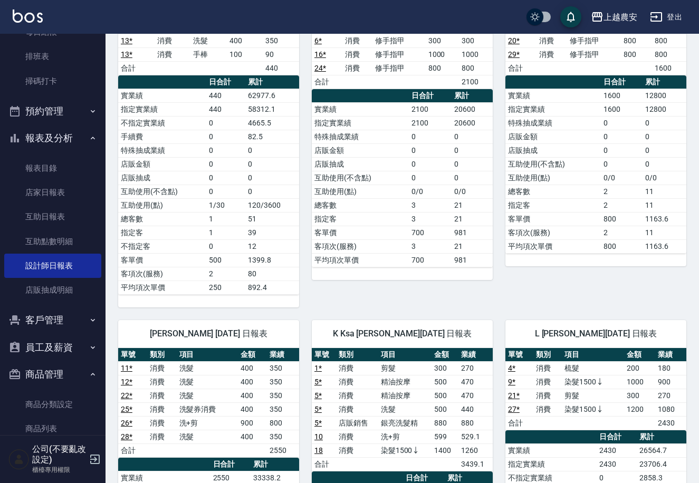
scroll to position [356, 0]
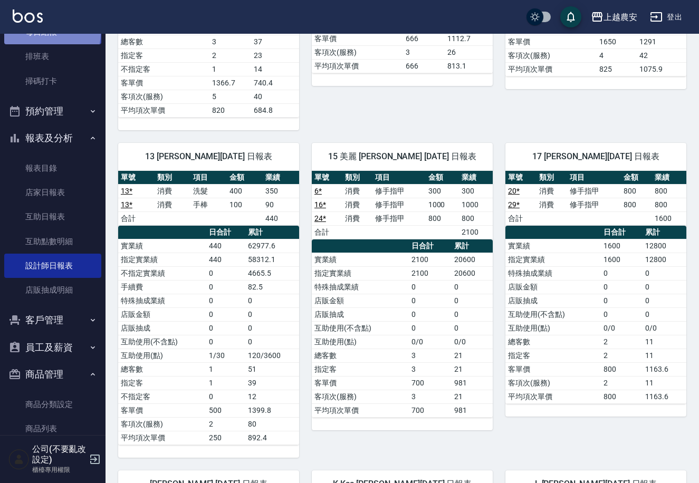
click at [51, 33] on link "每日結帳" at bounding box center [52, 32] width 97 height 24
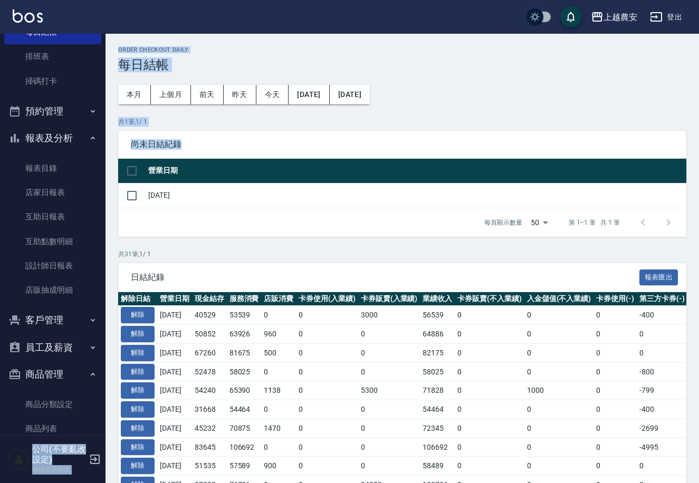
drag, startPoint x: 105, startPoint y: 186, endPoint x: 107, endPoint y: 149, distance: 36.9
click at [107, 149] on div "上越農安 登出 櫃檯作業 打帳單 帳單列表 掛單列表 現金收支登錄 高階收支登錄 材料自購登錄 每日結帳 排班表 掃碼打卡 預約管理 預約管理 單日預約紀錄 …" at bounding box center [349, 472] width 699 height 945
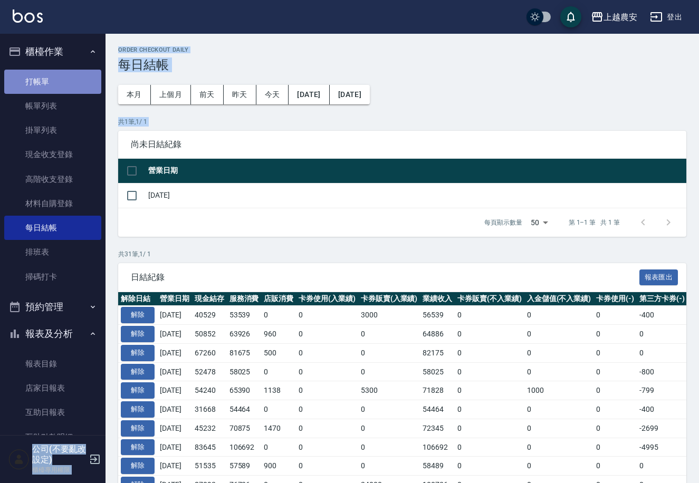
click at [89, 85] on link "打帳單" at bounding box center [52, 82] width 97 height 24
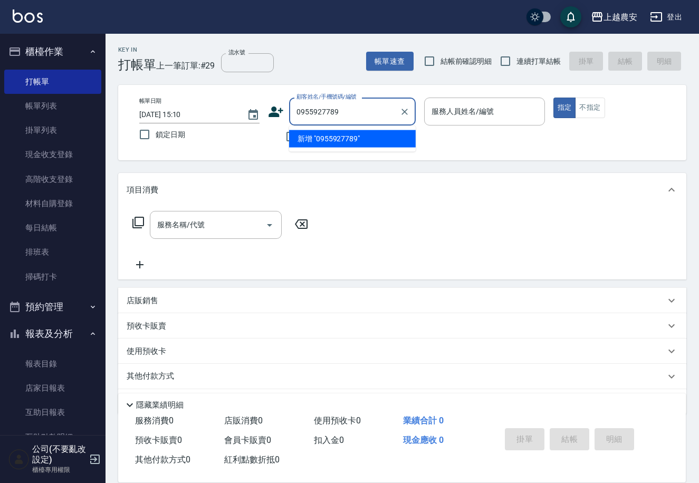
drag, startPoint x: 334, startPoint y: 111, endPoint x: 284, endPoint y: 114, distance: 50.7
click at [279, 114] on div "顧客姓名/手機號碼/編號 0955927789 顧客姓名/手機號碼/編號" at bounding box center [342, 112] width 148 height 28
type input "0955927789"
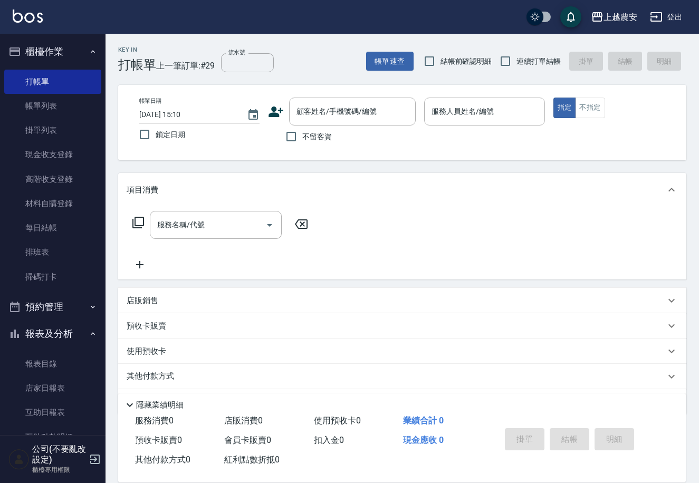
click at [274, 108] on icon at bounding box center [276, 112] width 15 height 11
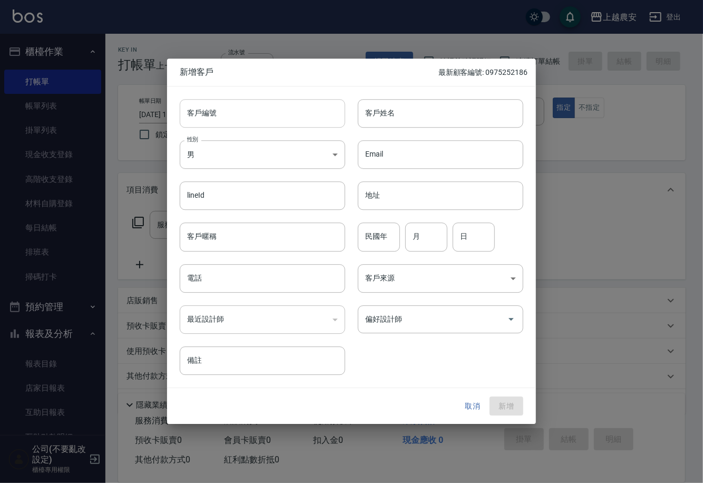
click at [282, 117] on input "客戶編號" at bounding box center [263, 113] width 166 height 28
paste input "0955927789"
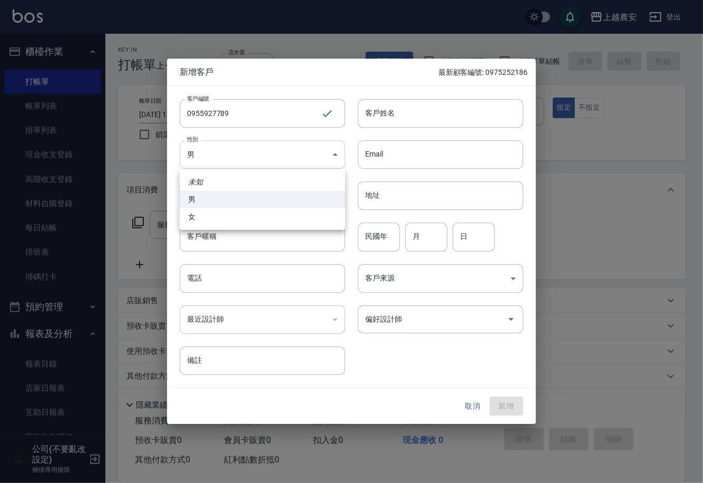
click at [280, 152] on body "上越農安 登出 櫃檯作業 打帳單 帳單列表 掛單列表 現金收支登錄 高階收支登錄 材料自購登錄 每日結帳 排班表 掃碼打卡 預約管理 預約管理 單日預約紀錄 …" at bounding box center [351, 257] width 703 height 514
click at [333, 217] on li "女" at bounding box center [263, 216] width 166 height 17
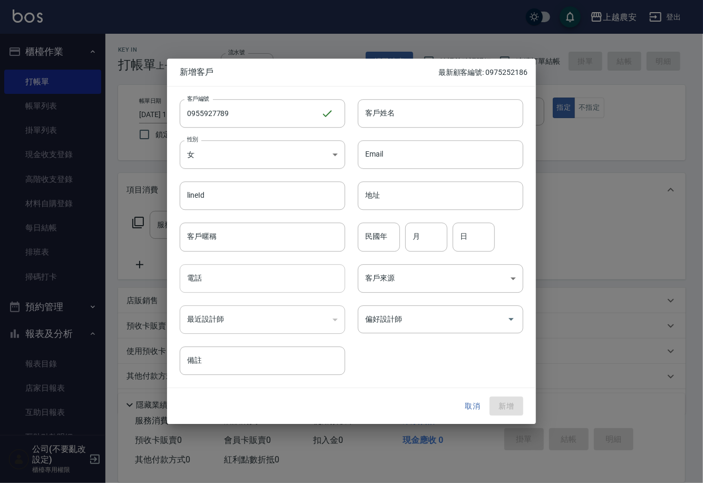
click at [307, 275] on input "電話" at bounding box center [263, 278] width 166 height 28
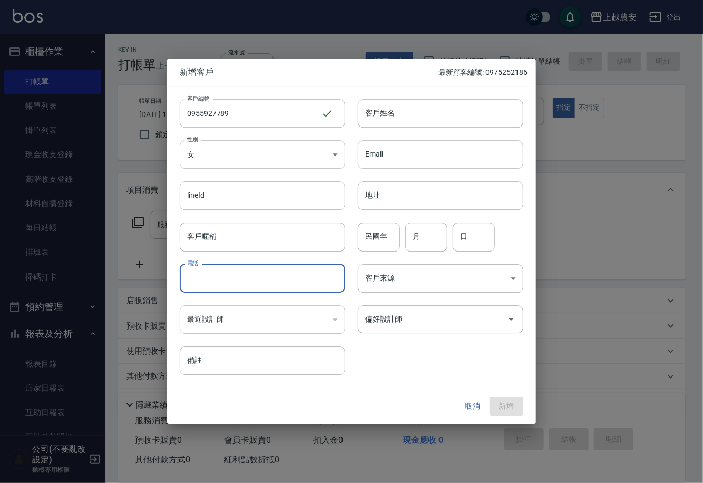
paste input "0955927789"
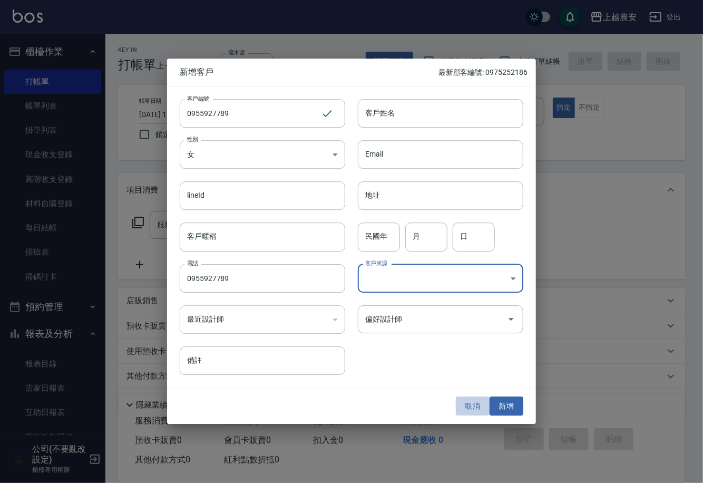
click at [478, 399] on button "取消" at bounding box center [473, 407] width 34 height 20
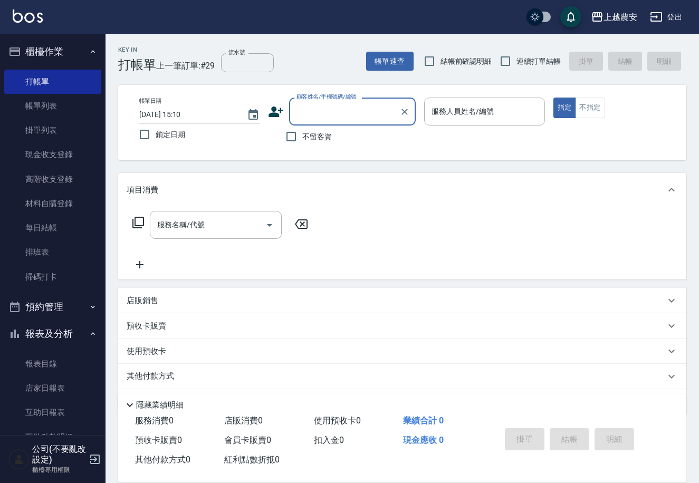
click at [390, 115] on input "顧客姓名/手機號碼/編號" at bounding box center [344, 111] width 101 height 18
click at [404, 108] on icon "Clear" at bounding box center [404, 112] width 11 height 11
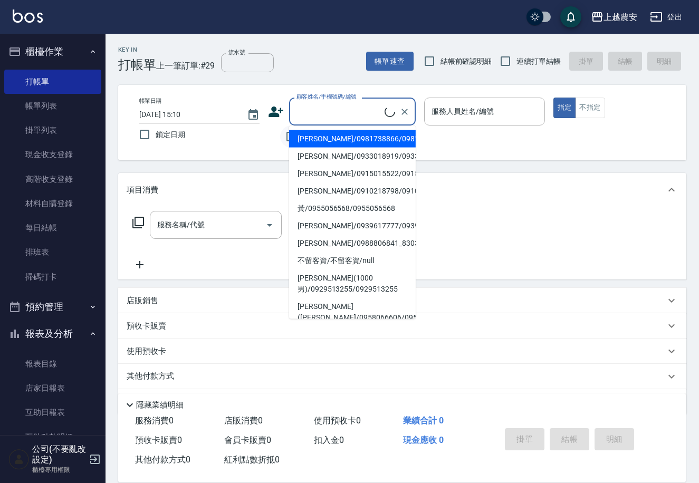
click at [298, 140] on li "李美燕/0981738866/0981738866" at bounding box center [352, 138] width 127 height 17
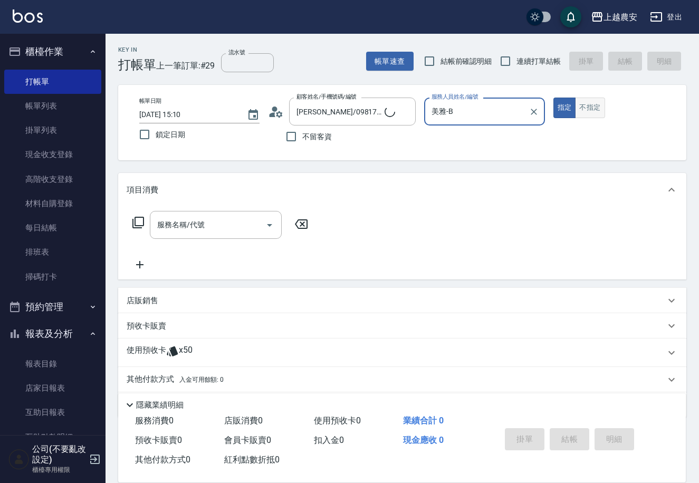
click at [597, 112] on button "不指定" at bounding box center [590, 108] width 30 height 21
click at [405, 113] on icon "Clear" at bounding box center [404, 112] width 11 height 11
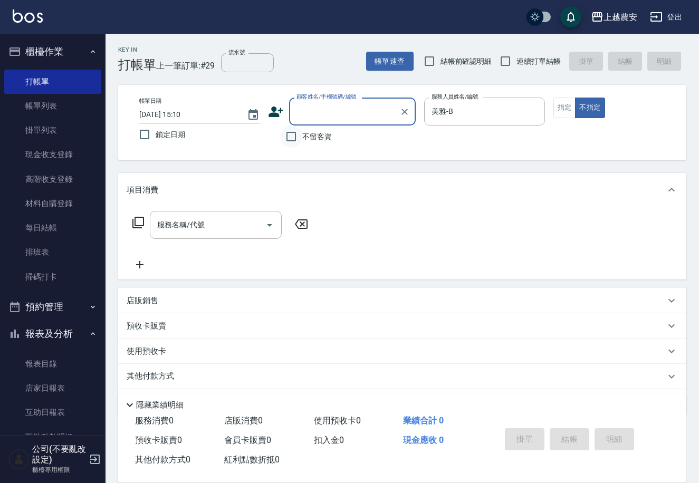
click at [288, 139] on input "不留客資" at bounding box center [291, 137] width 22 height 22
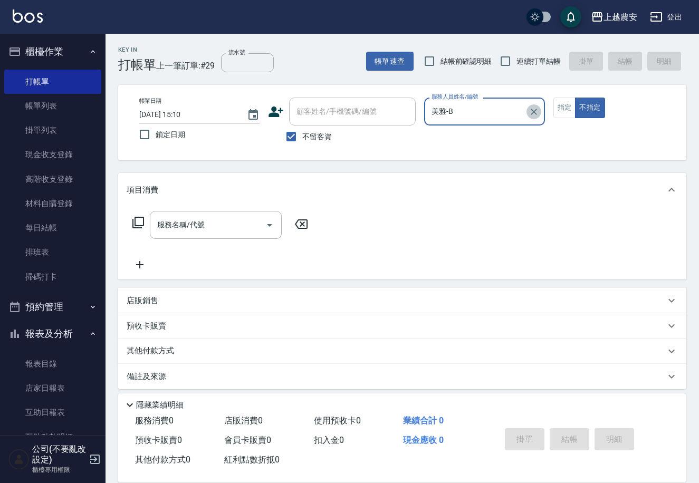
click at [536, 111] on icon "Clear" at bounding box center [533, 112] width 11 height 11
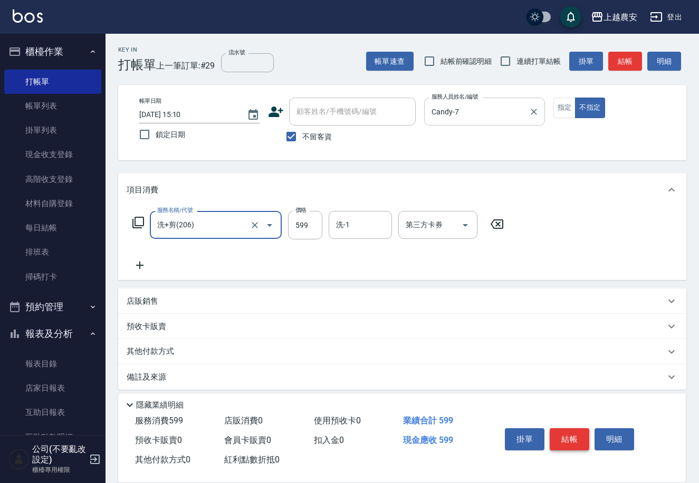
click at [556, 429] on button "結帳" at bounding box center [569, 439] width 40 height 22
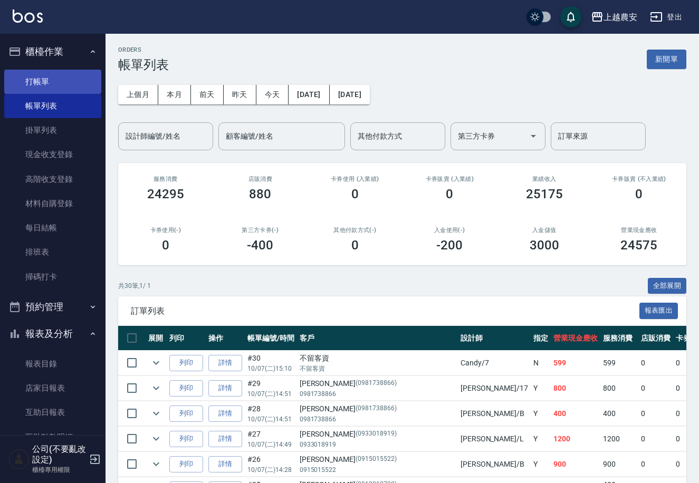
click at [65, 75] on link "打帳單" at bounding box center [52, 82] width 97 height 24
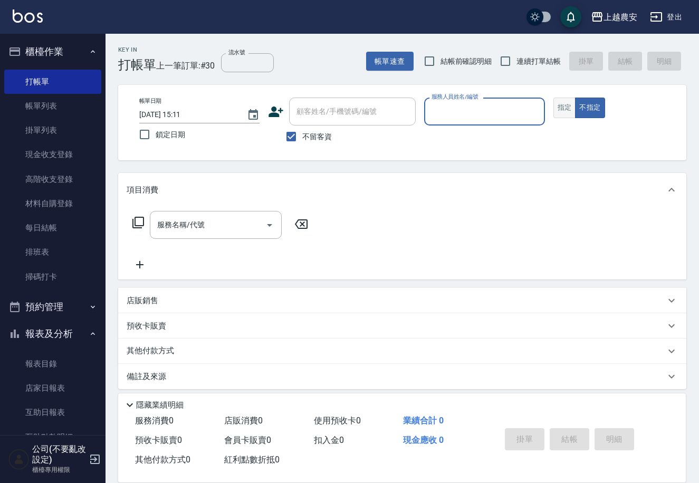
click at [567, 111] on button "指定" at bounding box center [564, 108] width 23 height 21
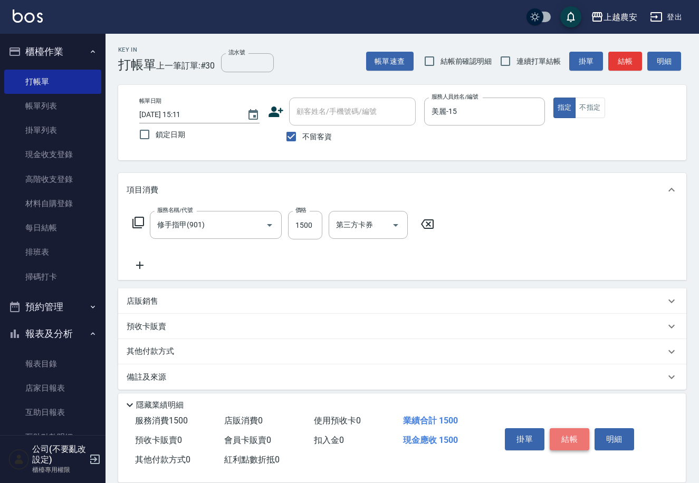
click at [561, 443] on button "結帳" at bounding box center [569, 439] width 40 height 22
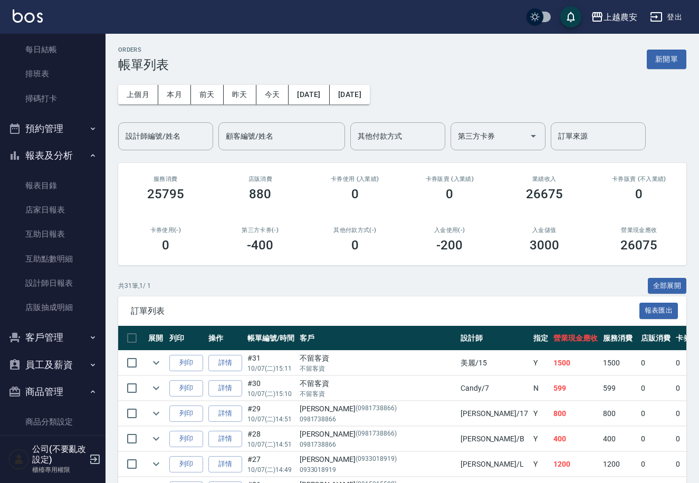
scroll to position [217, 0]
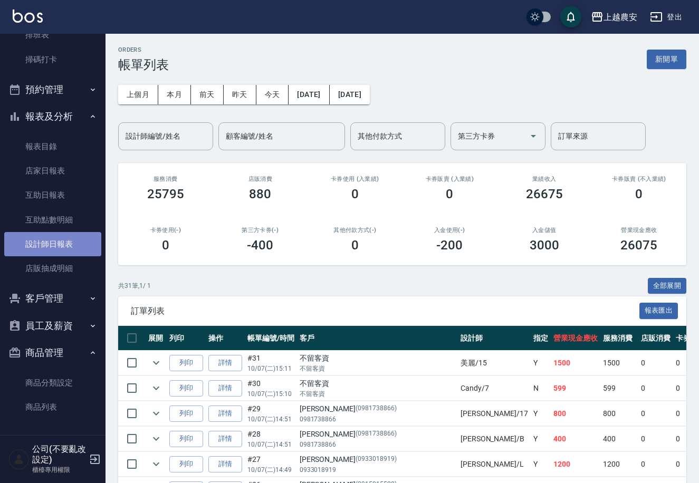
click at [69, 253] on link "設計師日報表" at bounding box center [52, 244] width 97 height 24
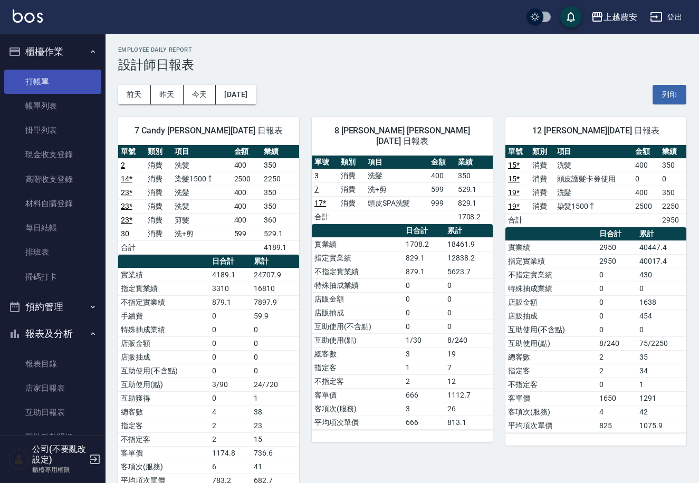
click at [67, 78] on link "打帳單" at bounding box center [52, 82] width 97 height 24
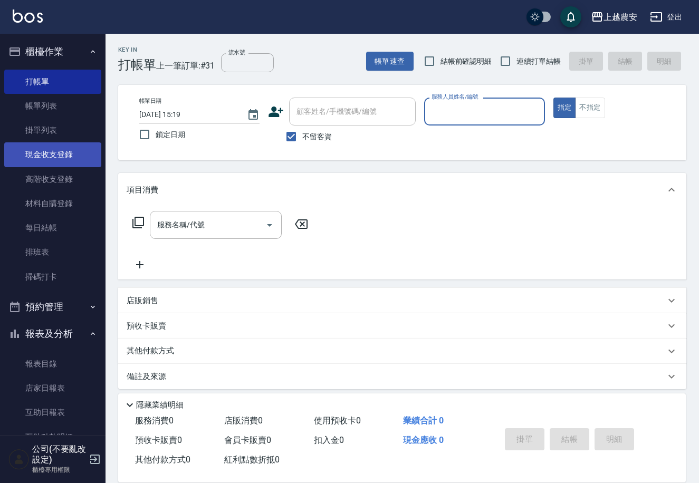
click at [53, 155] on link "現金收支登錄" at bounding box center [52, 154] width 97 height 24
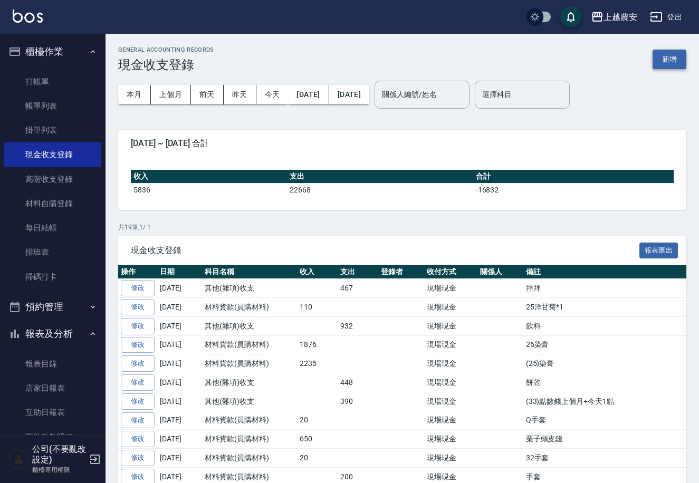
click at [678, 50] on button "新增" at bounding box center [669, 60] width 34 height 20
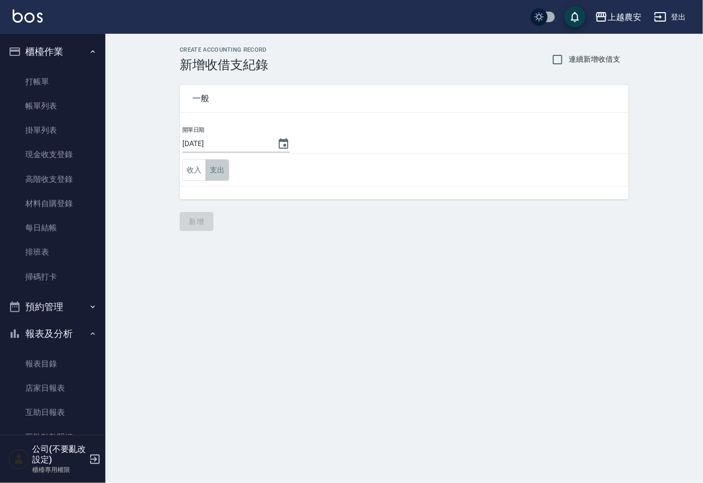
click at [219, 172] on button "支出" at bounding box center [218, 170] width 24 height 22
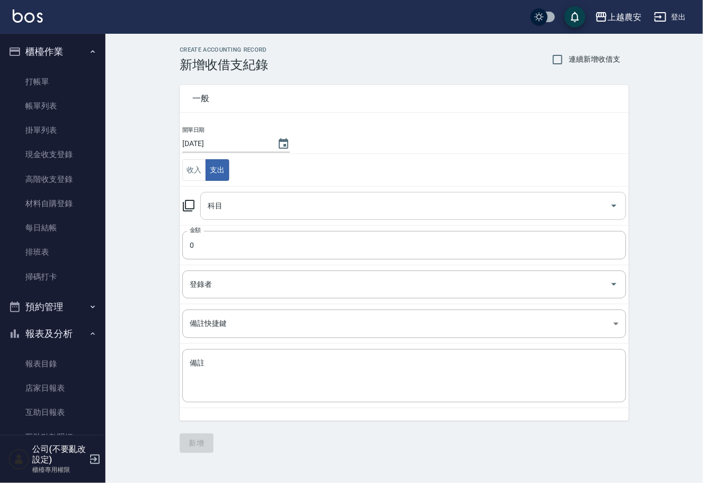
click at [223, 192] on div "科目" at bounding box center [413, 206] width 426 height 28
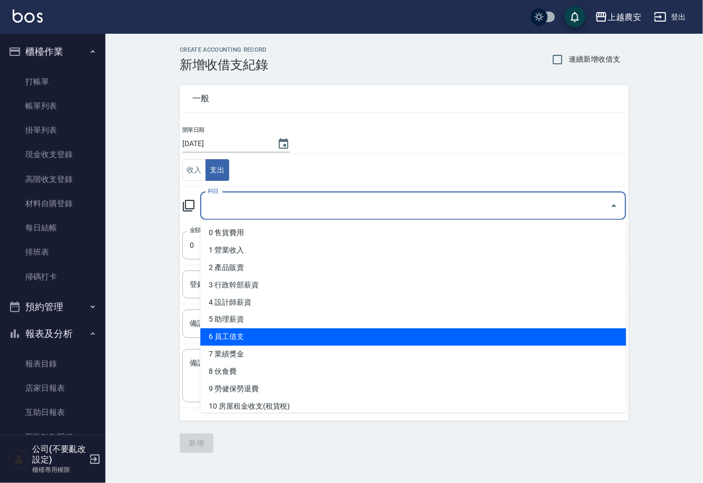
click at [263, 336] on li "6 員工借支" at bounding box center [413, 337] width 426 height 17
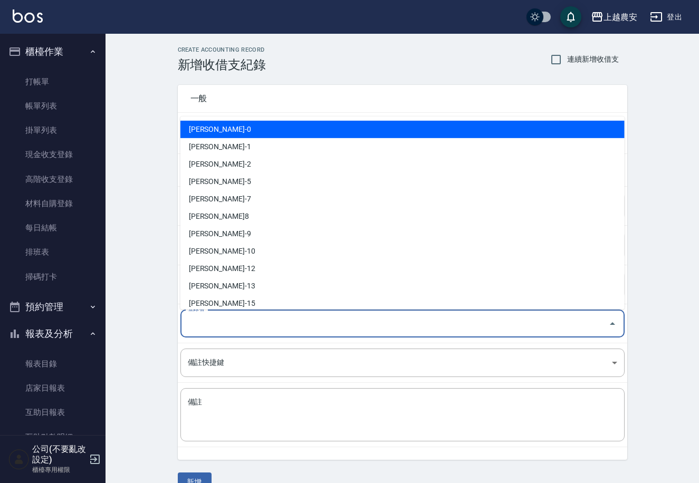
click at [200, 322] on input "登錄者" at bounding box center [394, 323] width 419 height 18
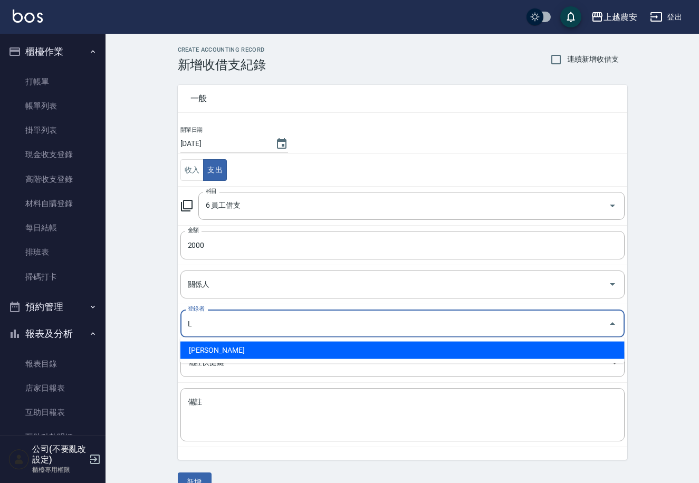
click at [209, 344] on li "溫莉娜-L" at bounding box center [402, 350] width 444 height 17
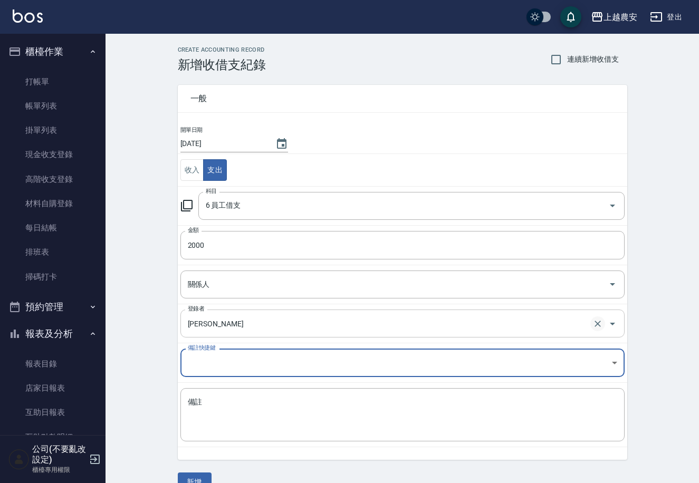
click at [598, 323] on icon "Clear" at bounding box center [597, 324] width 6 height 6
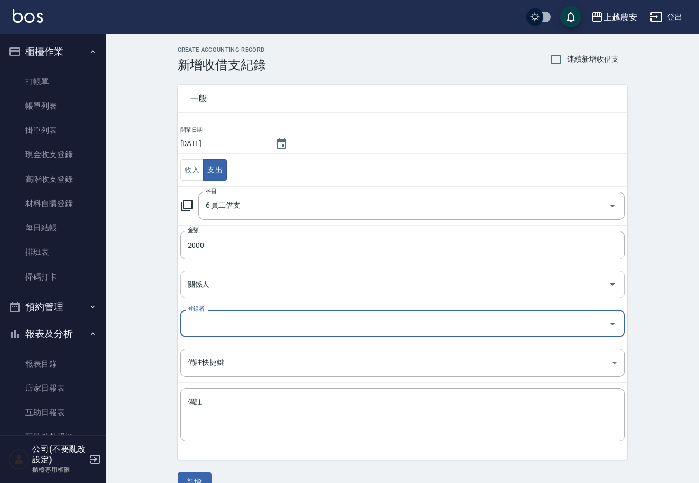
click at [376, 275] on input "關係人" at bounding box center [394, 284] width 419 height 18
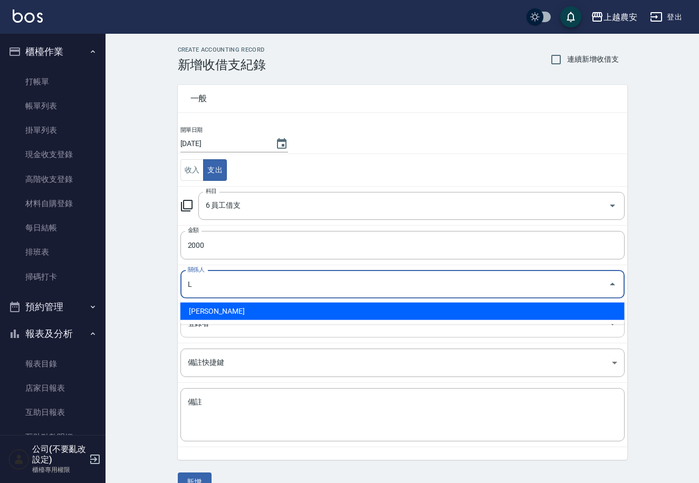
click at [379, 306] on li "溫莉娜-L" at bounding box center [402, 311] width 444 height 17
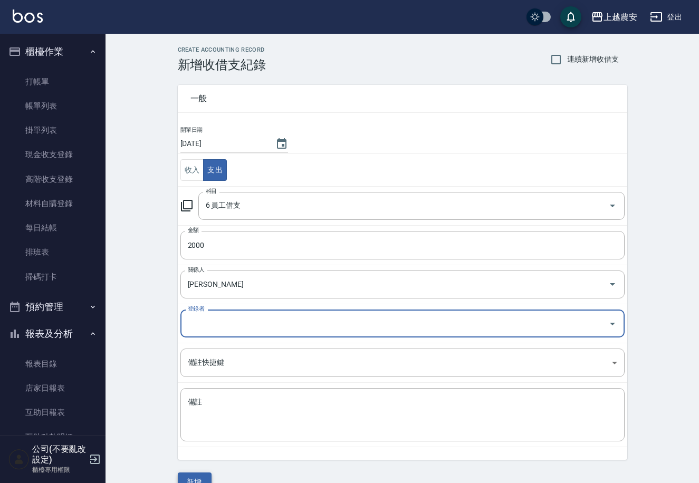
click at [198, 474] on button "新增" at bounding box center [195, 482] width 34 height 20
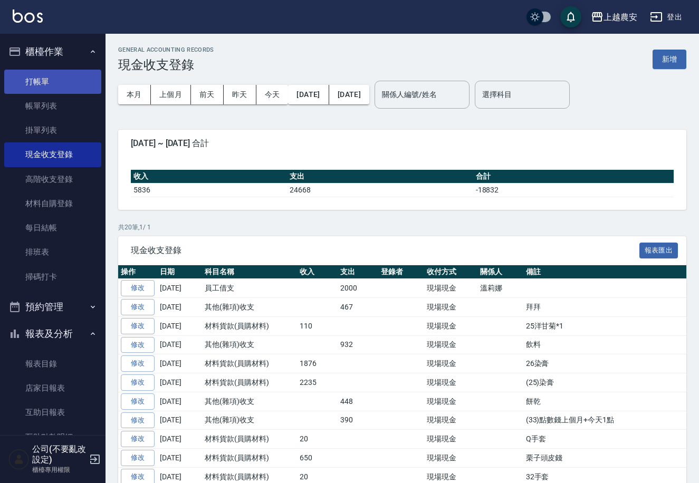
click at [24, 70] on link "打帳單" at bounding box center [52, 82] width 97 height 24
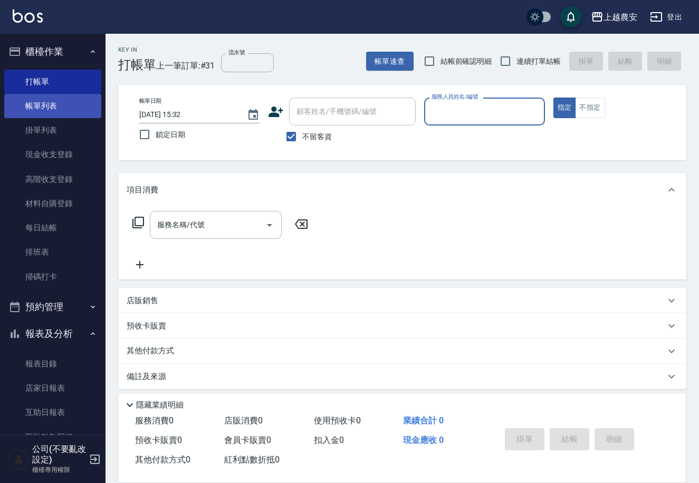
click at [45, 112] on link "帳單列表" at bounding box center [52, 106] width 97 height 24
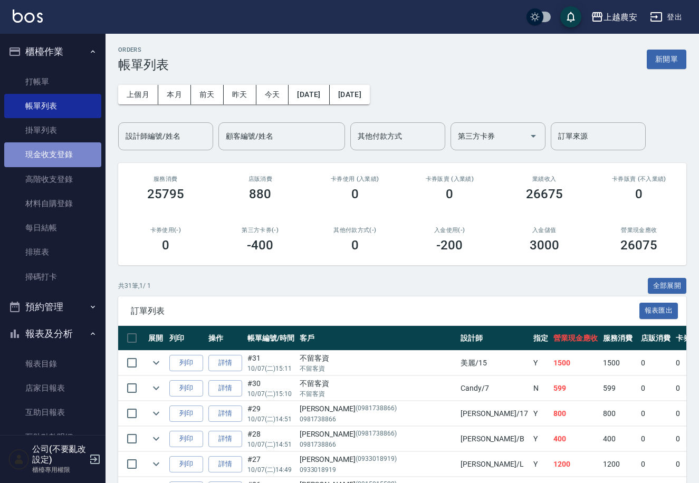
click at [60, 158] on link "現金收支登錄" at bounding box center [52, 154] width 97 height 24
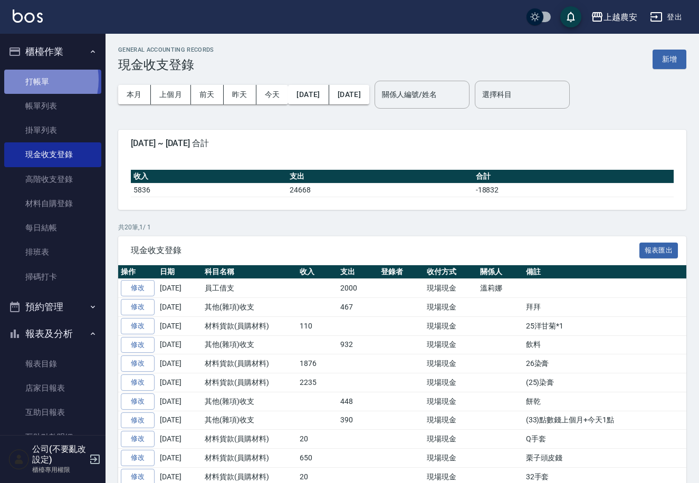
click at [28, 80] on link "打帳單" at bounding box center [52, 82] width 97 height 24
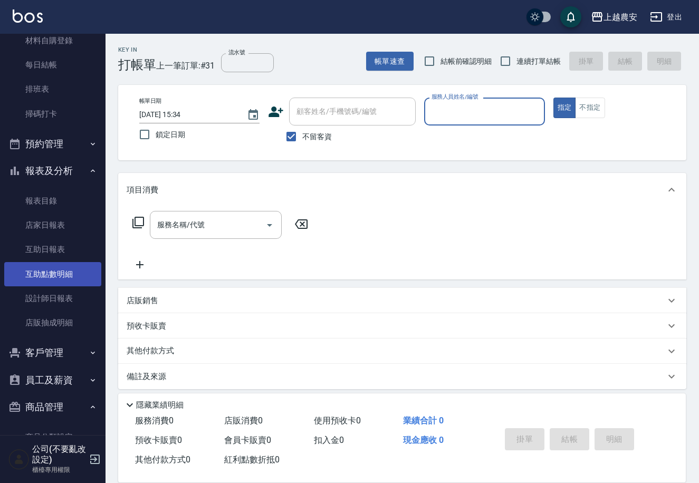
scroll to position [159, 0]
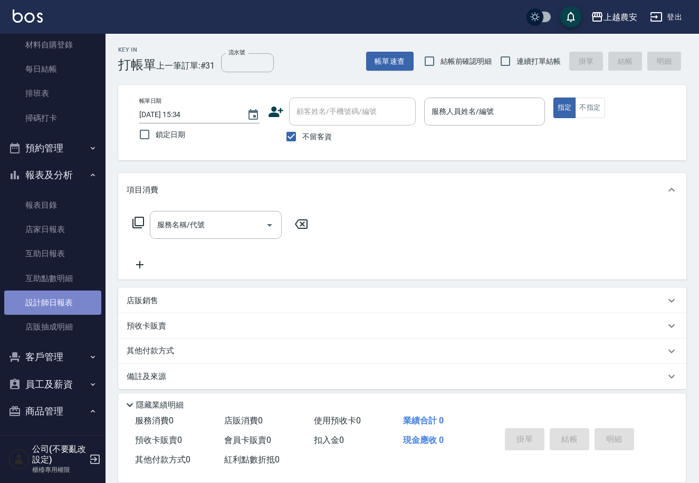
click at [74, 293] on link "設計師日報表" at bounding box center [52, 303] width 97 height 24
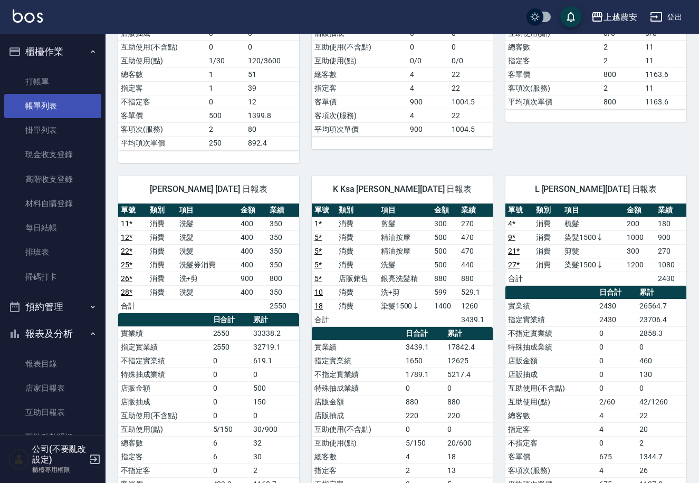
click at [61, 101] on link "帳單列表" at bounding box center [52, 106] width 97 height 24
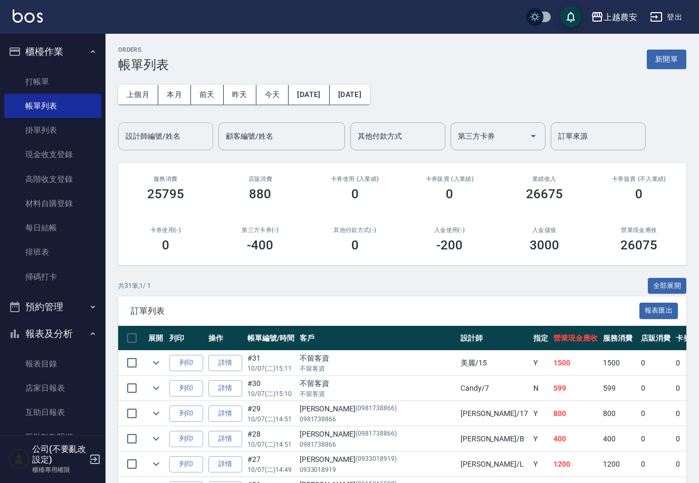
click at [196, 141] on input "設計師編號/姓名" at bounding box center [165, 136] width 85 height 18
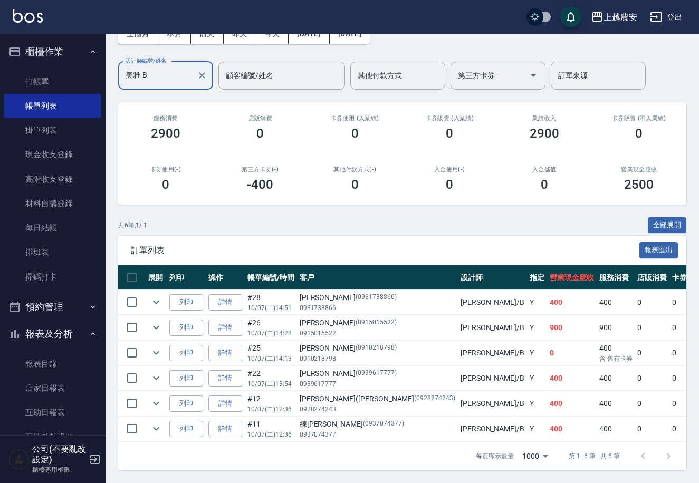
scroll to position [68, 0]
click at [53, 76] on link "打帳單" at bounding box center [52, 82] width 97 height 24
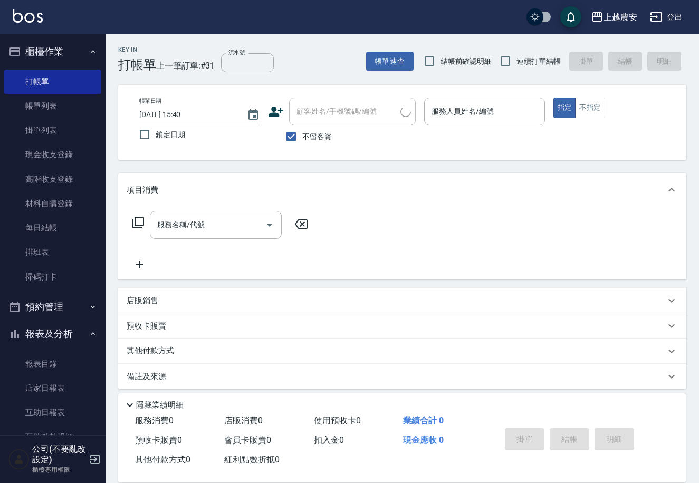
drag, startPoint x: 295, startPoint y: 135, endPoint x: 308, endPoint y: 117, distance: 21.9
click at [295, 133] on input "不留客資" at bounding box center [291, 137] width 22 height 22
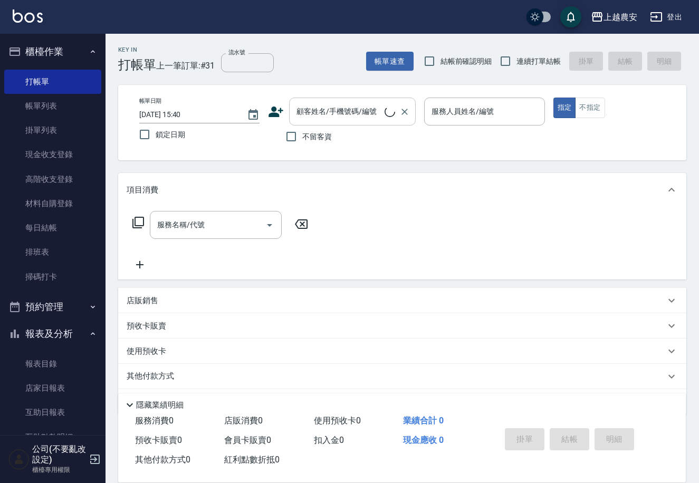
click at [312, 114] on div "顧客姓名/手機號碼/編號 顧客姓名/手機號碼/編號" at bounding box center [352, 112] width 127 height 28
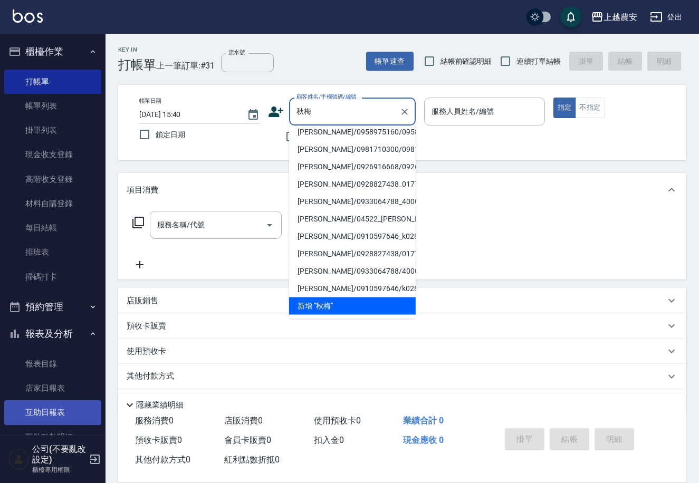
scroll to position [4, 0]
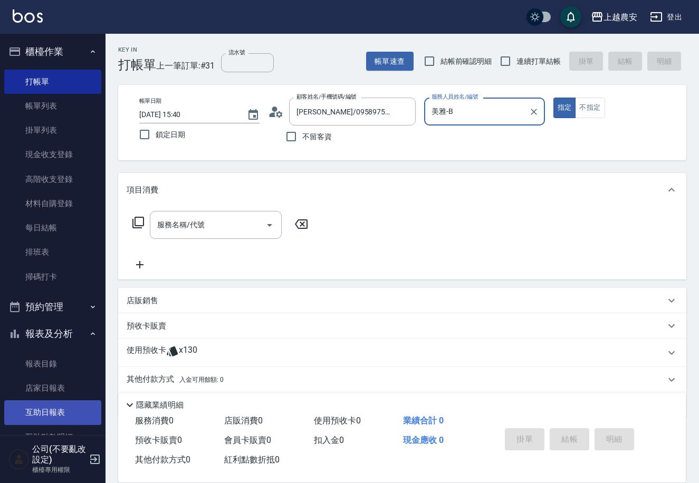
click at [553, 98] on button "指定" at bounding box center [564, 108] width 23 height 21
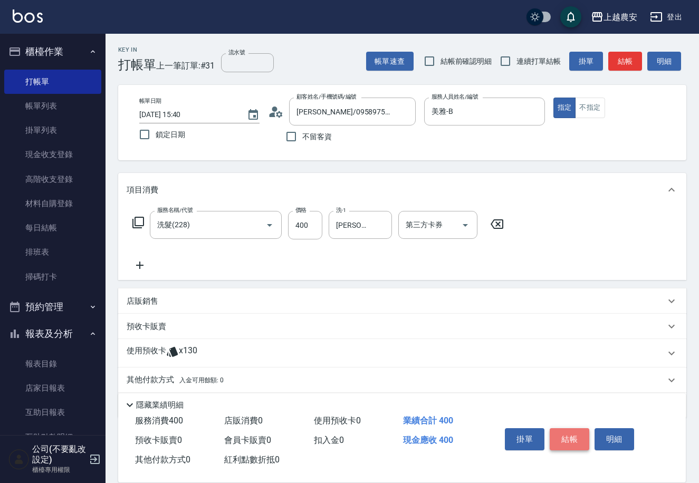
click at [571, 430] on button "結帳" at bounding box center [569, 439] width 40 height 22
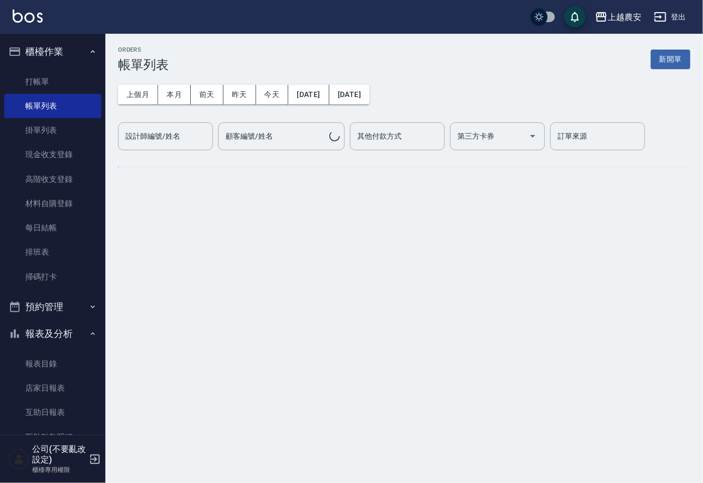
click at [151, 46] on h2 "ORDERS" at bounding box center [143, 49] width 51 height 7
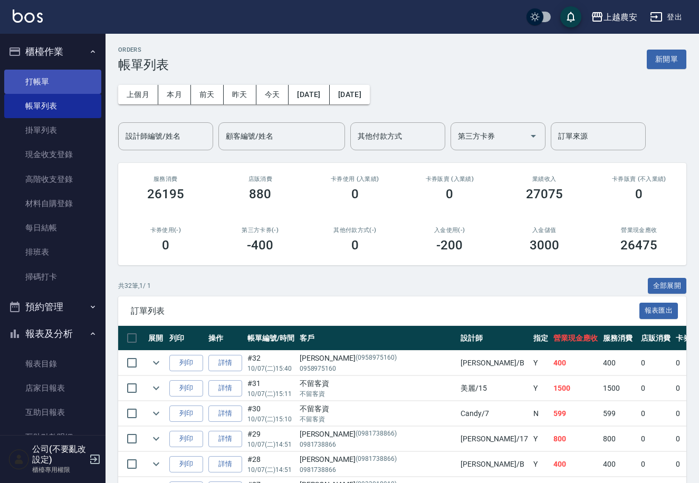
click at [36, 85] on link "打帳單" at bounding box center [52, 82] width 97 height 24
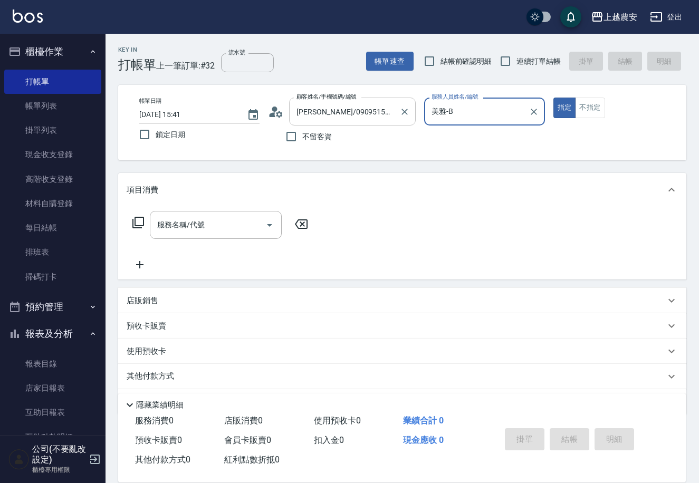
click at [553, 98] on button "指定" at bounding box center [564, 108] width 23 height 21
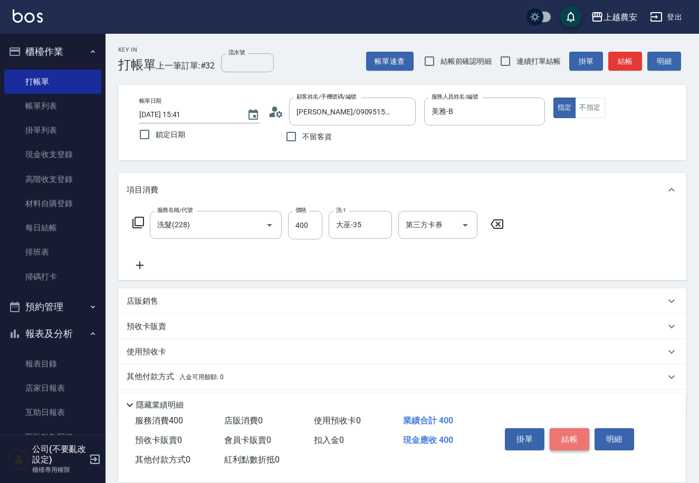
click at [572, 429] on button "結帳" at bounding box center [569, 439] width 40 height 22
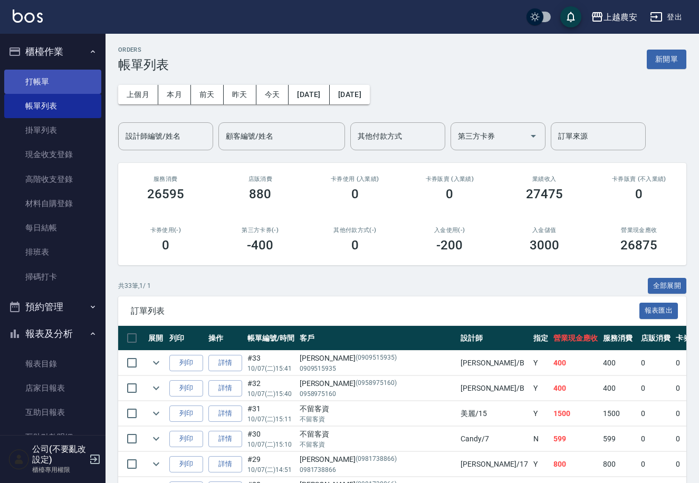
click at [59, 80] on link "打帳單" at bounding box center [52, 82] width 97 height 24
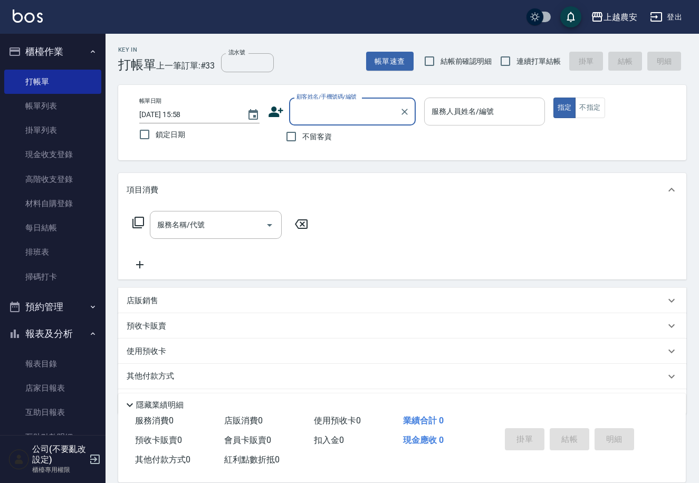
click at [480, 116] on div "服務人員姓名/編號 服務人員姓名/編號" at bounding box center [484, 112] width 120 height 28
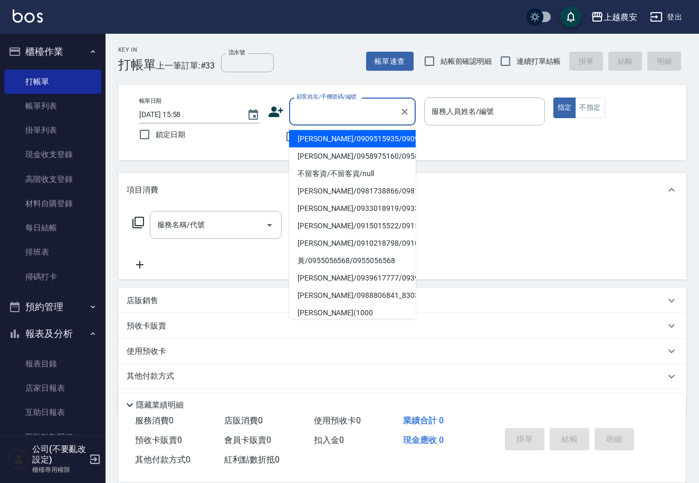
click at [389, 105] on input "顧客姓名/手機號碼/編號" at bounding box center [344, 111] width 101 height 18
click at [475, 107] on div "服務人員姓名/編號 服務人員姓名/編號" at bounding box center [484, 112] width 120 height 28
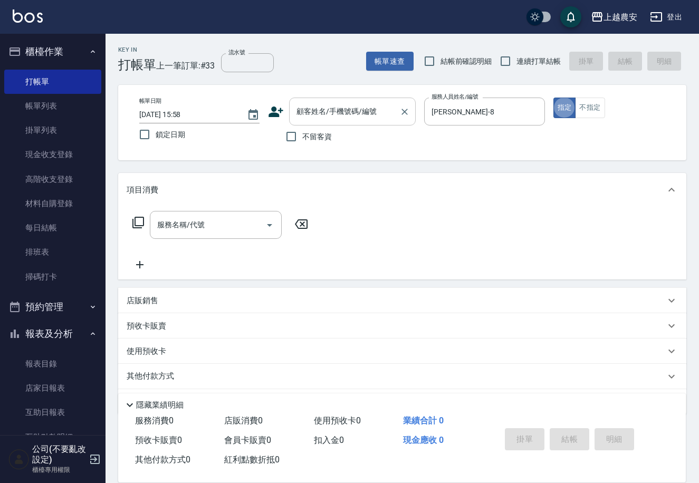
click at [366, 108] on div "顧客姓名/手機號碼/編號 顧客姓名/手機號碼/編號" at bounding box center [352, 112] width 127 height 28
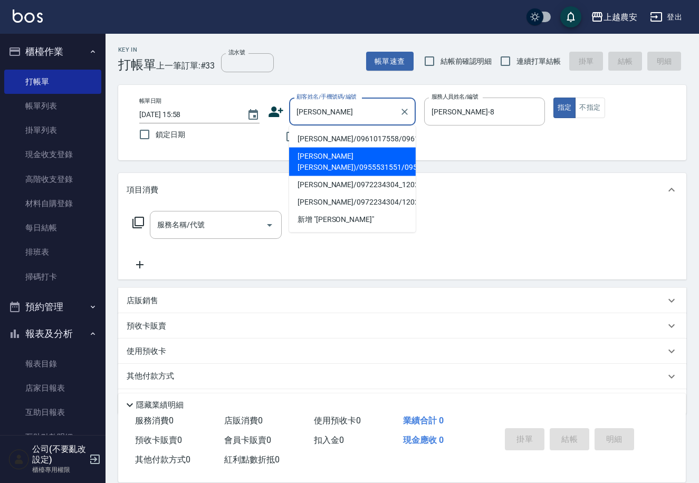
click at [391, 149] on li "盧姵羽(Debbie)/0955531551/0955531551" at bounding box center [352, 162] width 127 height 28
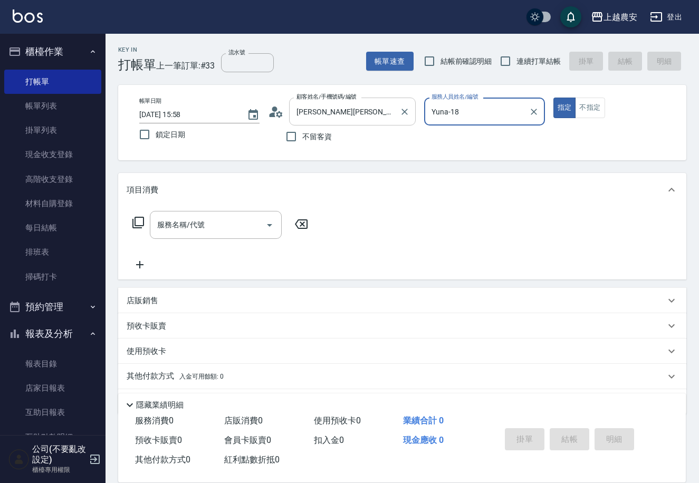
scroll to position [0, 7]
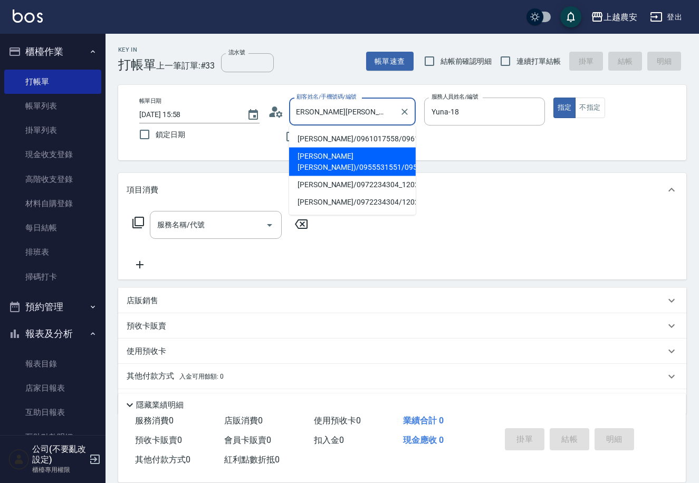
drag, startPoint x: 393, startPoint y: 109, endPoint x: 309, endPoint y: 120, distance: 84.6
click at [309, 120] on input "盧姵羽(Debbie)/0955531551/0955531551" at bounding box center [344, 111] width 101 height 18
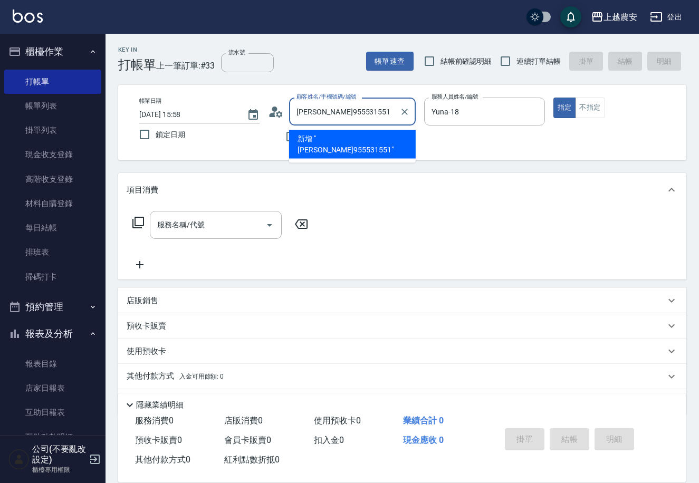
drag, startPoint x: 364, startPoint y: 104, endPoint x: 317, endPoint y: 118, distance: 49.3
click at [317, 118] on input "盧姵羽955531551" at bounding box center [344, 111] width 101 height 18
click at [304, 115] on input "盧姵羽" at bounding box center [344, 111] width 101 height 18
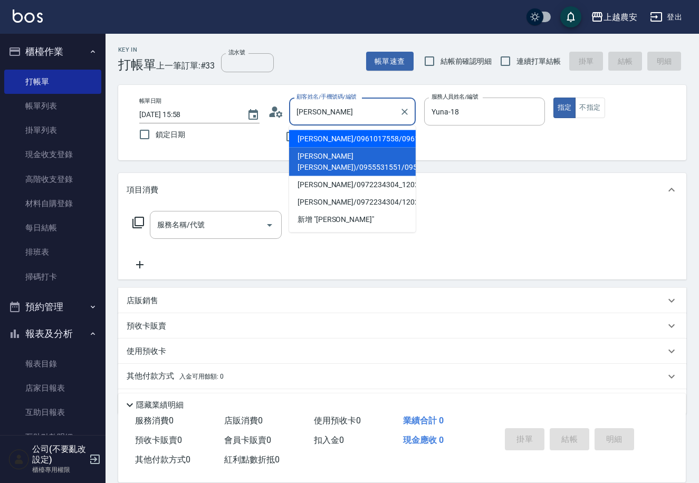
click at [384, 139] on li "姜姵羽/0961017558/0961017558" at bounding box center [352, 138] width 127 height 17
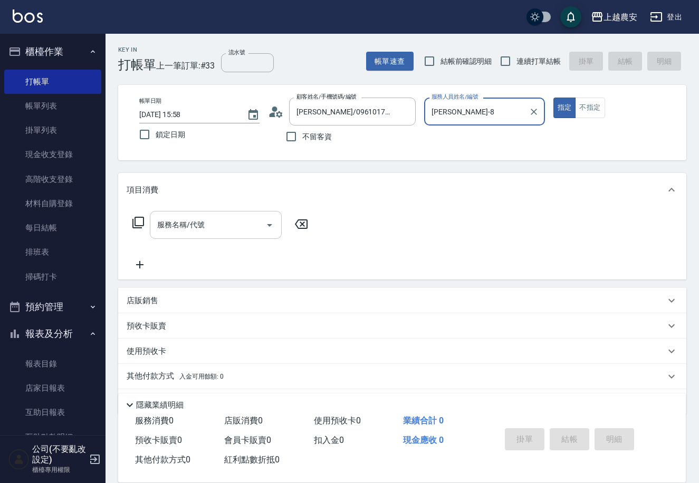
click at [237, 221] on input "服務名稱/代號" at bounding box center [208, 225] width 107 height 18
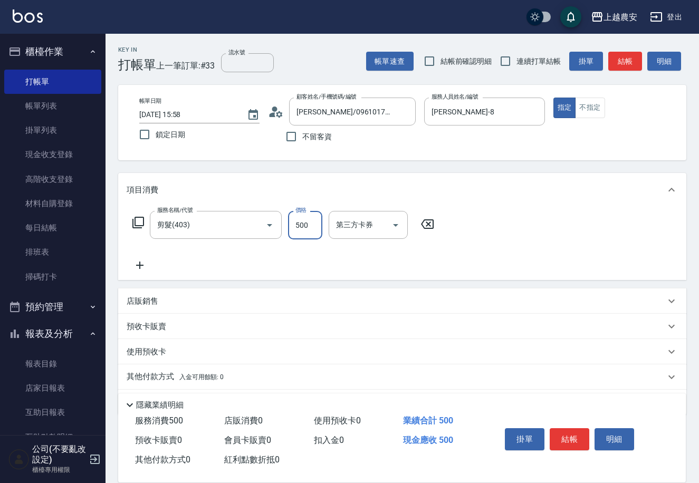
click at [573, 438] on button "結帳" at bounding box center [569, 439] width 40 height 22
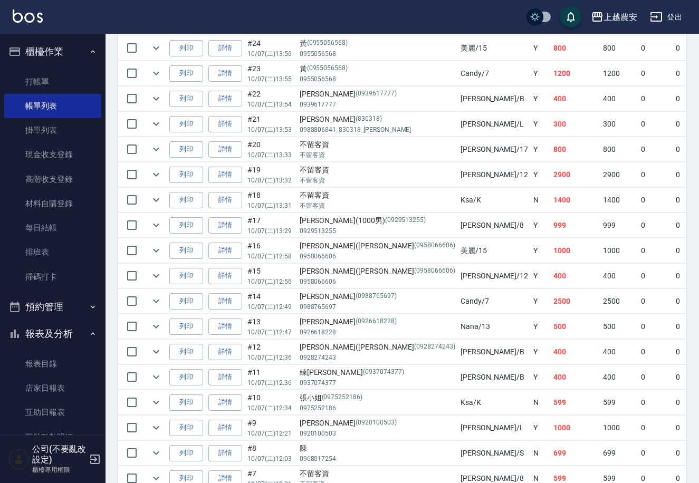
scroll to position [563, 0]
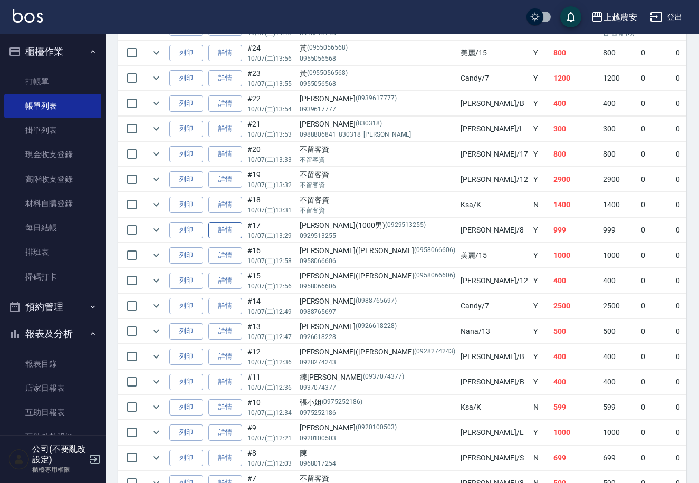
click at [217, 228] on link "詳情" at bounding box center [225, 230] width 34 height 16
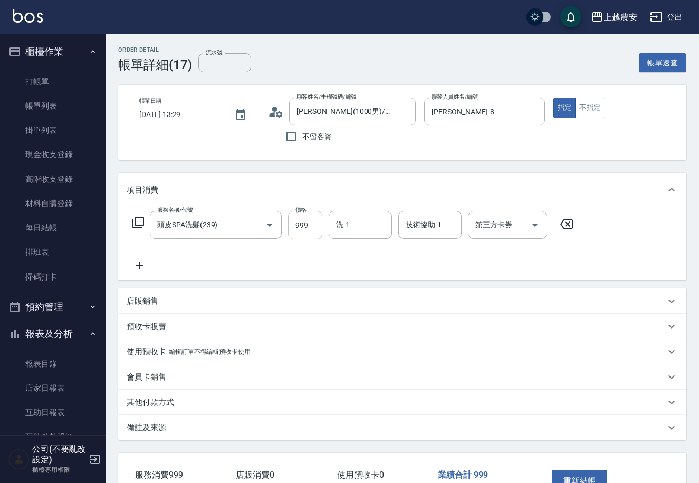
click at [314, 227] on input "999" at bounding box center [305, 225] width 34 height 28
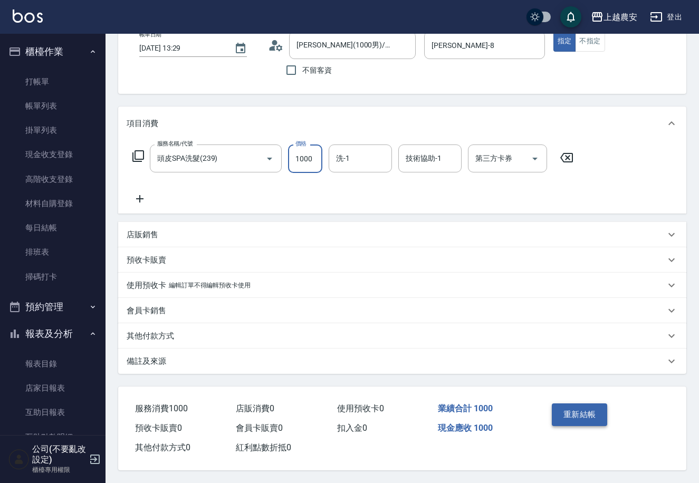
click at [591, 403] on button "重新結帳" at bounding box center [580, 414] width 56 height 22
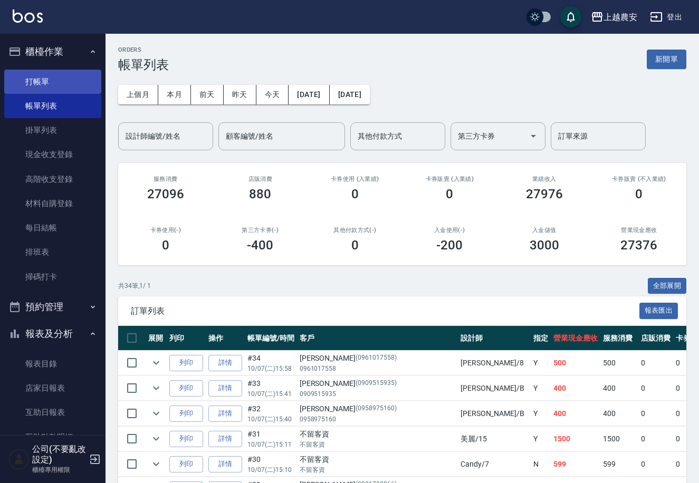
click at [68, 89] on link "打帳單" at bounding box center [52, 82] width 97 height 24
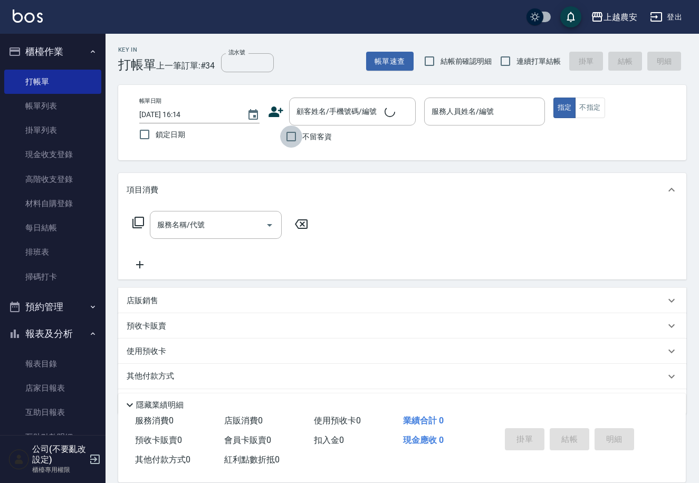
click at [300, 140] on input "不留客資" at bounding box center [291, 137] width 22 height 22
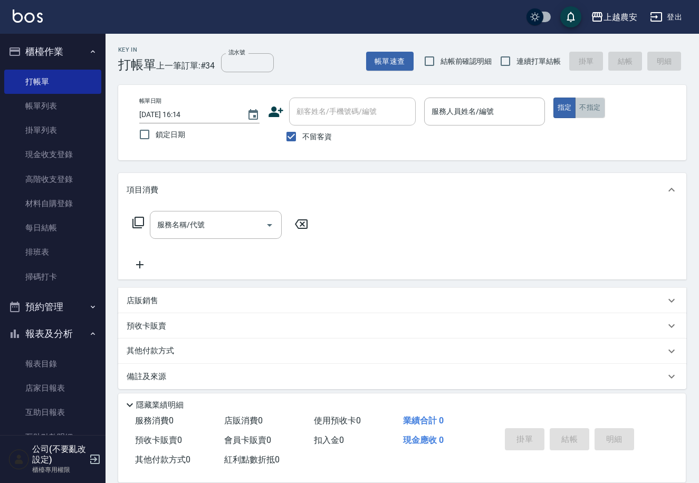
click at [586, 105] on button "不指定" at bounding box center [590, 108] width 30 height 21
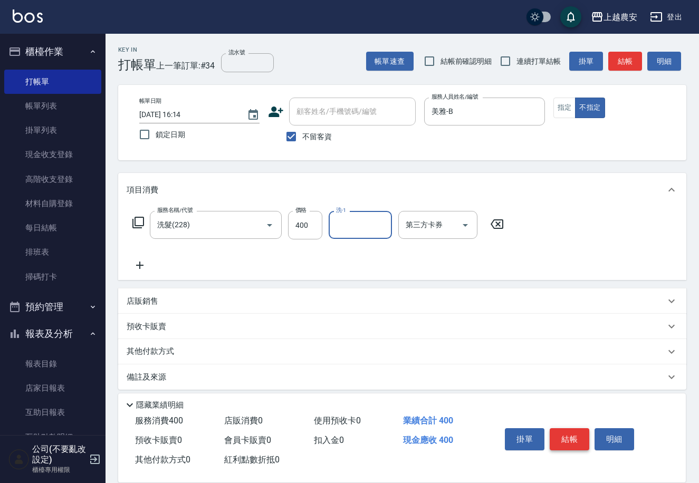
click at [558, 428] on button "結帳" at bounding box center [569, 439] width 40 height 22
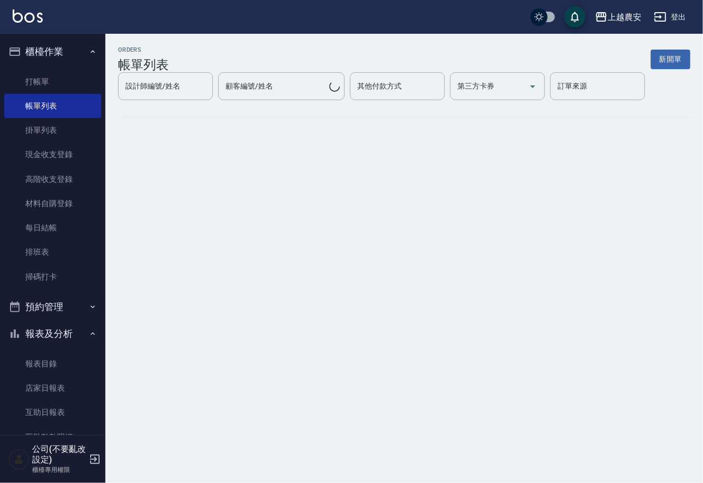
click at [120, 164] on div "ORDERS 帳單列表 新開單 設計師編號/姓名 設計師編號/姓名 顧客編號/姓名 顧客編號/姓名 其他付款方式 其他付款方式 第三方卡券 第三方卡券 訂單來…" at bounding box center [351, 241] width 703 height 483
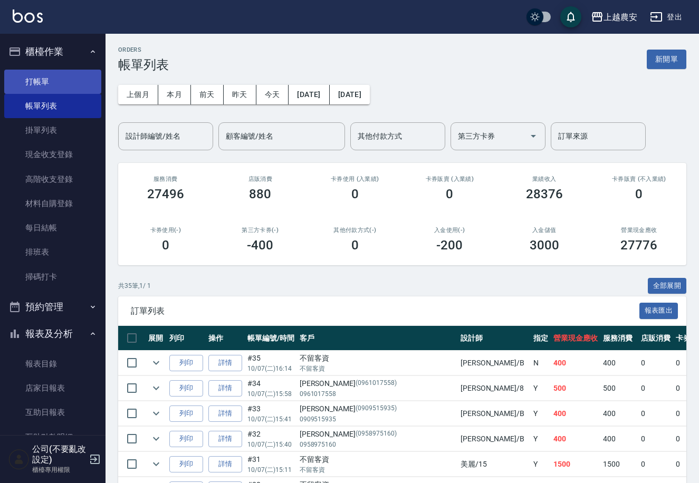
click at [9, 84] on link "打帳單" at bounding box center [52, 82] width 97 height 24
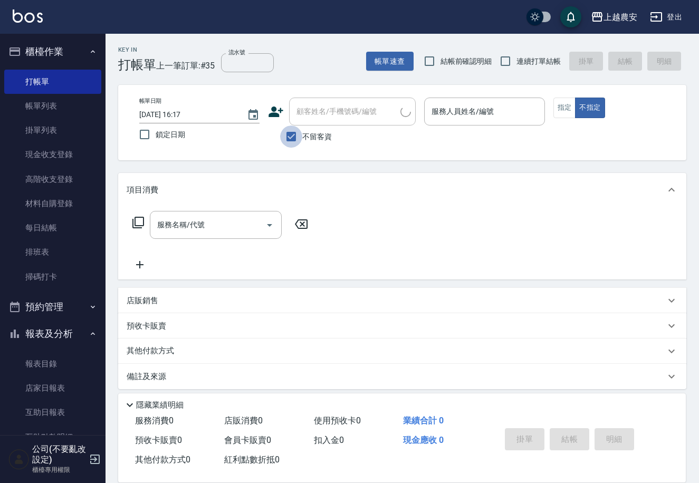
drag, startPoint x: 288, startPoint y: 136, endPoint x: 307, endPoint y: 101, distance: 40.4
click at [291, 131] on input "不留客資" at bounding box center [291, 137] width 22 height 22
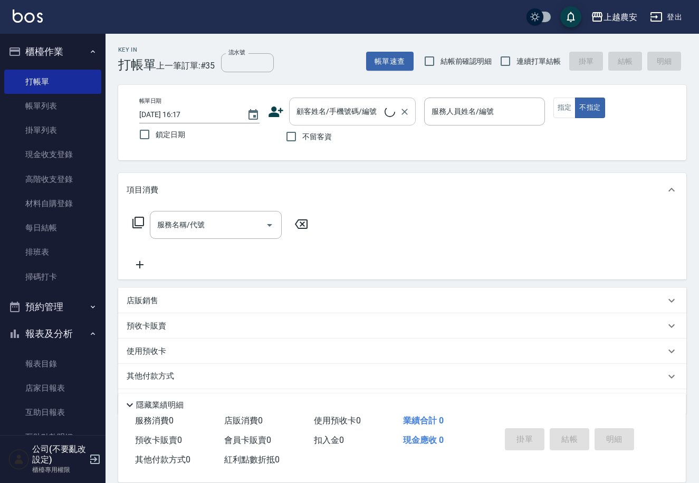
click at [309, 99] on div "顧客姓名/手機號碼/編號" at bounding box center [352, 112] width 127 height 28
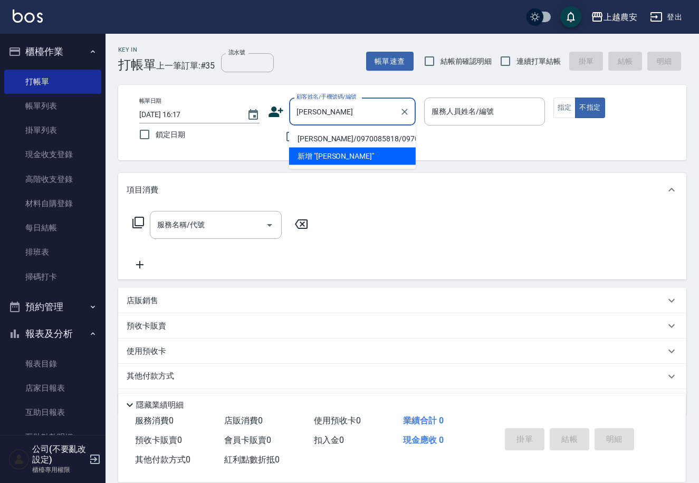
click at [375, 145] on li "王褣喬/0970085818/0970085818" at bounding box center [352, 138] width 127 height 17
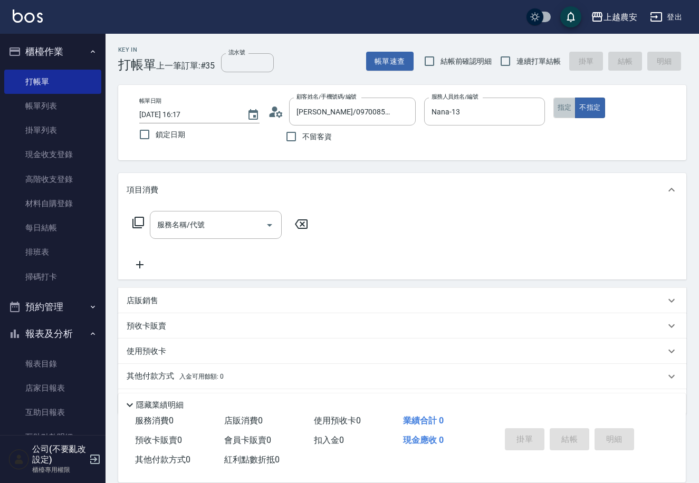
drag, startPoint x: 568, startPoint y: 108, endPoint x: 556, endPoint y: 113, distance: 13.0
click at [567, 111] on button "指定" at bounding box center [564, 108] width 23 height 21
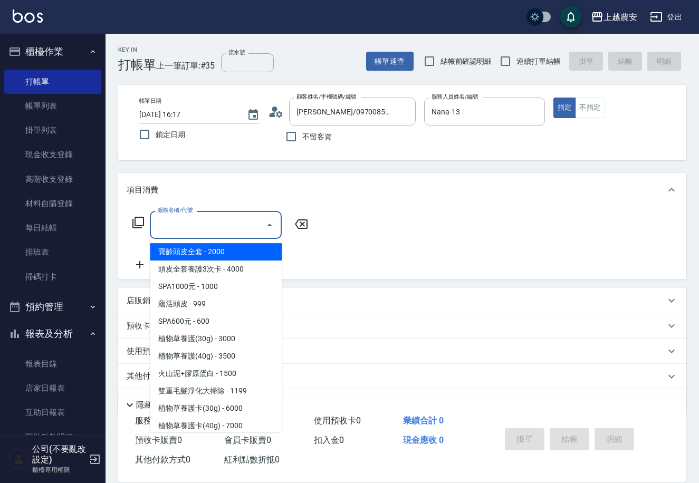
click at [181, 230] on input "服務名稱/代號" at bounding box center [208, 225] width 107 height 18
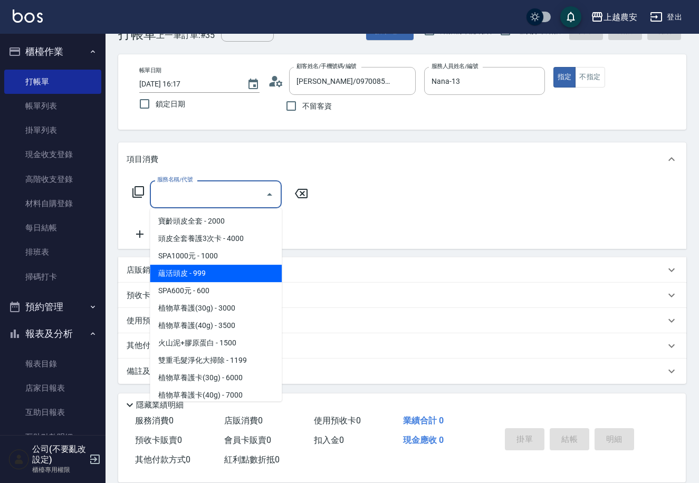
click at [352, 188] on div "服務名稱/代號 服務名稱/代號" at bounding box center [402, 212] width 568 height 73
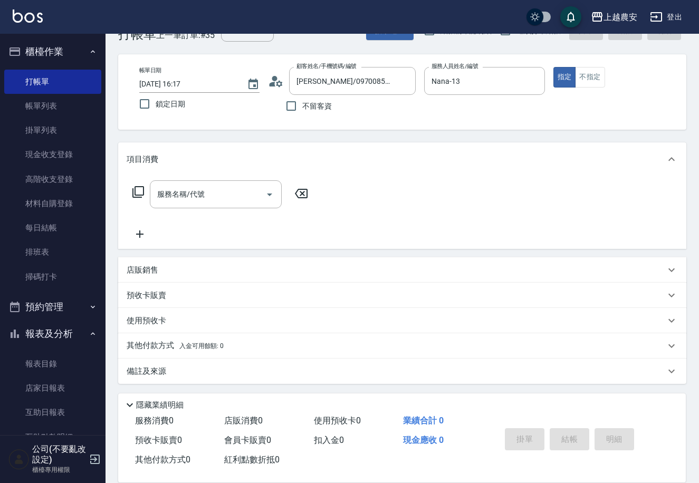
click at [153, 276] on div "店販銷售" at bounding box center [402, 269] width 568 height 25
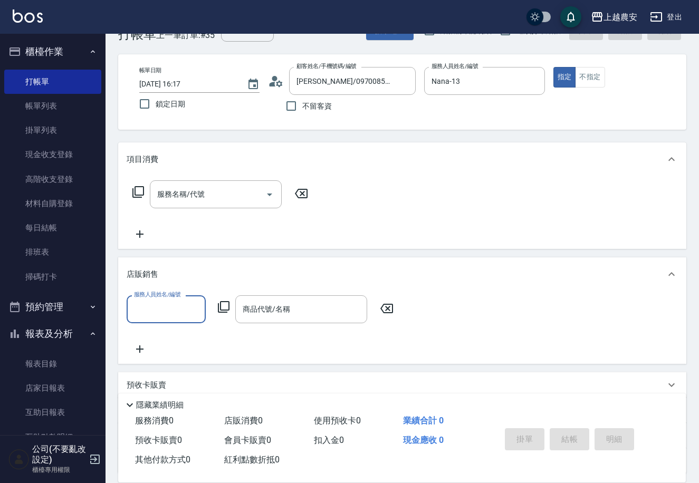
scroll to position [1, 0]
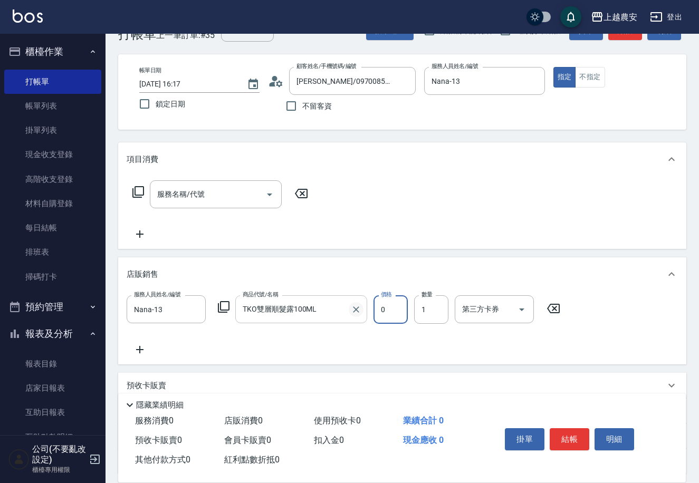
click at [350, 312] on div "TKO雙層順髮露100ML 商品代號/名稱" at bounding box center [301, 309] width 132 height 28
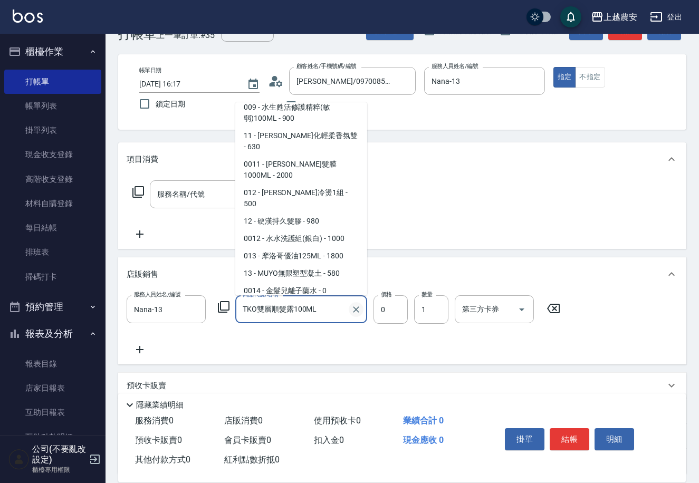
click at [353, 304] on icon "Clear" at bounding box center [356, 309] width 11 height 11
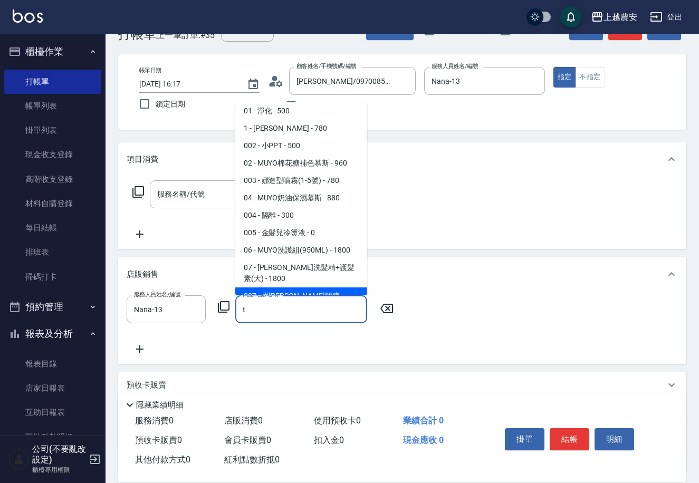
scroll to position [0, 0]
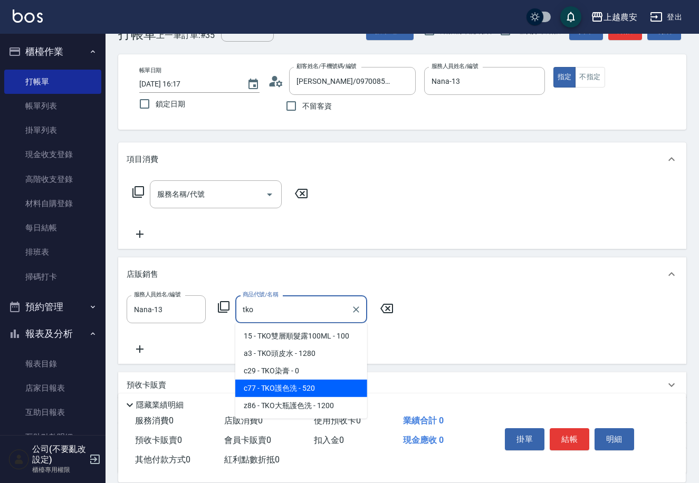
click at [317, 391] on span "c77 - TKO護色洗 - 520" at bounding box center [301, 388] width 132 height 17
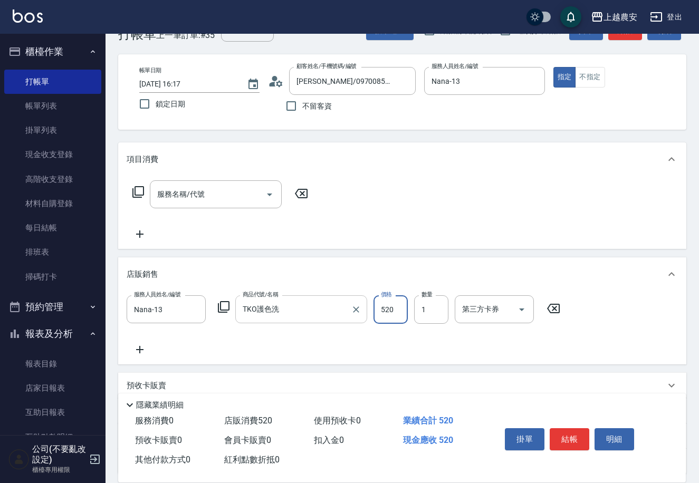
click at [401, 310] on input "520" at bounding box center [390, 309] width 34 height 28
click at [611, 295] on div "服務人員姓名/編號 Nana-13 服務人員姓名/編號 商品代號/名稱 TKO護色洗 商品代號/名稱 價格 500 價格 數量 1 數量 第三方卡券 第三方卡券" at bounding box center [402, 325] width 551 height 61
drag, startPoint x: 571, startPoint y: 436, endPoint x: 478, endPoint y: 436, distance: 93.3
click at [566, 436] on button "結帳" at bounding box center [569, 439] width 40 height 22
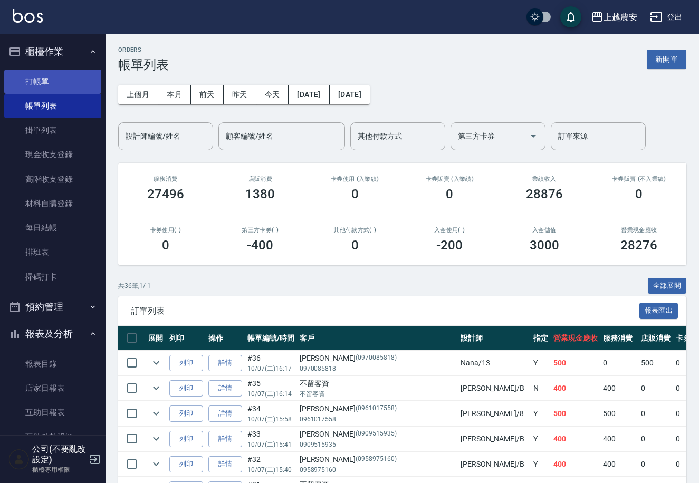
click at [46, 85] on link "打帳單" at bounding box center [52, 82] width 97 height 24
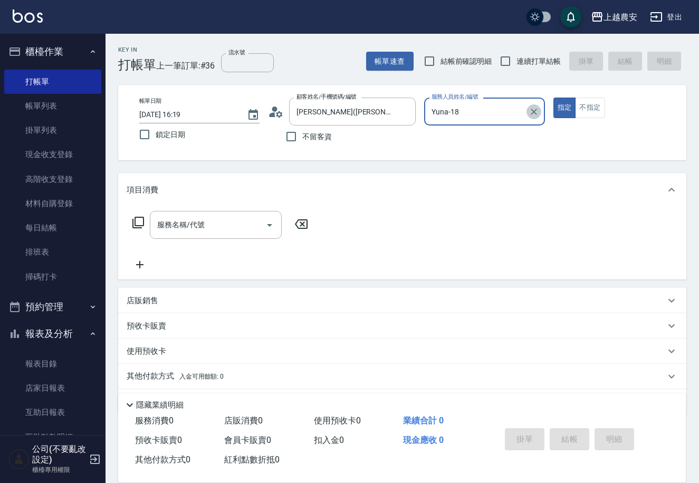
click at [536, 111] on icon "Clear" at bounding box center [533, 112] width 11 height 11
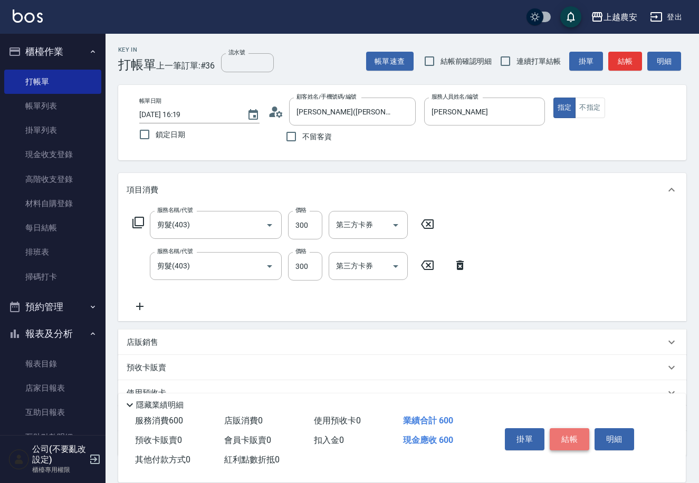
click at [573, 430] on button "結帳" at bounding box center [569, 439] width 40 height 22
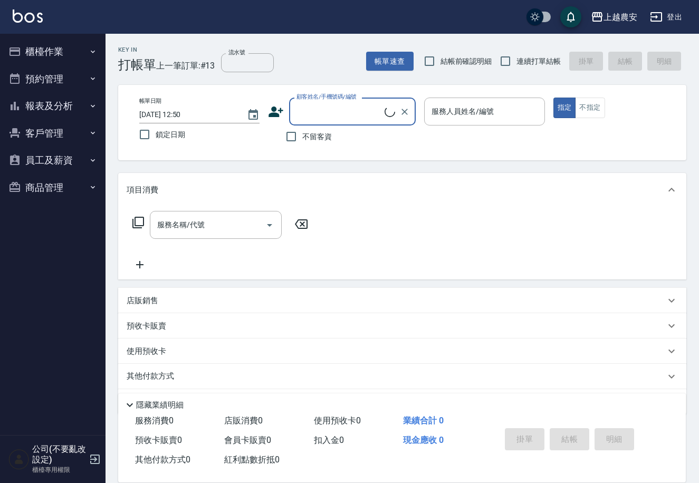
click at [78, 126] on button "客戶管理" at bounding box center [52, 133] width 97 height 27
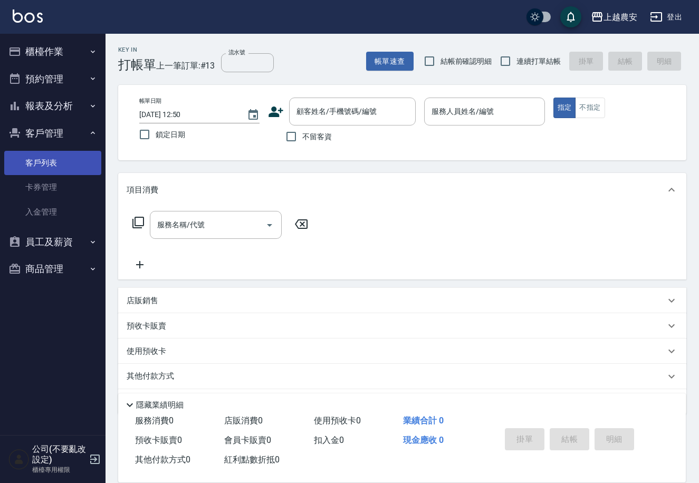
click at [9, 162] on link "客戶列表" at bounding box center [52, 163] width 97 height 24
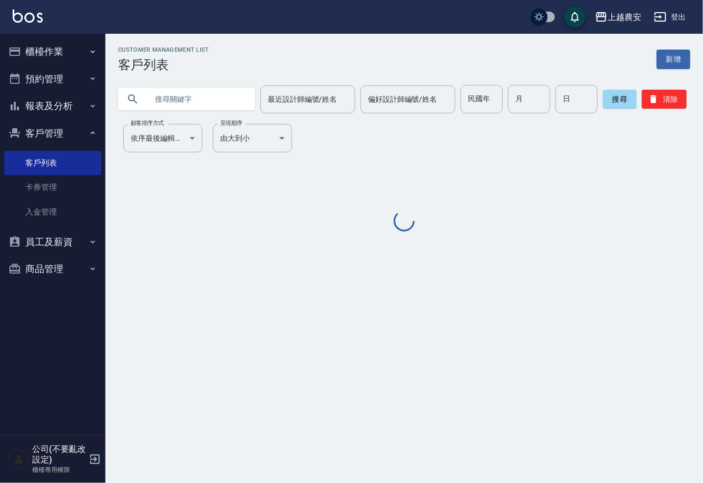
click at [213, 96] on input "text" at bounding box center [197, 99] width 99 height 28
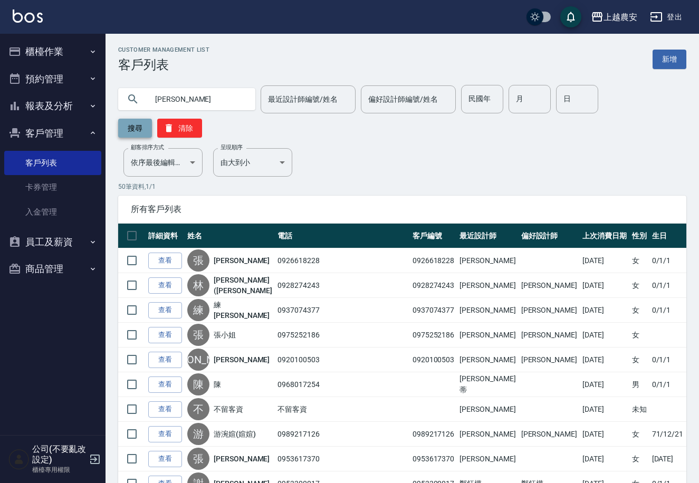
type input "[PERSON_NAME]"
click at [152, 119] on button "搜尋" at bounding box center [135, 128] width 34 height 19
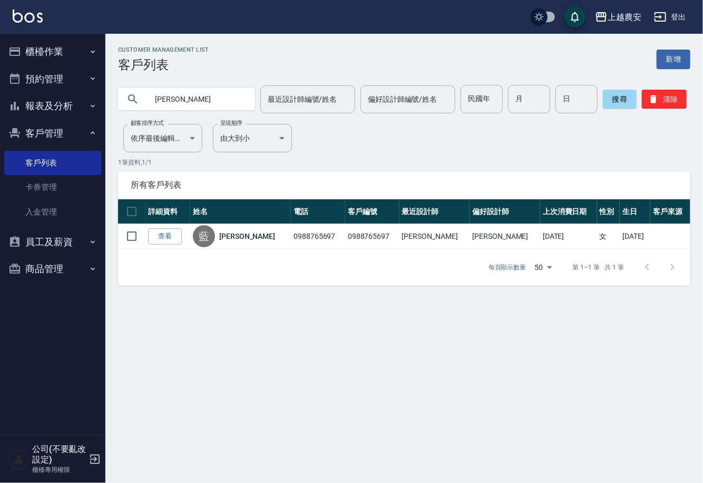
click at [158, 244] on link "查看" at bounding box center [165, 236] width 34 height 16
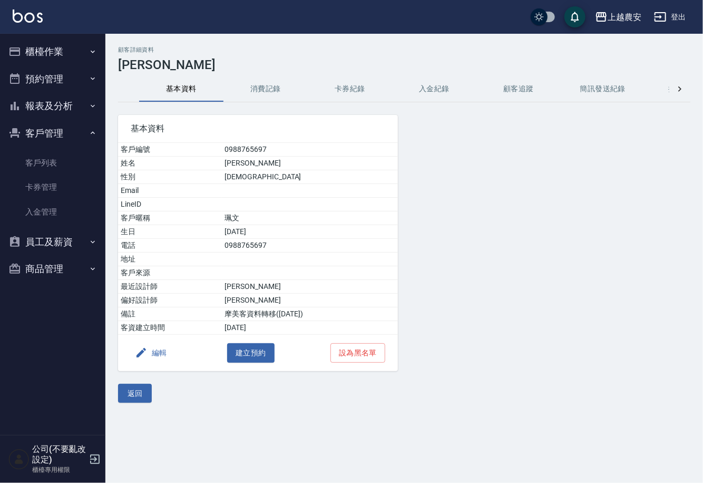
click at [259, 90] on button "消費記錄" at bounding box center [266, 88] width 84 height 25
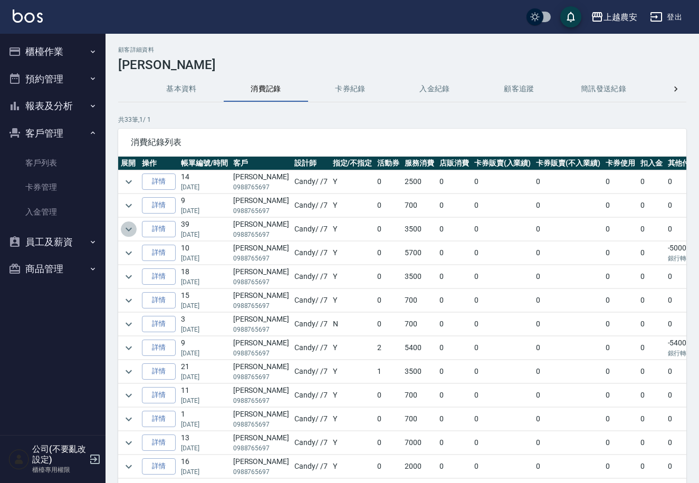
click at [132, 230] on icon "expand row" at bounding box center [128, 229] width 13 height 13
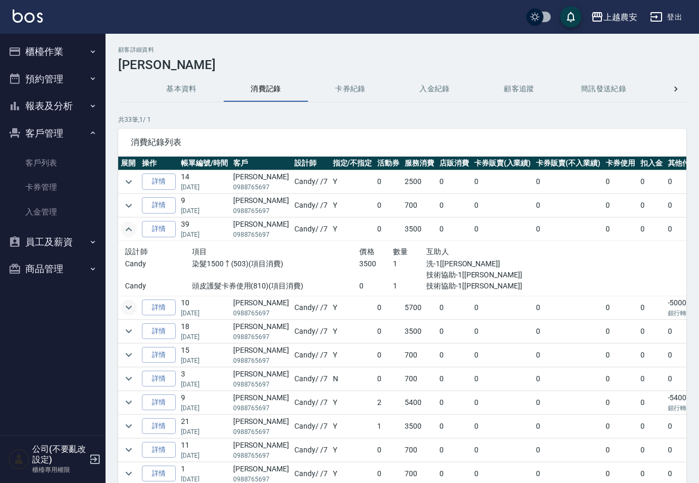
click at [132, 307] on icon "expand row" at bounding box center [128, 307] width 13 height 13
